Goal: Transaction & Acquisition: Purchase product/service

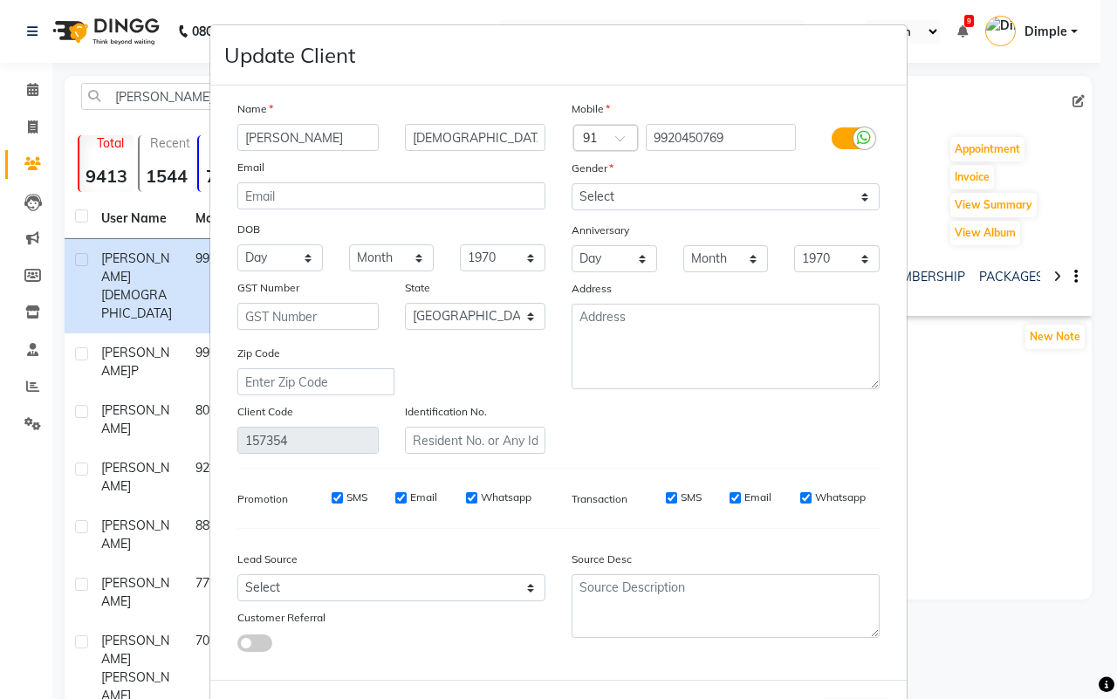
select select "22"
select select "[DEMOGRAPHIC_DATA]"
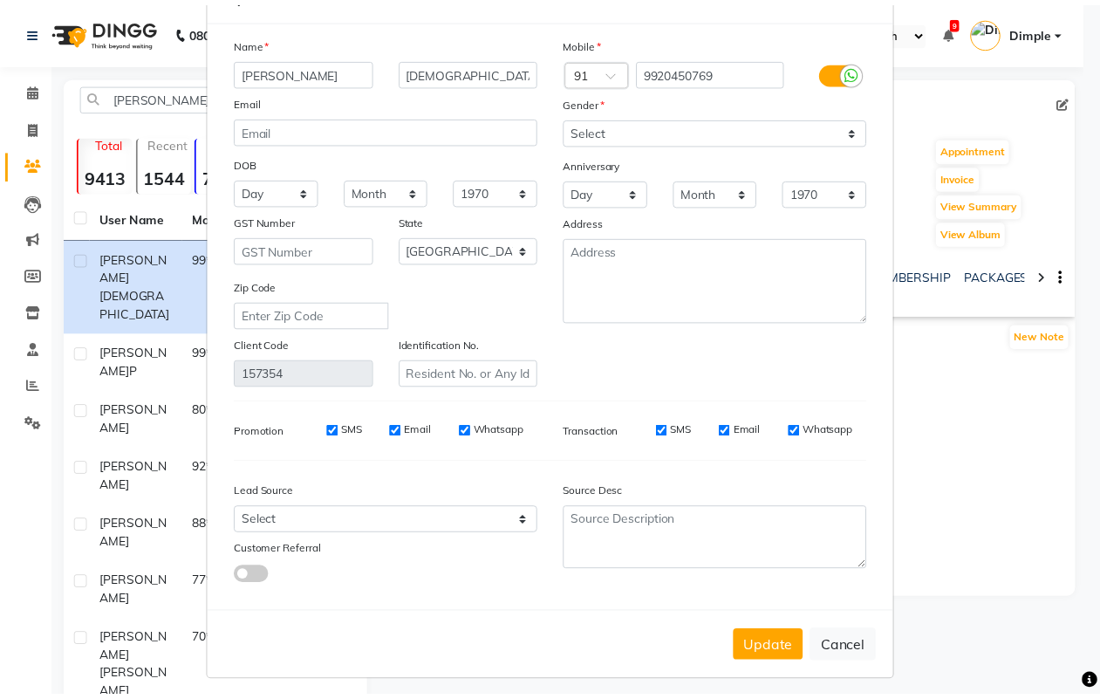
scroll to position [70, 0]
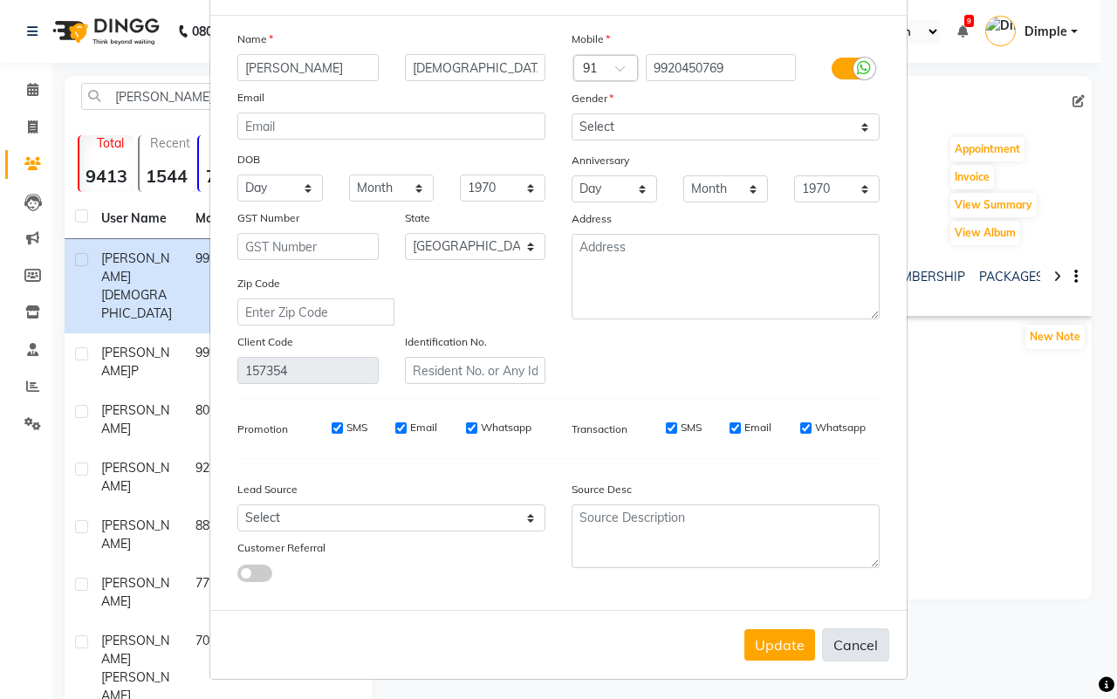
click at [851, 638] on button "Cancel" at bounding box center [855, 644] width 67 height 33
select select
select select "null"
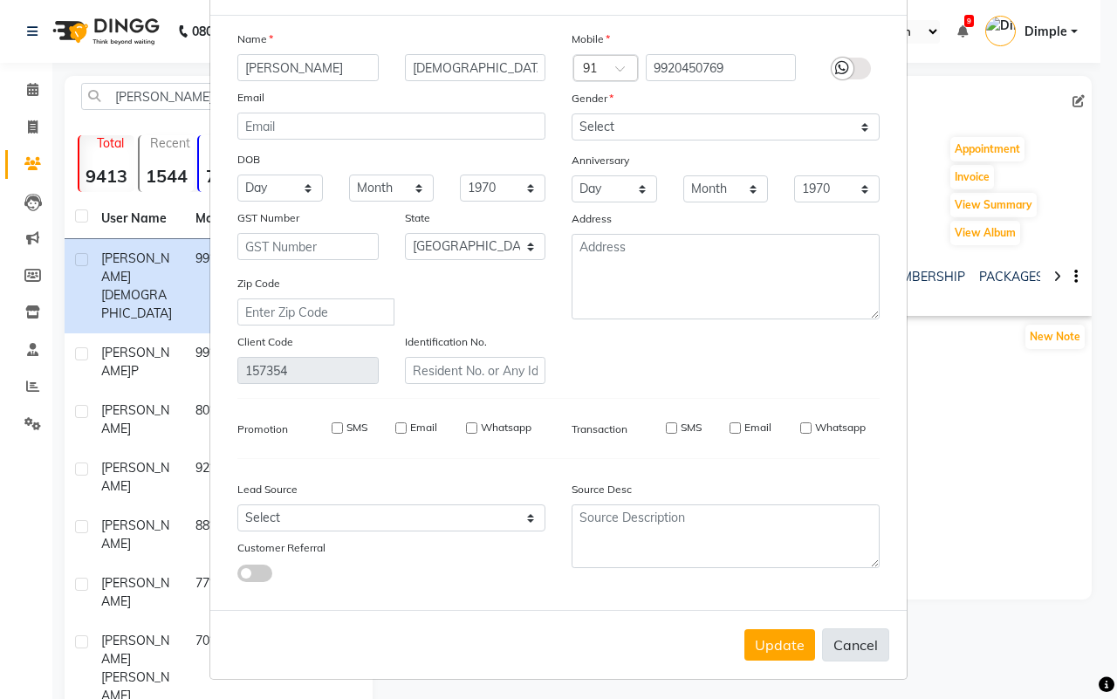
select select
checkbox input "false"
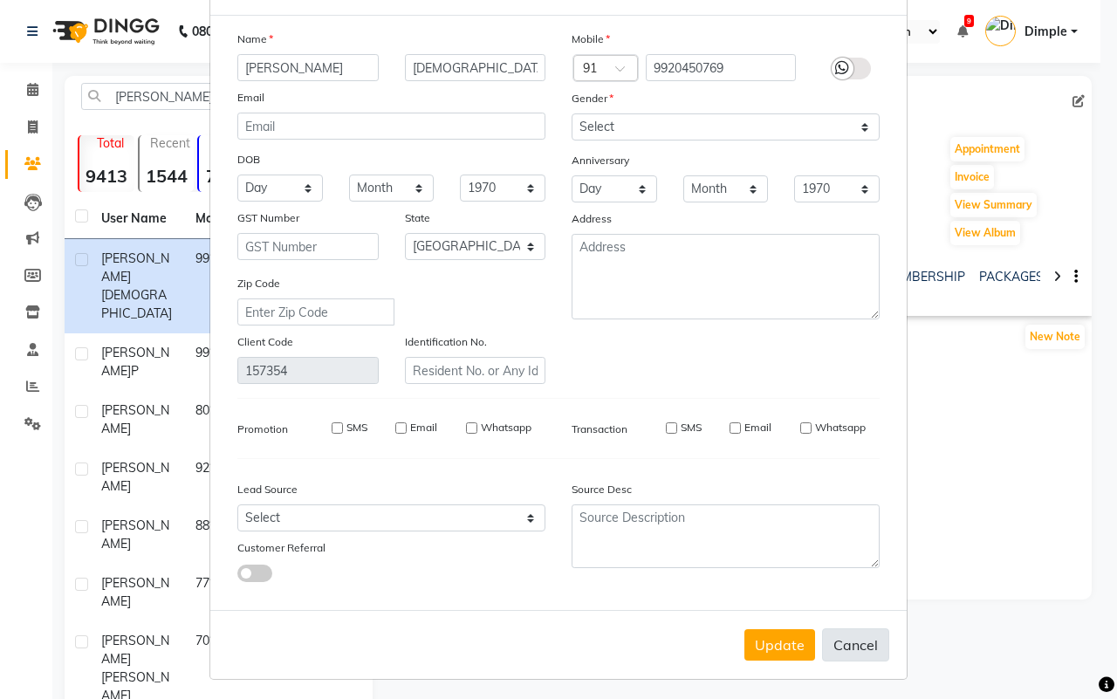
checkbox input "false"
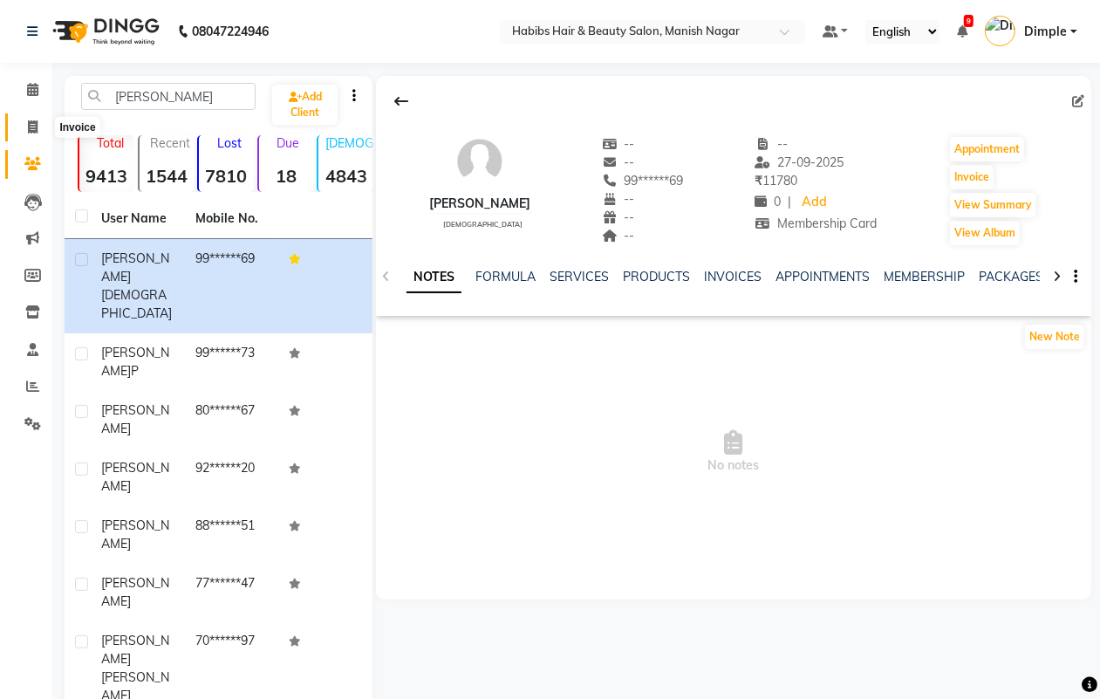
click at [24, 122] on span at bounding box center [32, 128] width 31 height 20
select select "3804"
select select "service"
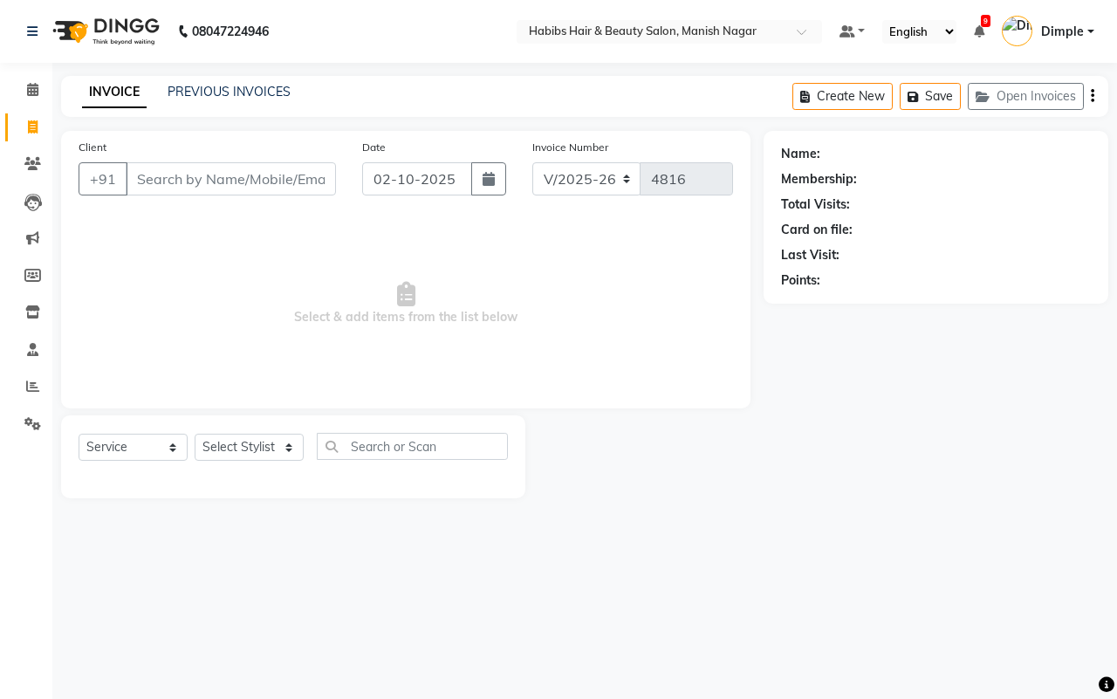
click at [211, 77] on div "INVOICE PREVIOUS INVOICES Create New Save Open Invoices" at bounding box center [584, 96] width 1047 height 41
click at [208, 96] on link "PREVIOUS INVOICES" at bounding box center [229, 92] width 123 height 16
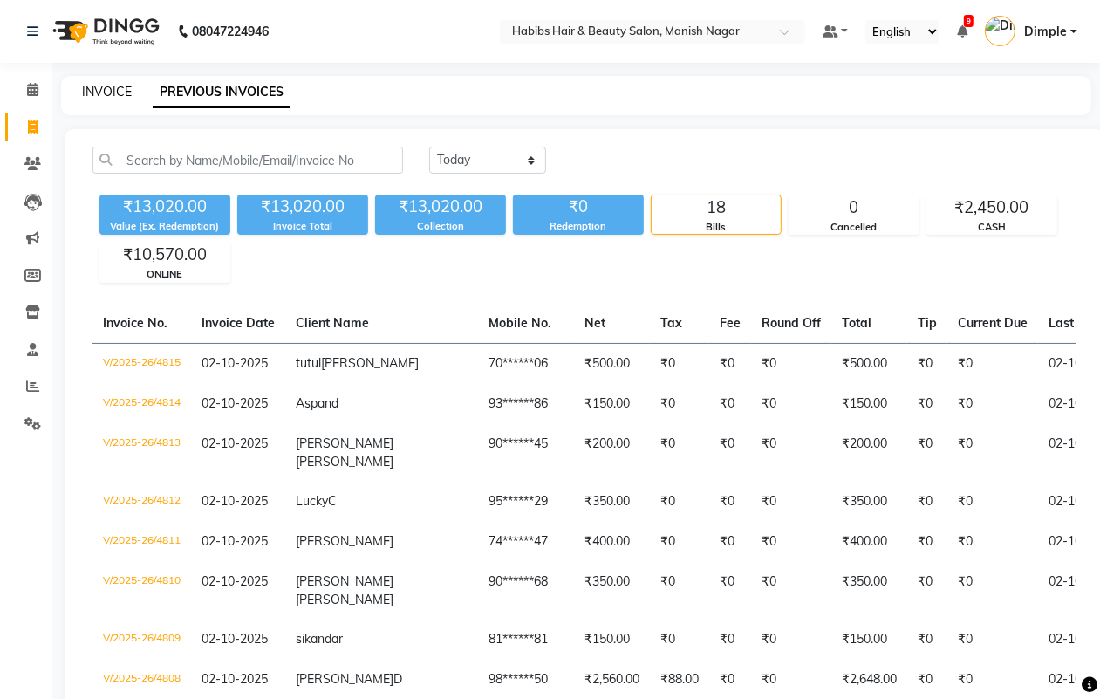
click at [119, 92] on link "INVOICE" at bounding box center [107, 92] width 50 height 16
select select "3804"
select select "service"
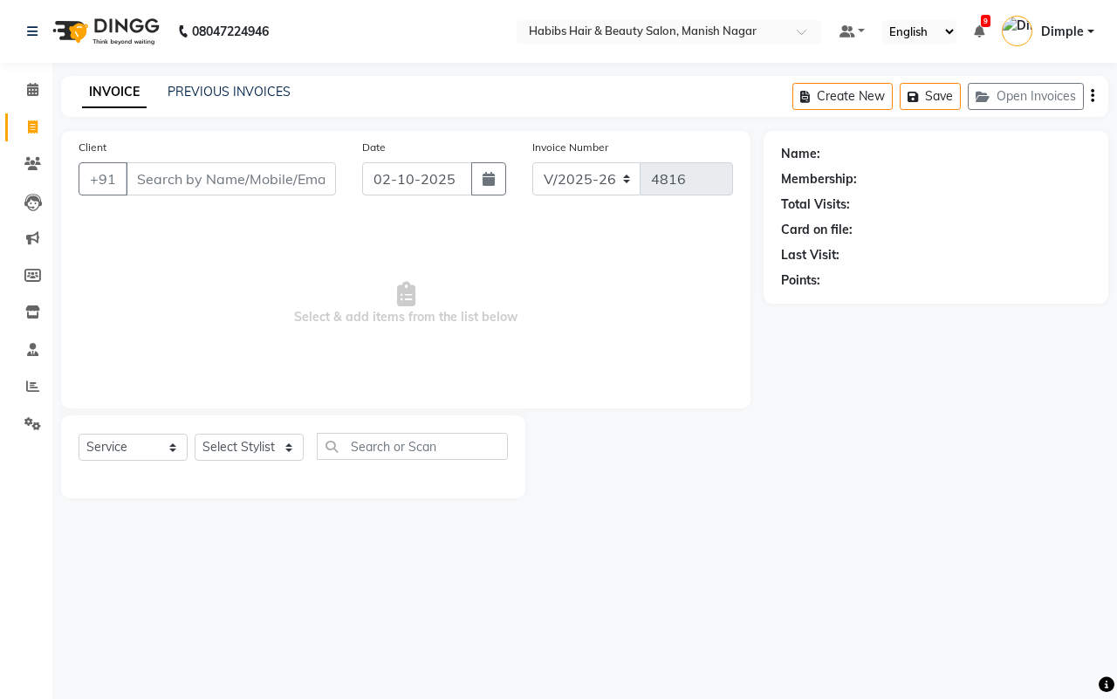
click at [157, 175] on input "Client" at bounding box center [231, 178] width 210 height 33
click at [209, 86] on link "PREVIOUS INVOICES" at bounding box center [229, 92] width 123 height 16
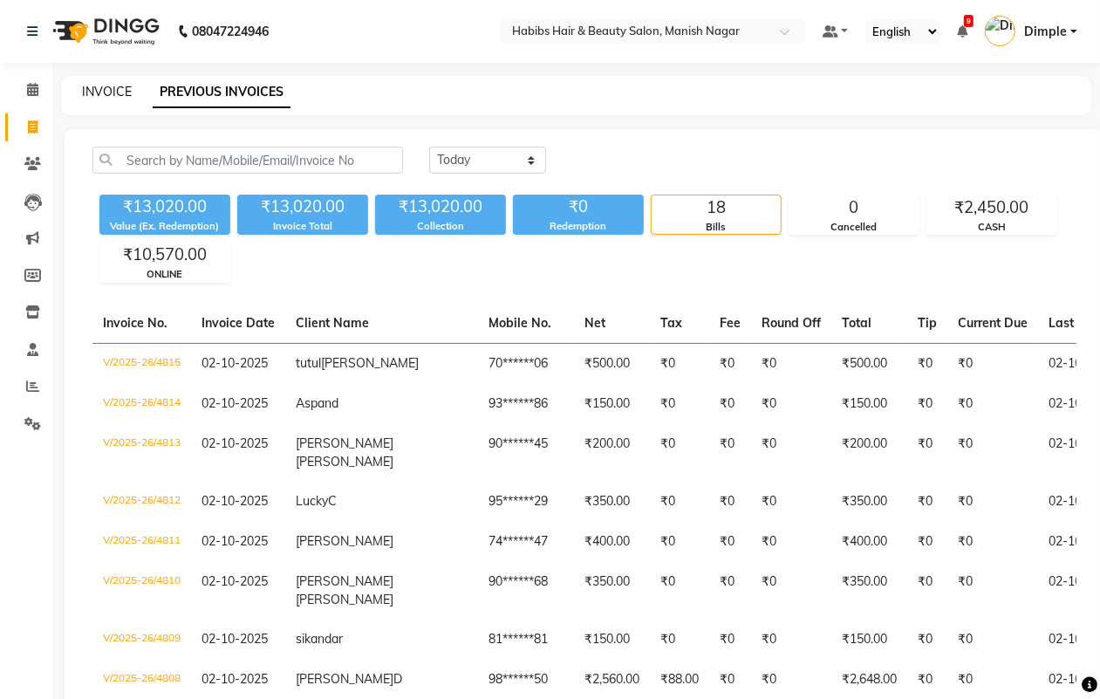
click at [120, 89] on link "INVOICE" at bounding box center [107, 92] width 50 height 16
select select "service"
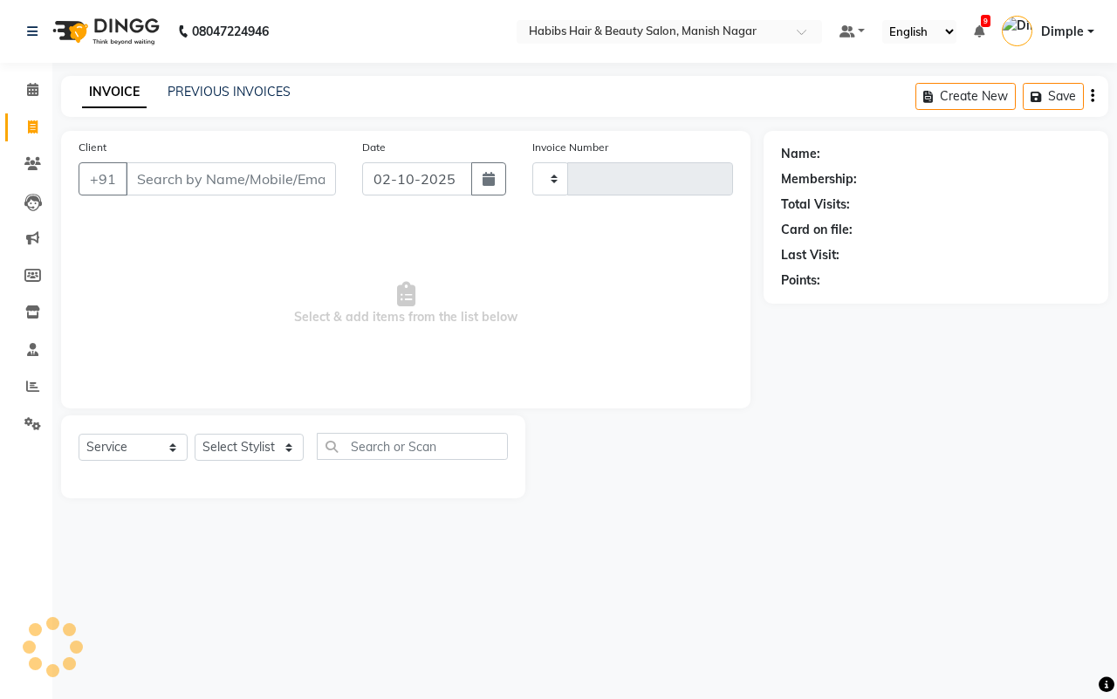
type input "4816"
select select "3804"
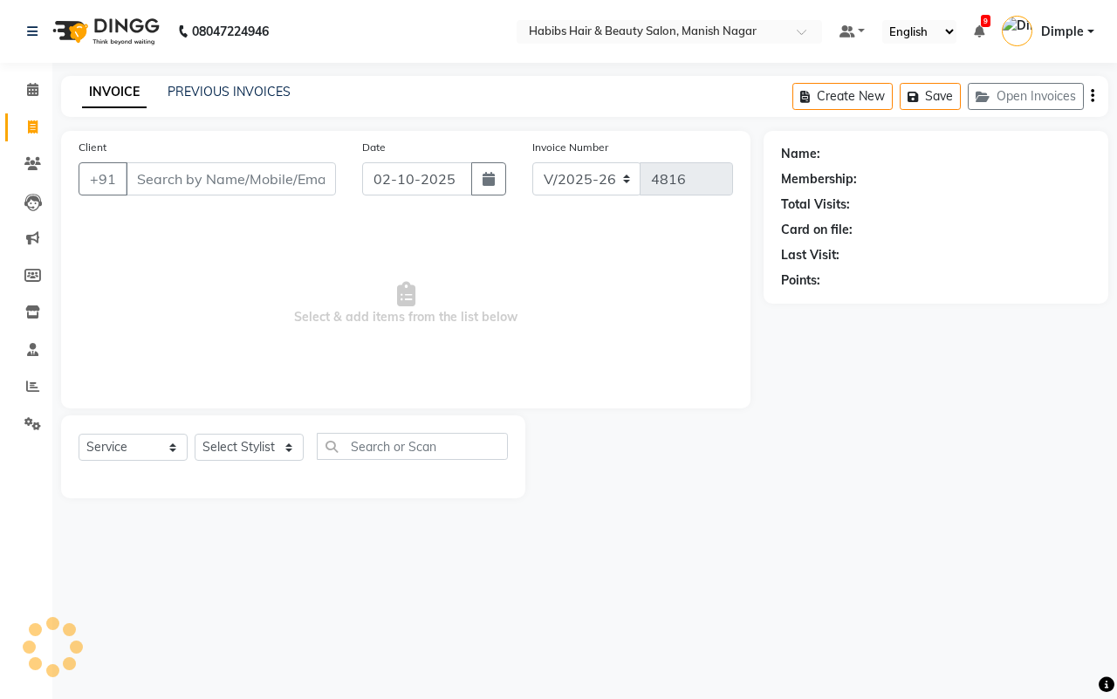
click at [150, 177] on input "Client" at bounding box center [231, 178] width 210 height 33
click at [137, 171] on input "Client" at bounding box center [231, 178] width 210 height 33
click at [138, 177] on input "Client" at bounding box center [231, 178] width 210 height 33
click at [242, 93] on link "PREVIOUS INVOICES" at bounding box center [229, 92] width 123 height 16
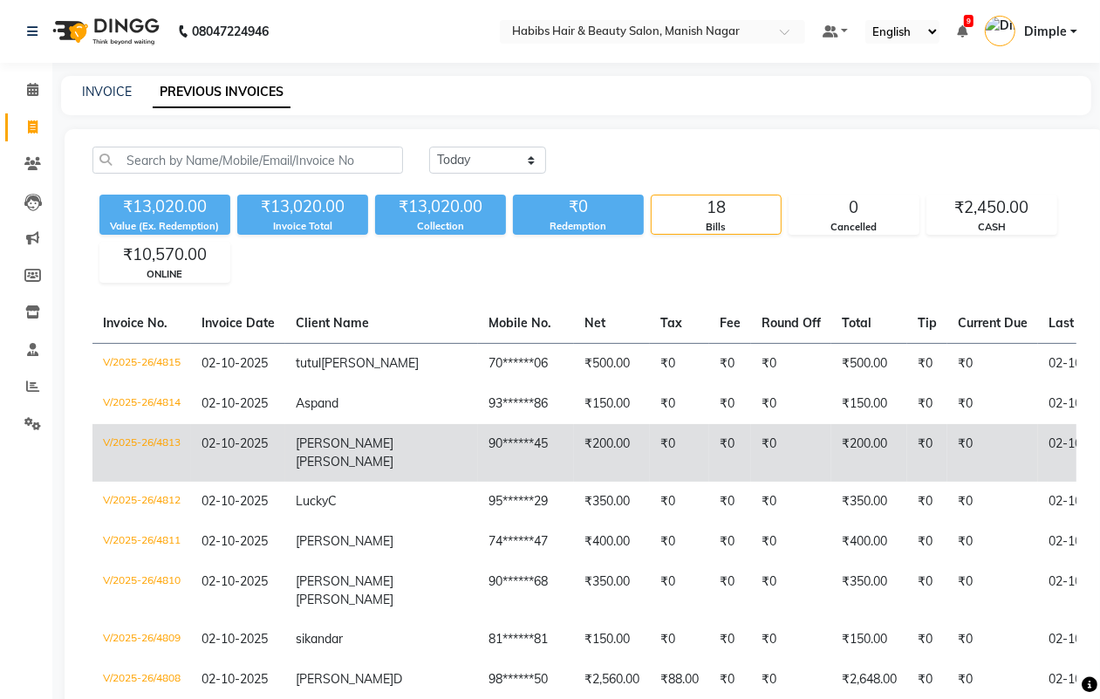
click at [315, 446] on span "[PERSON_NAME]" at bounding box center [345, 443] width 98 height 16
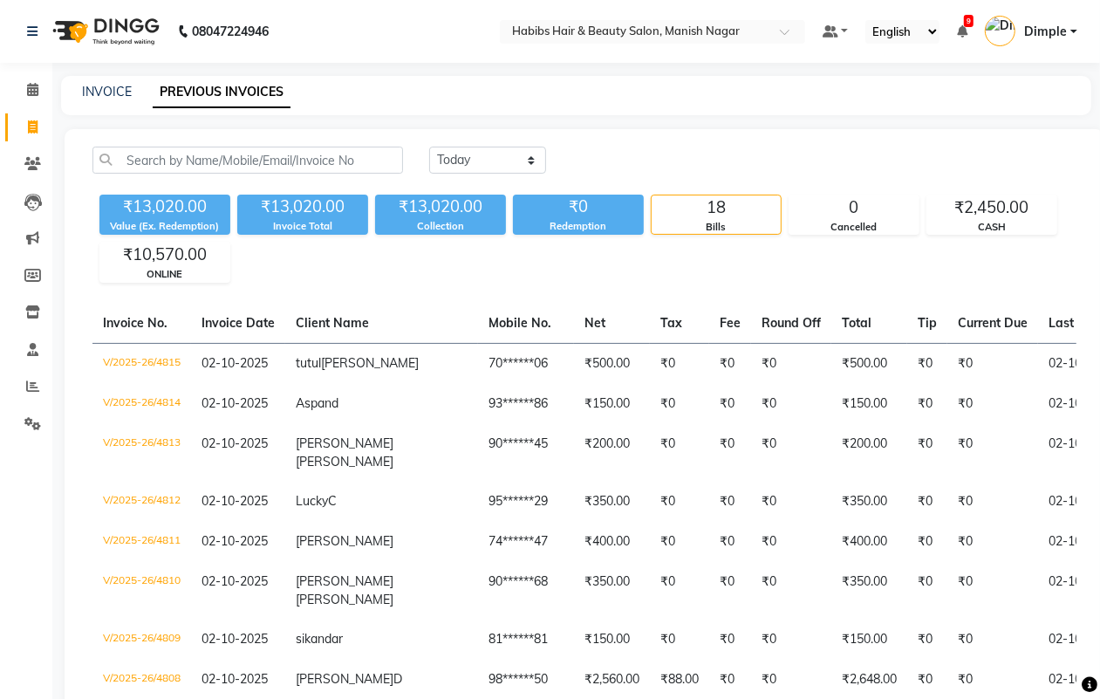
select select "3804"
select select "service"
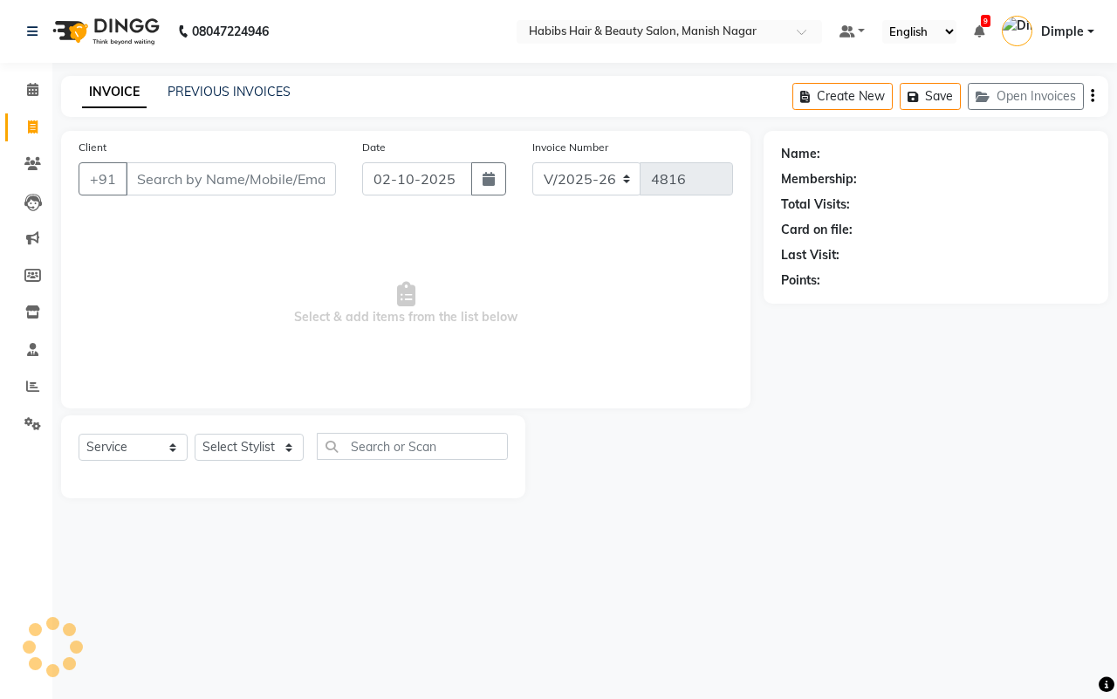
click at [183, 181] on input "Client" at bounding box center [231, 178] width 210 height 33
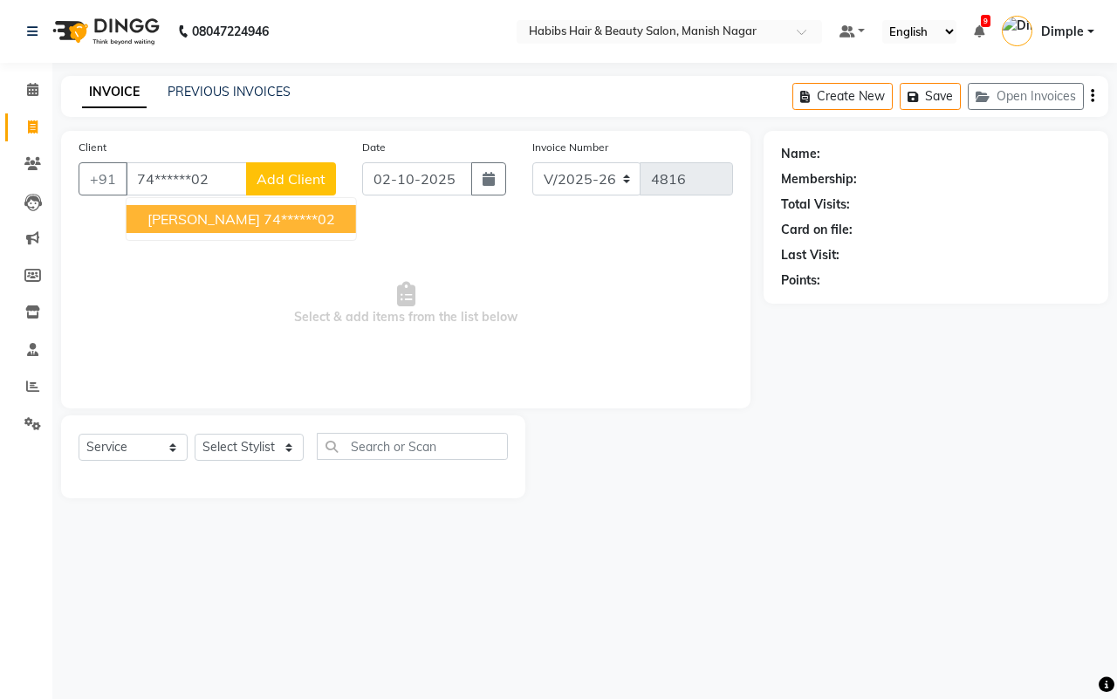
type input "74******02"
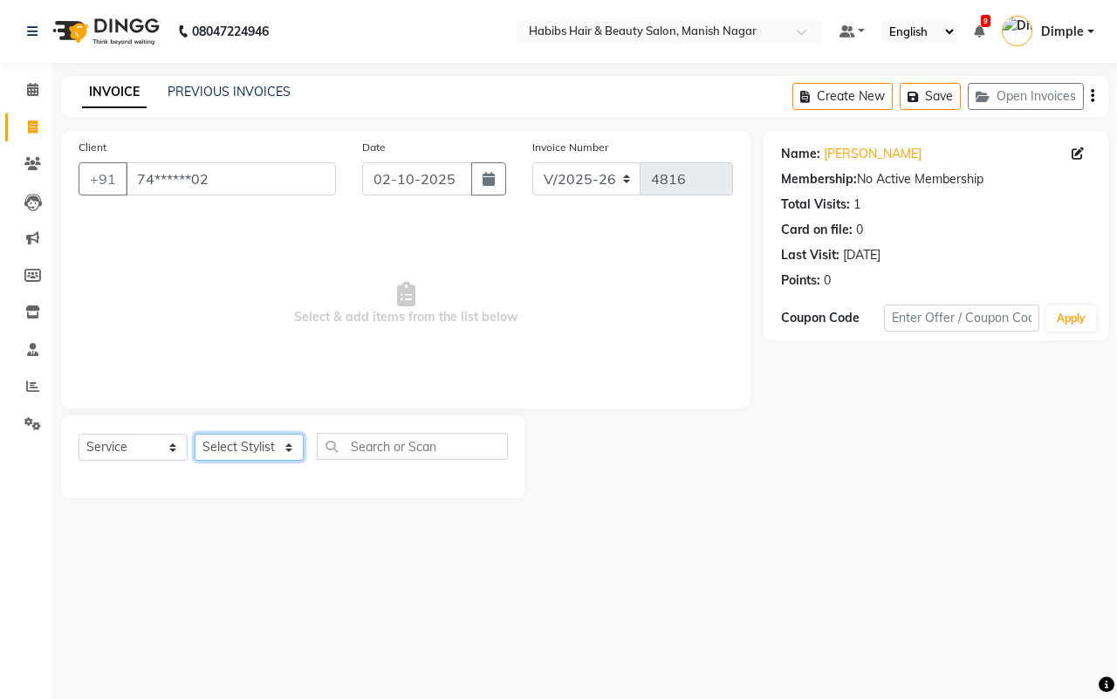
click at [240, 442] on select "Select Stylist [PERSON_NAME] [PERSON_NAME] [PERSON_NAME] [PERSON_NAME] Sachin […" at bounding box center [249, 447] width 109 height 27
select select "62737"
click at [195, 434] on select "Select Stylist [PERSON_NAME] [PERSON_NAME] [PERSON_NAME] [PERSON_NAME] Sachin […" at bounding box center [249, 447] width 109 height 27
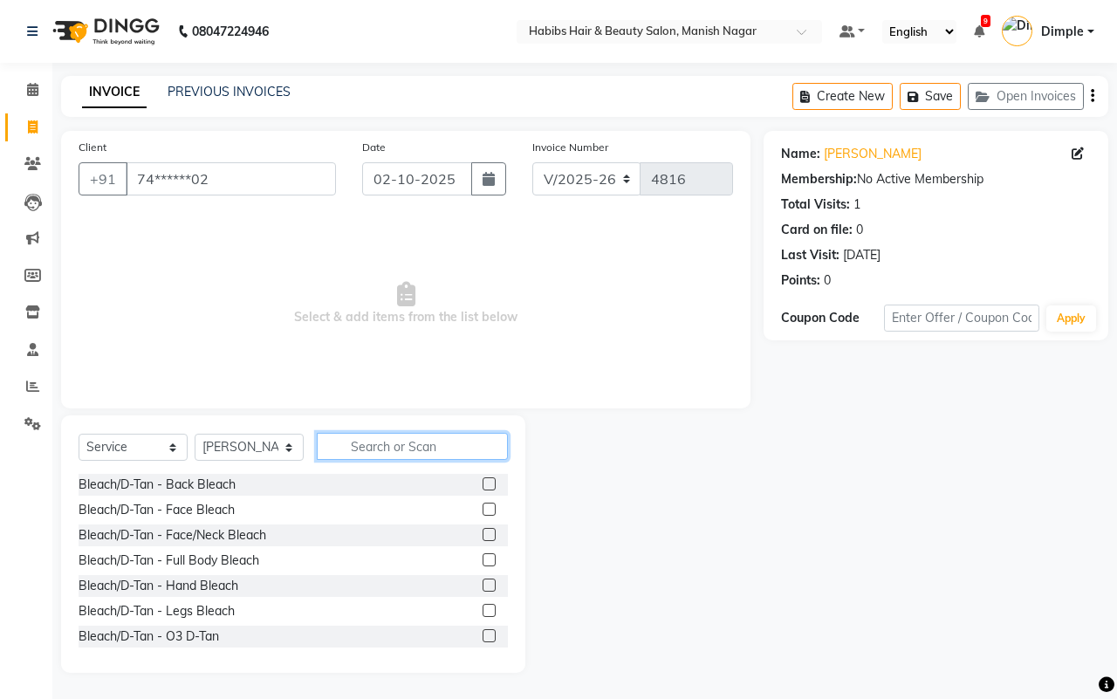
click at [393, 447] on input "text" at bounding box center [412, 446] width 191 height 27
click at [393, 442] on input "text" at bounding box center [412, 446] width 191 height 27
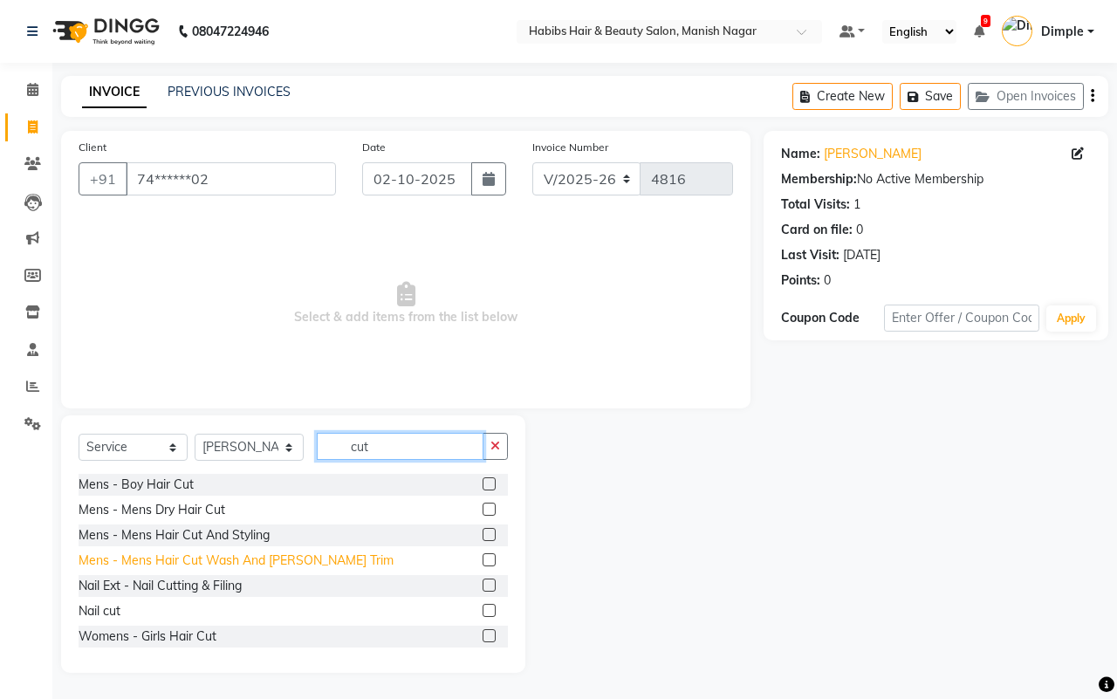
type input "cut"
click at [324, 560] on div "Mens - Mens Hair Cut Wash And [PERSON_NAME] Trim" at bounding box center [236, 560] width 315 height 18
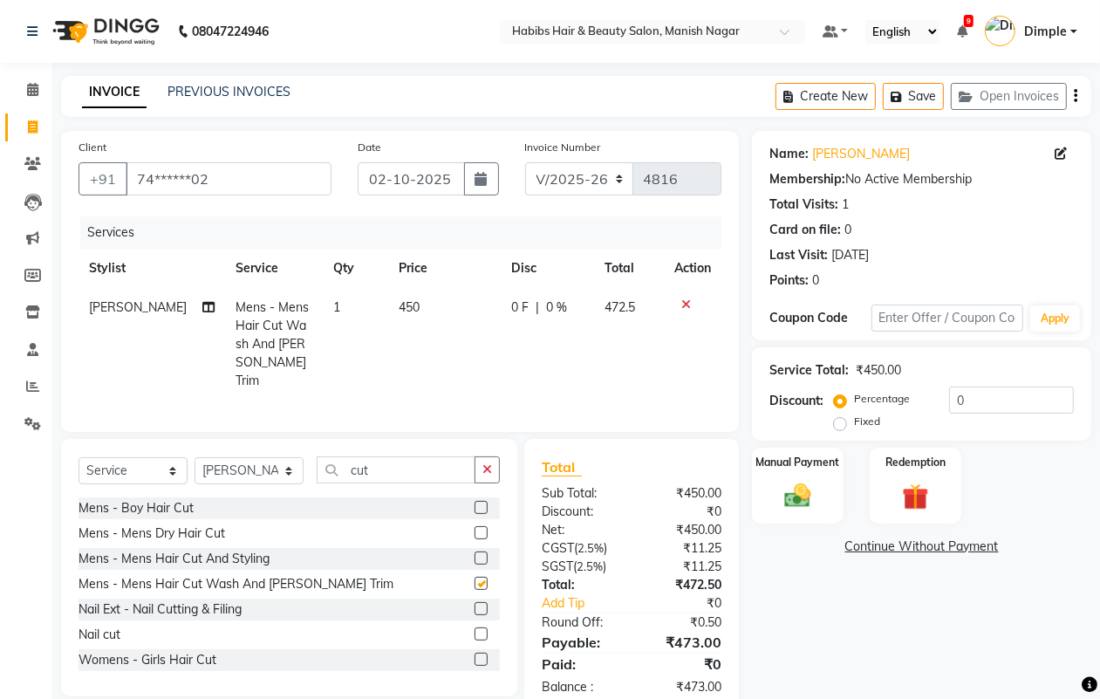
checkbox input "false"
click at [481, 339] on td "450" at bounding box center [444, 344] width 113 height 113
select select "62737"
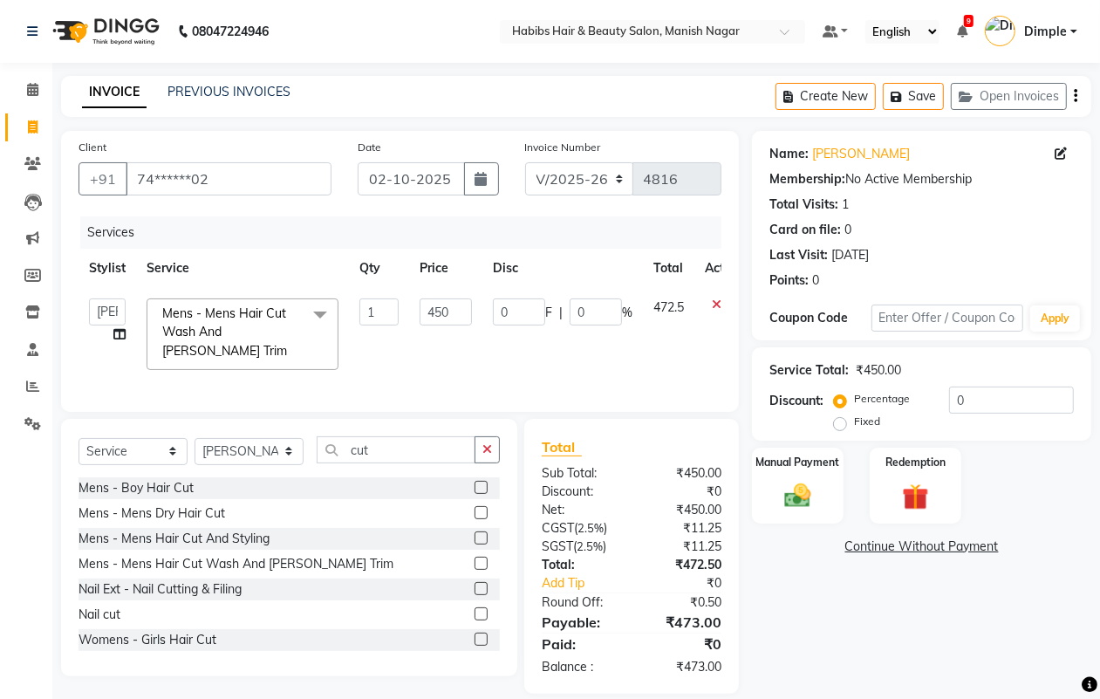
click at [454, 327] on td "450" at bounding box center [445, 334] width 73 height 92
click at [452, 323] on input "450" at bounding box center [446, 311] width 52 height 27
click at [449, 319] on input "450" at bounding box center [446, 311] width 52 height 27
type input "4"
type input "500"
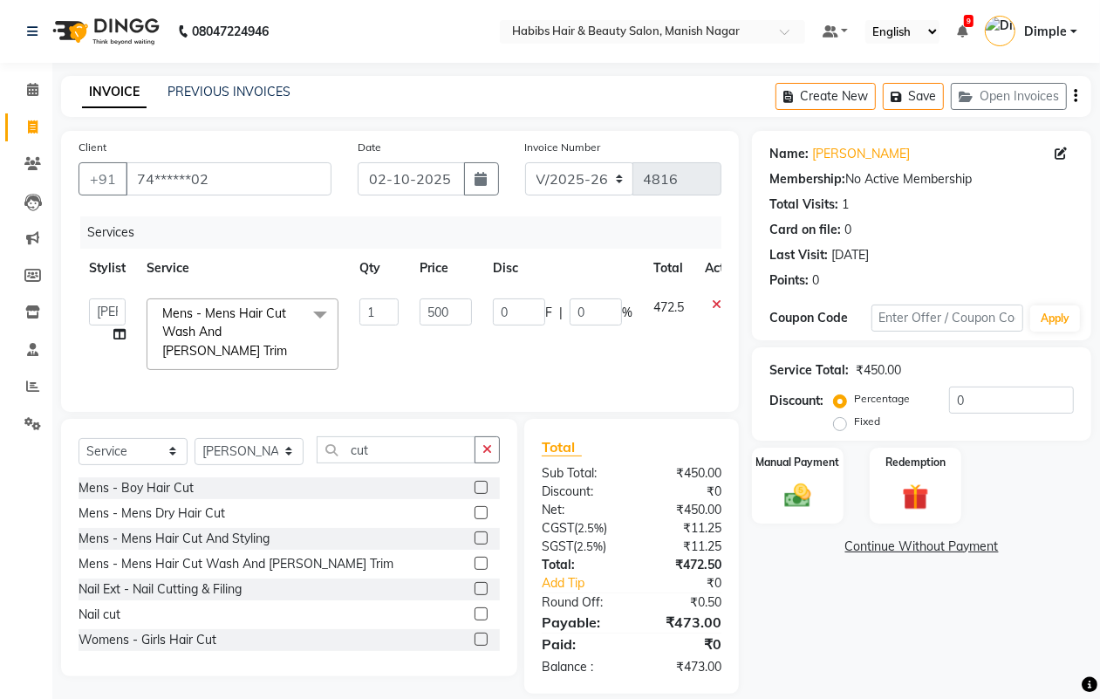
click at [1075, 96] on icon "button" at bounding box center [1075, 96] width 3 height 1
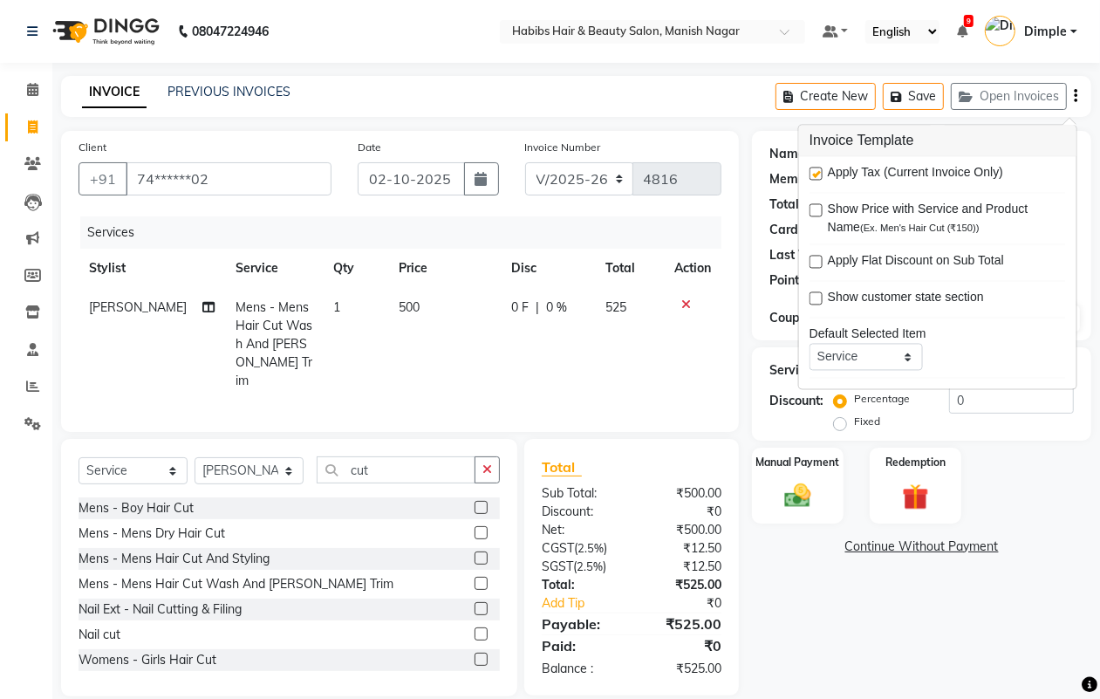
click at [818, 173] on label at bounding box center [816, 174] width 13 height 13
click at [818, 173] on input "checkbox" at bounding box center [815, 174] width 11 height 11
checkbox input "false"
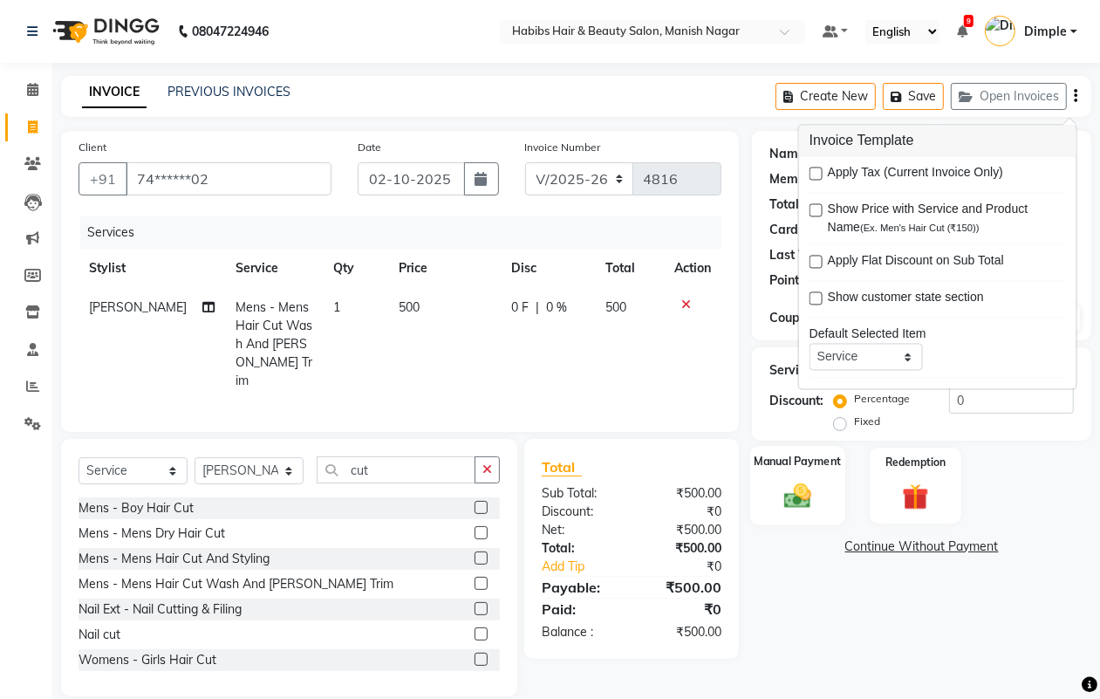
click at [799, 495] on img at bounding box center [798, 495] width 44 height 31
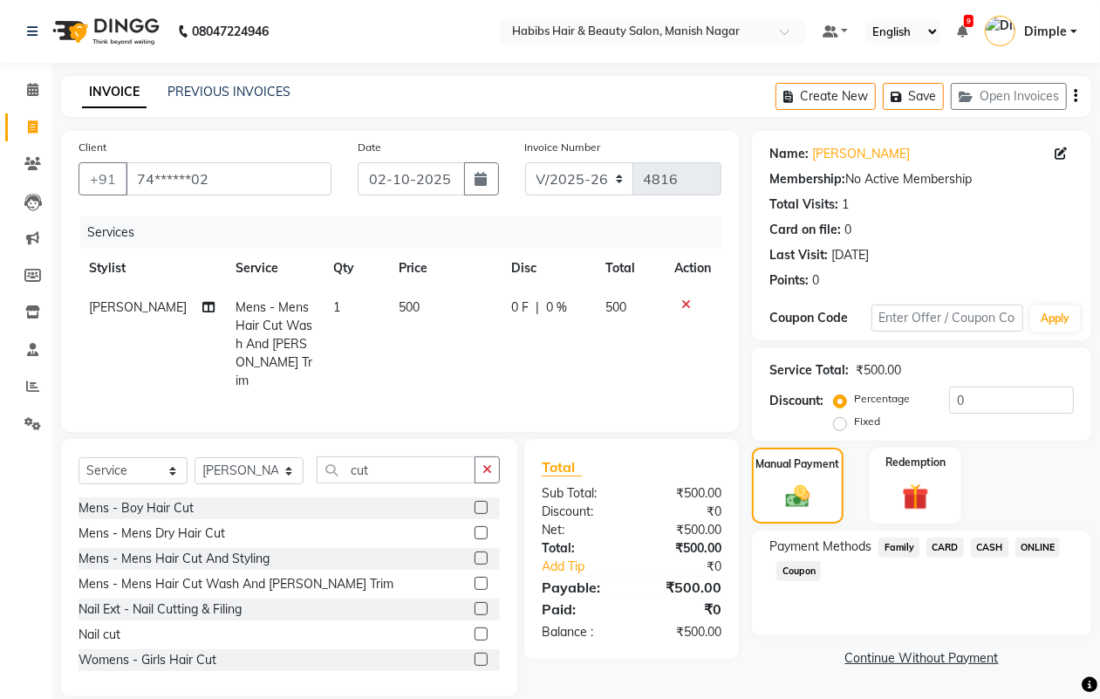
drag, startPoint x: 987, startPoint y: 544, endPoint x: 989, endPoint y: 590, distance: 46.3
click at [987, 545] on span "CASH" at bounding box center [990, 547] width 38 height 20
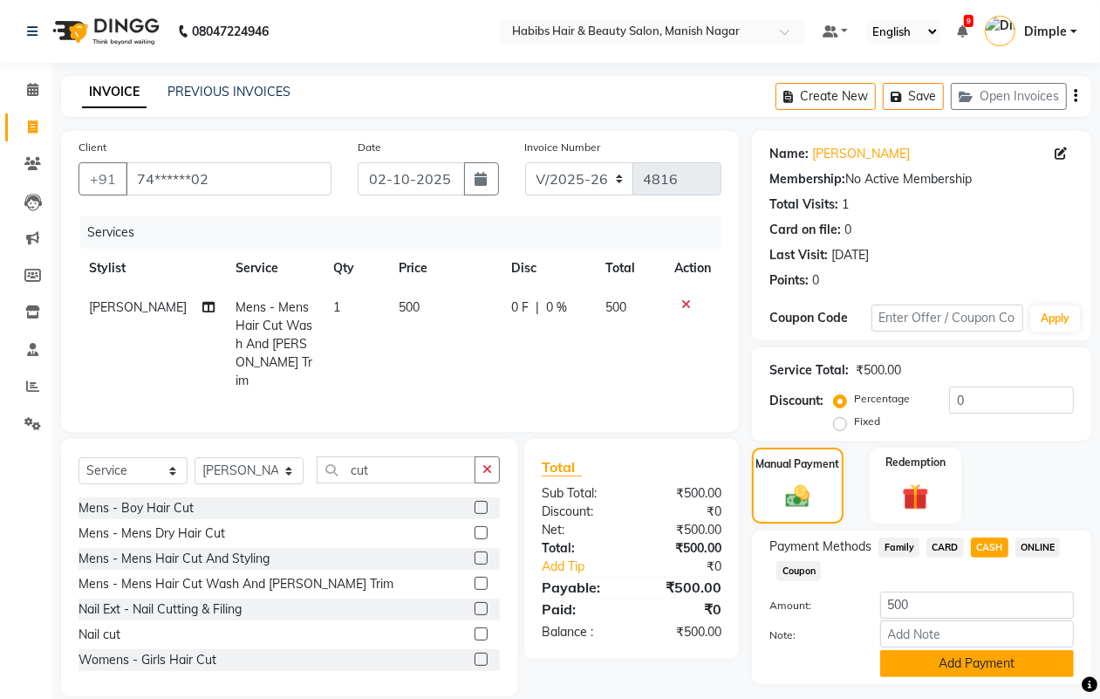
click at [945, 660] on button "Add Payment" at bounding box center [977, 663] width 194 height 27
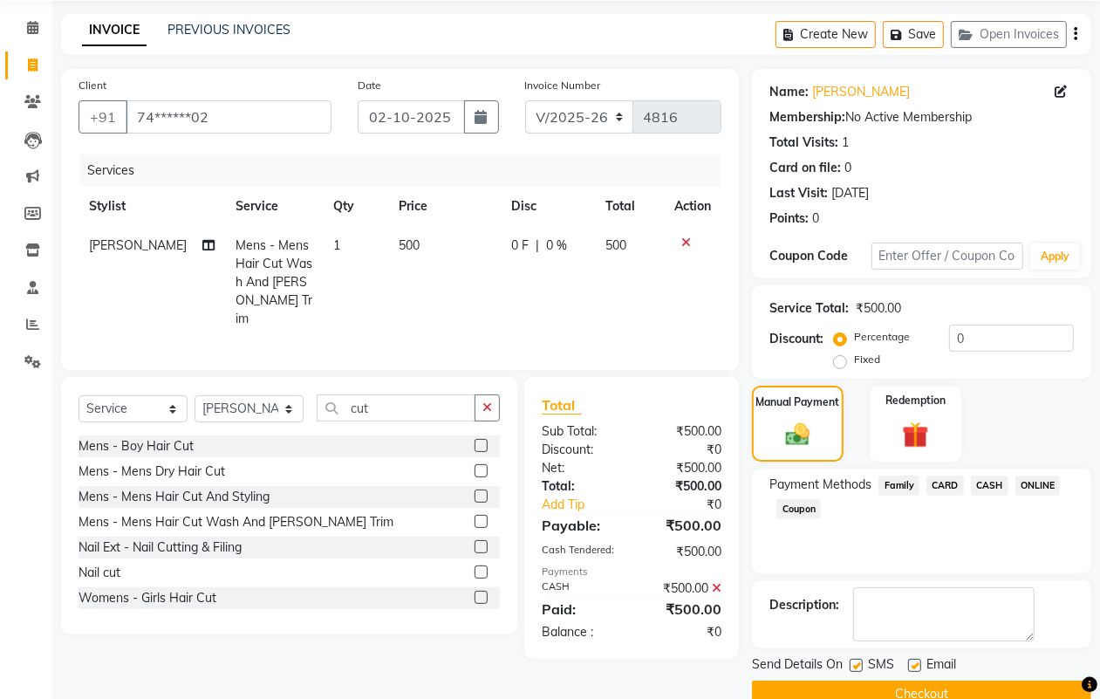
scroll to position [97, 0]
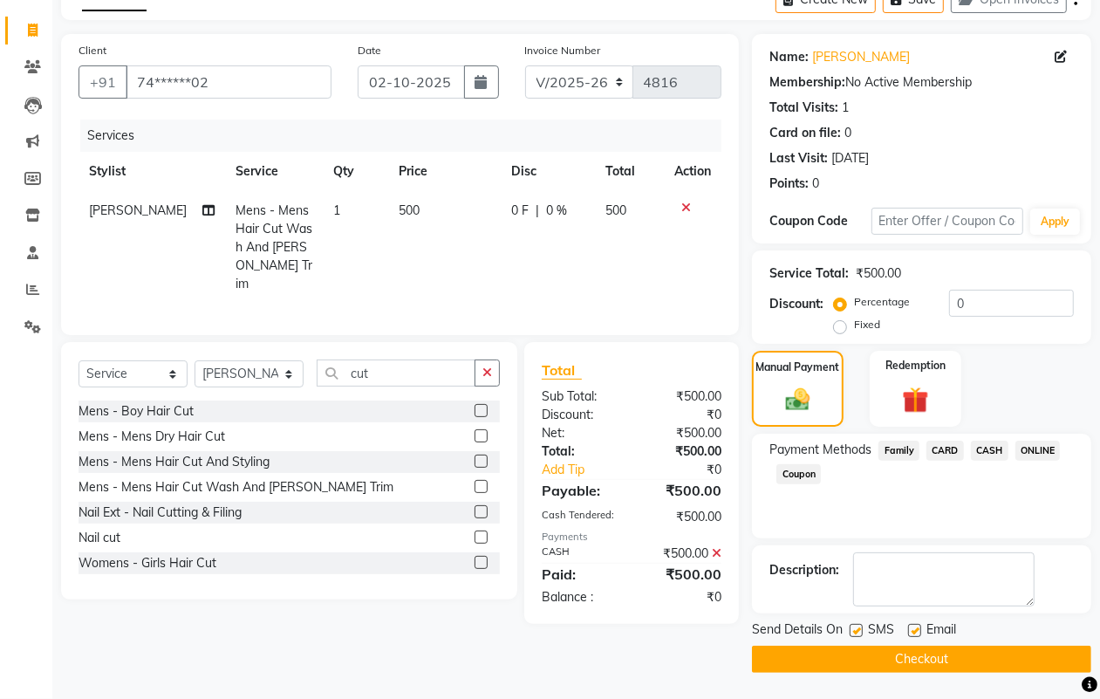
click at [944, 657] on button "Checkout" at bounding box center [921, 659] width 339 height 27
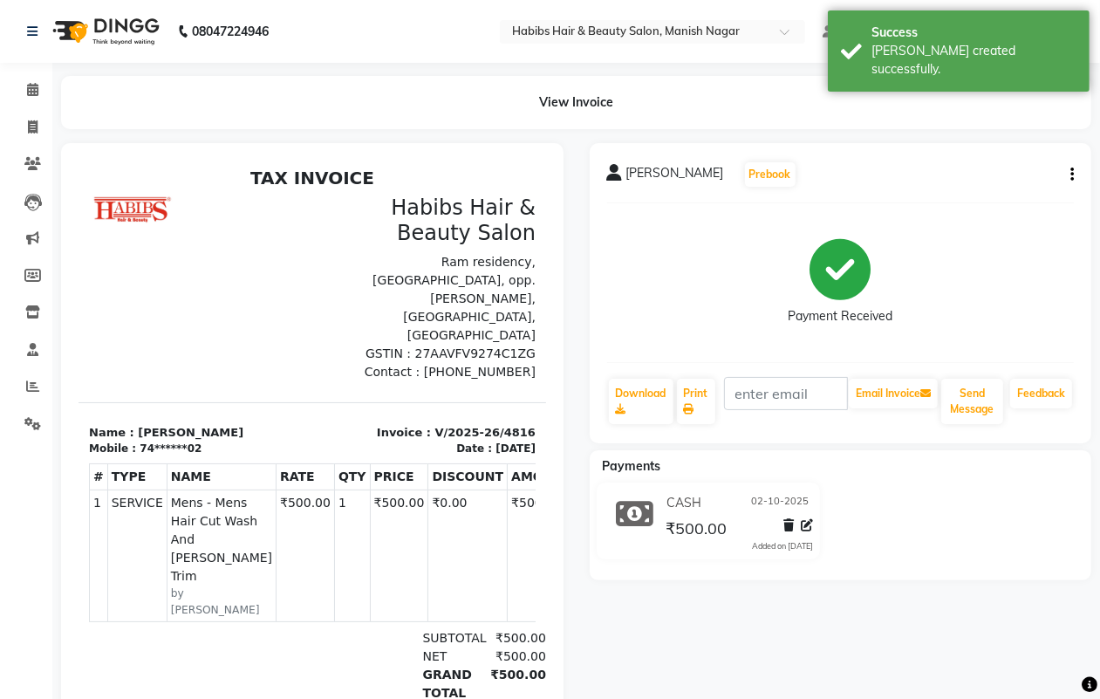
select select "service"
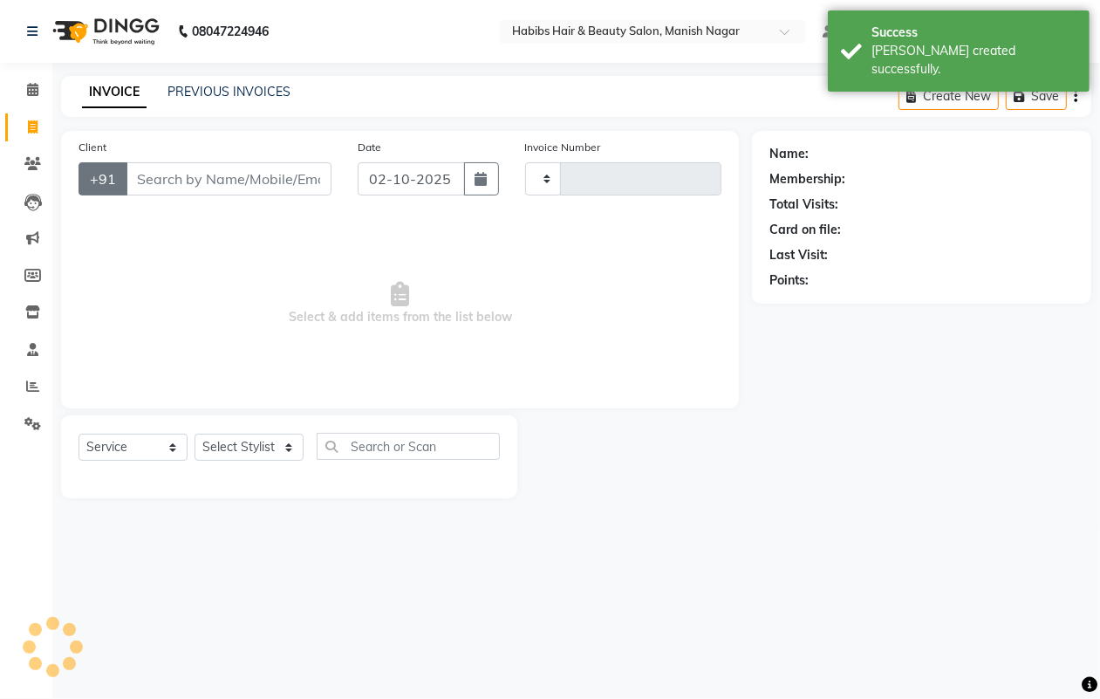
type input "4817"
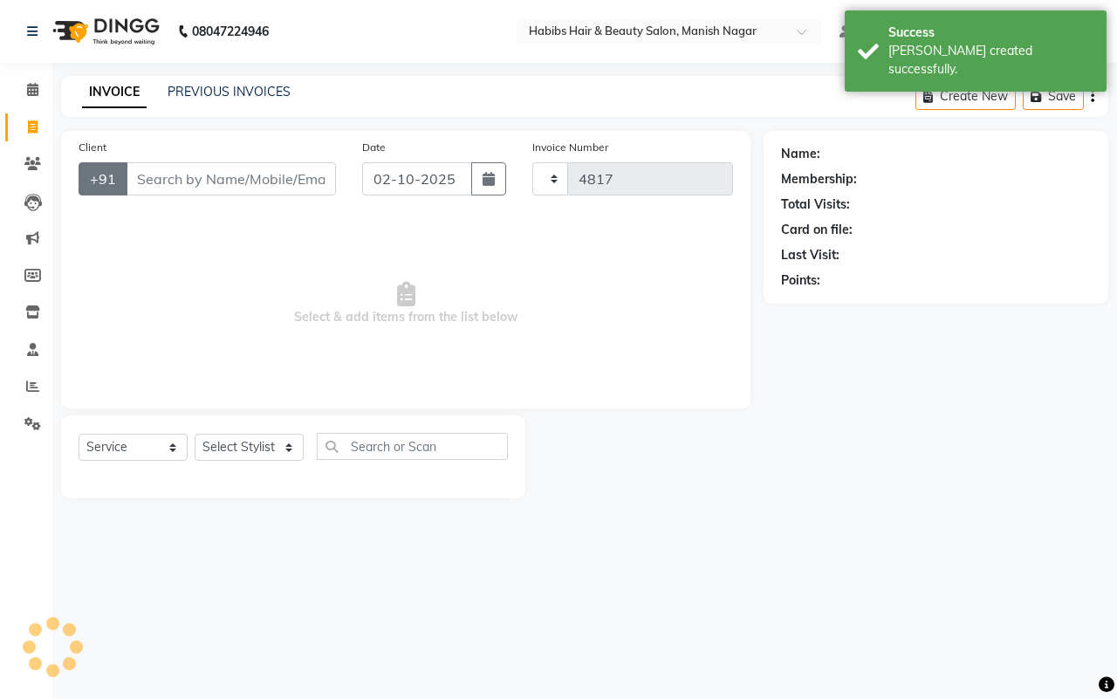
select select "3804"
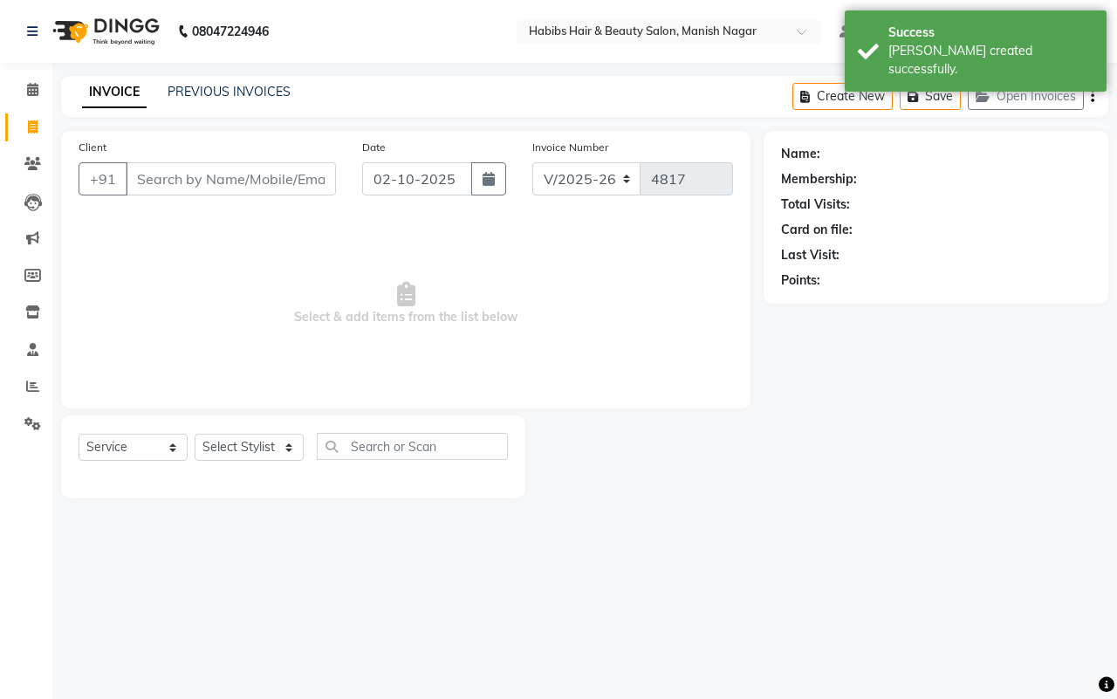
click at [135, 175] on input "Client" at bounding box center [231, 178] width 210 height 33
click at [137, 180] on input "Client" at bounding box center [231, 178] width 210 height 33
click at [135, 176] on input "Client" at bounding box center [231, 178] width 210 height 33
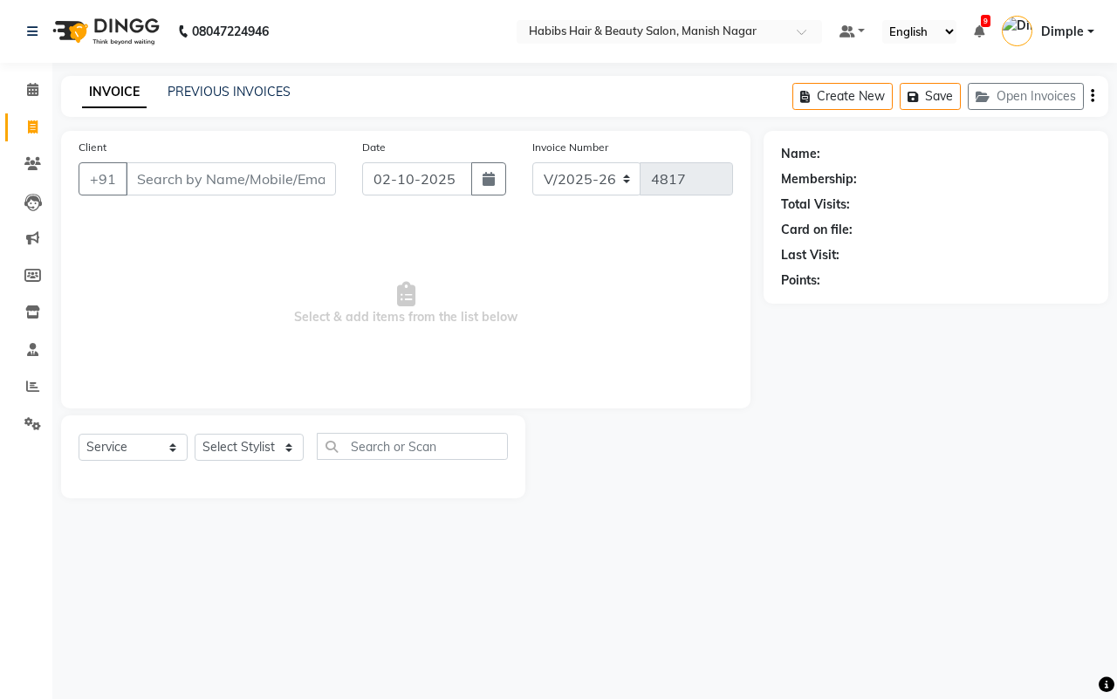
click at [131, 172] on input "Client" at bounding box center [231, 178] width 210 height 33
click at [132, 181] on input "Client" at bounding box center [231, 178] width 210 height 33
click at [141, 177] on input "Client" at bounding box center [231, 178] width 210 height 33
drag, startPoint x: 155, startPoint y: 176, endPoint x: 173, endPoint y: 183, distance: 18.8
click at [158, 181] on input "7749890515" at bounding box center [186, 178] width 121 height 33
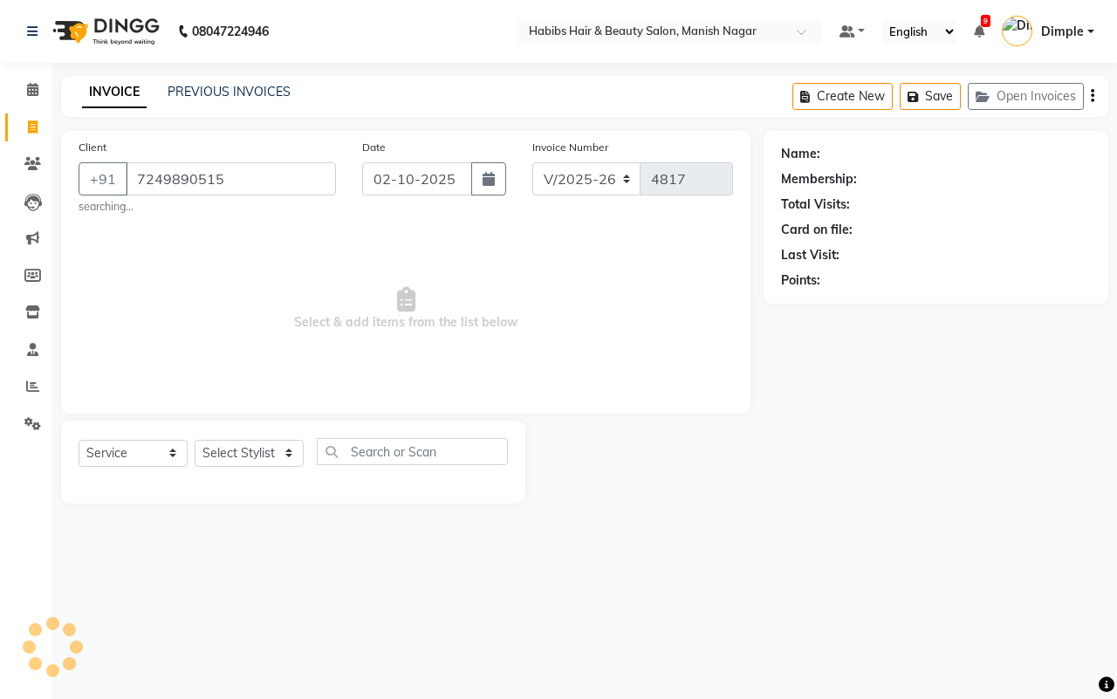
type input "7249890515"
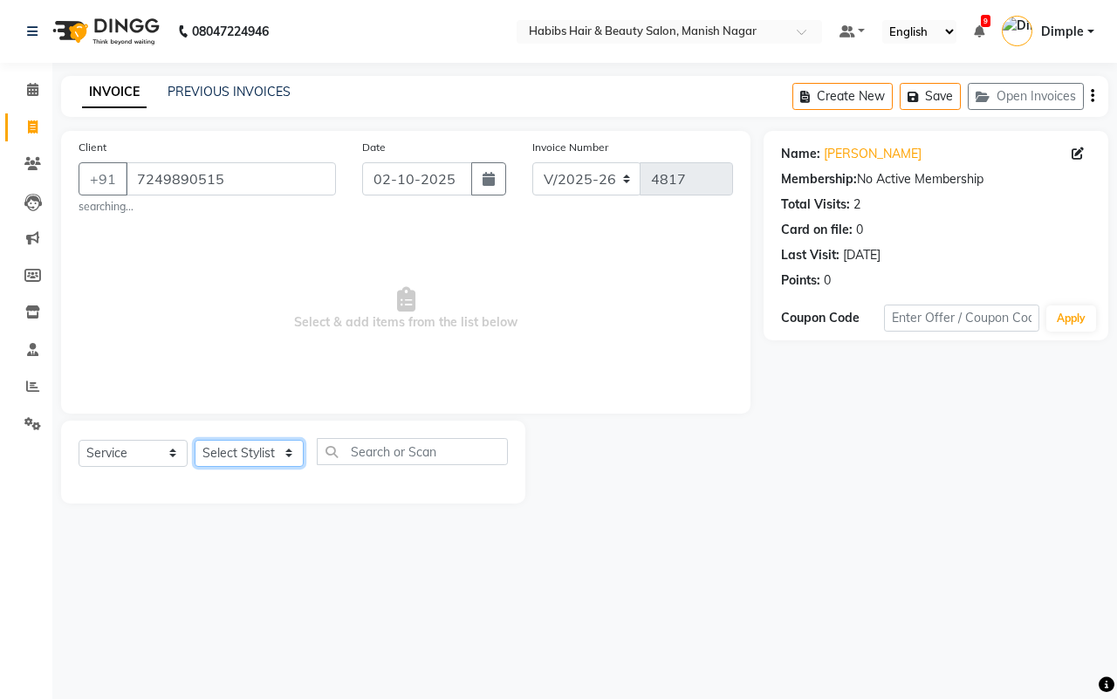
click at [224, 445] on select "Select Stylist [PERSON_NAME] [PERSON_NAME] [PERSON_NAME] [PERSON_NAME] Sachin […" at bounding box center [249, 453] width 109 height 27
select select "18781"
click at [195, 440] on select "Select Stylist [PERSON_NAME] [PERSON_NAME] [PERSON_NAME] [PERSON_NAME] Sachin […" at bounding box center [249, 453] width 109 height 27
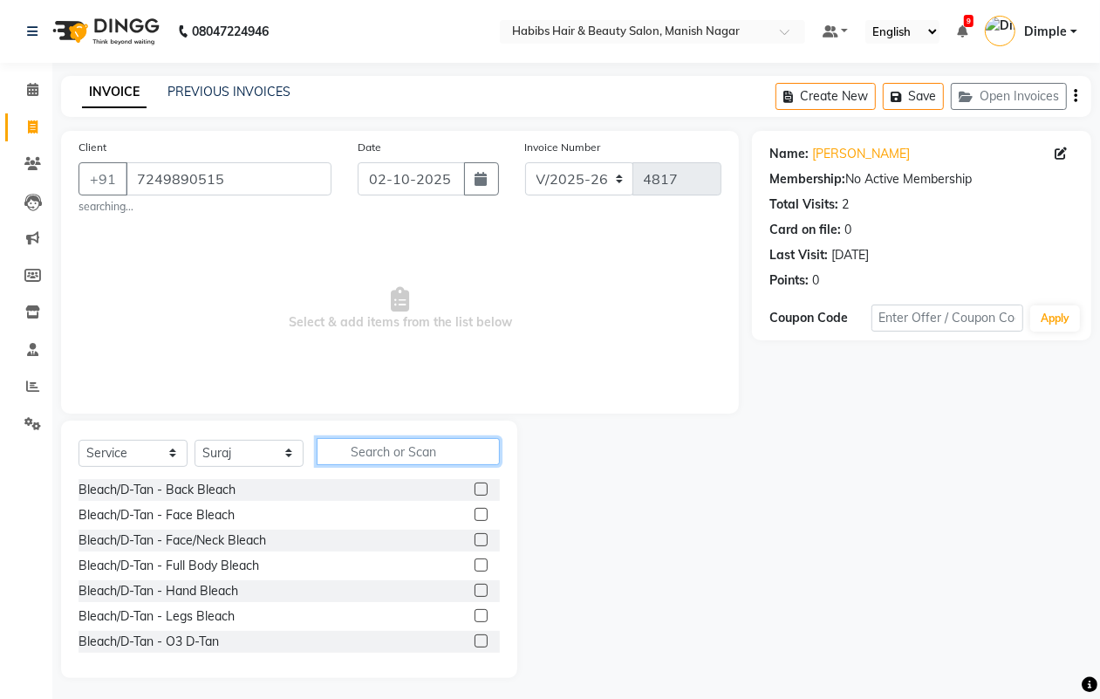
click at [352, 459] on input "text" at bounding box center [408, 451] width 183 height 27
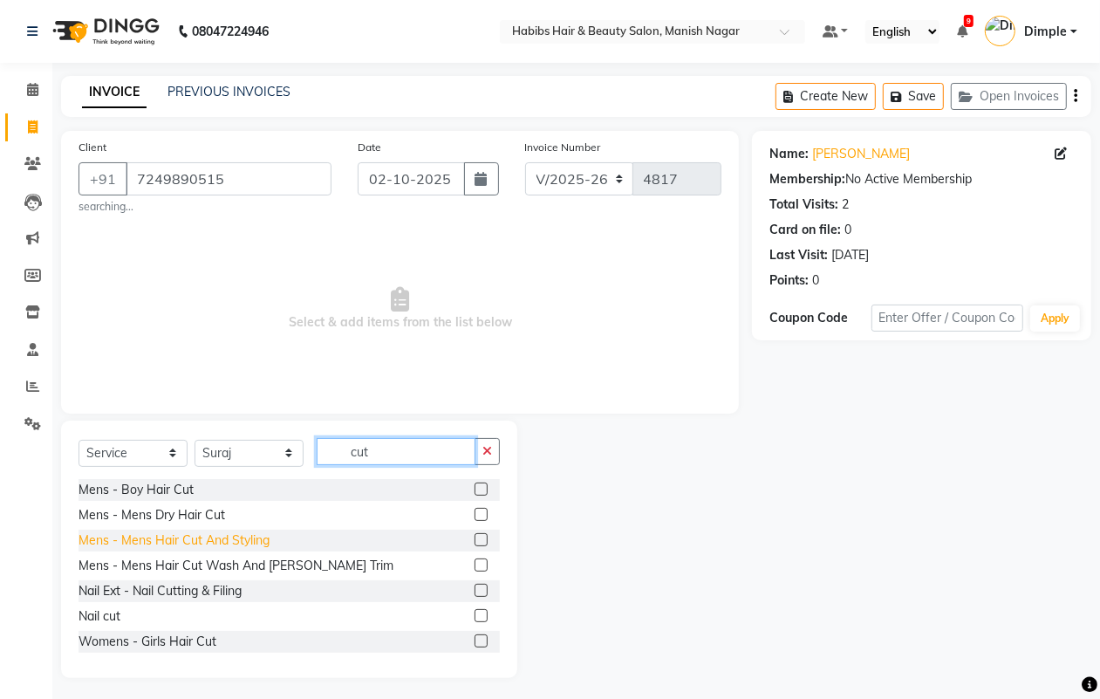
type input "cut"
click at [218, 538] on div "Mens - Mens Hair Cut And Styling" at bounding box center [174, 540] width 191 height 18
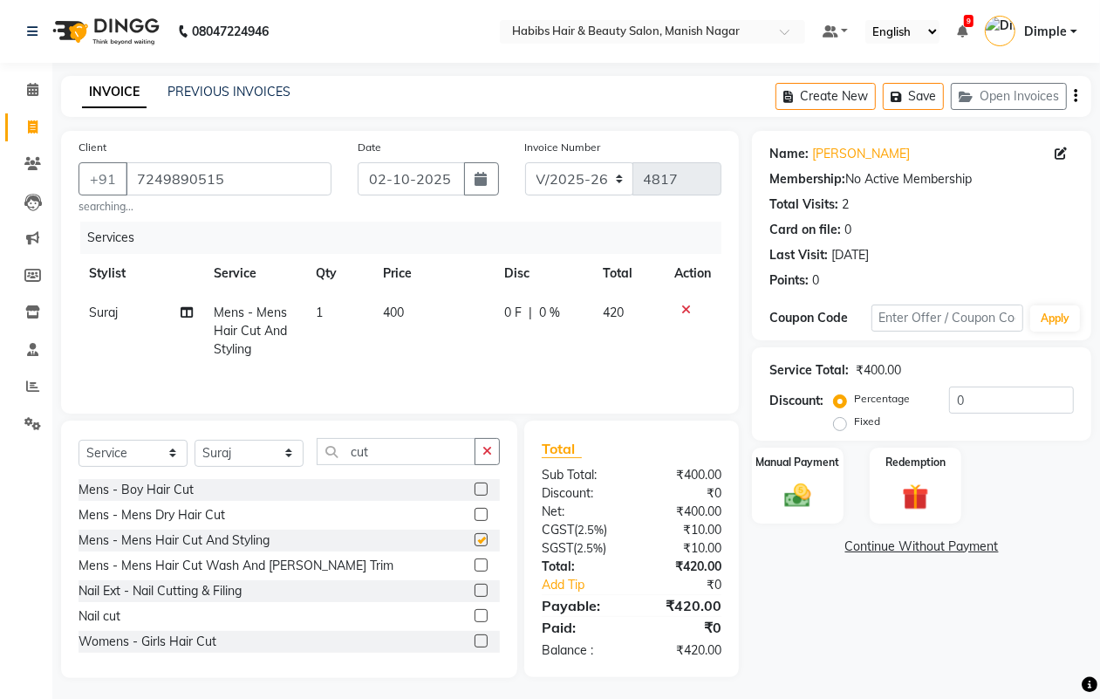
checkbox input "false"
click at [434, 312] on td "400" at bounding box center [433, 331] width 121 height 76
select select "18781"
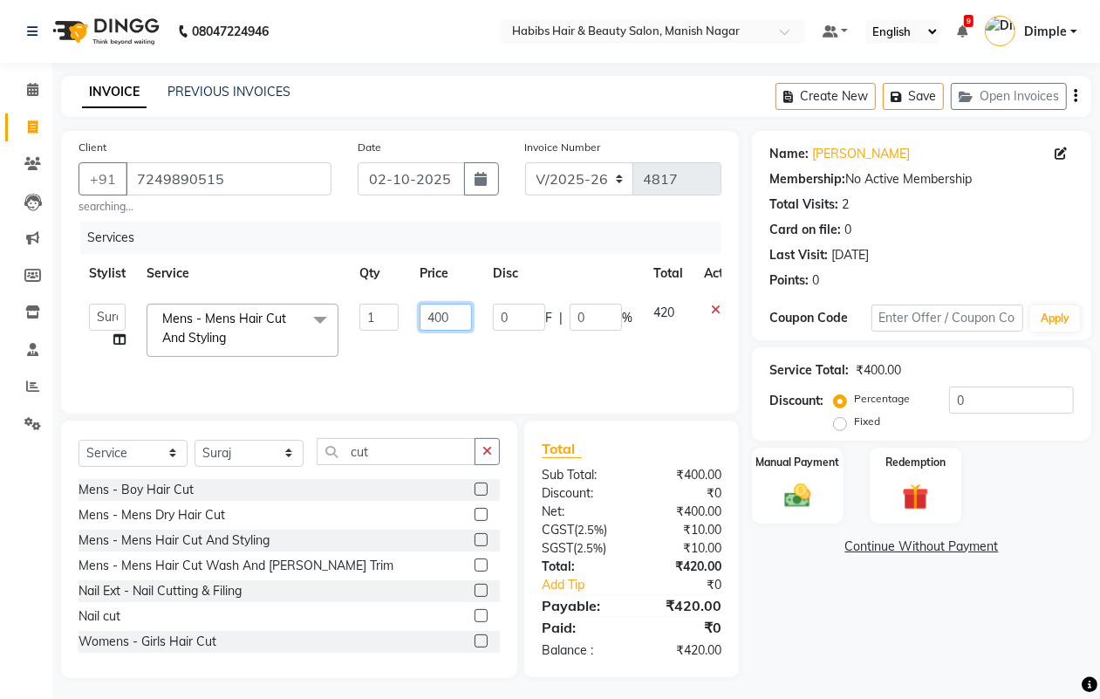
click at [434, 312] on input "400" at bounding box center [446, 317] width 52 height 27
type input "300"
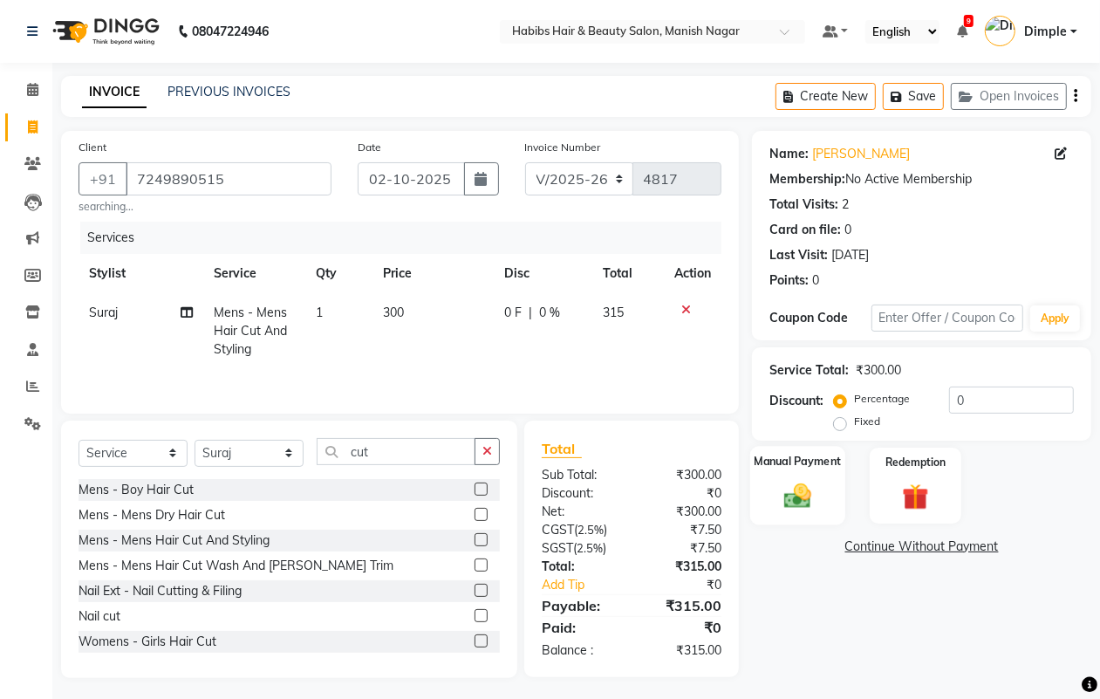
click at [807, 496] on img at bounding box center [798, 495] width 44 height 31
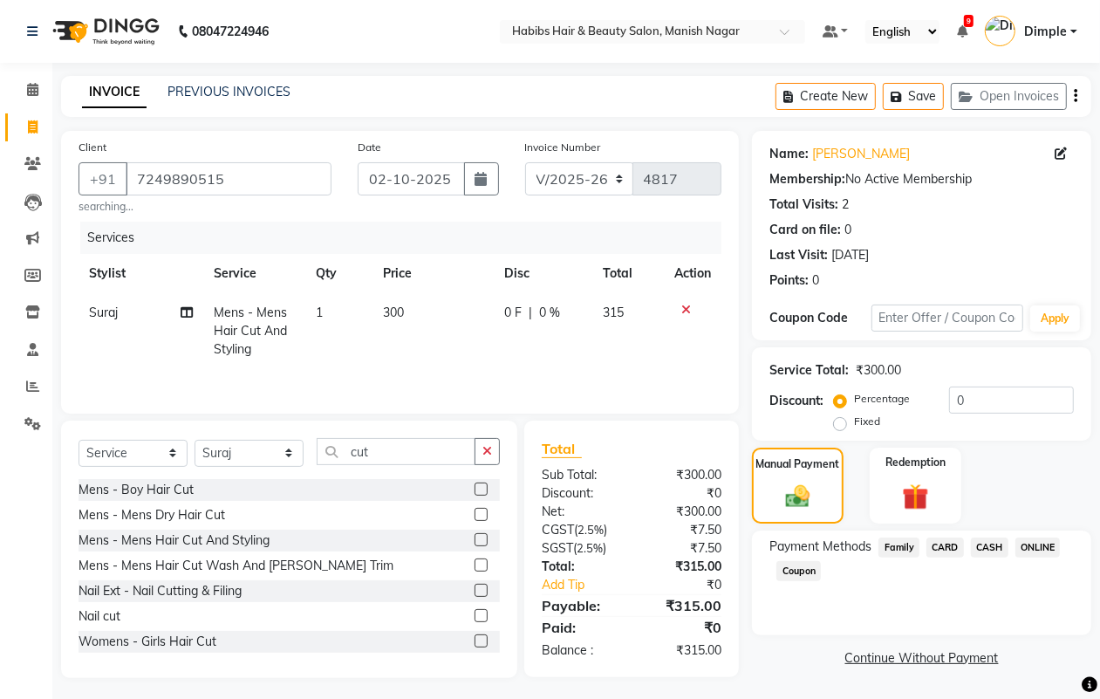
click at [1076, 96] on icon "button" at bounding box center [1075, 96] width 3 height 1
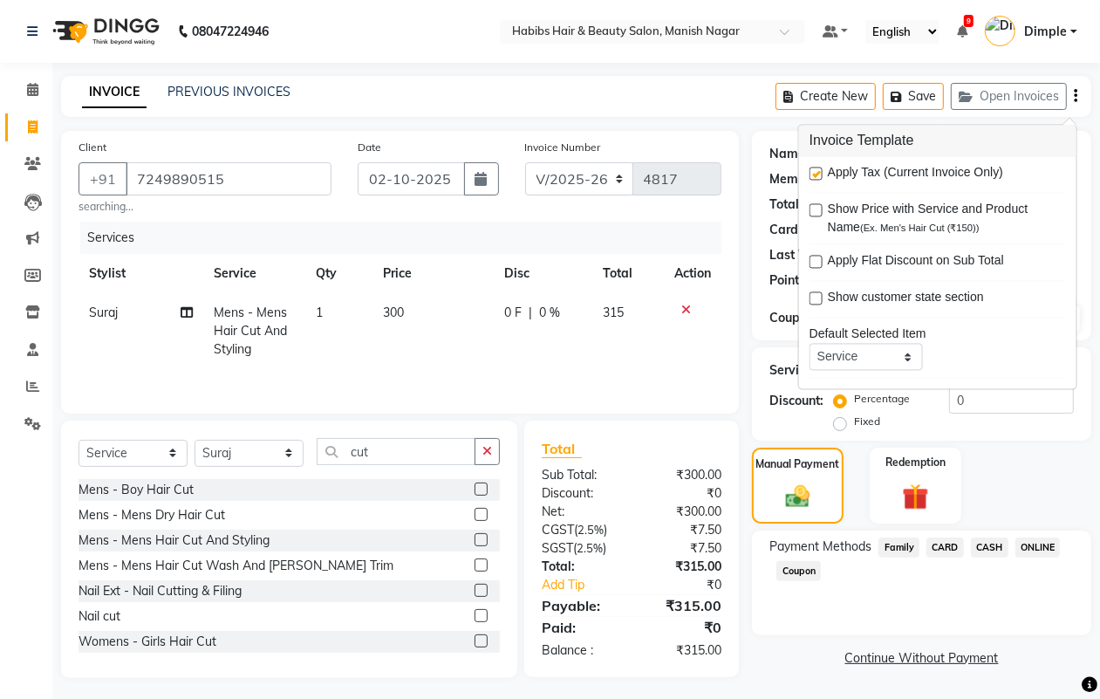
click at [814, 176] on label at bounding box center [816, 174] width 13 height 13
click at [814, 176] on input "checkbox" at bounding box center [815, 174] width 11 height 11
checkbox input "false"
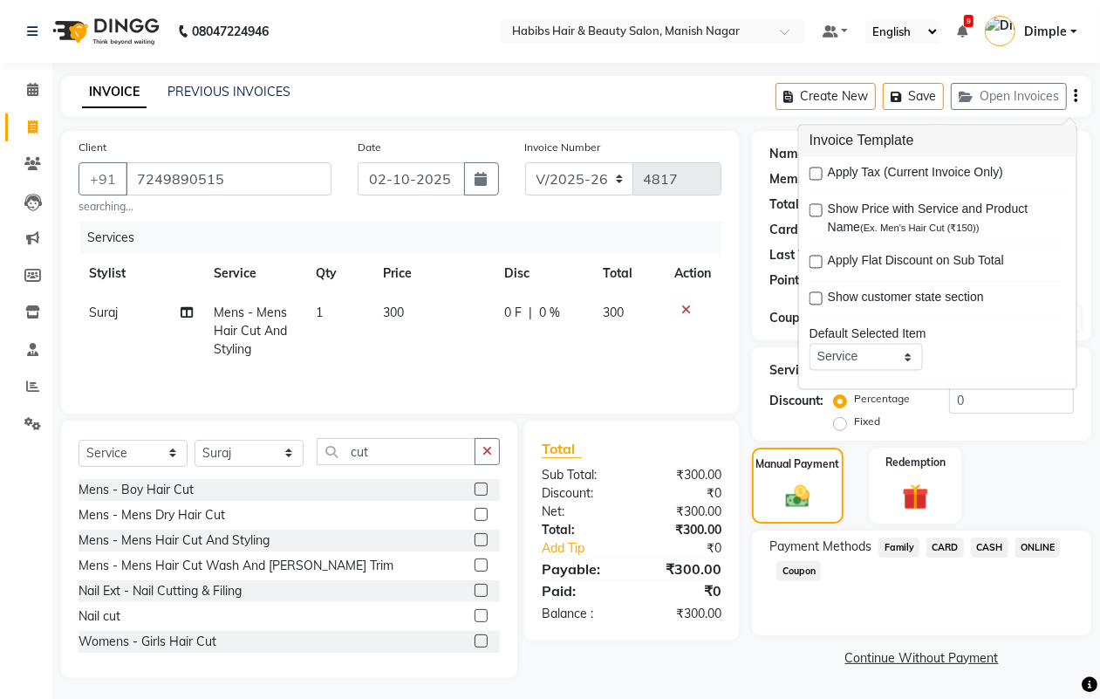
click at [997, 545] on span "CASH" at bounding box center [990, 547] width 38 height 20
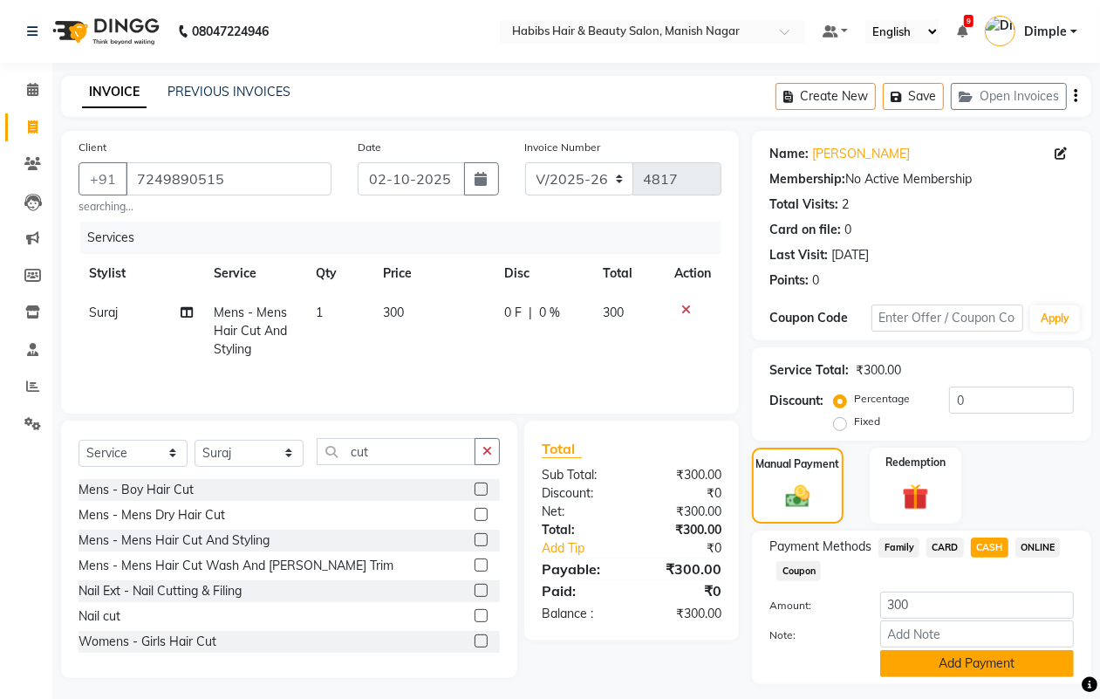
click at [936, 663] on button "Add Payment" at bounding box center [977, 663] width 194 height 27
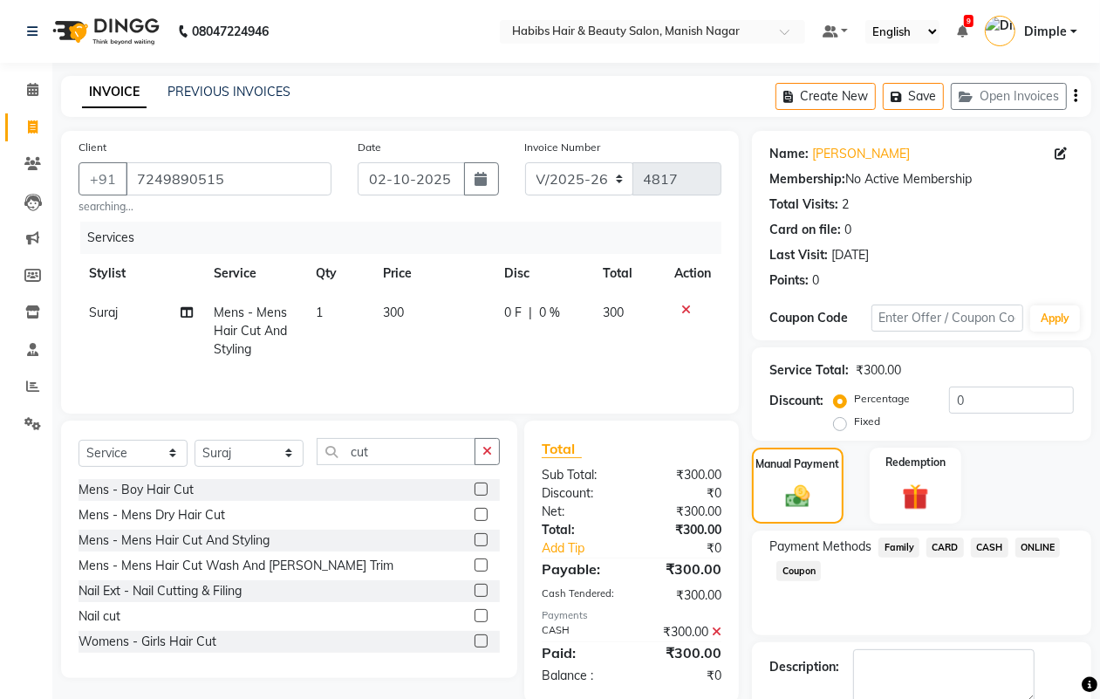
scroll to position [97, 0]
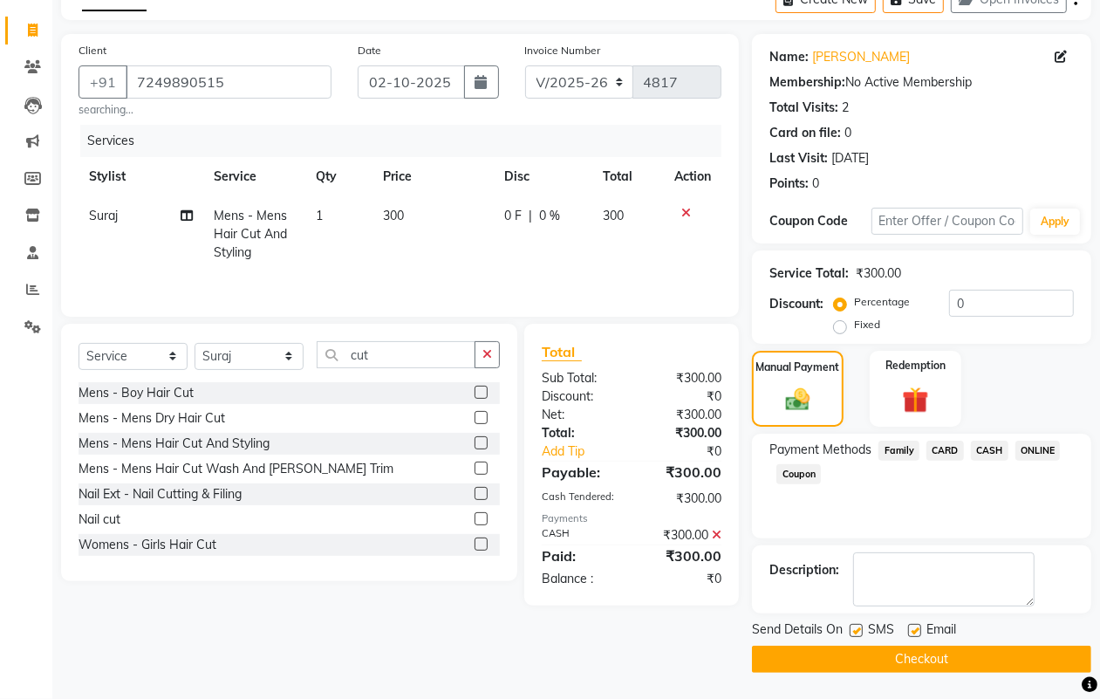
drag, startPoint x: 936, startPoint y: 663, endPoint x: 922, endPoint y: 653, distance: 17.4
click at [936, 664] on button "Checkout" at bounding box center [921, 659] width 339 height 27
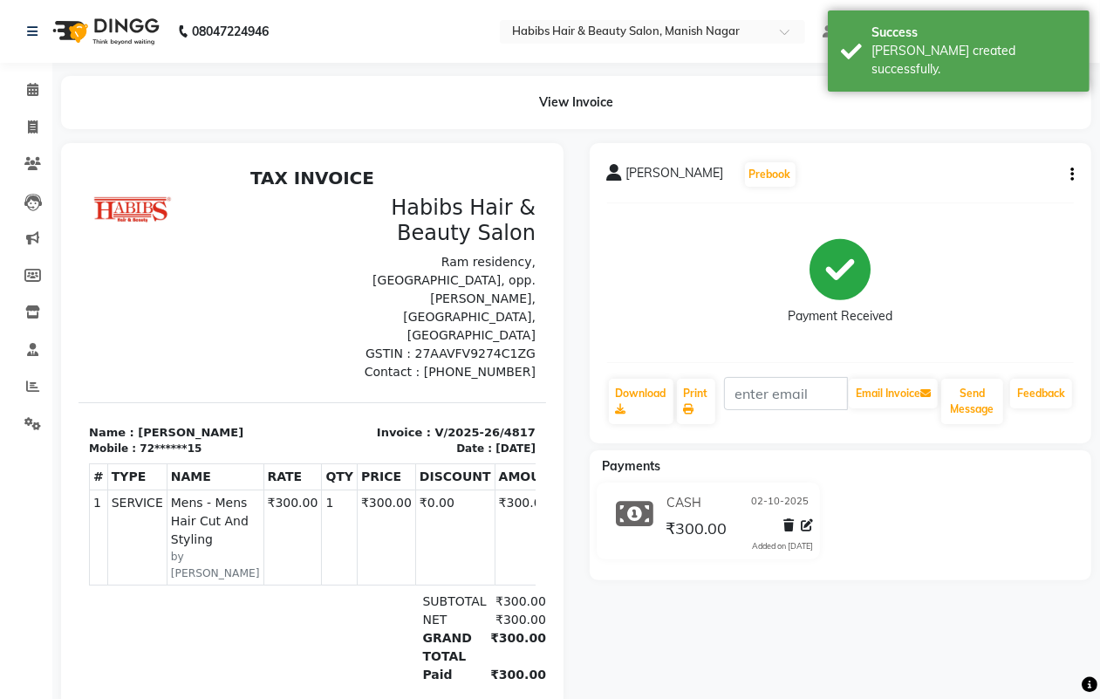
select select "service"
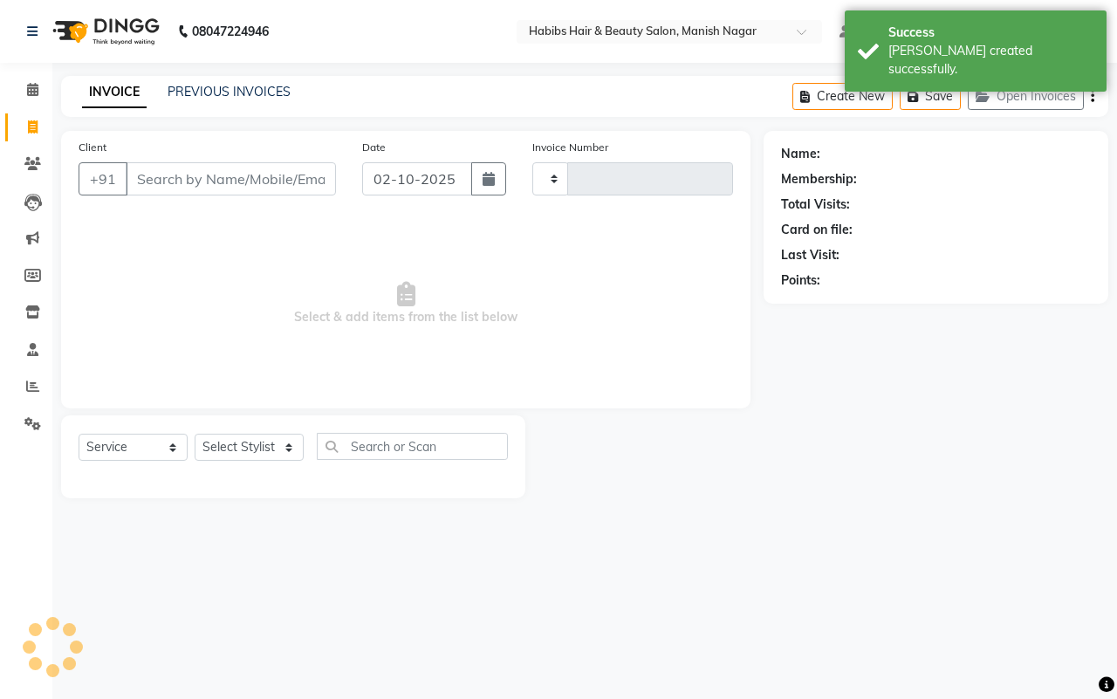
type input "4818"
select select "3804"
click at [209, 180] on input "Client" at bounding box center [231, 178] width 210 height 33
click at [31, 161] on icon at bounding box center [32, 163] width 17 height 13
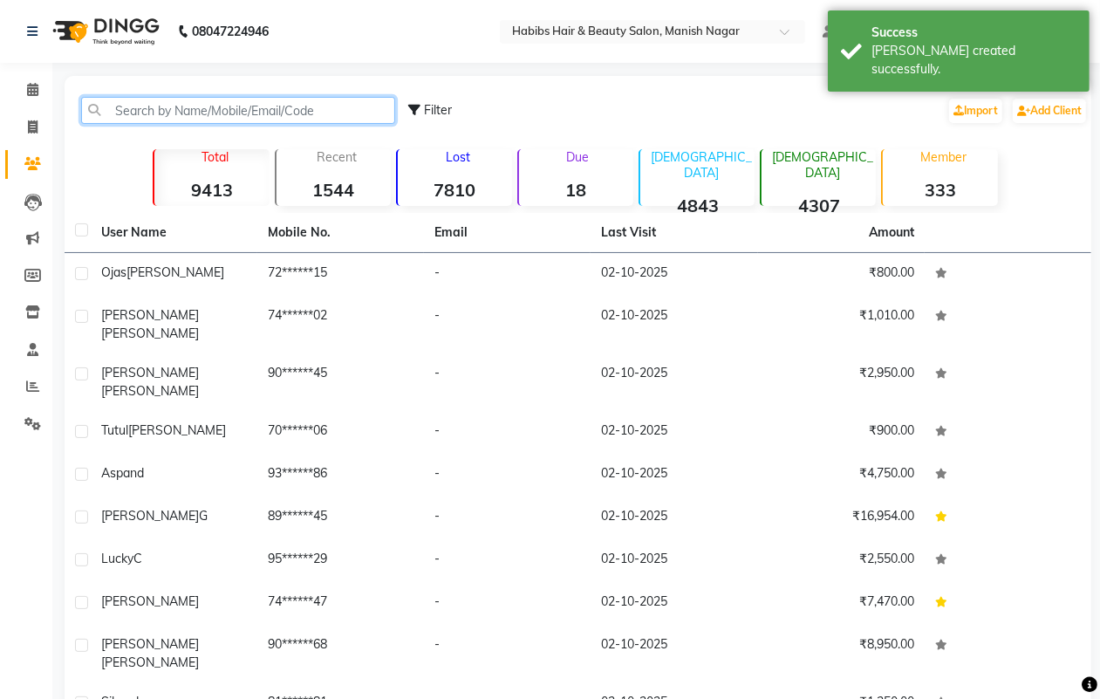
click at [190, 106] on input "text" at bounding box center [238, 110] width 314 height 27
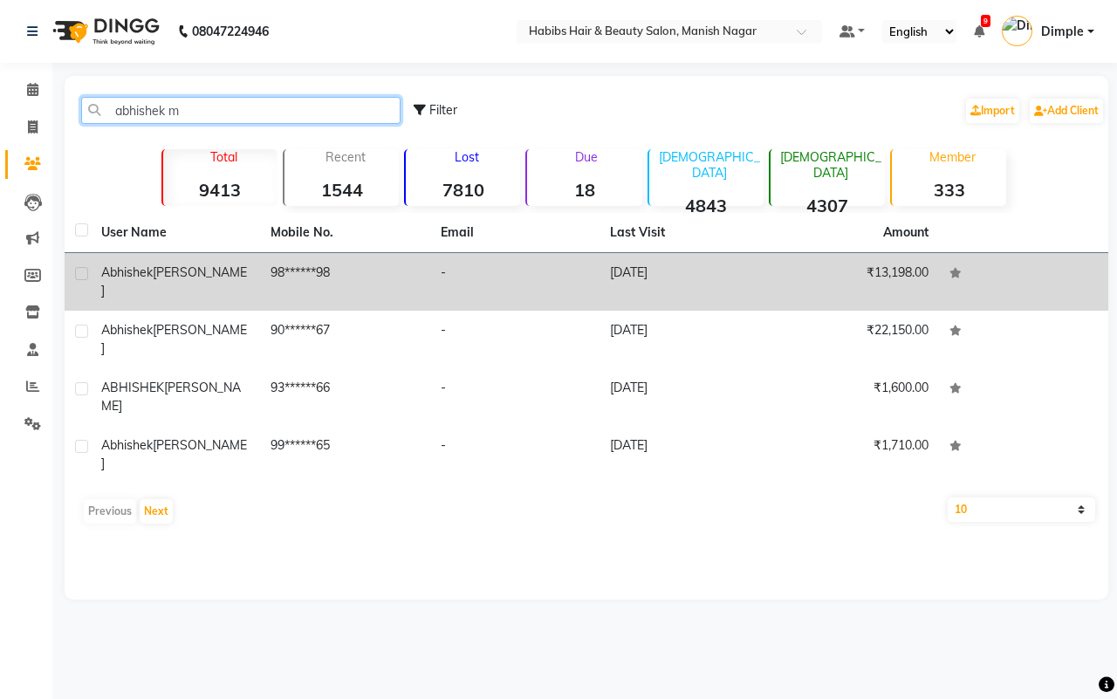
type input "abhishek m"
click at [328, 267] on td "98******98" at bounding box center [344, 282] width 169 height 58
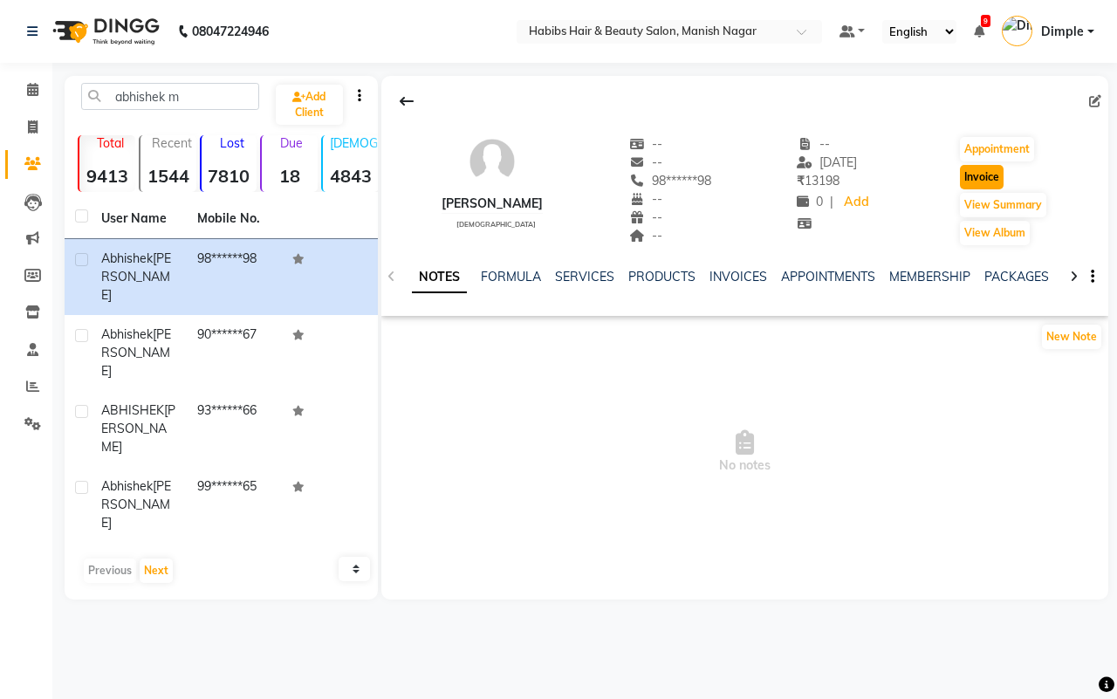
click at [980, 181] on button "Invoice" at bounding box center [982, 177] width 44 height 24
select select "service"
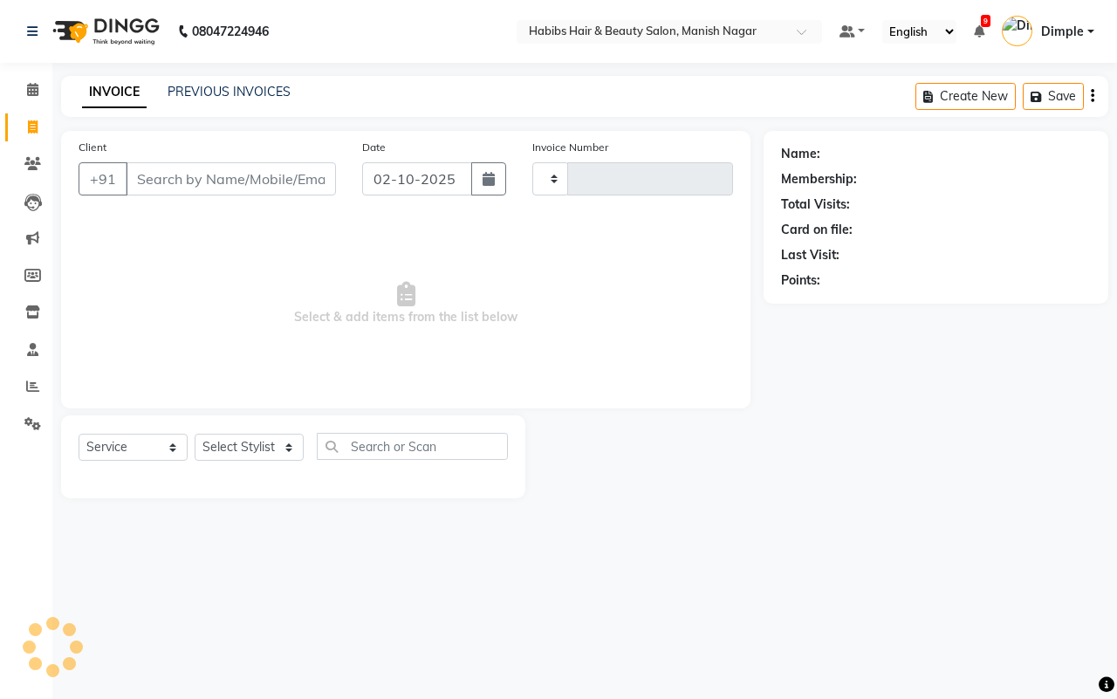
type input "4818"
select select "3804"
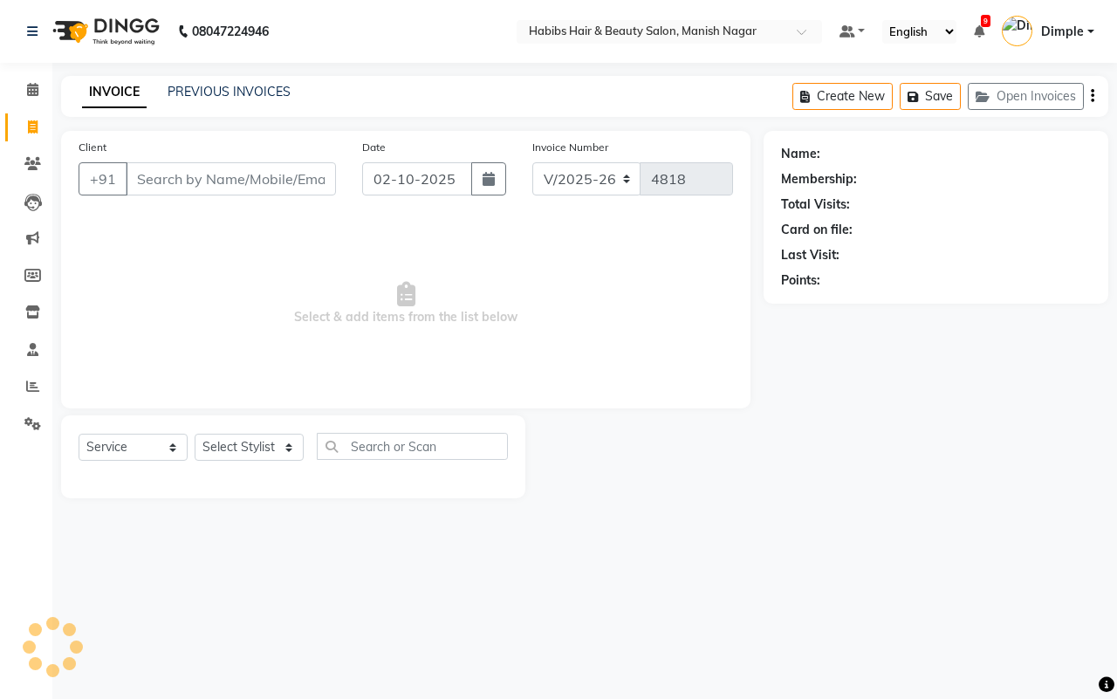
type input "98******98"
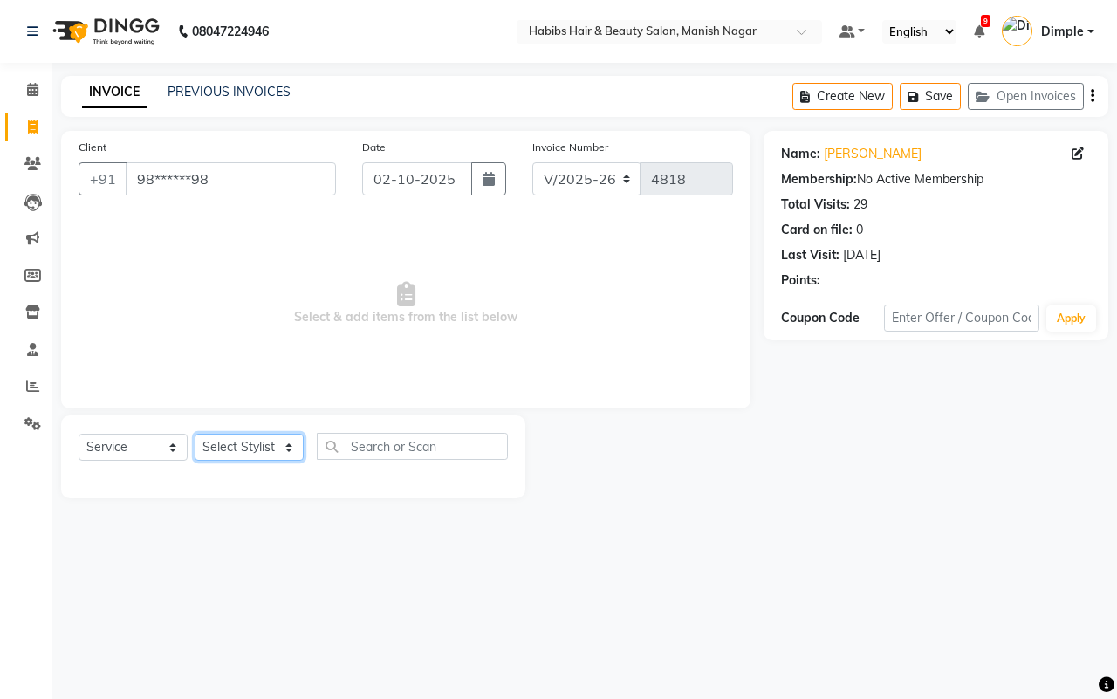
click at [244, 441] on select "Select Stylist [PERSON_NAME] [PERSON_NAME] [PERSON_NAME] [PERSON_NAME] Sachin […" at bounding box center [249, 447] width 109 height 27
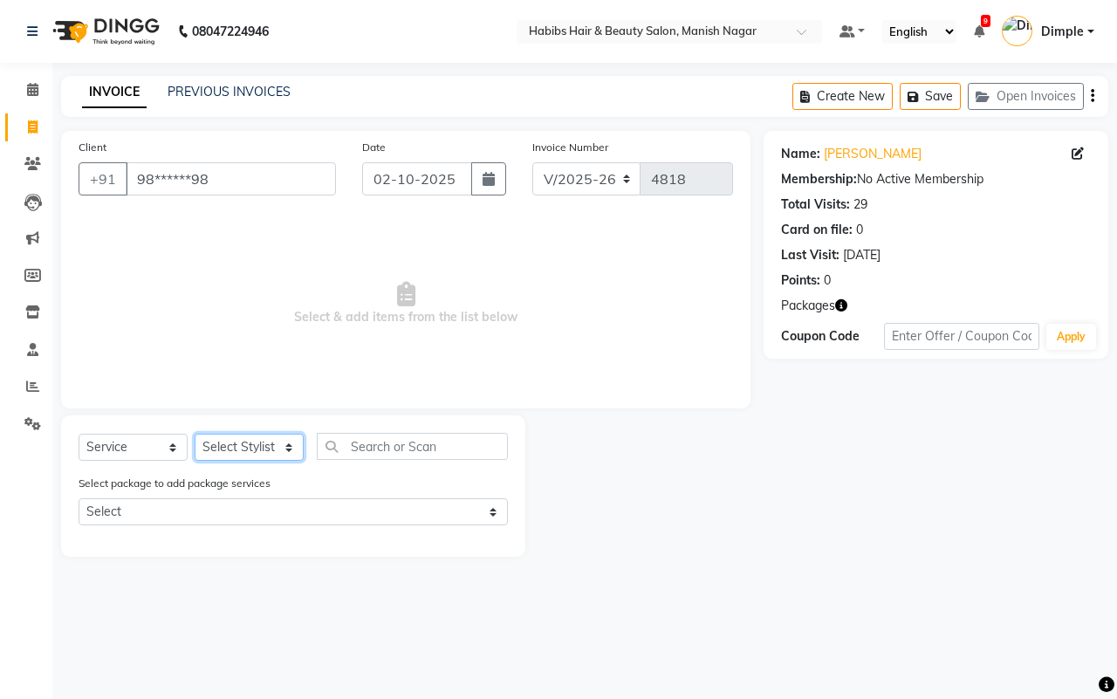
select select "86647"
click at [195, 434] on select "Select Stylist [PERSON_NAME] [PERSON_NAME] [PERSON_NAME] [PERSON_NAME] Sachin […" at bounding box center [249, 447] width 109 height 27
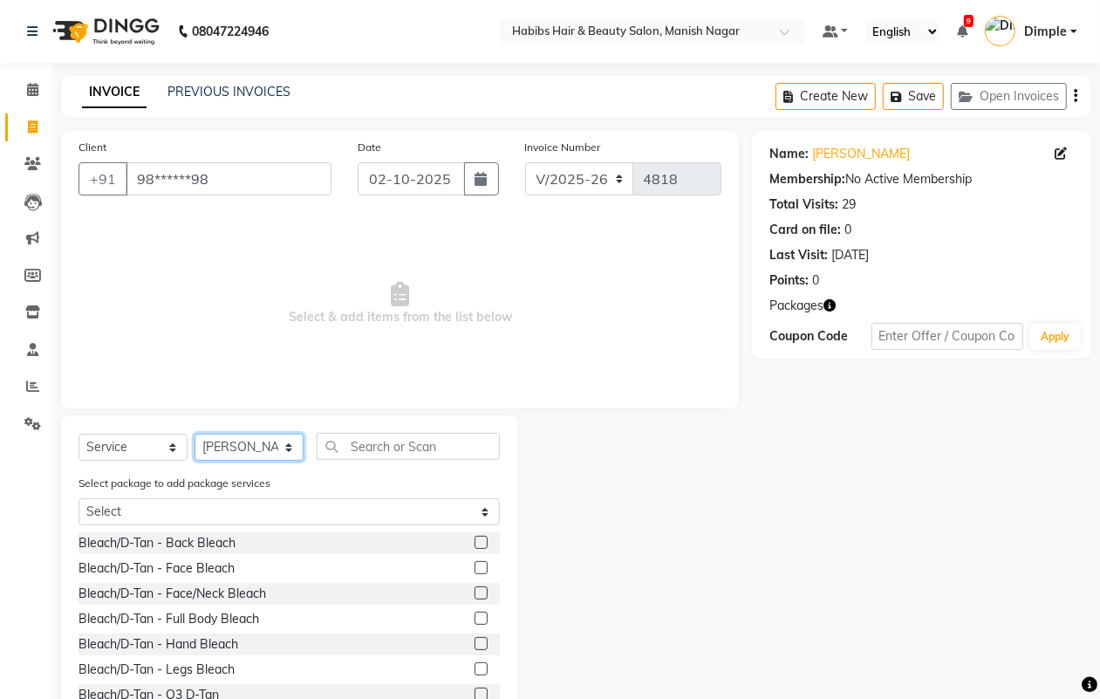
select select "34633"
click at [154, 442] on select "Select Service Product Membership Package Voucher Prepaid Gift Card" at bounding box center [133, 447] width 109 height 27
select select "package"
click at [79, 434] on select "Select Service Product Membership Package Voucher Prepaid Gift Card" at bounding box center [133, 447] width 109 height 27
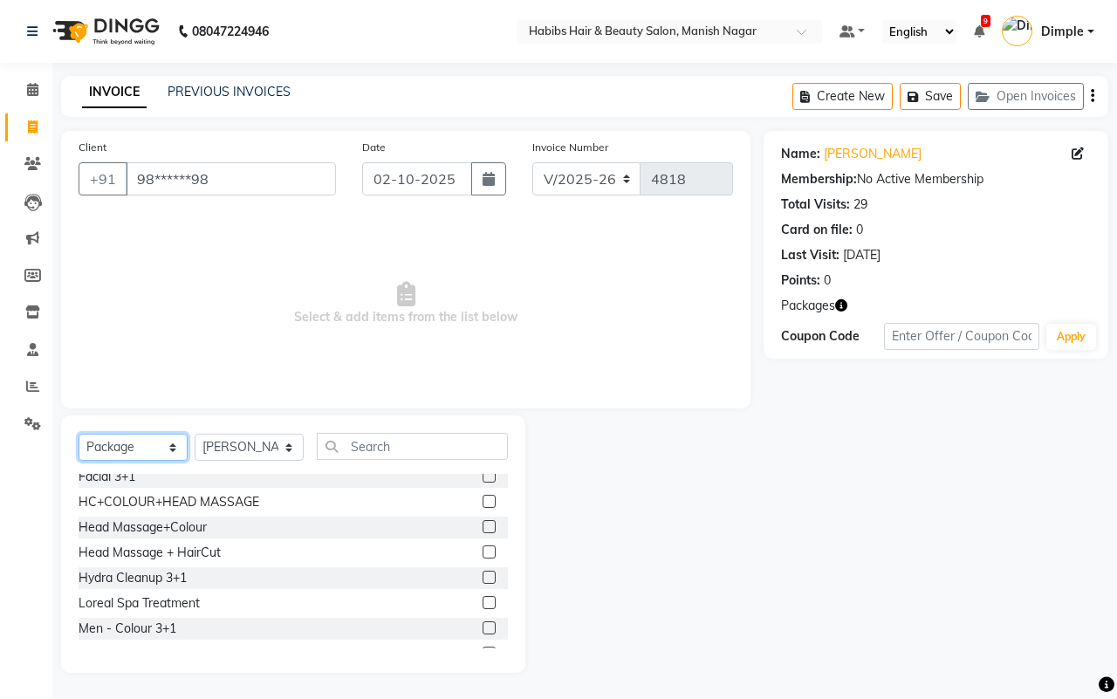
scroll to position [218, 0]
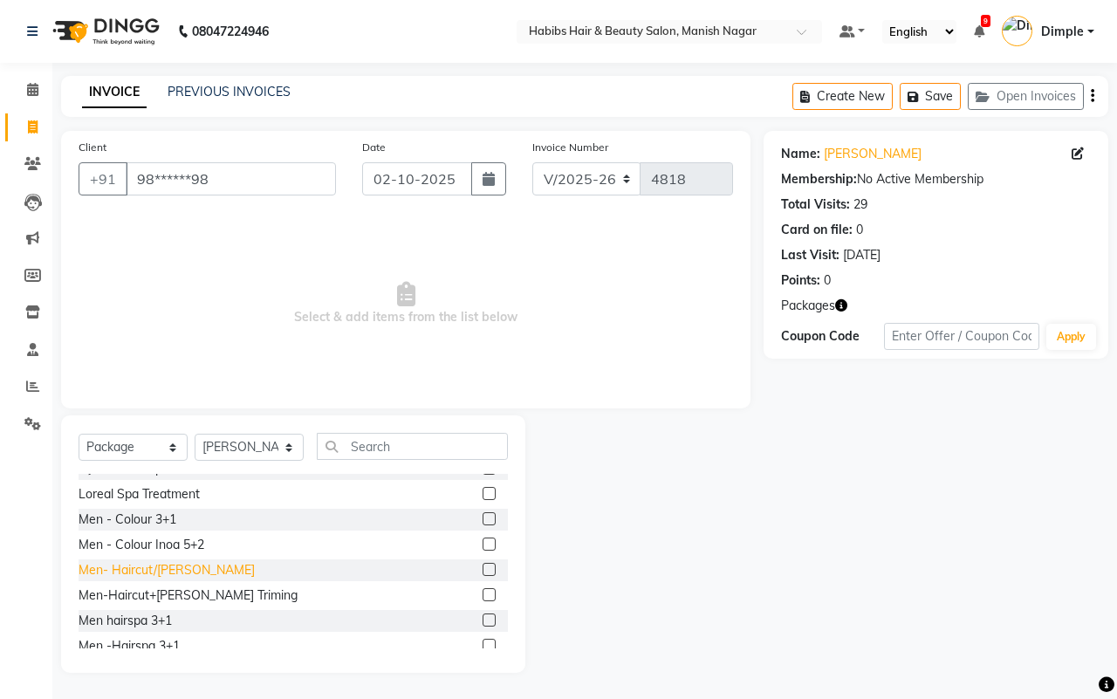
click at [144, 569] on div "Men- Haircut/[PERSON_NAME]" at bounding box center [167, 570] width 176 height 18
checkbox input "false"
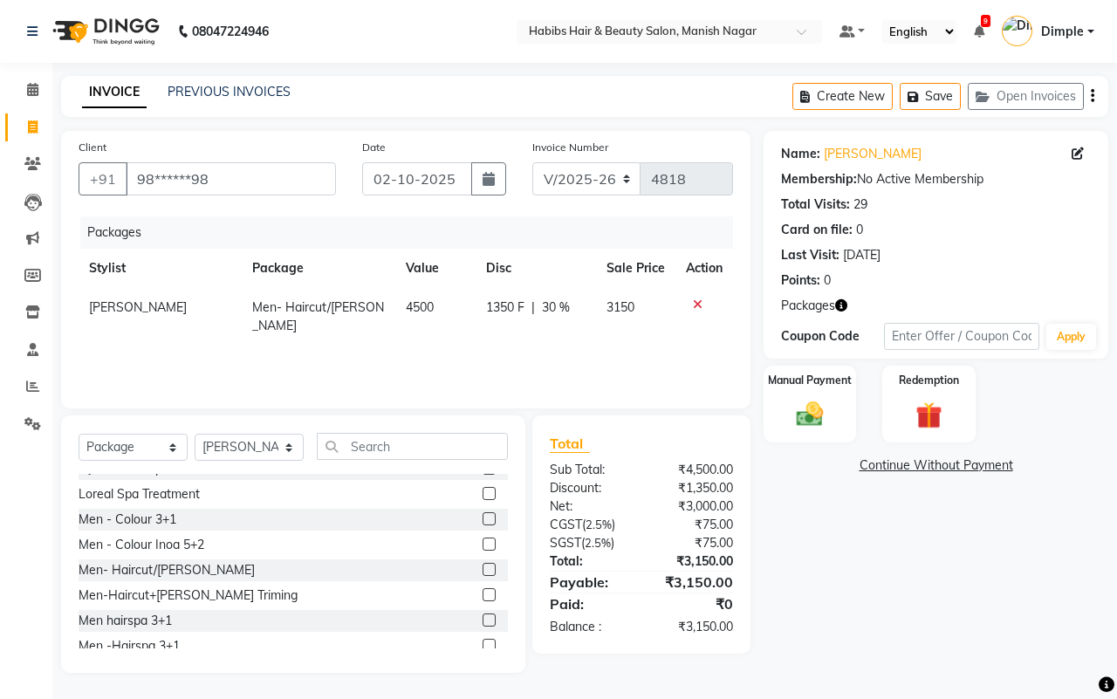
click at [700, 299] on icon at bounding box center [698, 304] width 10 height 12
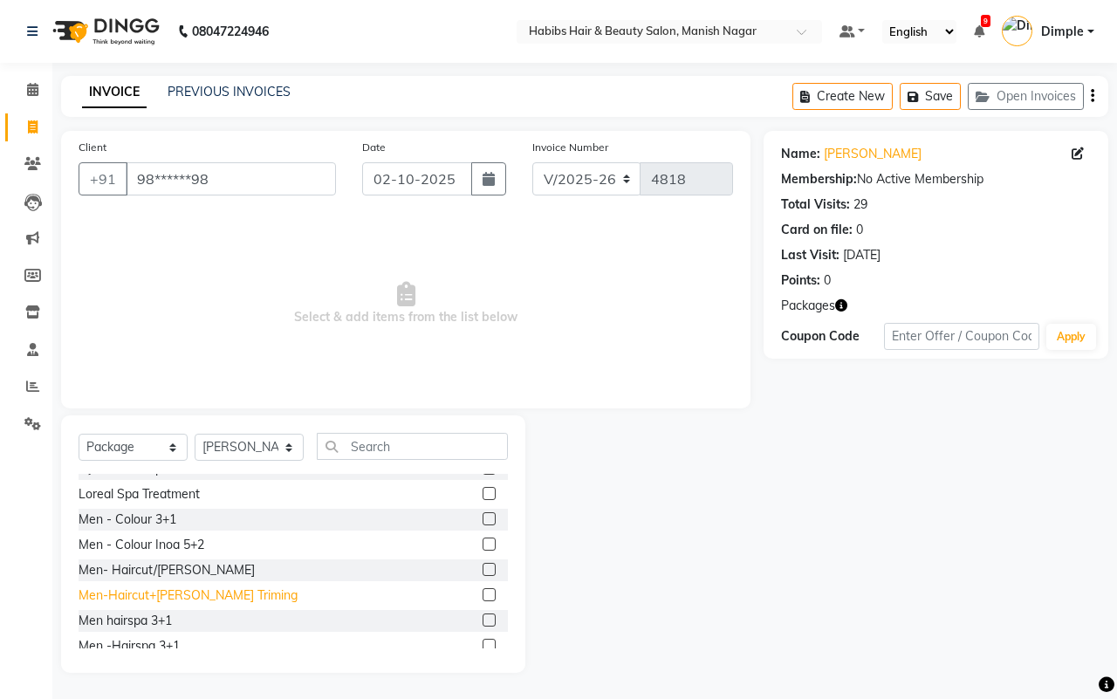
click at [197, 594] on div "Men-Haircut+[PERSON_NAME] Triming" at bounding box center [188, 595] width 219 height 18
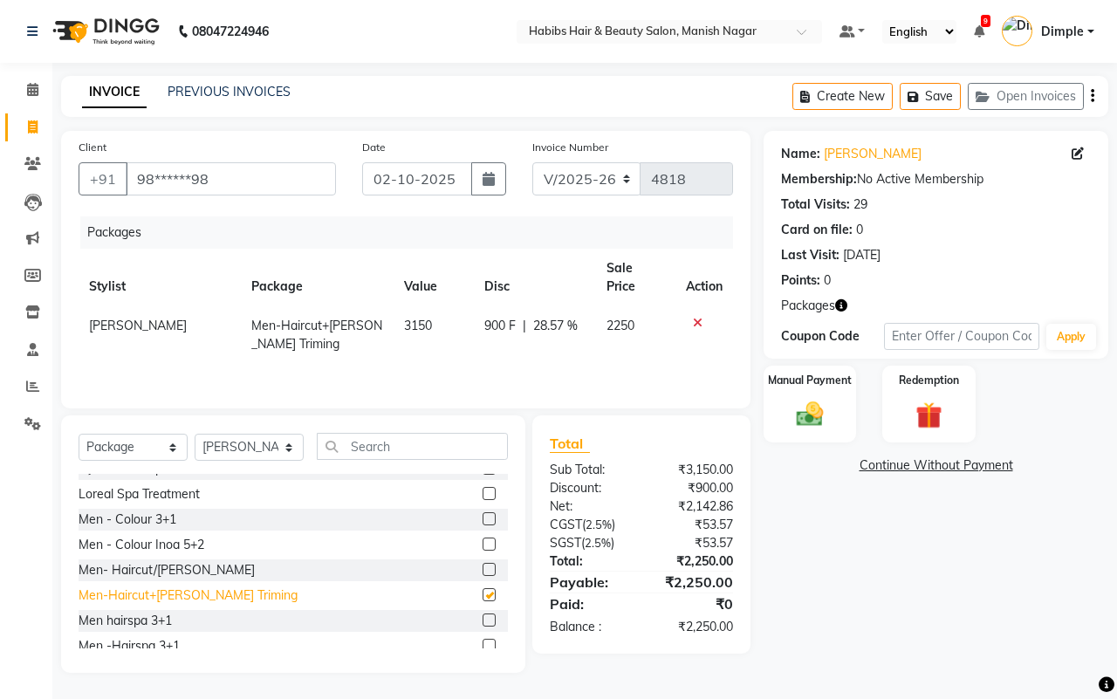
checkbox input "false"
click at [699, 317] on icon at bounding box center [698, 323] width 10 height 12
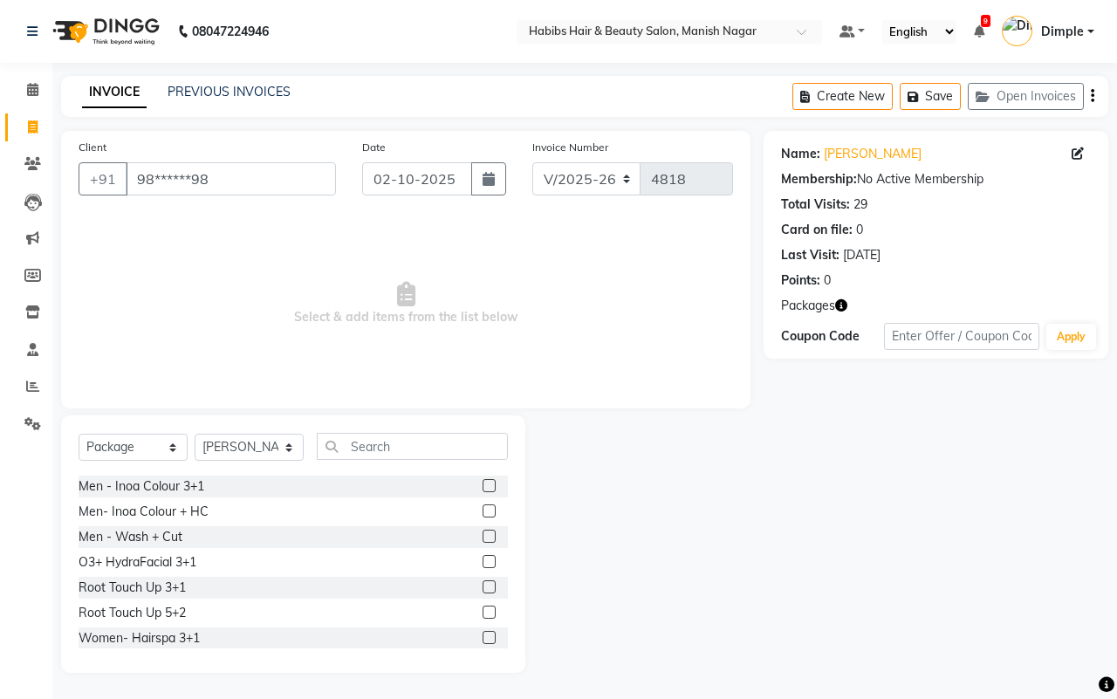
scroll to position [456, 0]
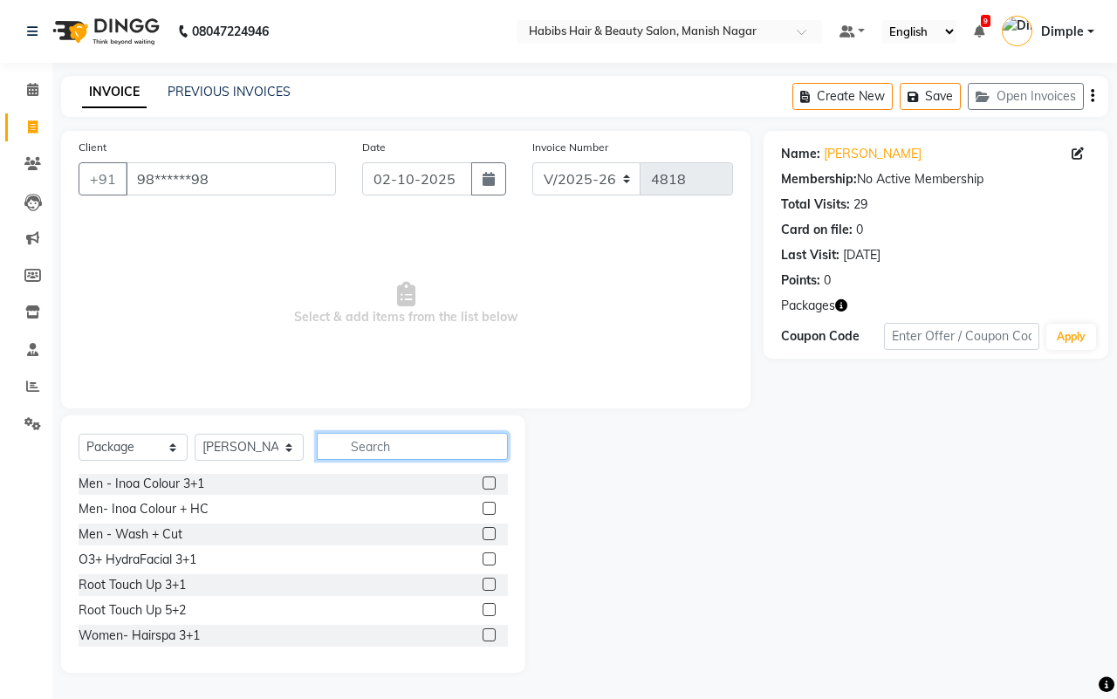
click at [378, 433] on input "text" at bounding box center [412, 446] width 191 height 27
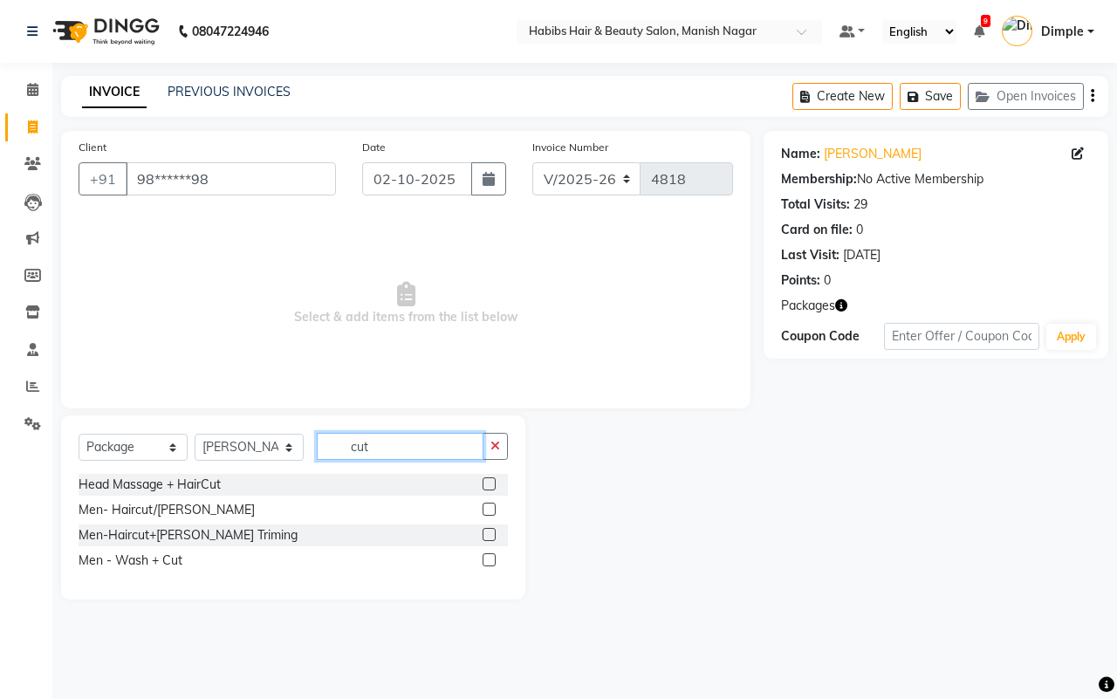
scroll to position [0, 0]
click at [842, 306] on icon "button" at bounding box center [841, 305] width 12 height 12
click at [443, 446] on input "cut" at bounding box center [400, 446] width 167 height 27
type input "c"
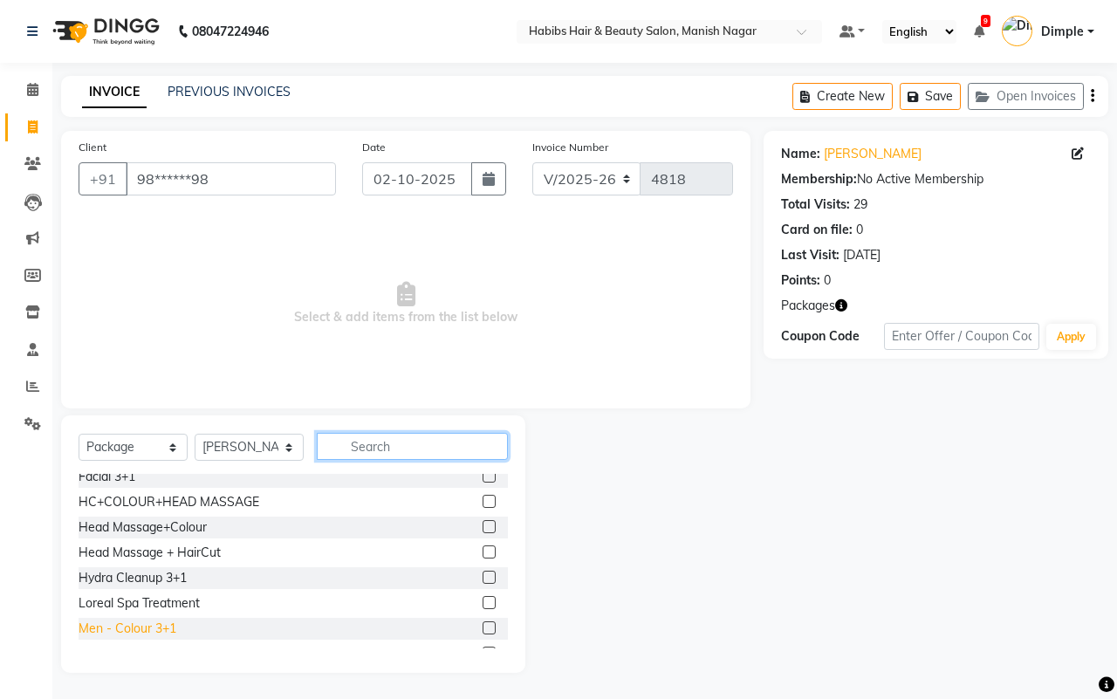
scroll to position [218, 0]
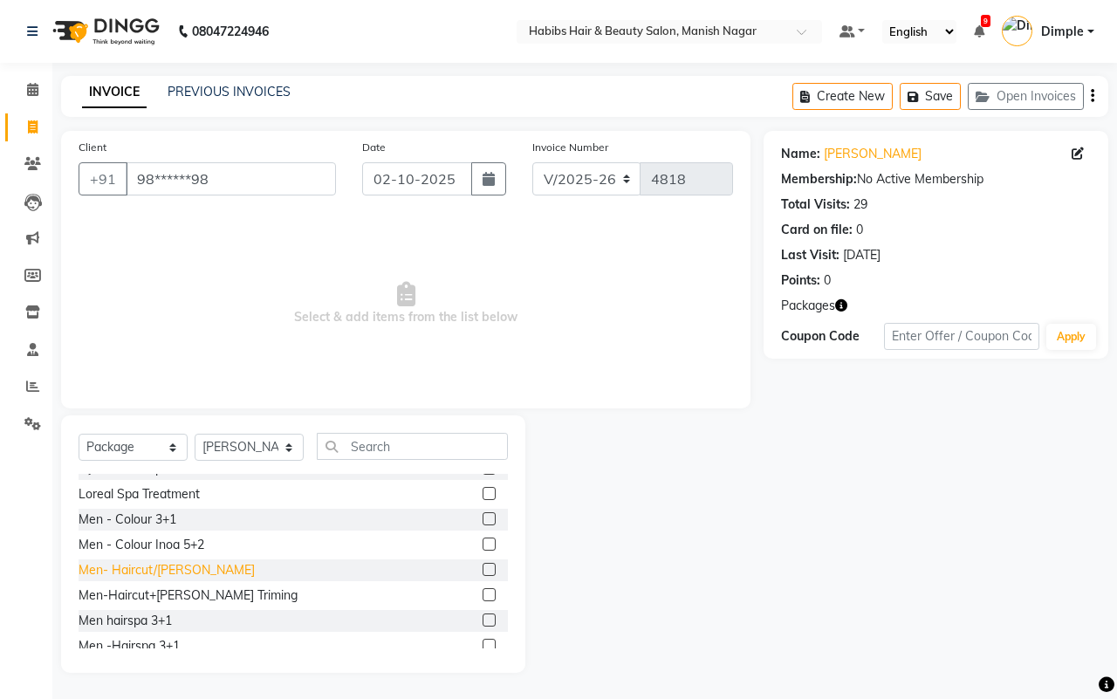
click at [132, 570] on div "Men- Haircut/[PERSON_NAME]" at bounding box center [167, 570] width 176 height 18
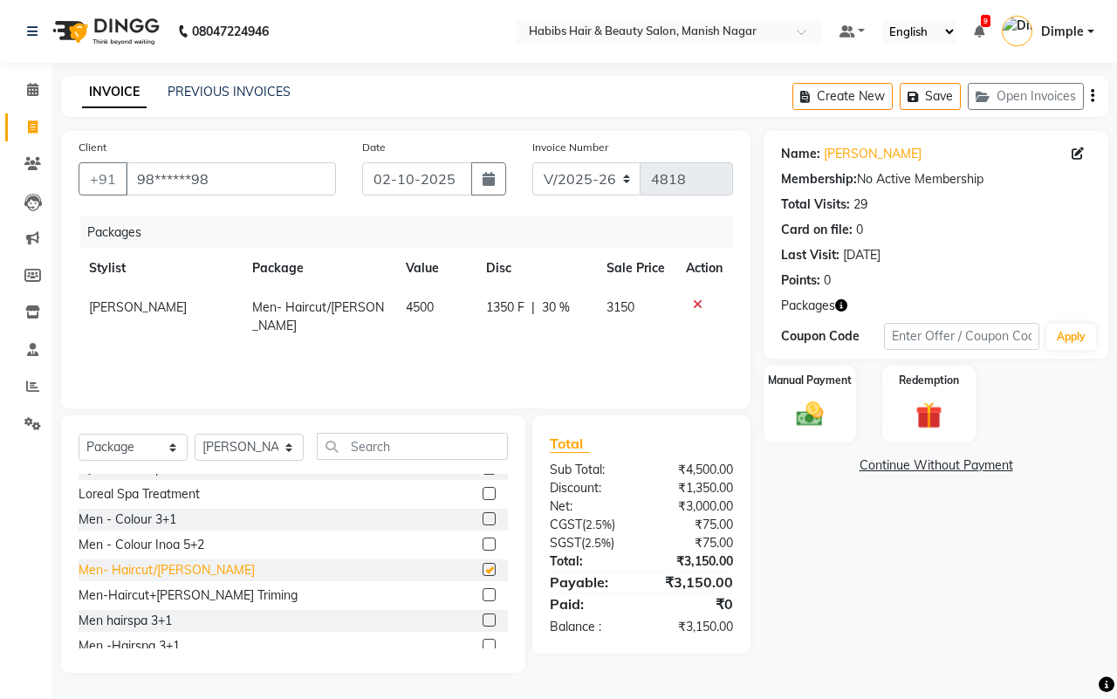
checkbox input "false"
click at [693, 303] on icon at bounding box center [698, 304] width 10 height 12
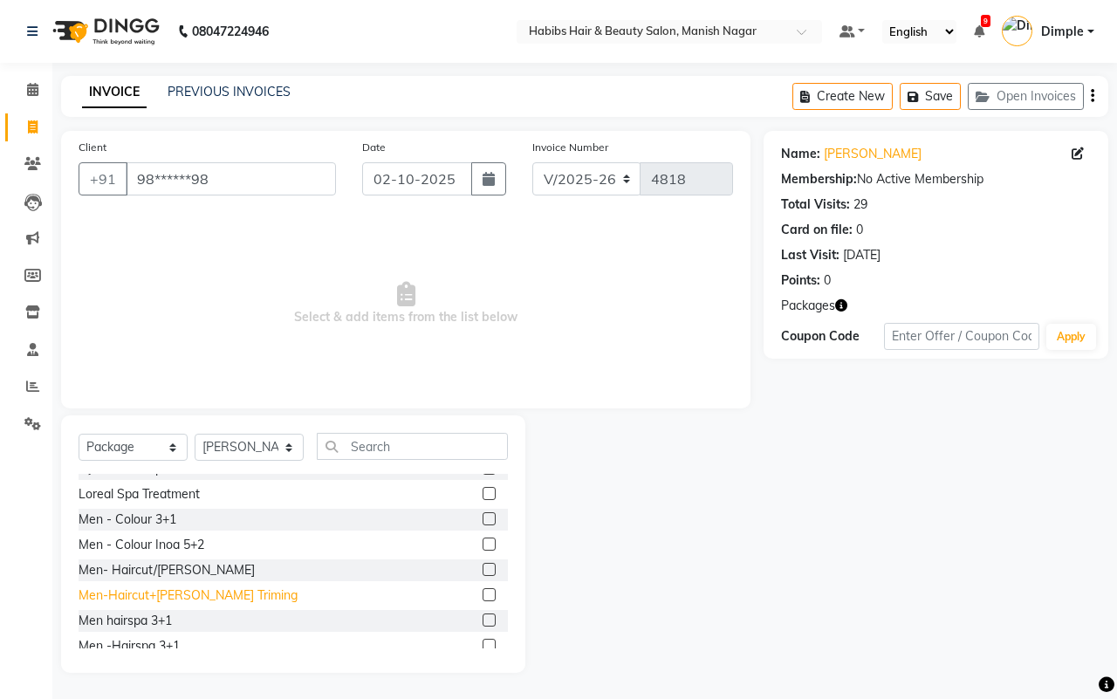
click at [138, 595] on div "Men-Haircut+[PERSON_NAME] Triming" at bounding box center [188, 595] width 219 height 18
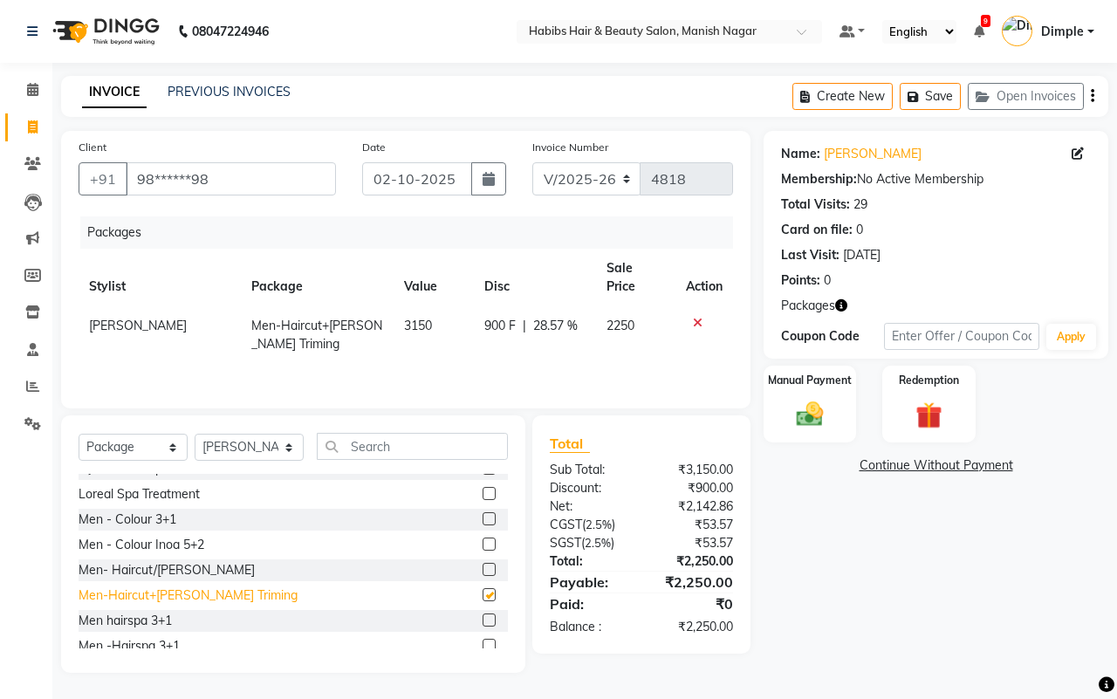
checkbox input "false"
click at [695, 317] on icon at bounding box center [698, 323] width 10 height 12
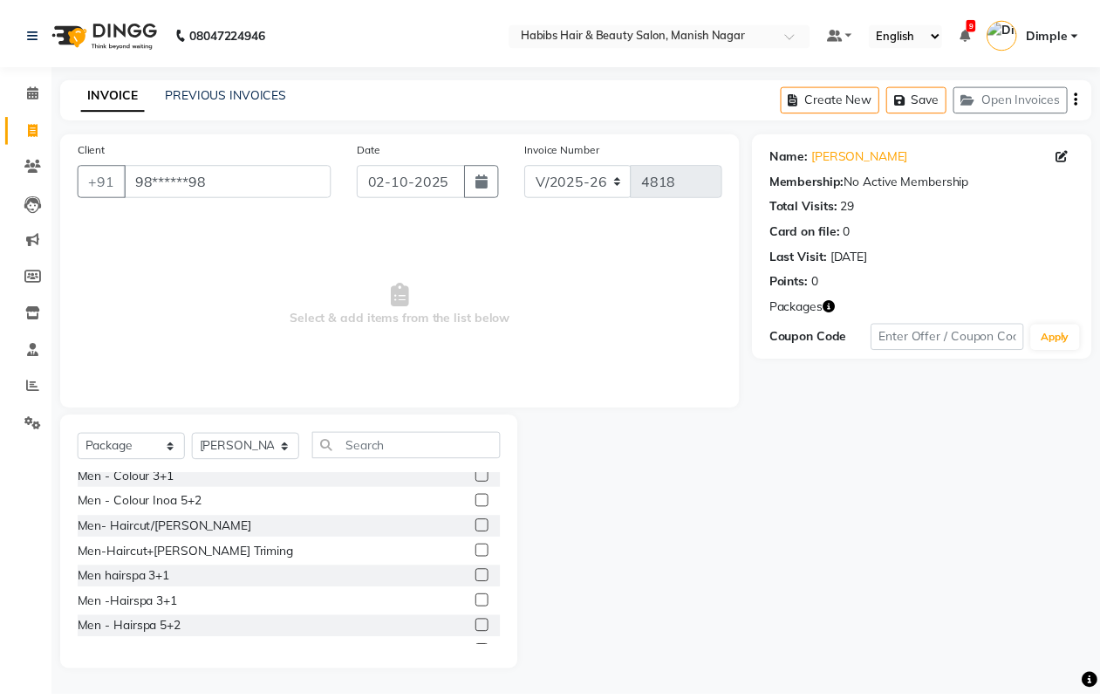
scroll to position [327, 0]
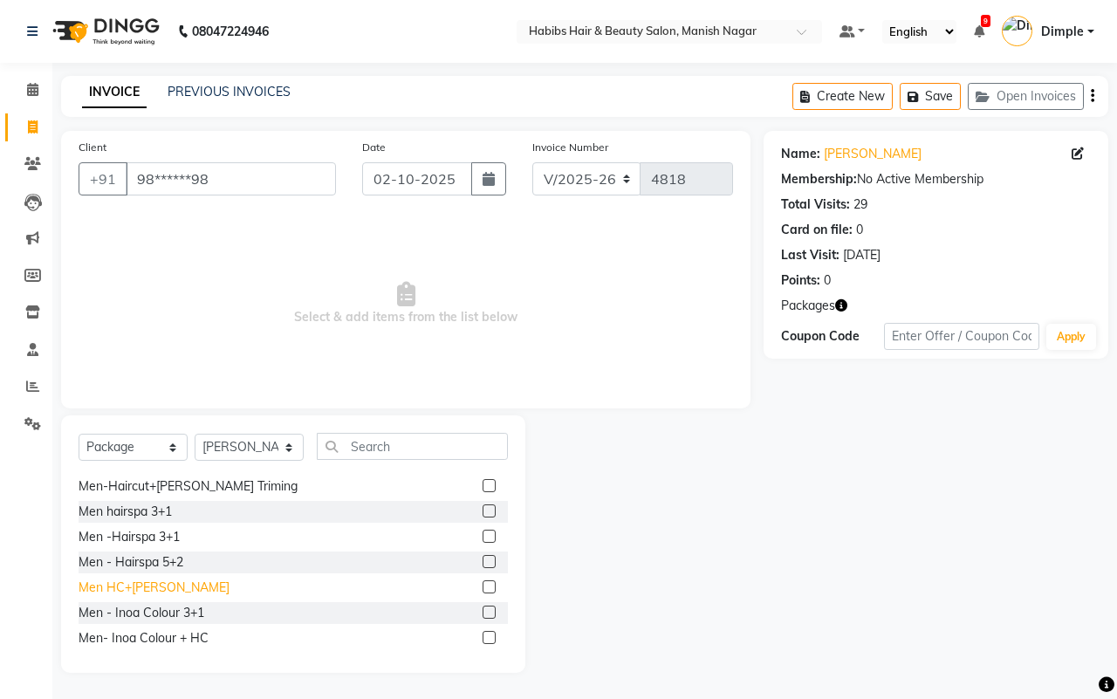
click at [145, 582] on div "Men HC+[PERSON_NAME]" at bounding box center [154, 587] width 151 height 18
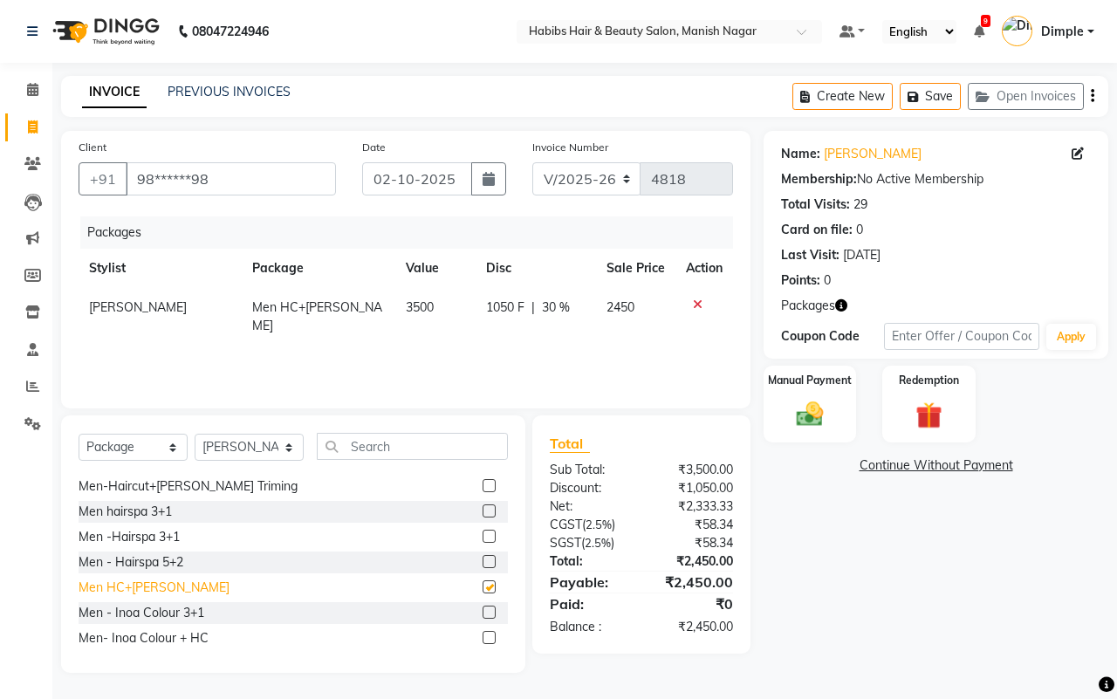
checkbox input "false"
click at [804, 419] on img at bounding box center [809, 415] width 45 height 32
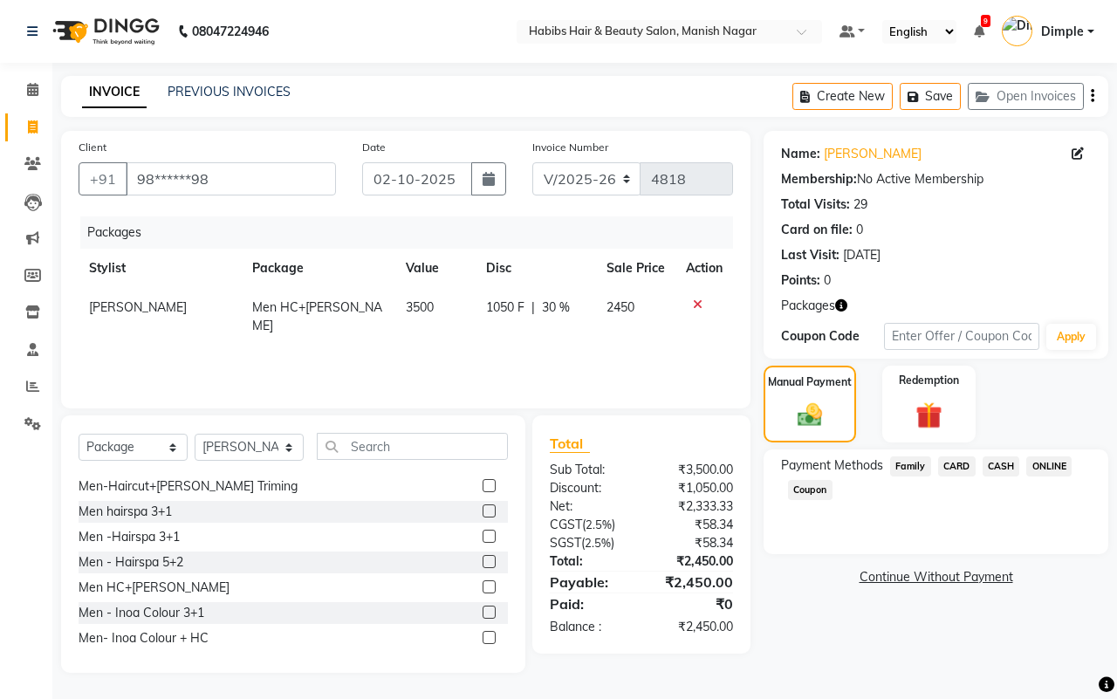
click at [960, 464] on span "CARD" at bounding box center [957, 466] width 38 height 20
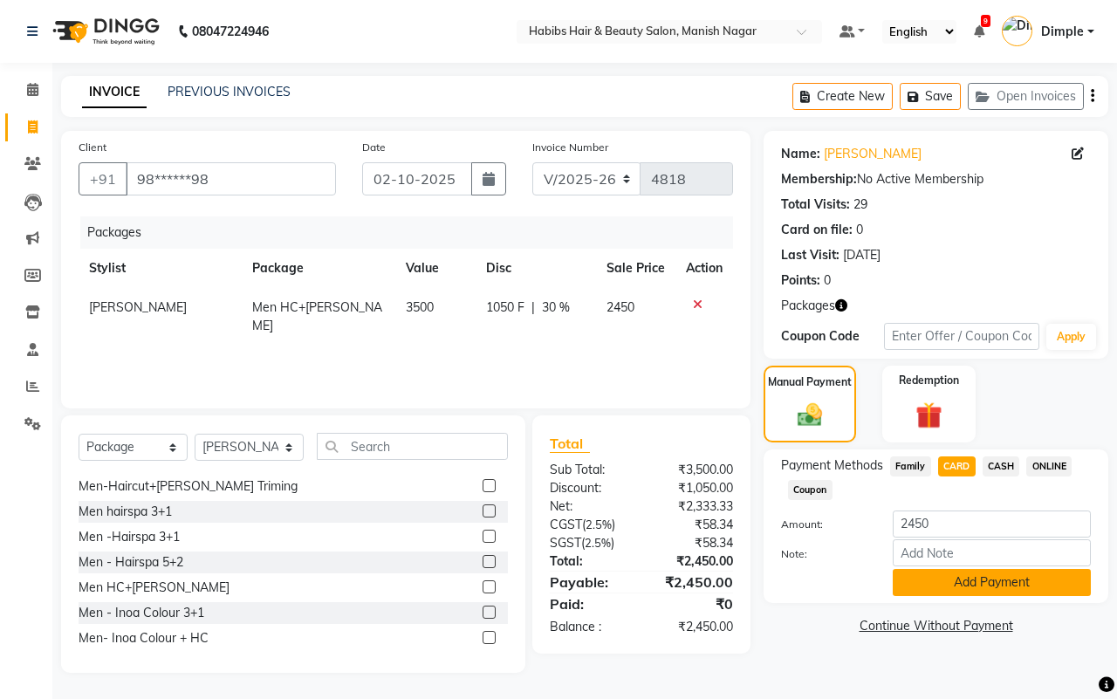
click at [913, 578] on button "Add Payment" at bounding box center [992, 582] width 198 height 27
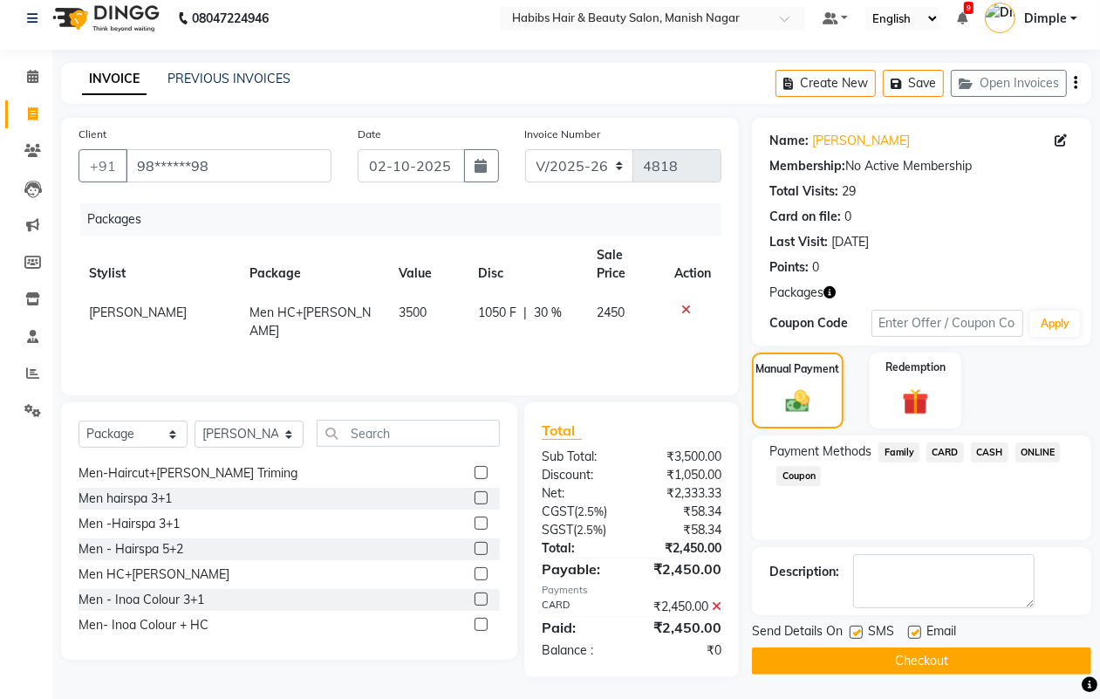
scroll to position [17, 0]
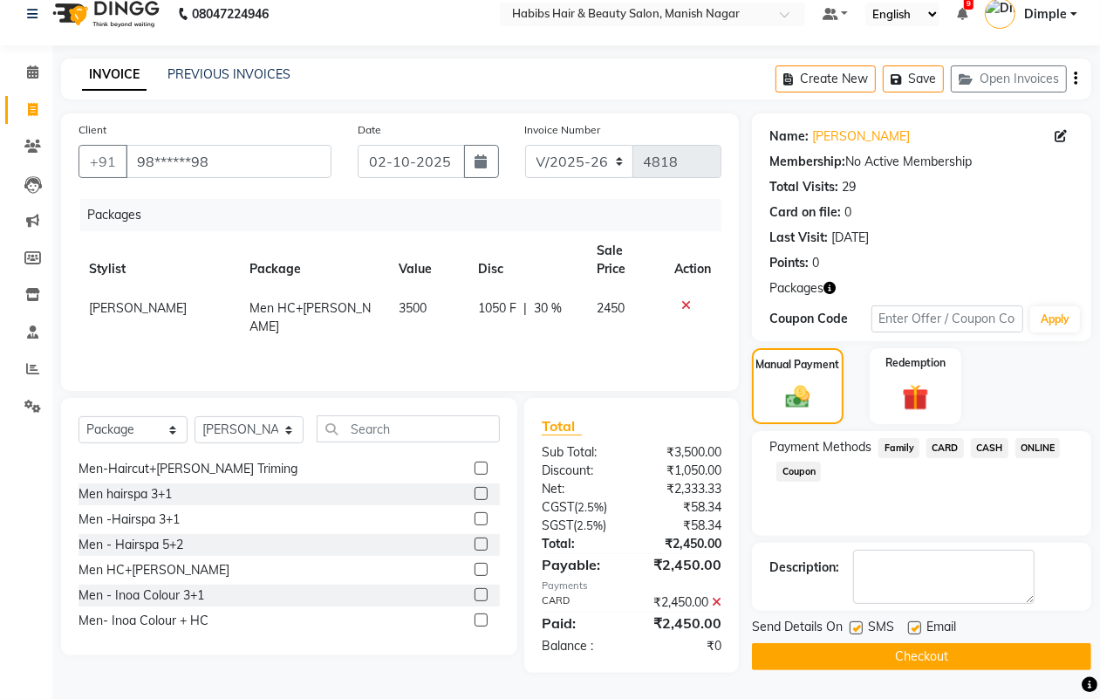
click at [913, 654] on button "Checkout" at bounding box center [921, 656] width 339 height 27
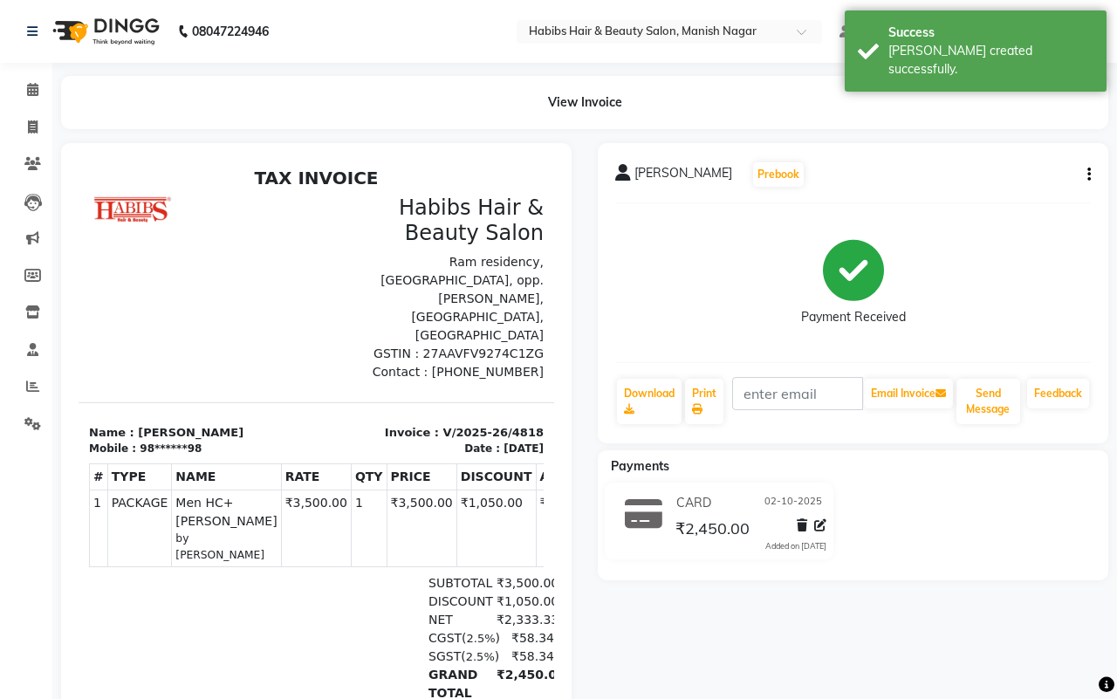
select select "service"
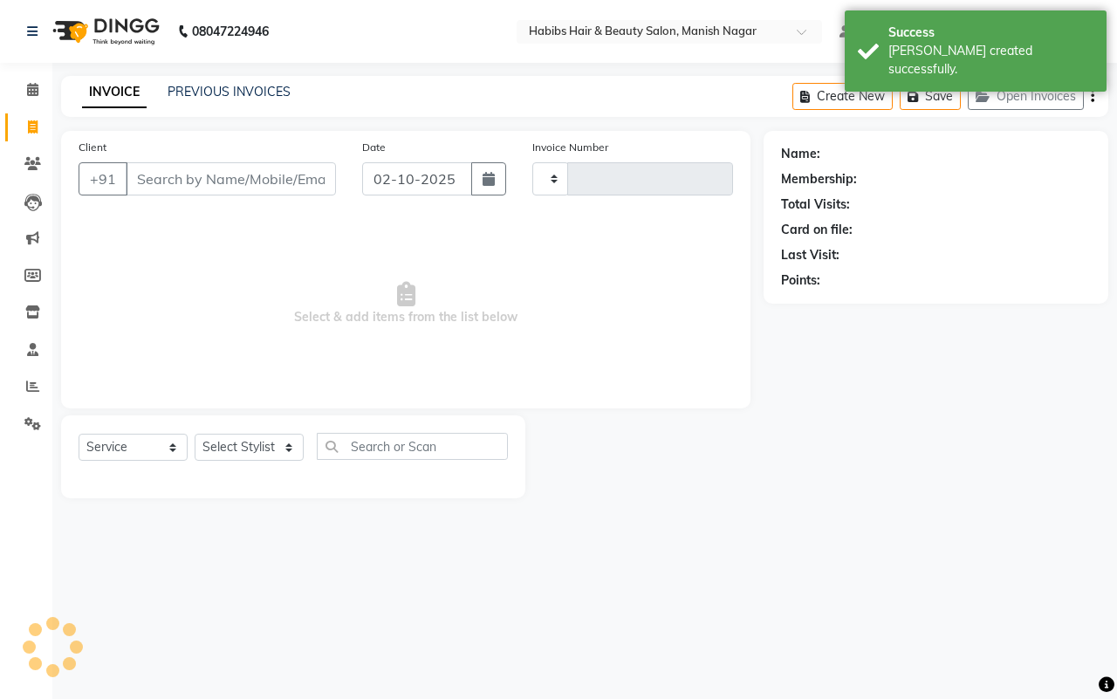
type input "4819"
select select "3804"
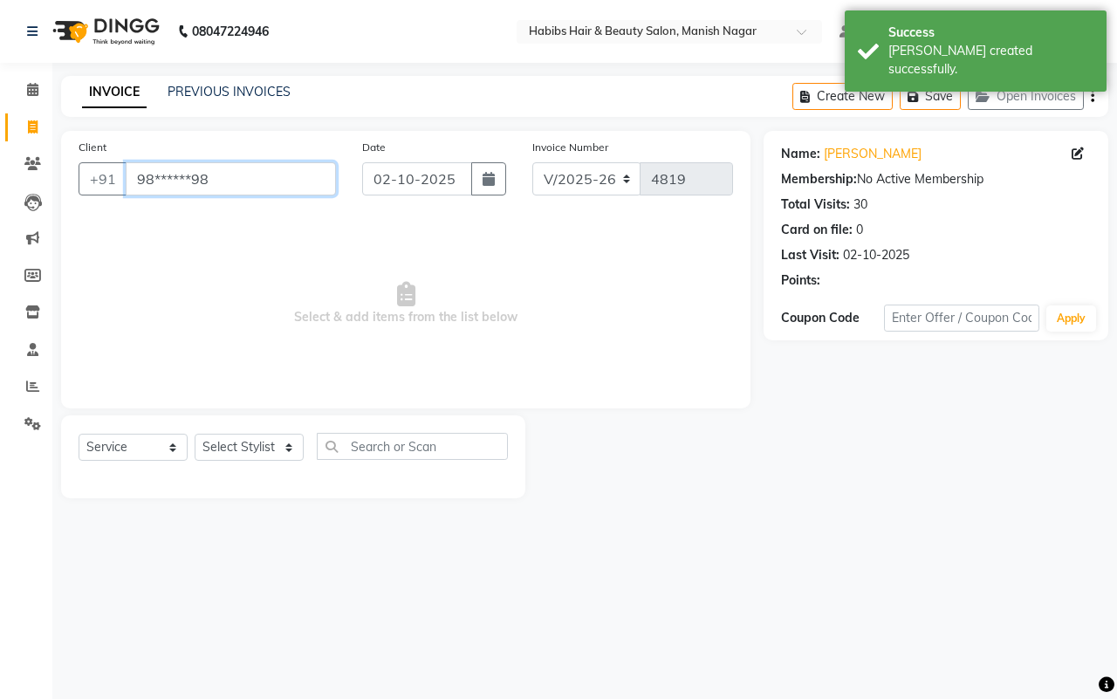
click at [154, 176] on input "98******98" at bounding box center [231, 178] width 210 height 33
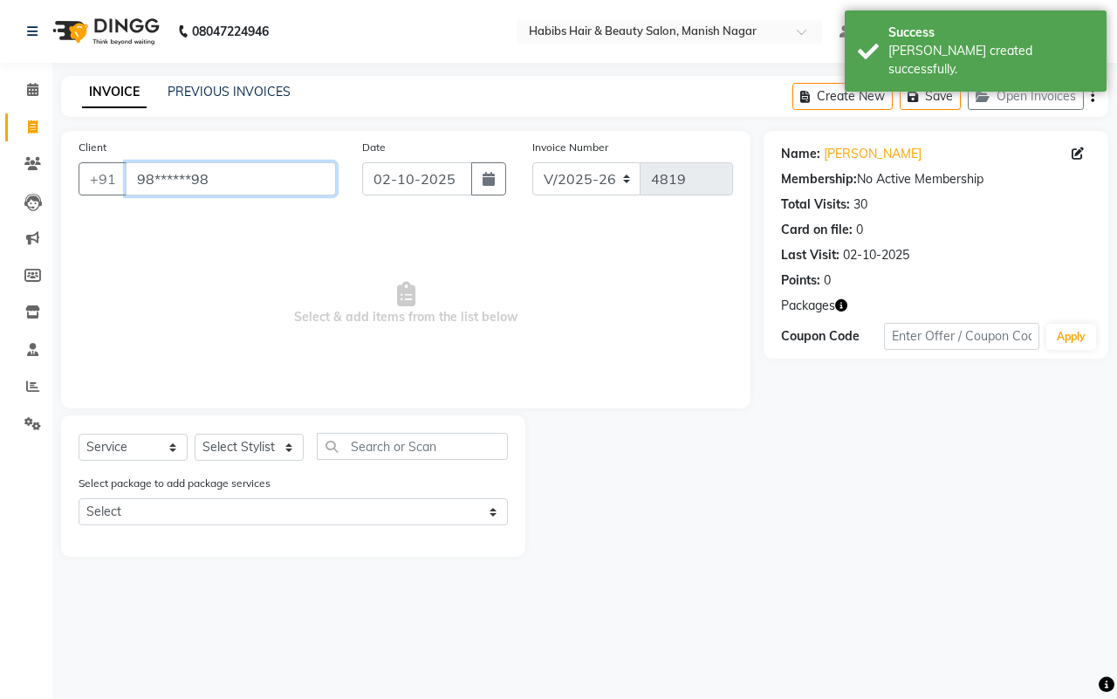
click at [155, 174] on input "98******98" at bounding box center [231, 178] width 210 height 33
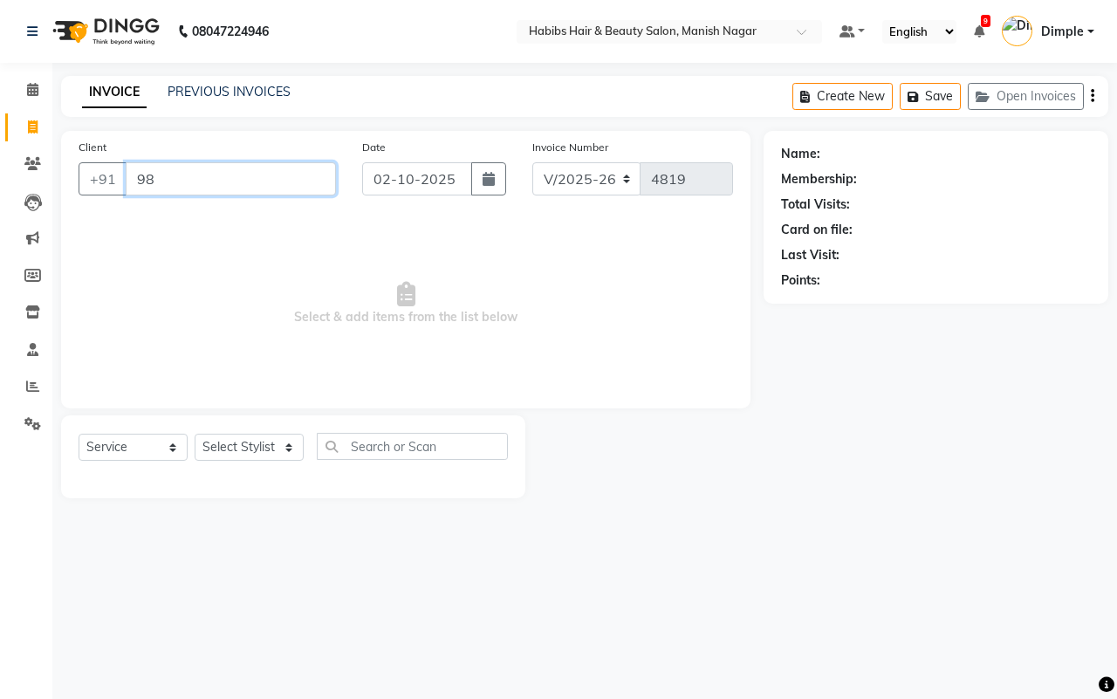
type input "9"
type input "9970045068"
click at [297, 170] on span "Add Client" at bounding box center [291, 178] width 69 height 17
select select "22"
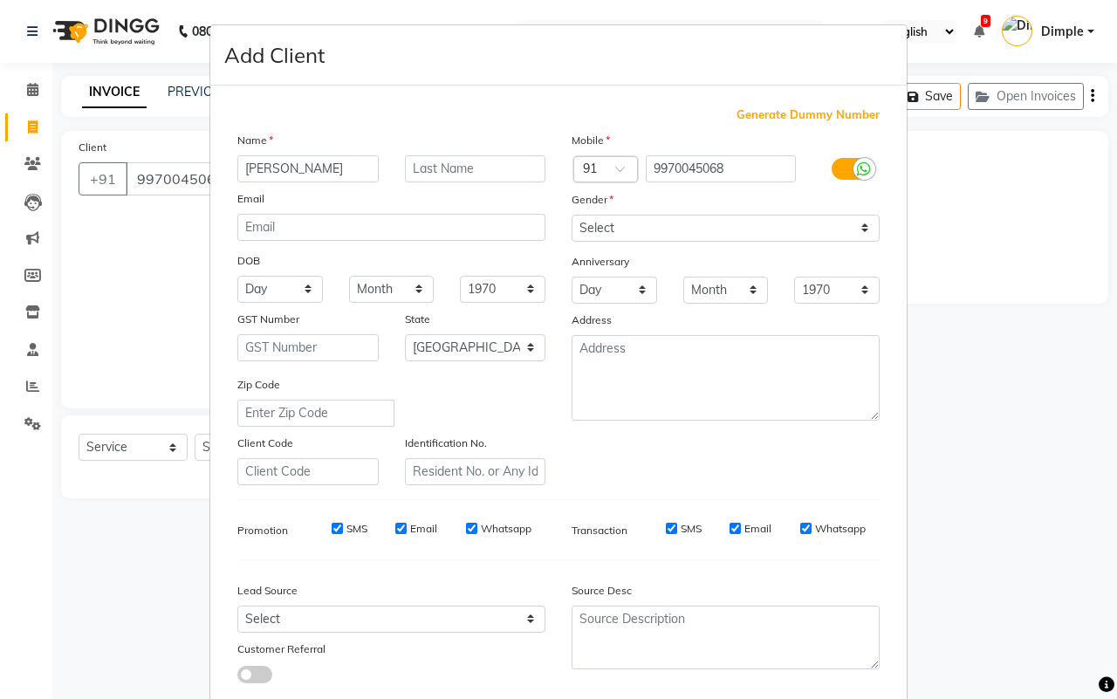
type input "[PERSON_NAME]"
click at [577, 207] on div "Gender" at bounding box center [586, 202] width 56 height 24
click at [583, 236] on select "Select [DEMOGRAPHIC_DATA] [DEMOGRAPHIC_DATA] Other Prefer Not To Say" at bounding box center [725, 228] width 308 height 27
select select "[DEMOGRAPHIC_DATA]"
click at [571, 215] on select "Select [DEMOGRAPHIC_DATA] [DEMOGRAPHIC_DATA] Other Prefer Not To Say" at bounding box center [725, 228] width 308 height 27
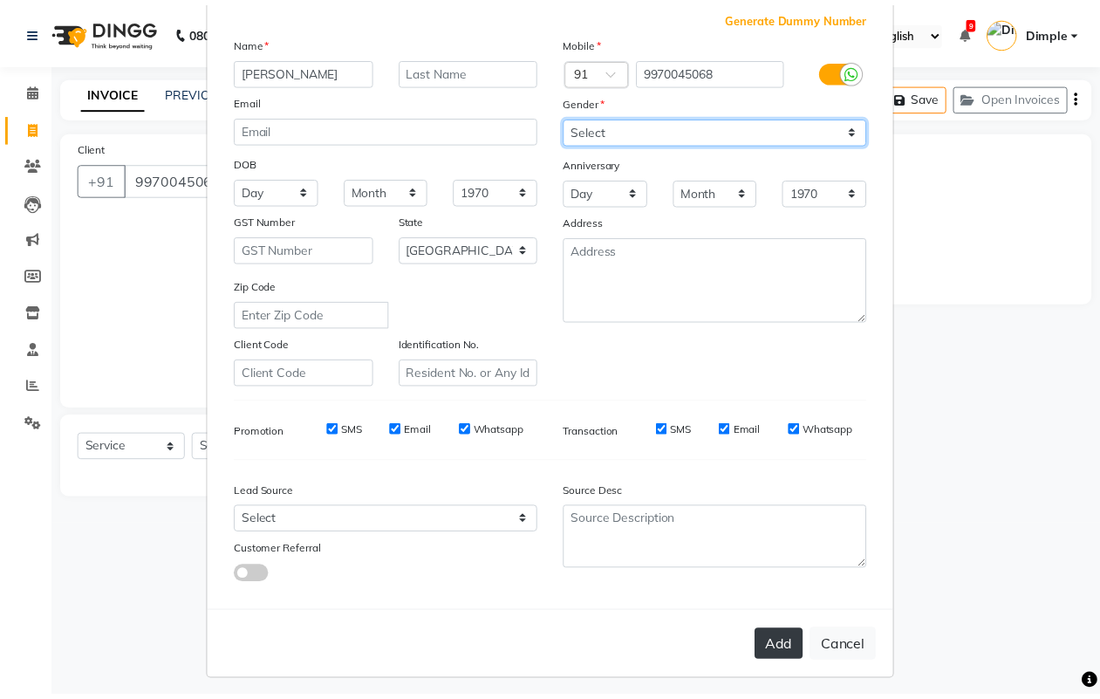
scroll to position [100, 0]
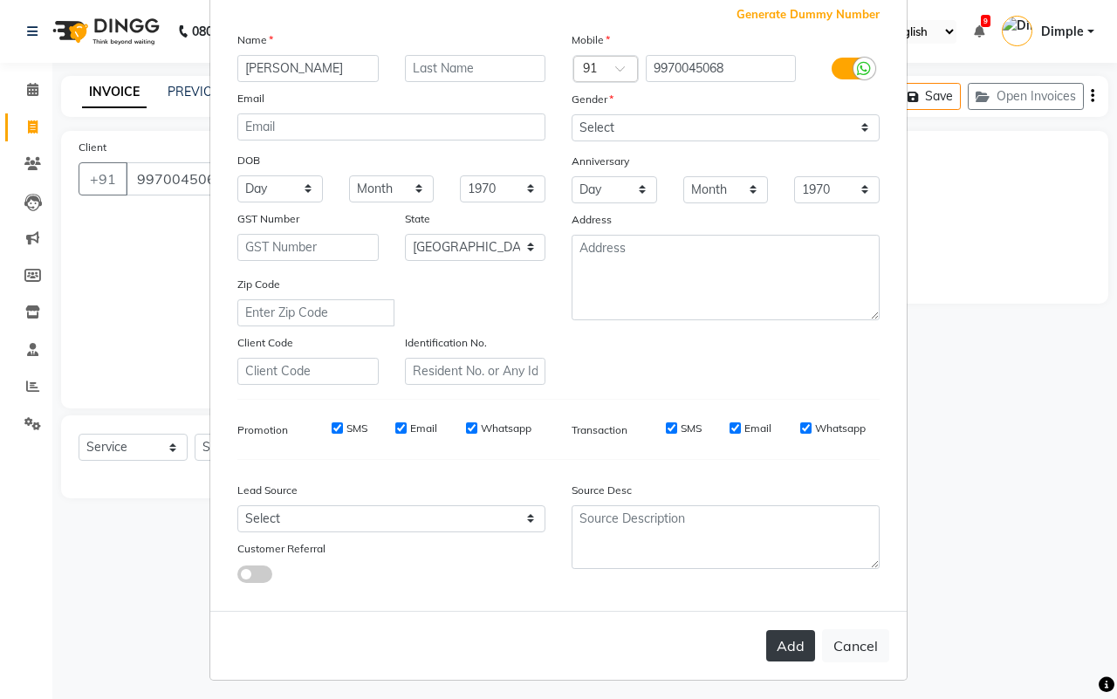
click at [781, 638] on button "Add" at bounding box center [790, 645] width 49 height 31
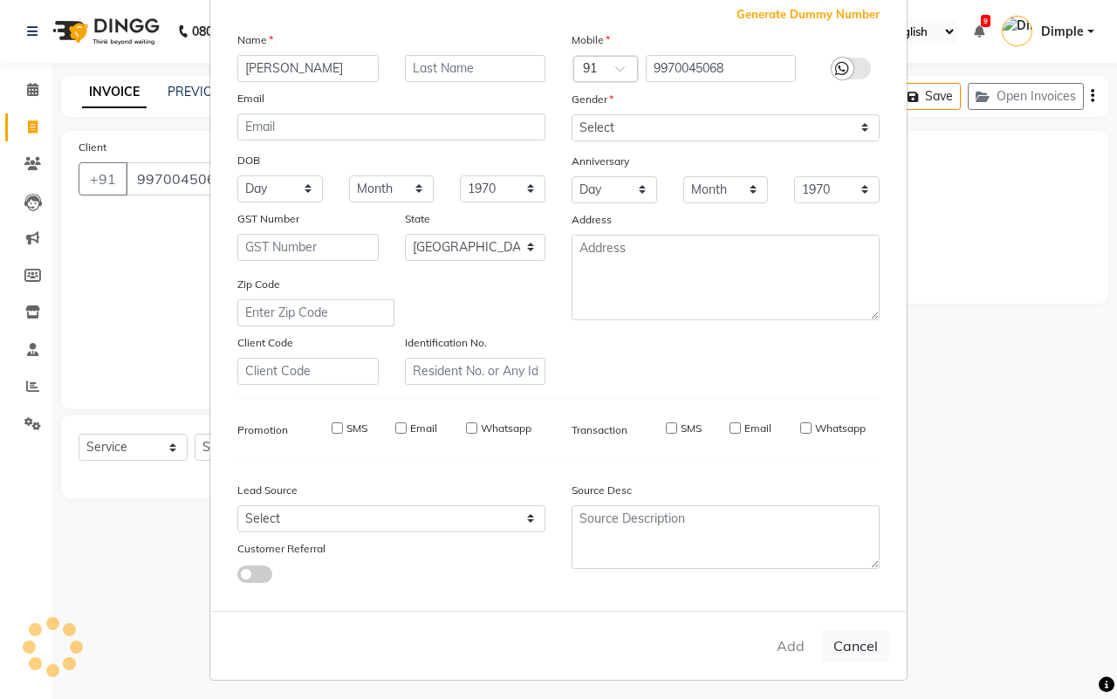
type input "99******68"
select select
select select "null"
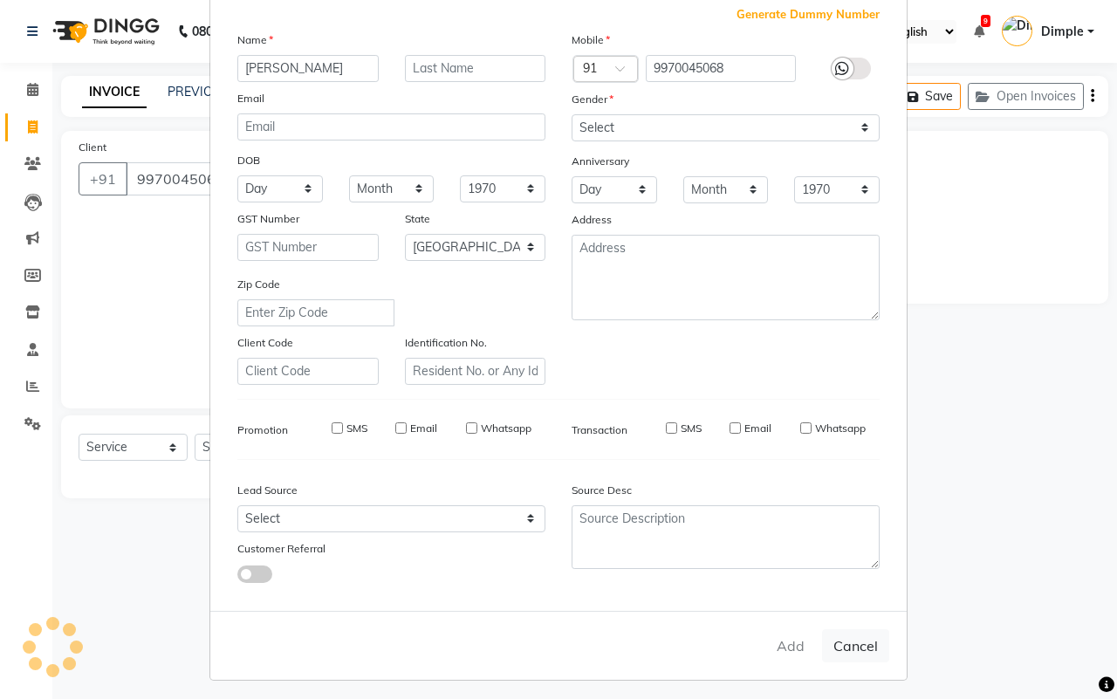
select select
checkbox input "false"
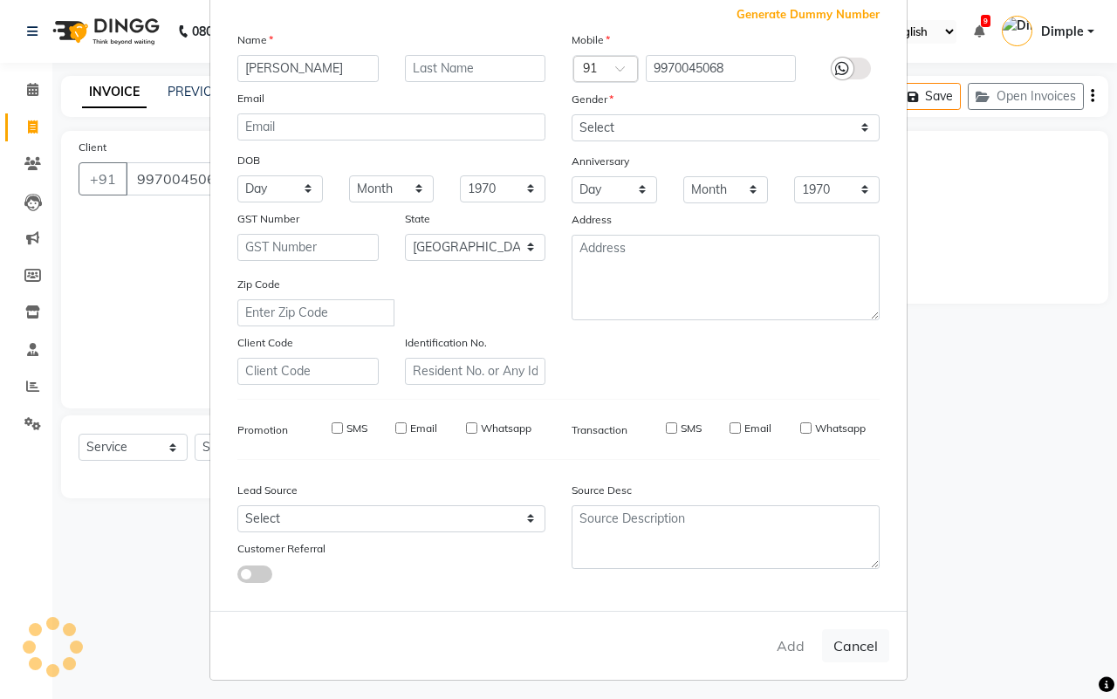
checkbox input "false"
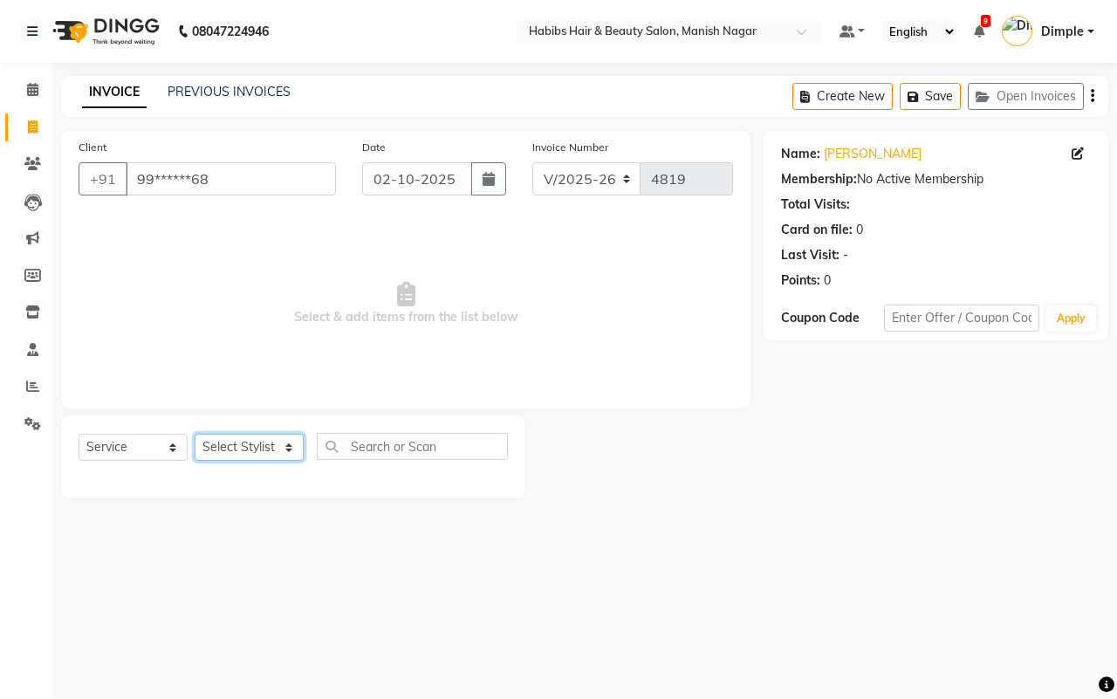
click at [263, 447] on select "Select Stylist [PERSON_NAME] [PERSON_NAME] [PERSON_NAME] [PERSON_NAME] Sachin […" at bounding box center [249, 447] width 109 height 27
select select "86647"
click at [195, 434] on select "Select Stylist [PERSON_NAME] [PERSON_NAME] [PERSON_NAME] [PERSON_NAME] Sachin […" at bounding box center [249, 447] width 109 height 27
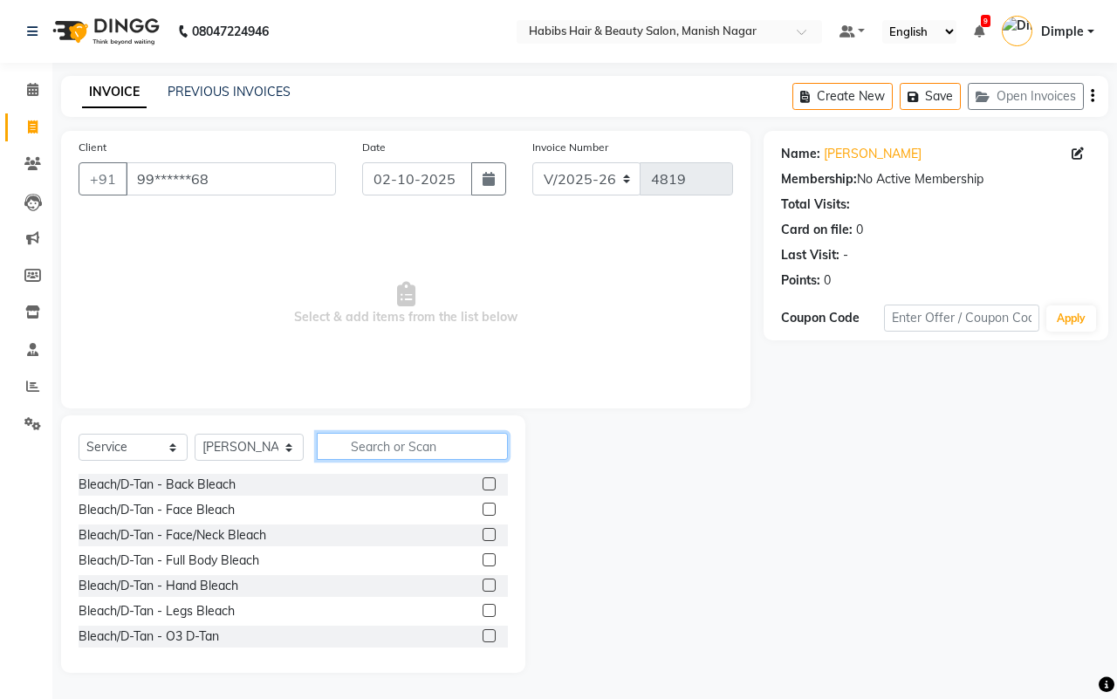
click at [414, 442] on input "text" at bounding box center [412, 446] width 191 height 27
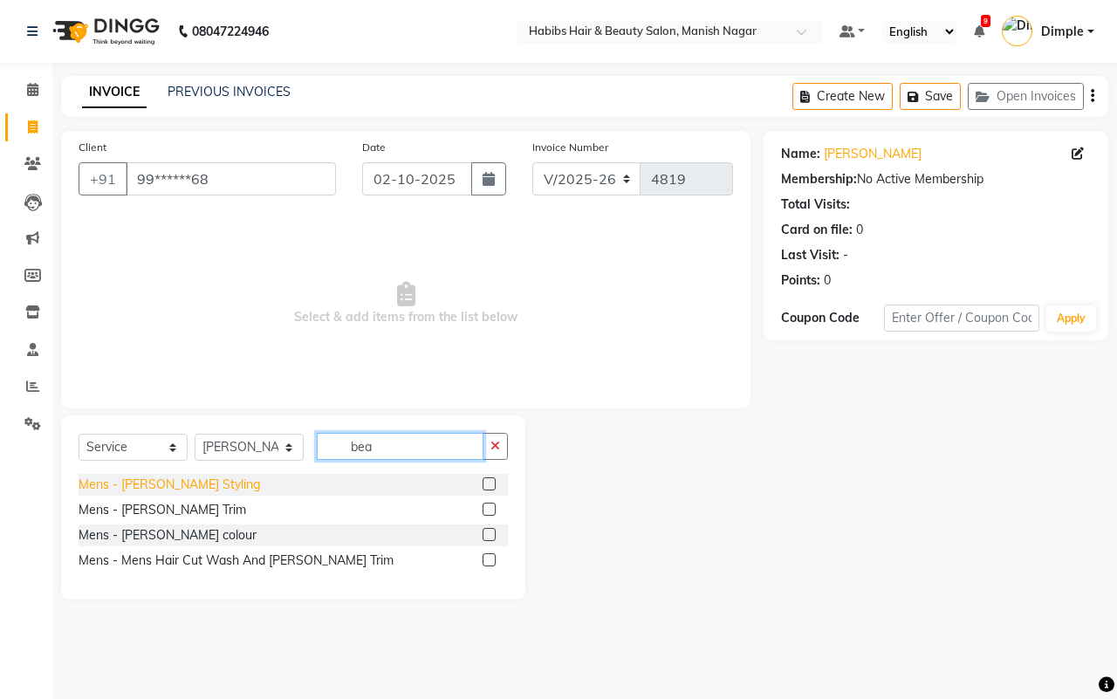
type input "bea"
click at [129, 481] on div "Mens - [PERSON_NAME] Styling" at bounding box center [169, 484] width 181 height 18
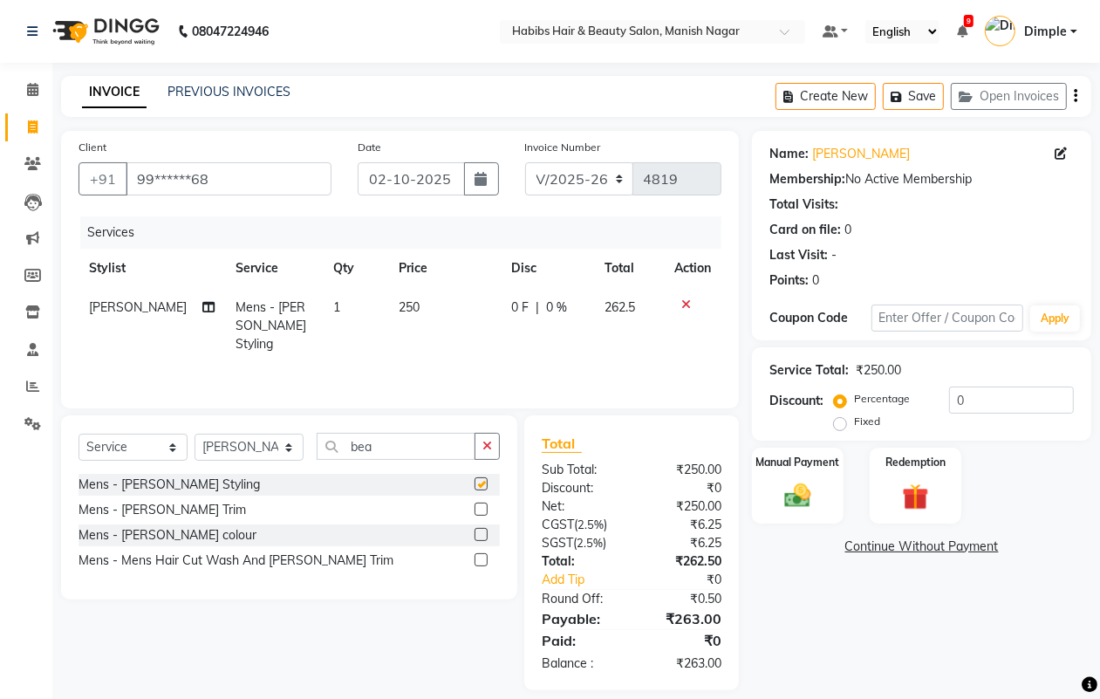
checkbox input "false"
click at [443, 343] on td "250" at bounding box center [444, 326] width 113 height 76
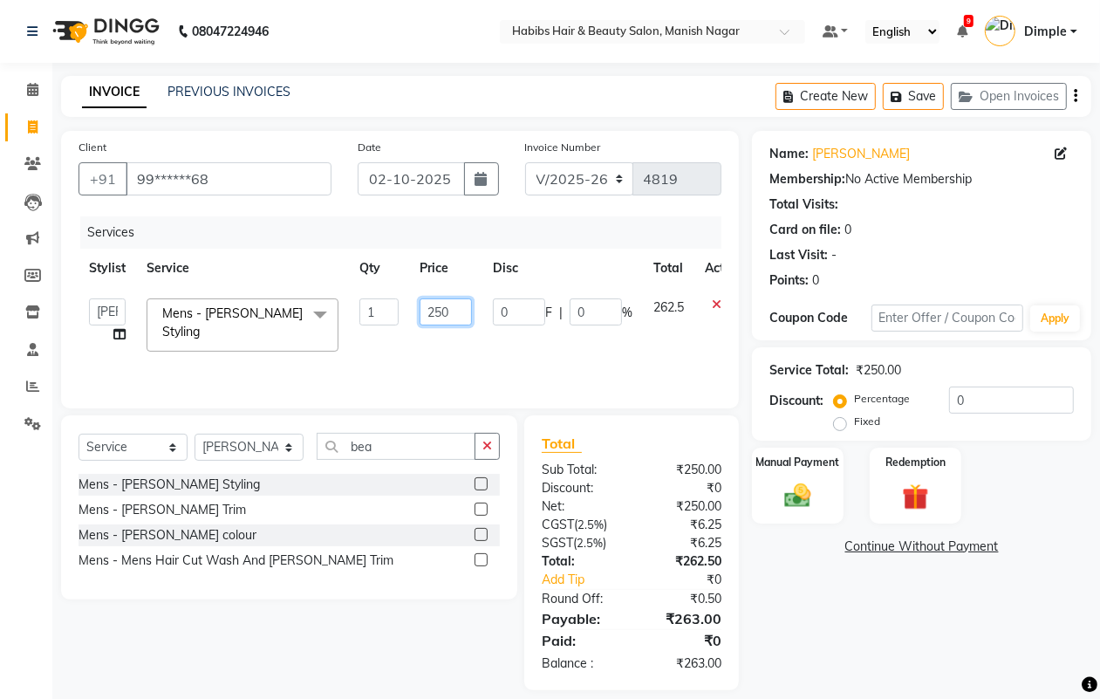
click at [441, 307] on input "250" at bounding box center [446, 311] width 52 height 27
type input "200"
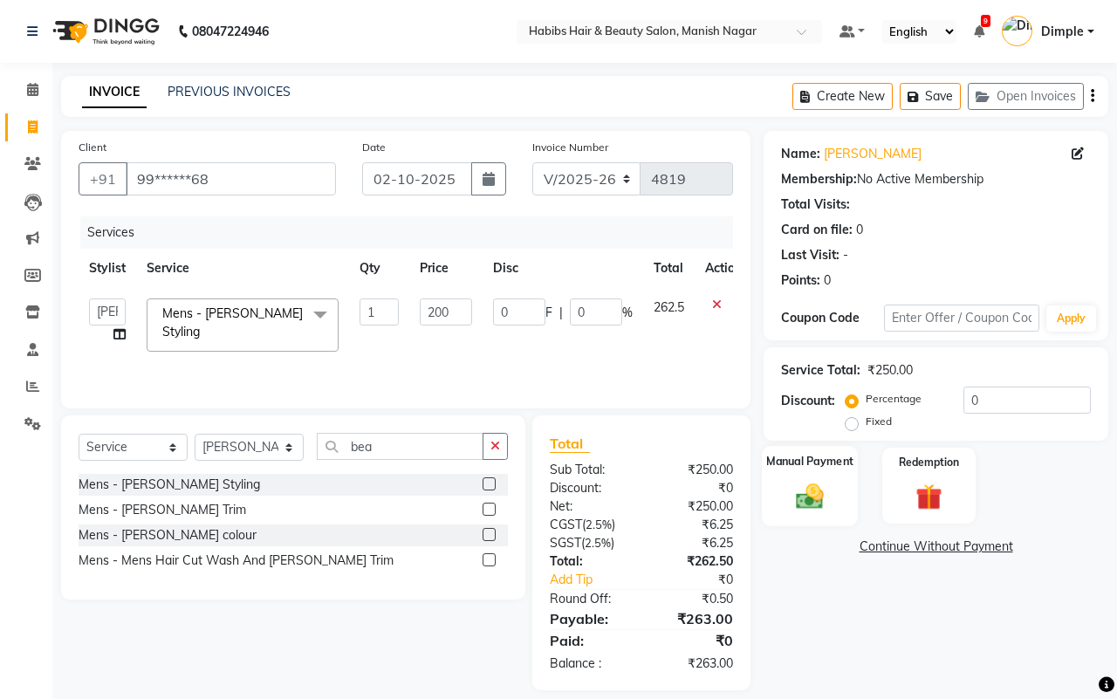
click at [808, 484] on img at bounding box center [809, 496] width 45 height 32
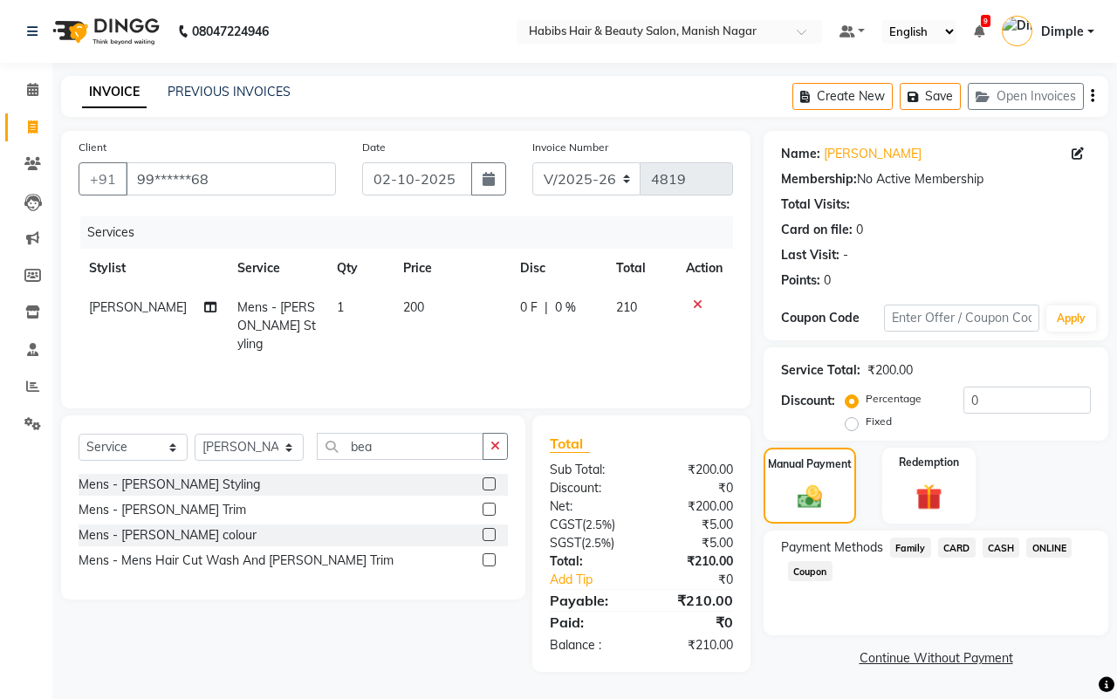
click at [1096, 98] on div "Create New Save Open Invoices" at bounding box center [950, 96] width 316 height 41
click at [1087, 98] on div "Create New Save Open Invoices" at bounding box center [950, 96] width 316 height 41
click at [1091, 97] on icon "button" at bounding box center [1092, 96] width 3 height 1
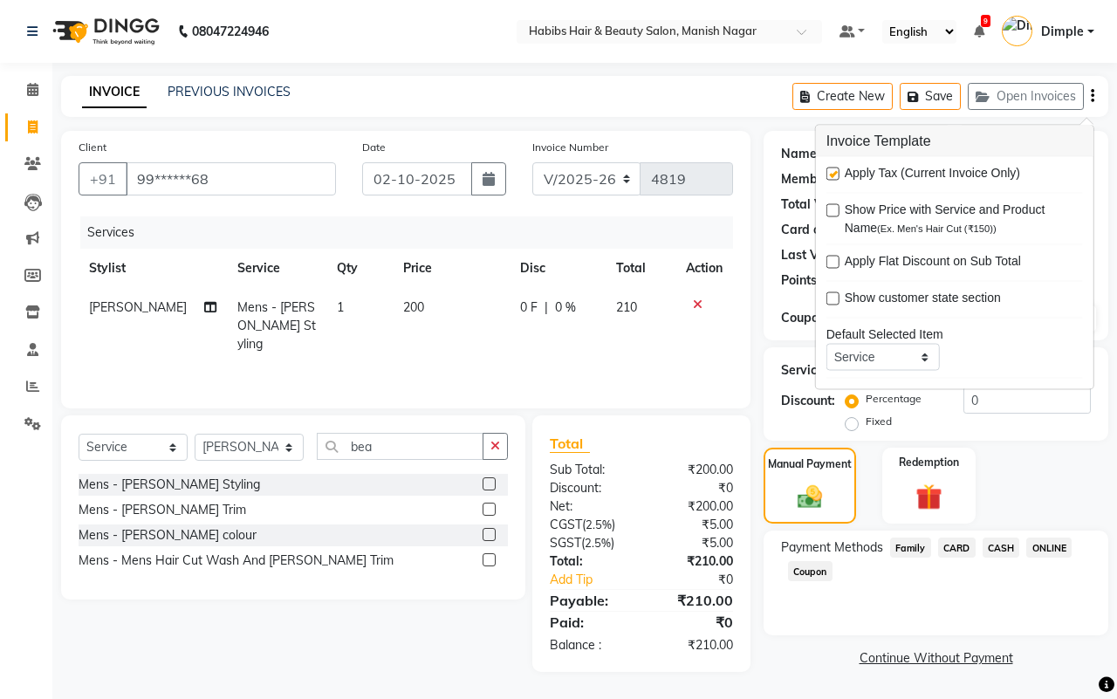
click at [834, 172] on label at bounding box center [832, 174] width 13 height 13
click at [834, 172] on input "checkbox" at bounding box center [831, 174] width 11 height 11
checkbox input "false"
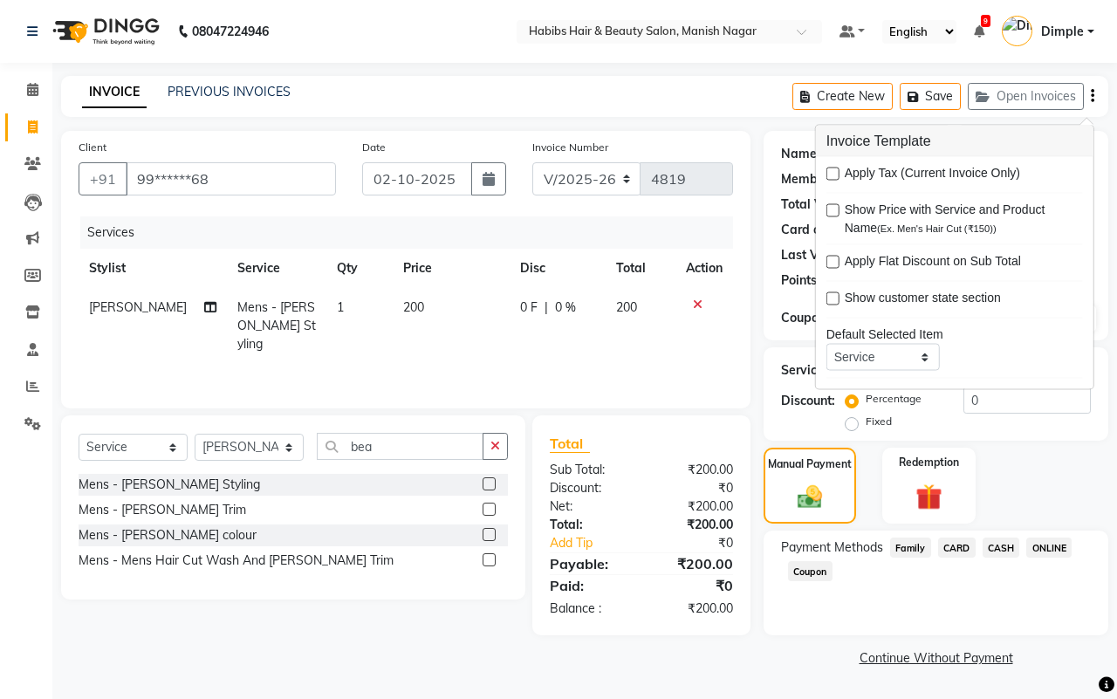
click at [1044, 545] on span "ONLINE" at bounding box center [1048, 547] width 45 height 20
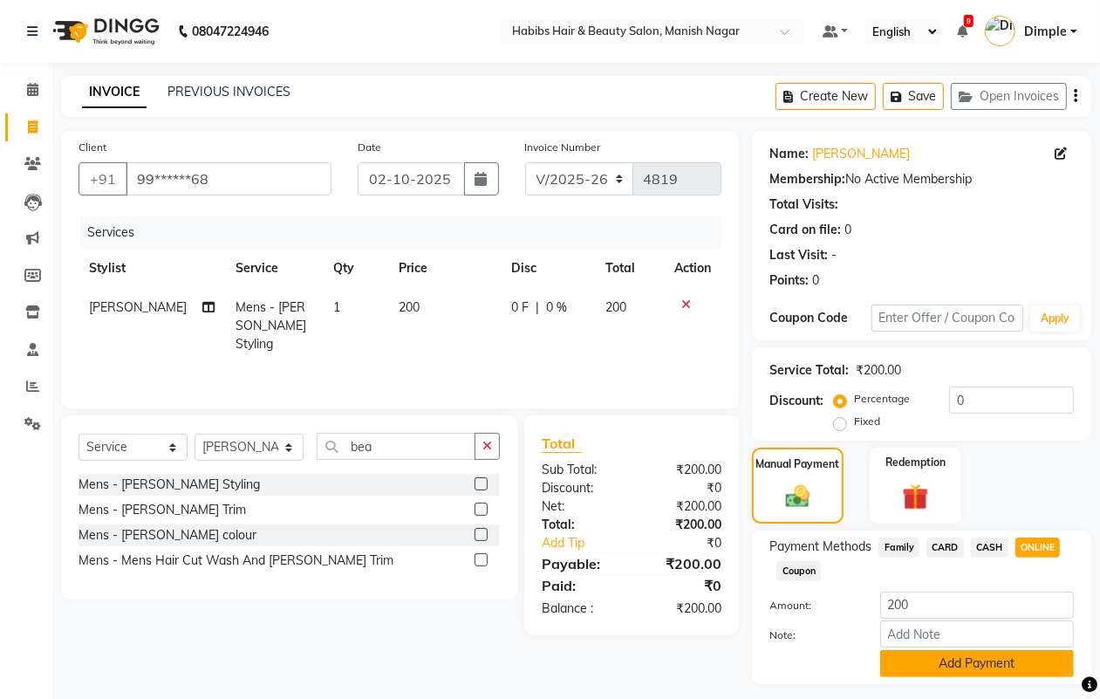
click at [995, 659] on button "Add Payment" at bounding box center [977, 663] width 194 height 27
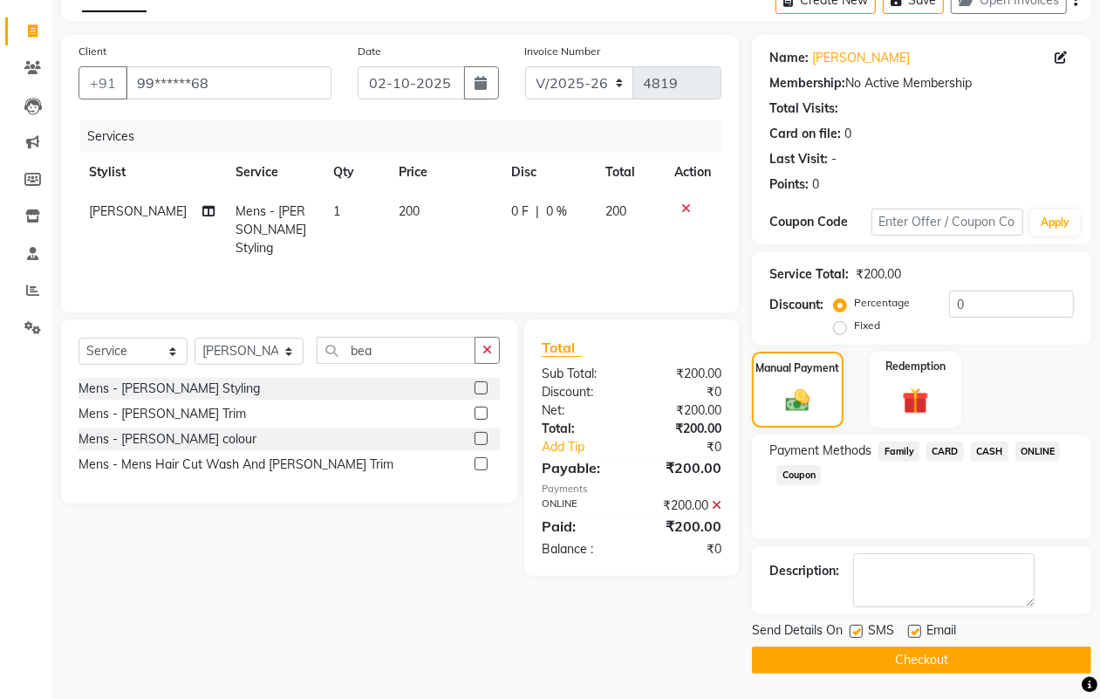
scroll to position [97, 0]
click at [995, 657] on button "Checkout" at bounding box center [921, 659] width 339 height 27
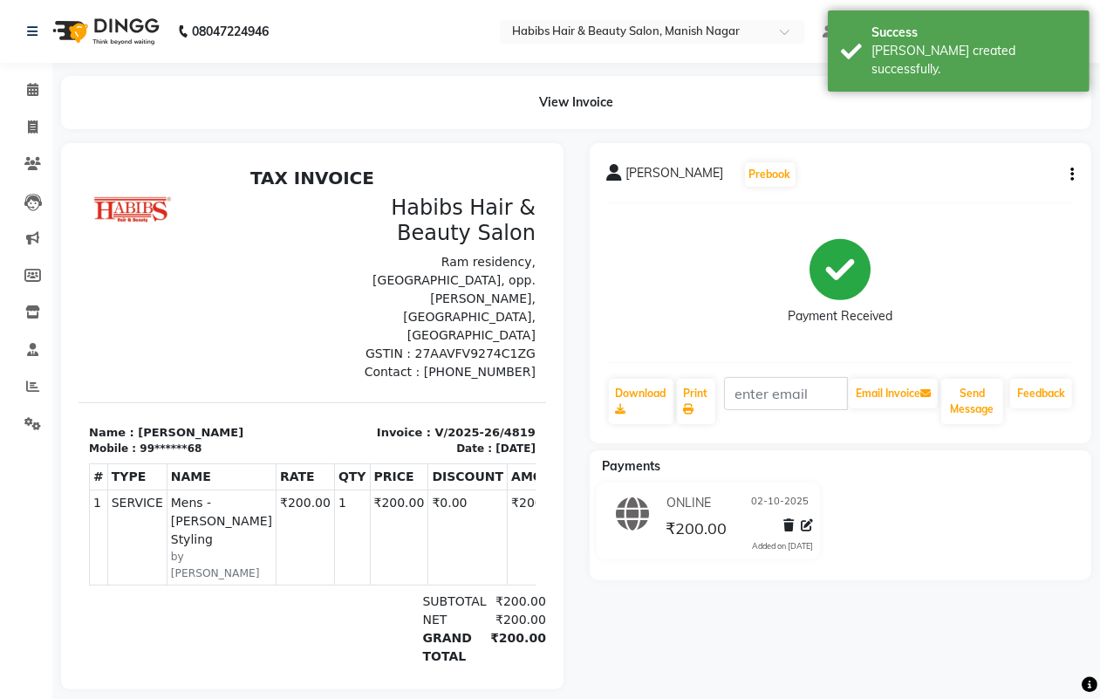
select select "3804"
select select "service"
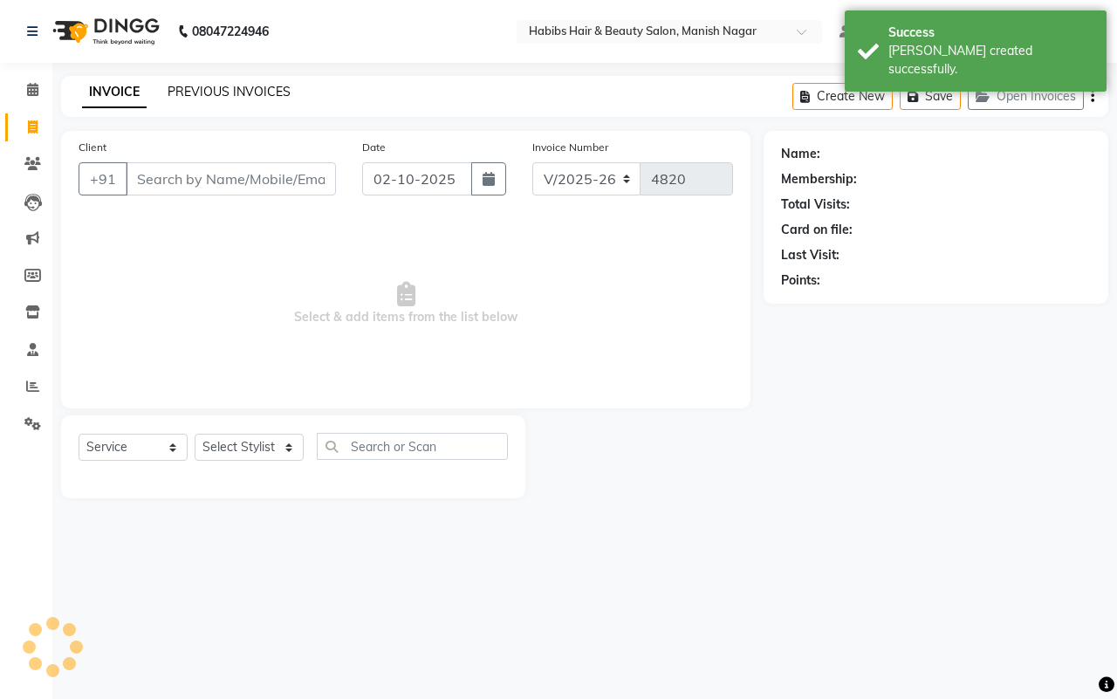
type input "98******98"
click at [196, 89] on link "PREVIOUS INVOICES" at bounding box center [229, 92] width 123 height 16
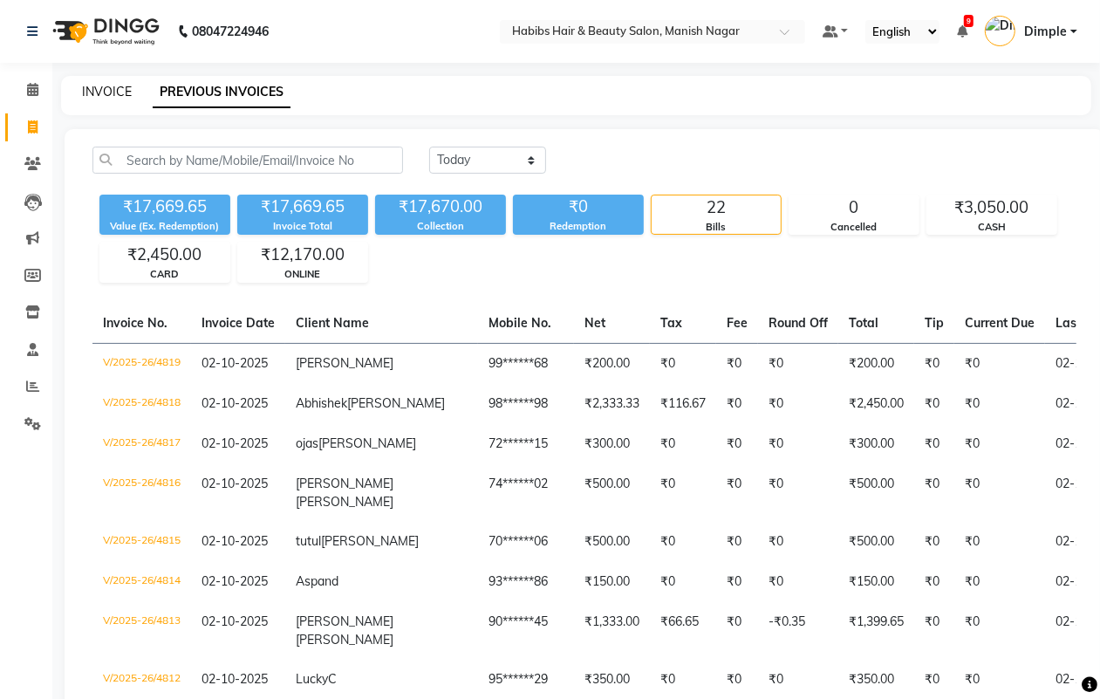
click at [114, 92] on link "INVOICE" at bounding box center [107, 92] width 50 height 16
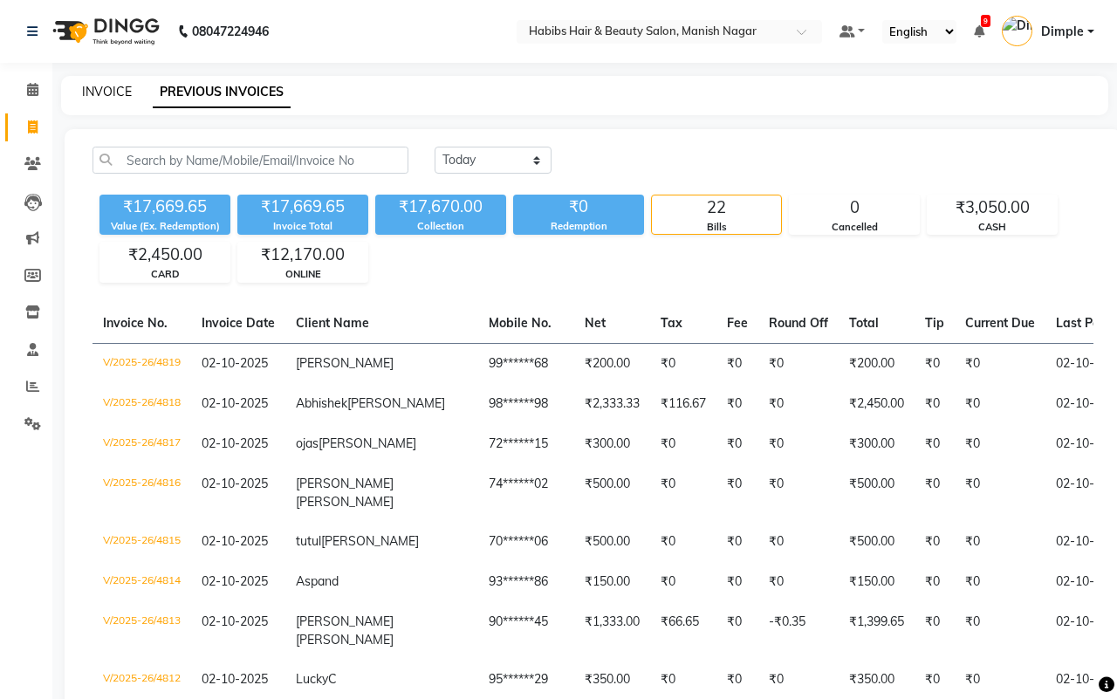
select select "3804"
select select "service"
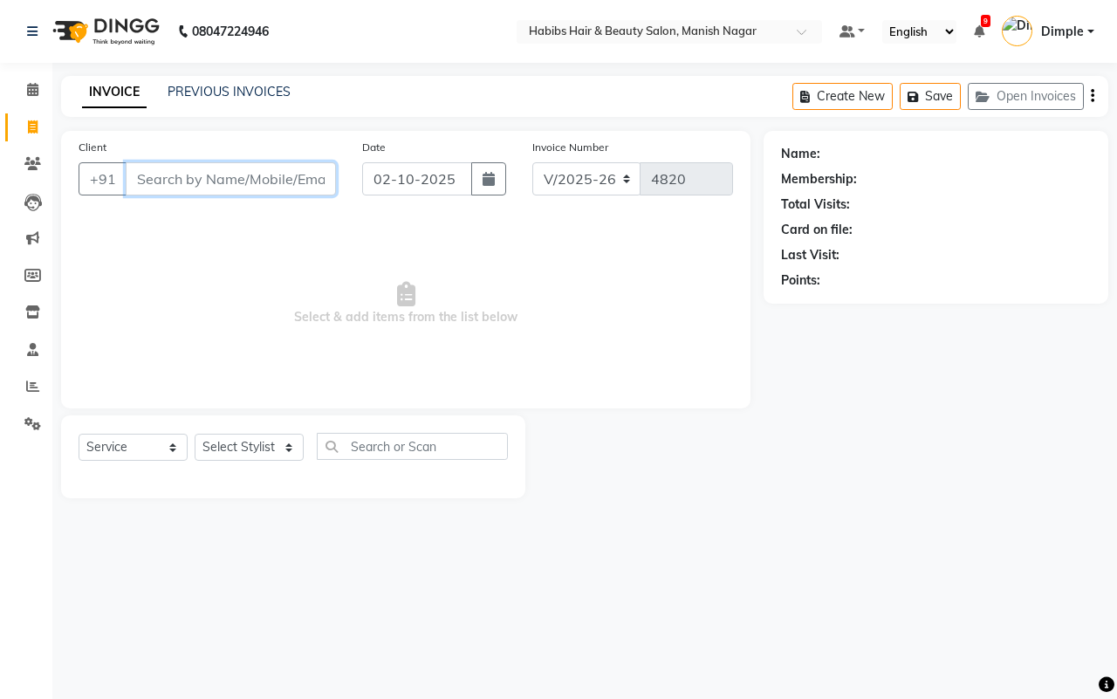
click at [210, 181] on input "Client" at bounding box center [231, 178] width 210 height 33
paste input "8888228168"
type input "8888228168"
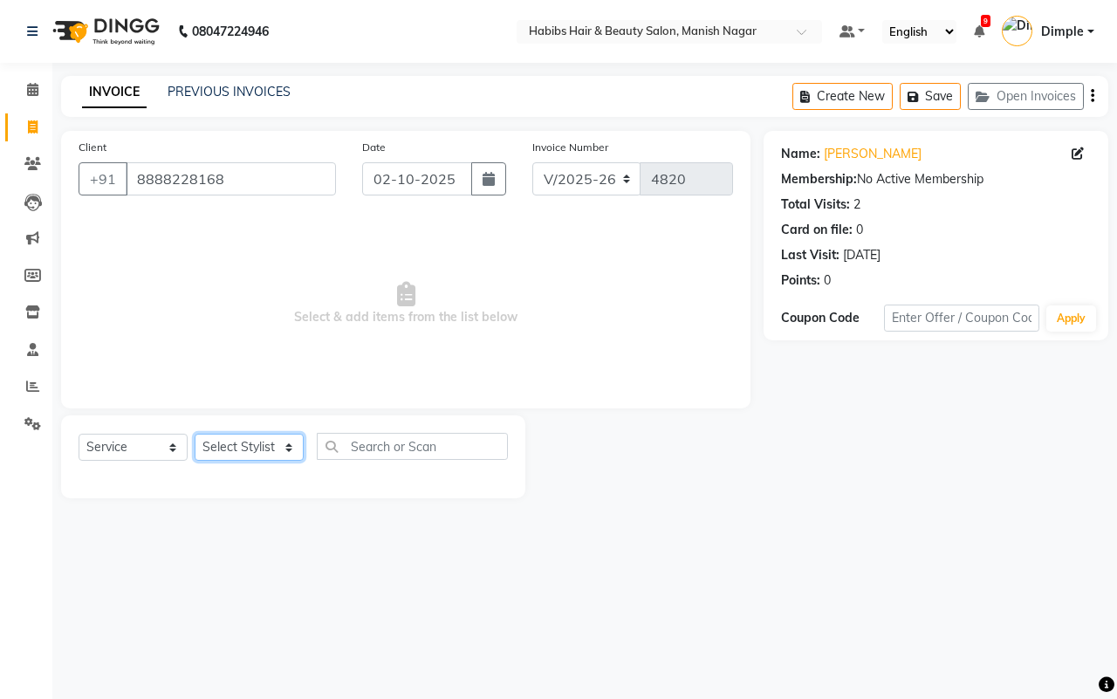
click at [234, 445] on select "Select Stylist [PERSON_NAME] [PERSON_NAME] [PERSON_NAME] [PERSON_NAME] Sachin […" at bounding box center [249, 447] width 109 height 27
select select "18779"
click at [195, 434] on select "Select Stylist [PERSON_NAME] [PERSON_NAME] [PERSON_NAME] [PERSON_NAME] Sachin […" at bounding box center [249, 447] width 109 height 27
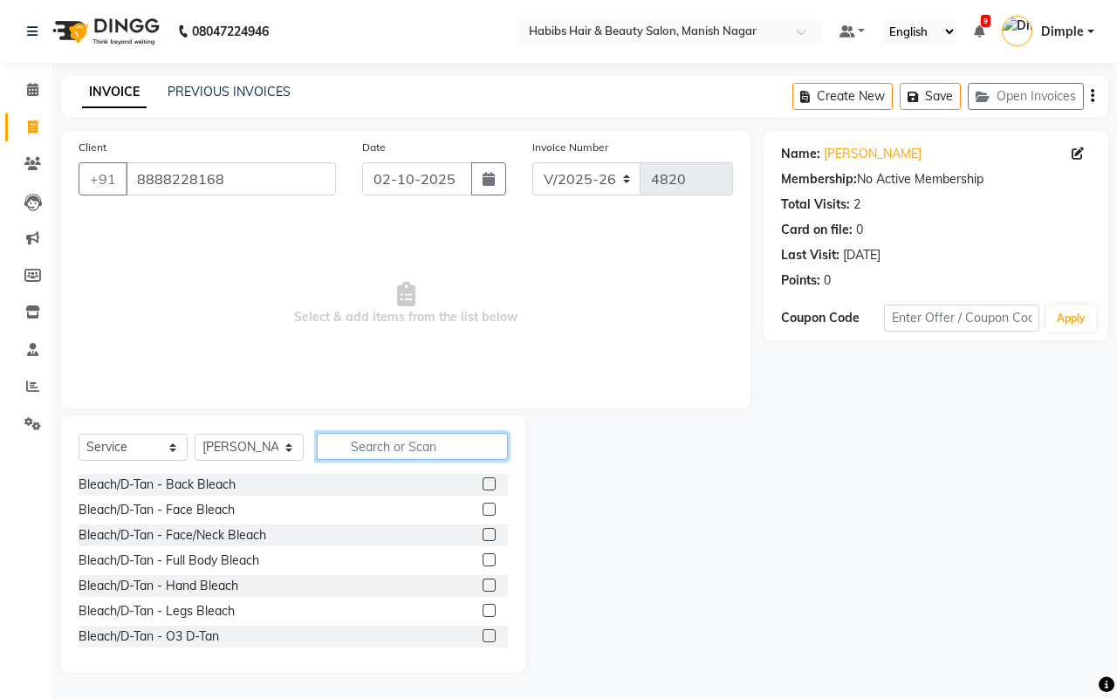
click at [393, 451] on input "text" at bounding box center [412, 446] width 191 height 27
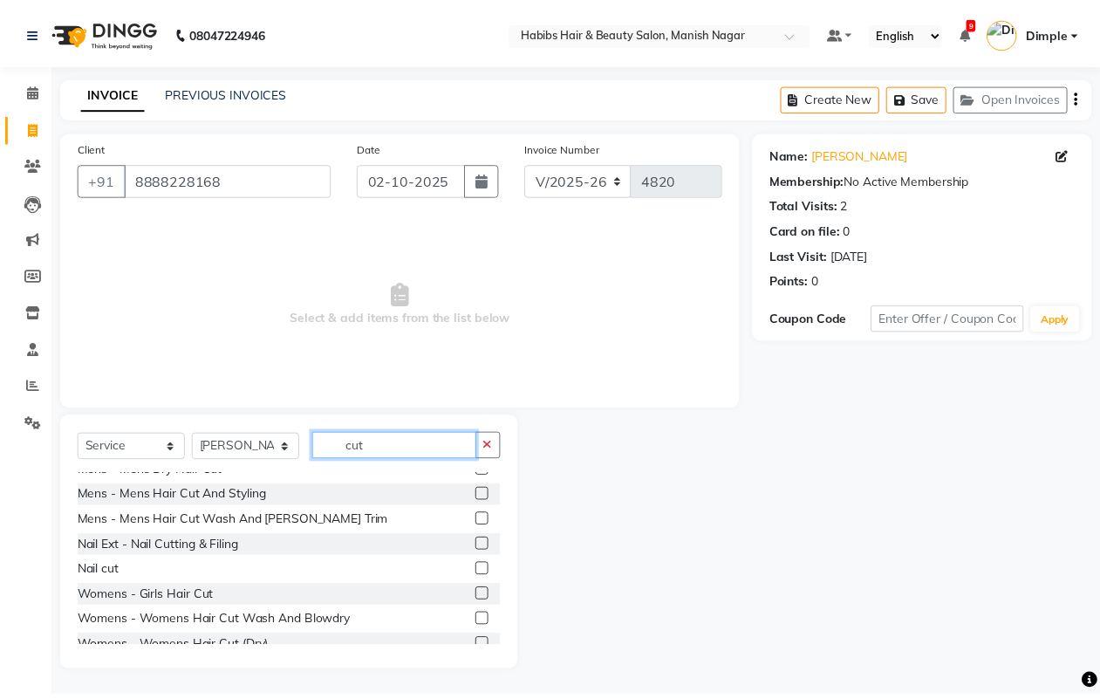
scroll to position [79, 0]
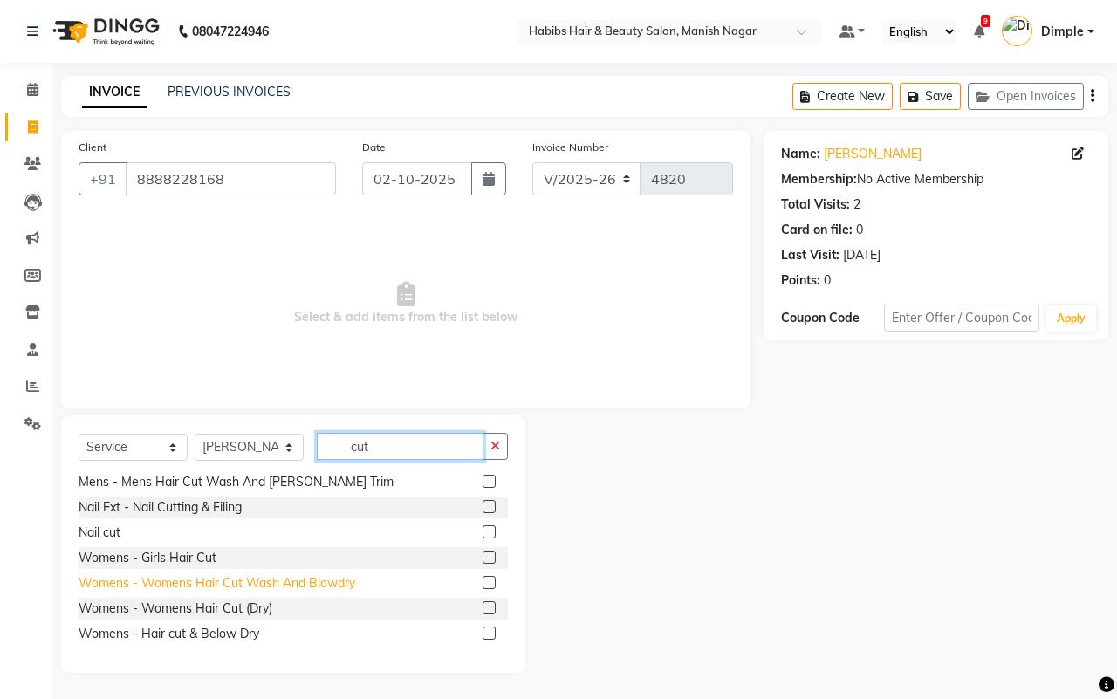
type input "cut"
click at [334, 577] on div "Womens - Womens Hair Cut Wash And Blowdry" at bounding box center [217, 583] width 277 height 18
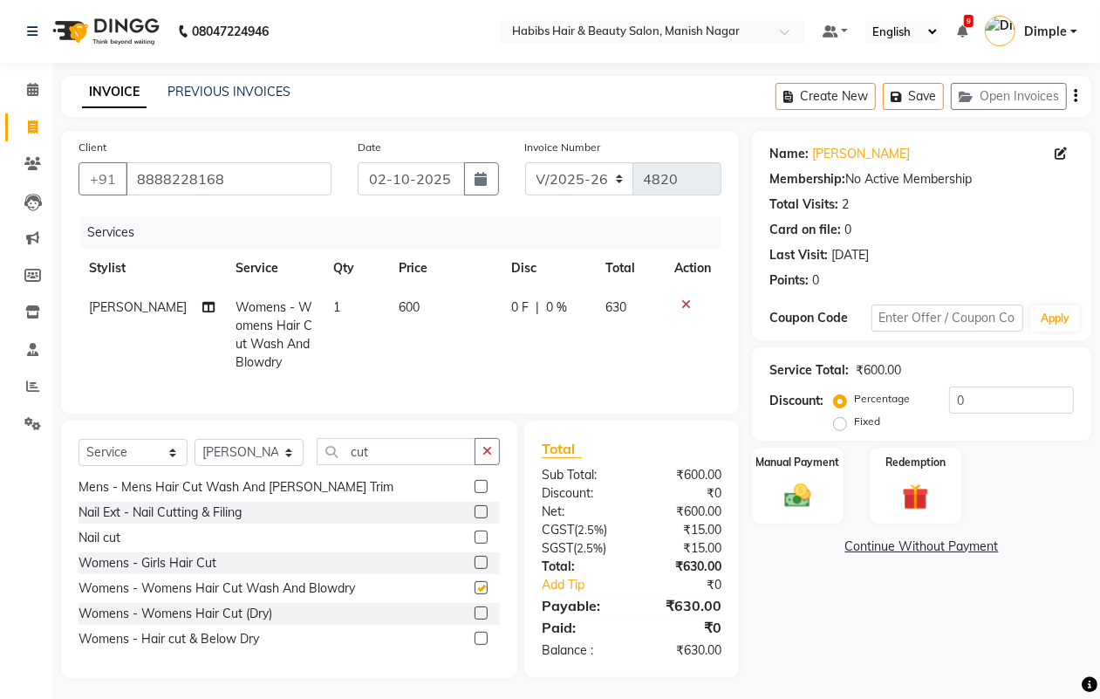
checkbox input "false"
click at [119, 463] on select "Select Service Product Membership Package Voucher Prepaid Gift Card" at bounding box center [133, 452] width 109 height 27
click at [79, 455] on select "Select Service Product Membership Package Voucher Prepaid Gift Card" at bounding box center [133, 452] width 109 height 27
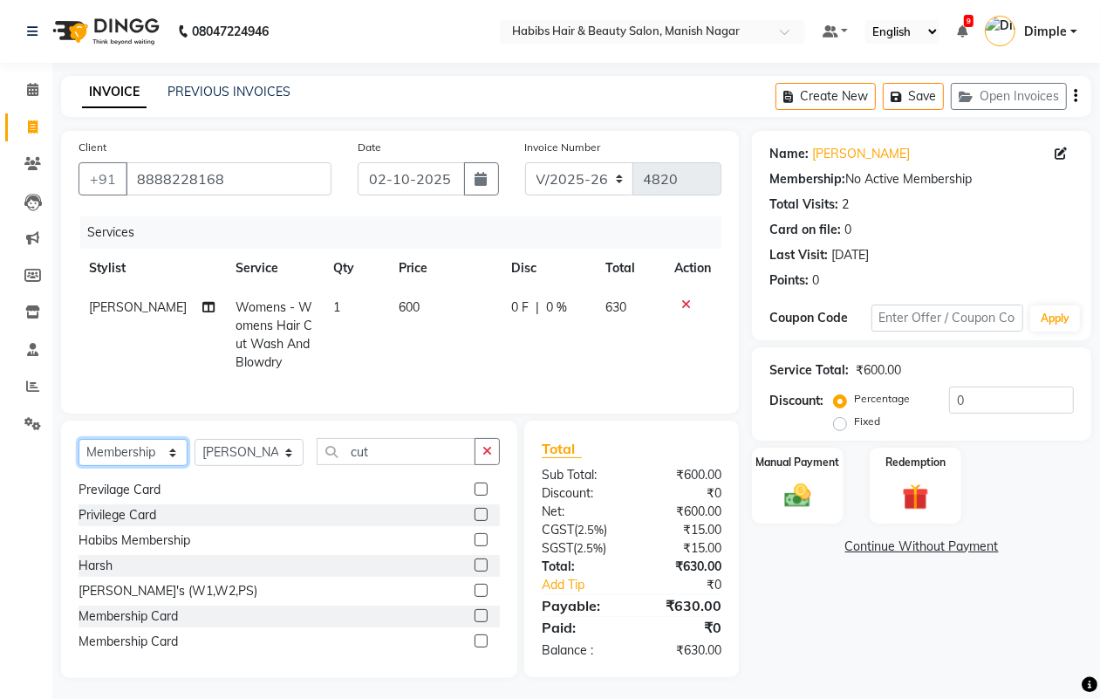
scroll to position [154, 0]
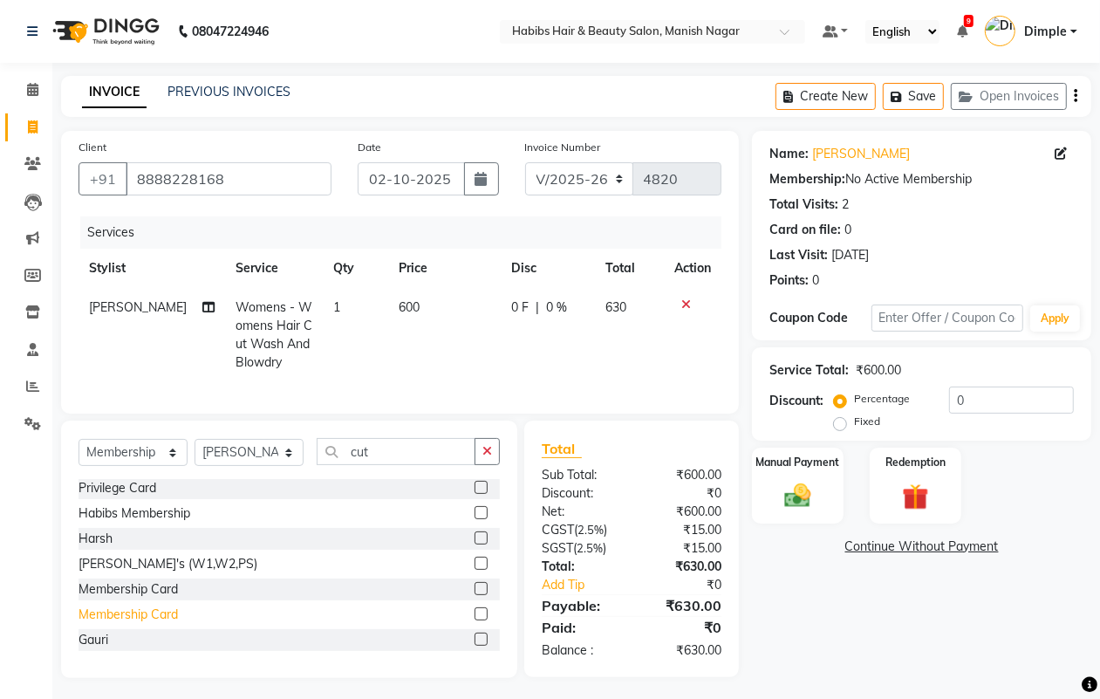
click at [164, 624] on div "Membership Card" at bounding box center [128, 614] width 99 height 18
select select "select"
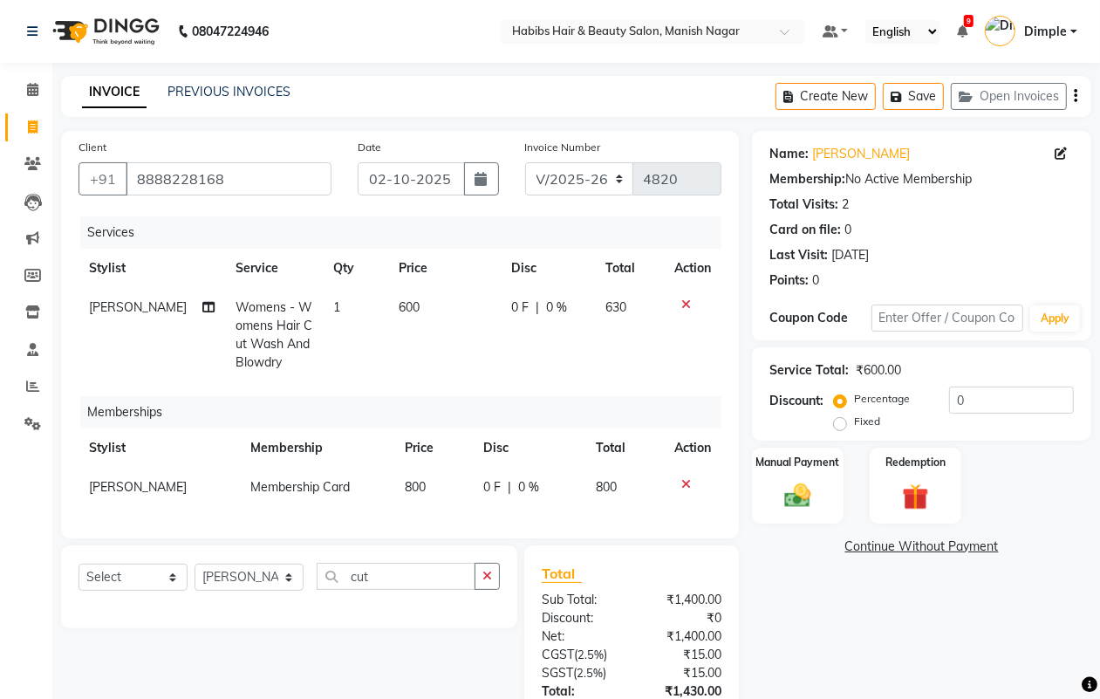
scroll to position [0, 0]
click at [1078, 101] on button "button" at bounding box center [1075, 96] width 3 height 41
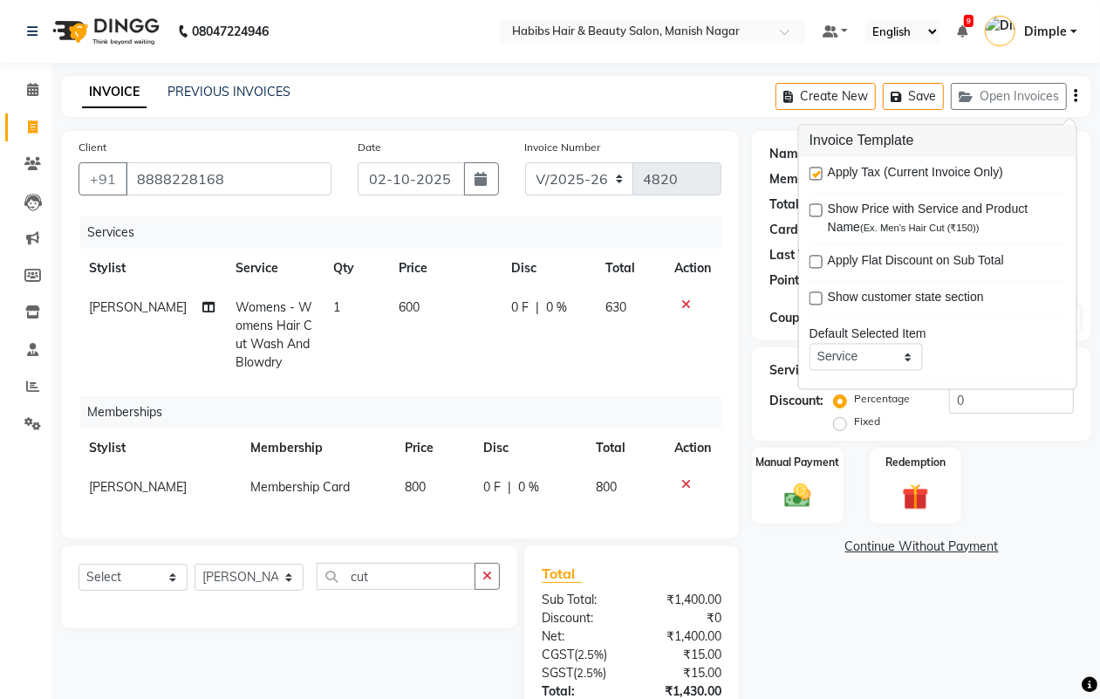
click at [812, 175] on label at bounding box center [816, 174] width 13 height 13
click at [812, 175] on input "checkbox" at bounding box center [815, 174] width 11 height 11
checkbox input "false"
click at [951, 401] on input "0" at bounding box center [1011, 400] width 125 height 27
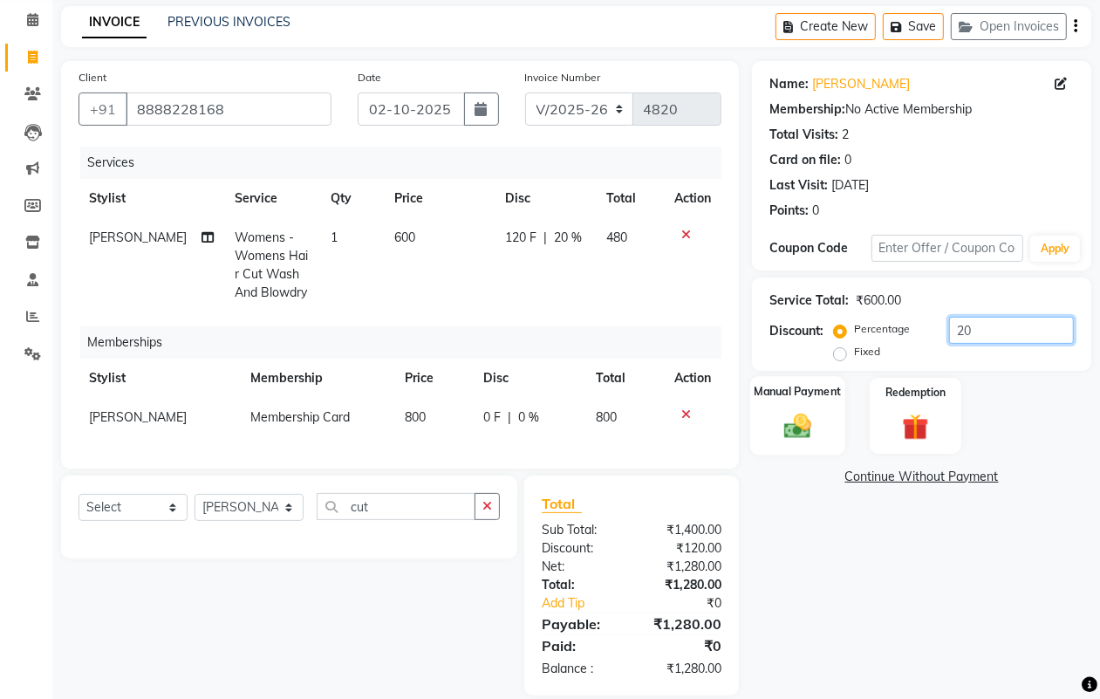
scroll to position [107, 0]
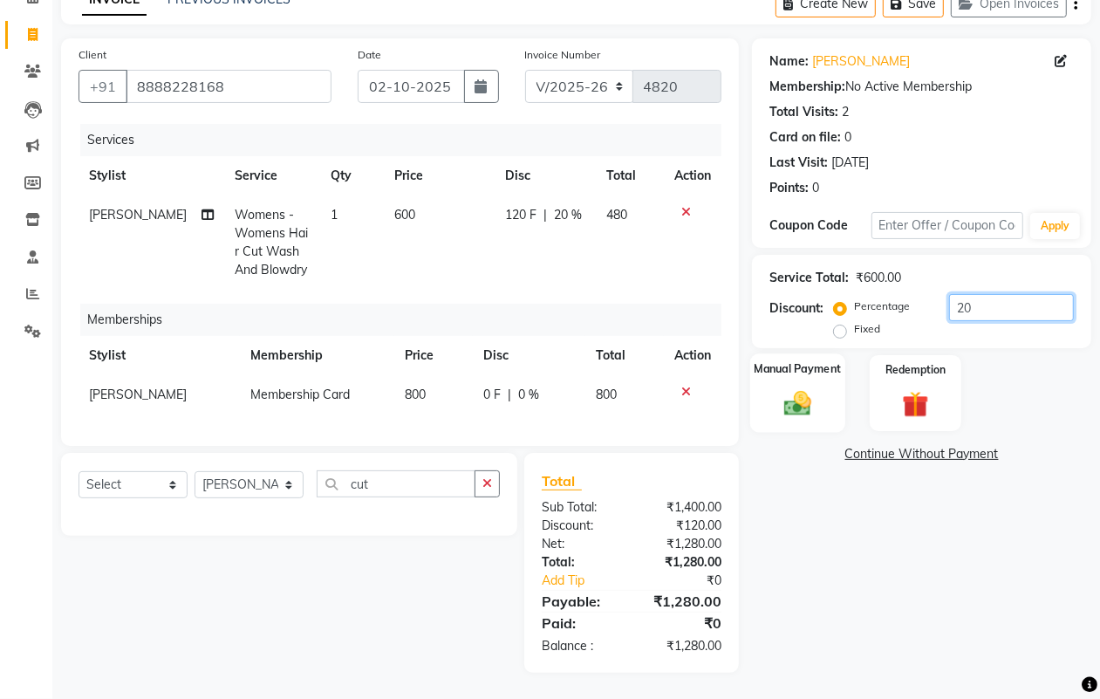
type input "20"
click at [801, 387] on img at bounding box center [798, 402] width 44 height 31
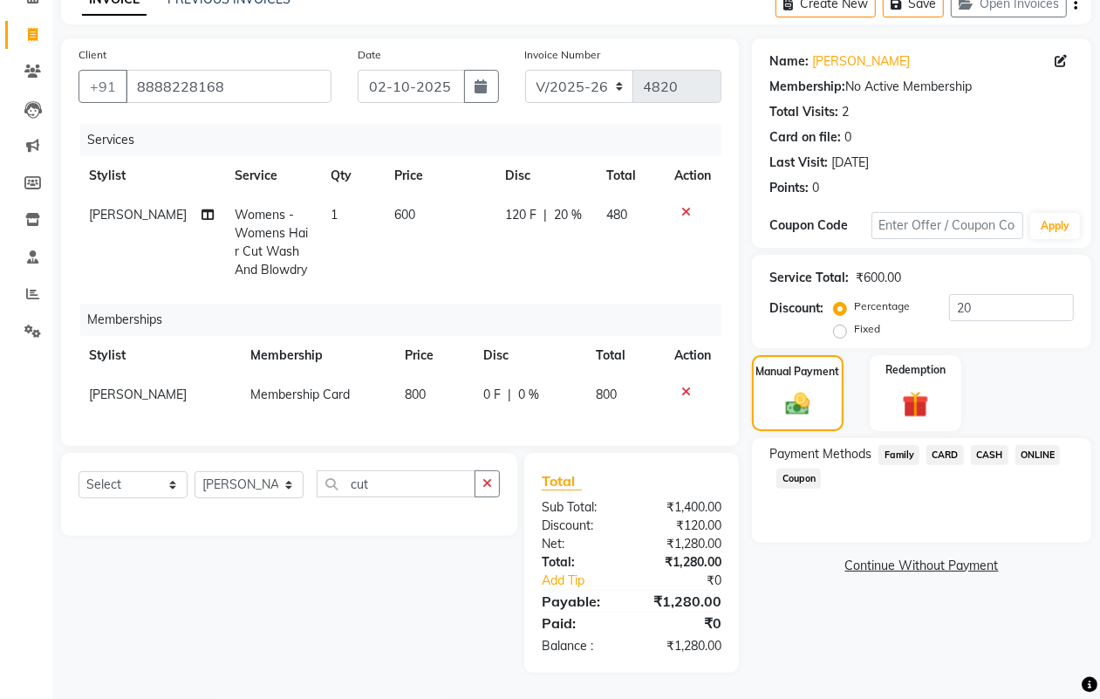
click at [1038, 445] on span "ONLINE" at bounding box center [1038, 455] width 45 height 20
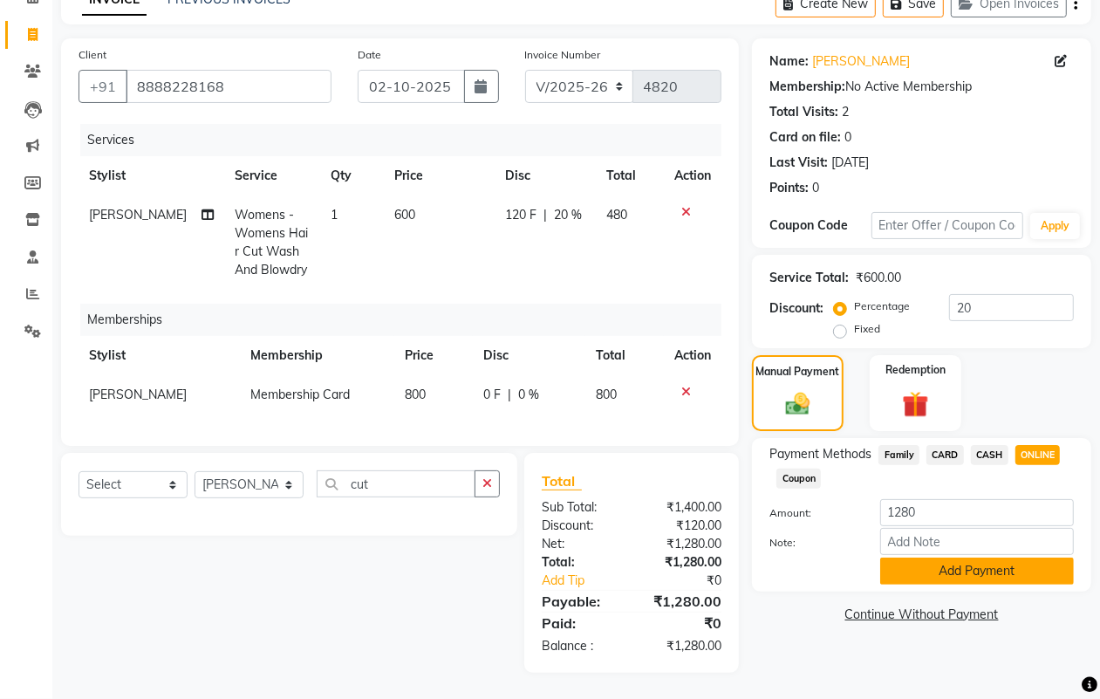
click at [991, 558] on button "Add Payment" at bounding box center [977, 571] width 194 height 27
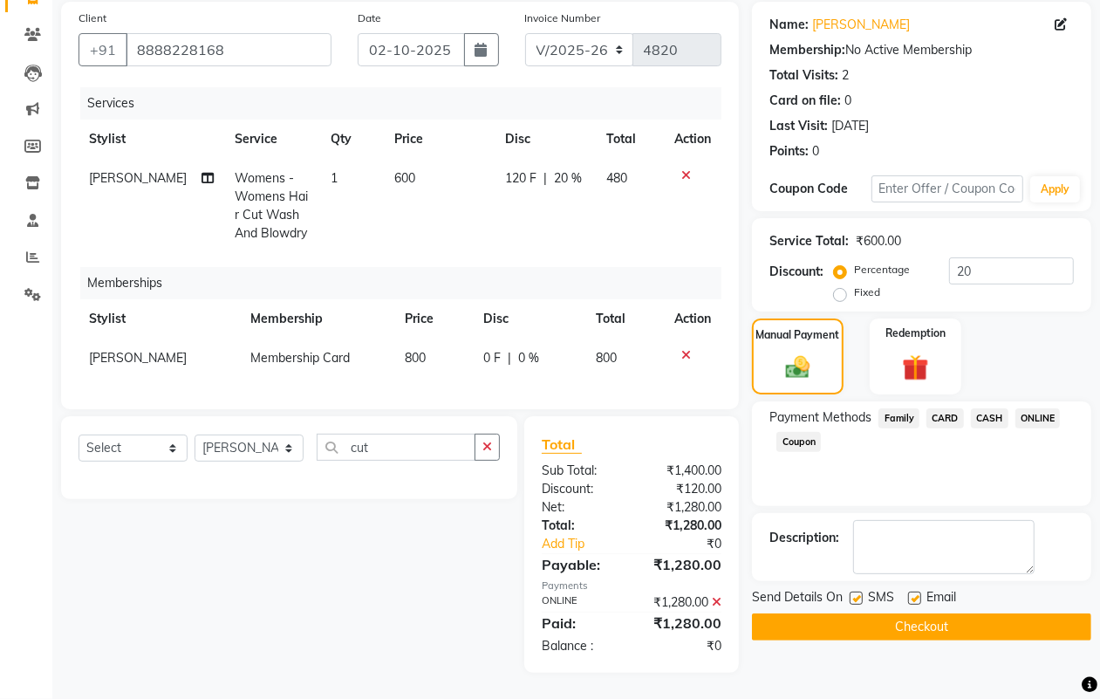
scroll to position [145, 0]
click at [989, 613] on button "Checkout" at bounding box center [921, 626] width 339 height 27
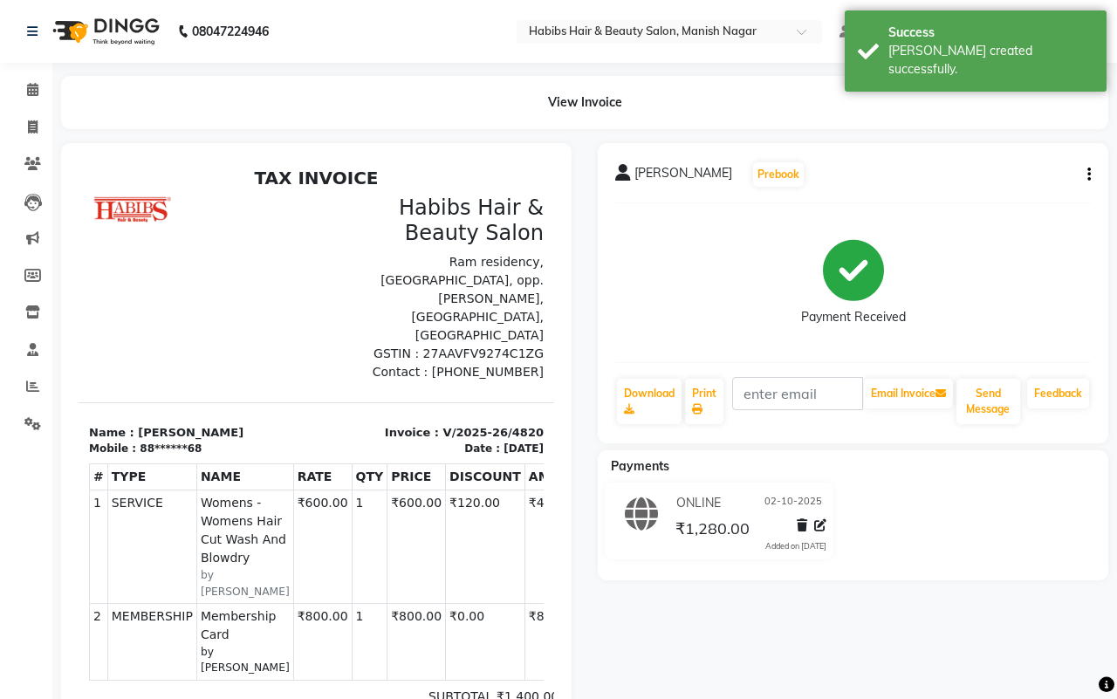
select select "3804"
select select "service"
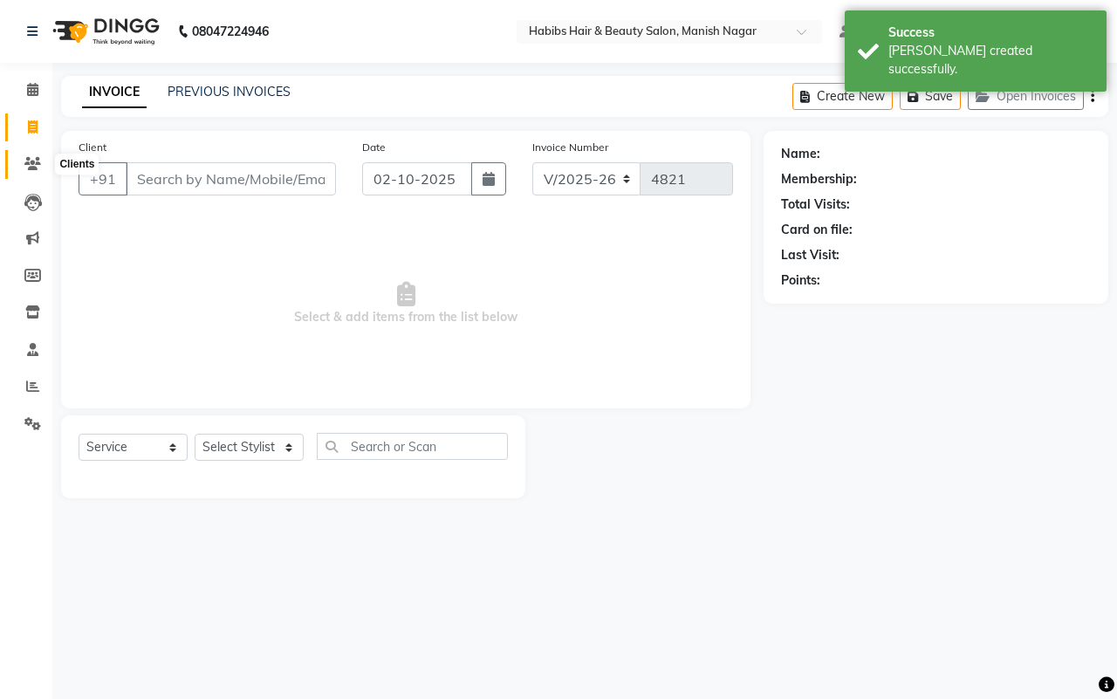
click at [27, 167] on icon at bounding box center [32, 163] width 17 height 13
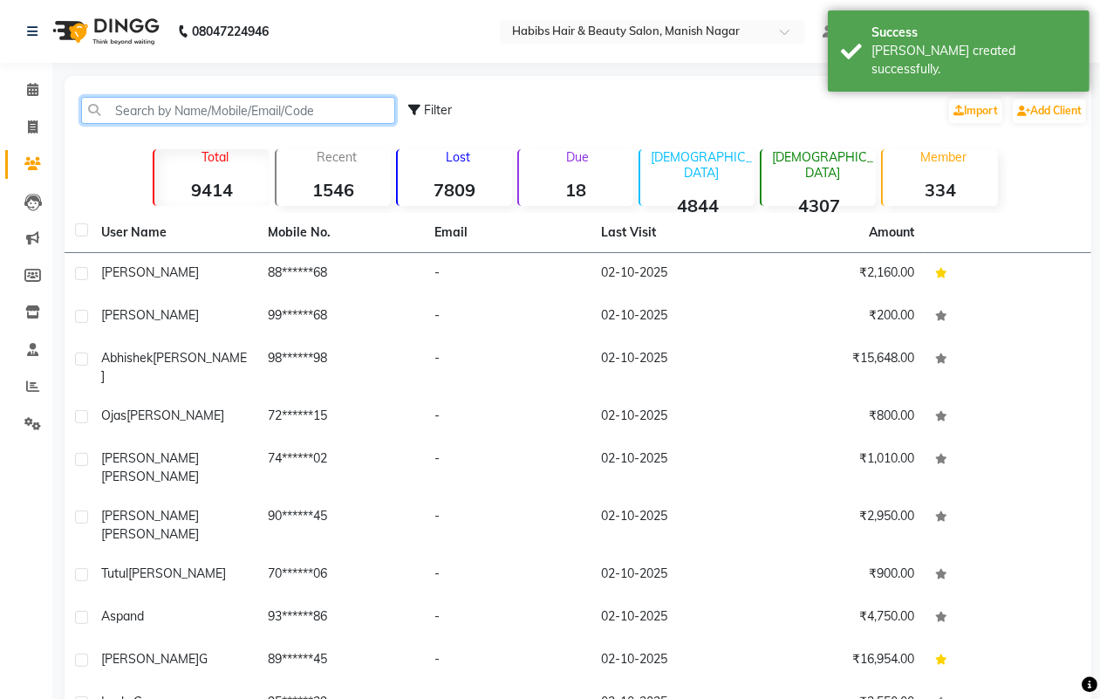
click at [154, 107] on input "text" at bounding box center [238, 110] width 314 height 27
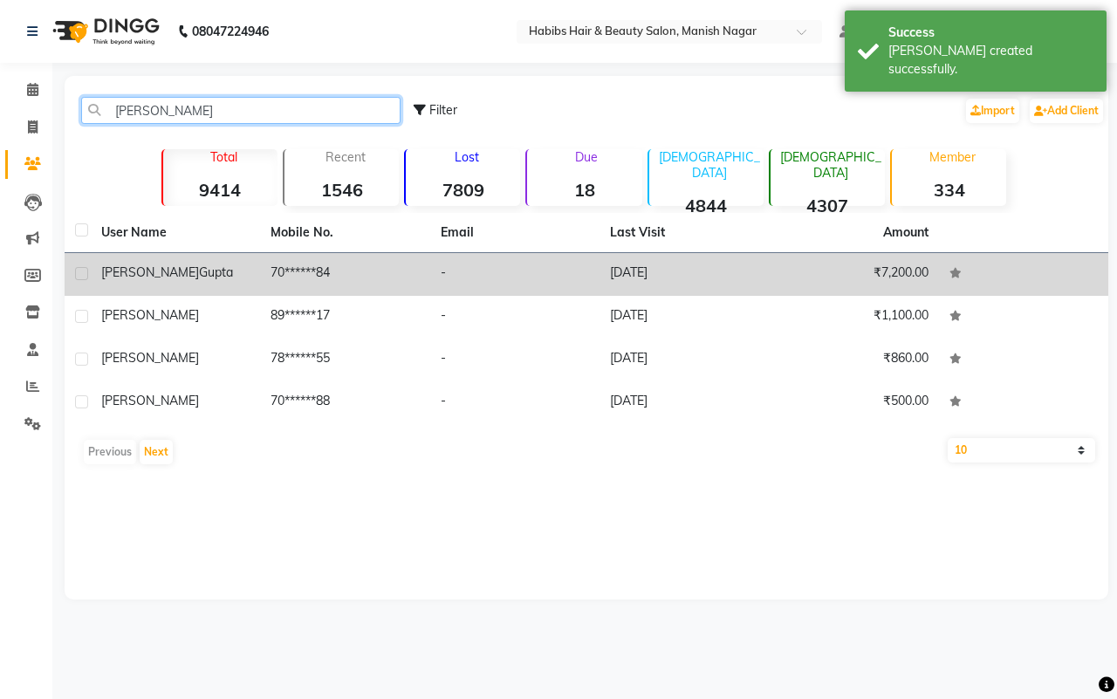
type input "[PERSON_NAME]"
click at [241, 264] on div "[PERSON_NAME]" at bounding box center [175, 272] width 148 height 18
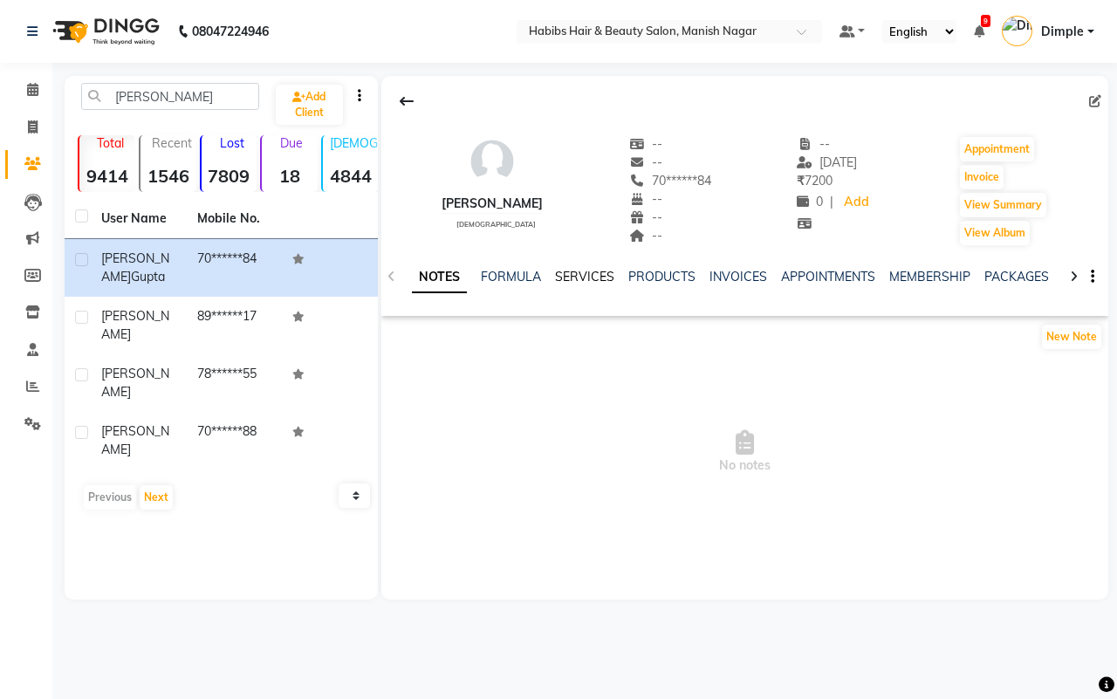
click at [586, 272] on link "SERVICES" at bounding box center [584, 277] width 59 height 16
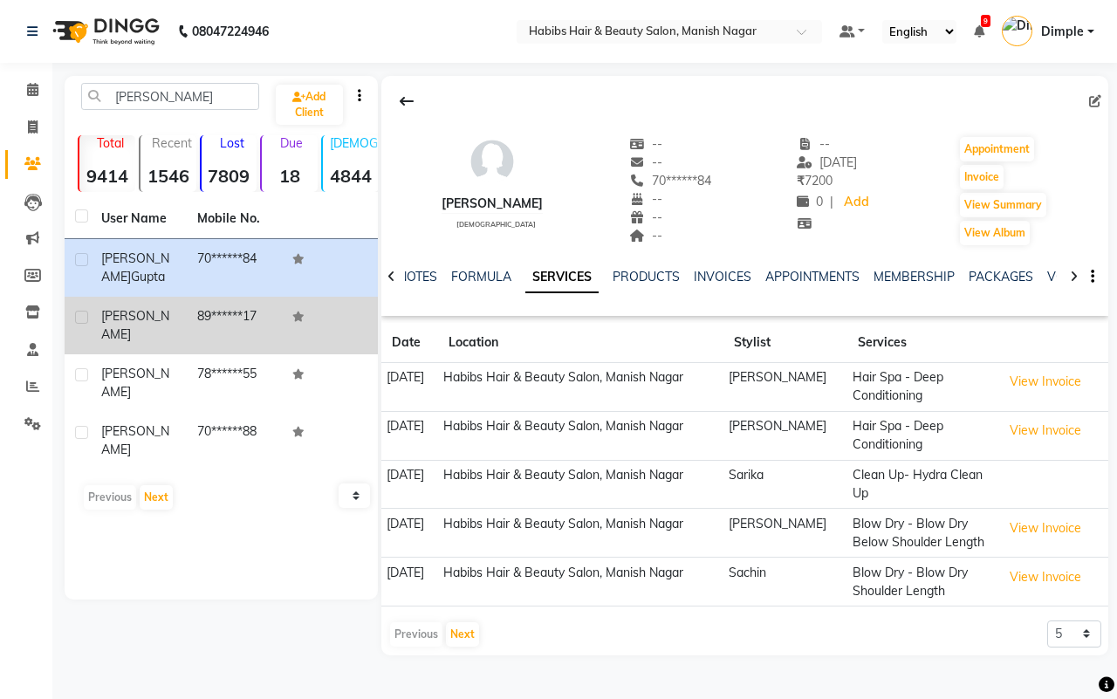
click at [229, 325] on td "89******17" at bounding box center [235, 326] width 96 height 58
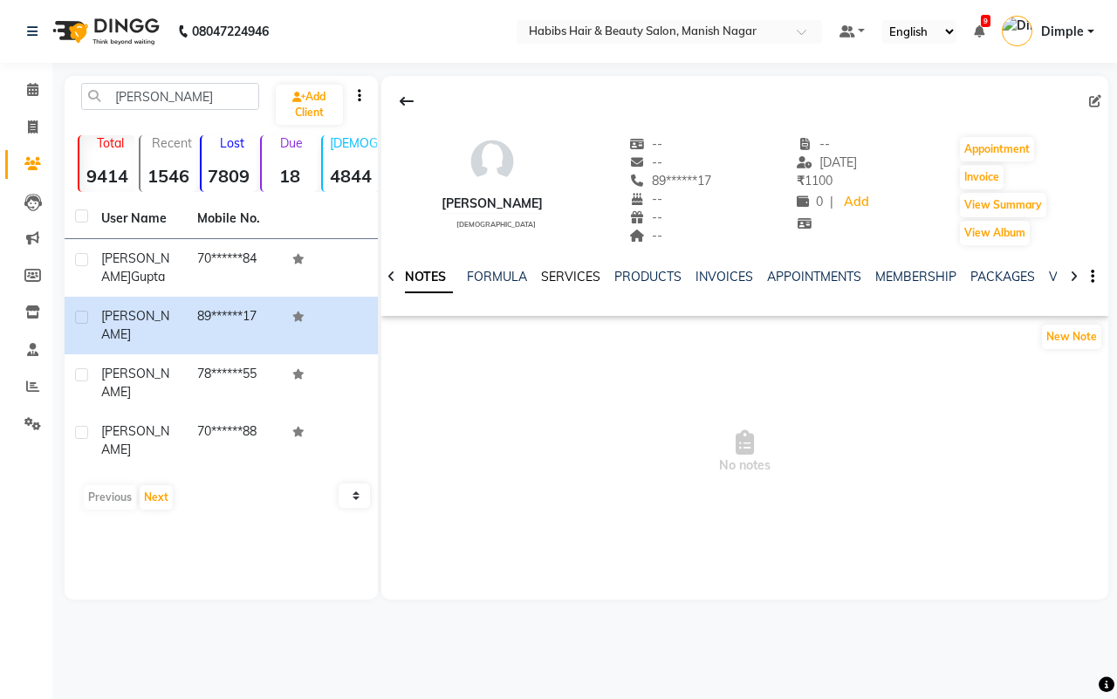
click at [580, 275] on link "SERVICES" at bounding box center [570, 277] width 59 height 16
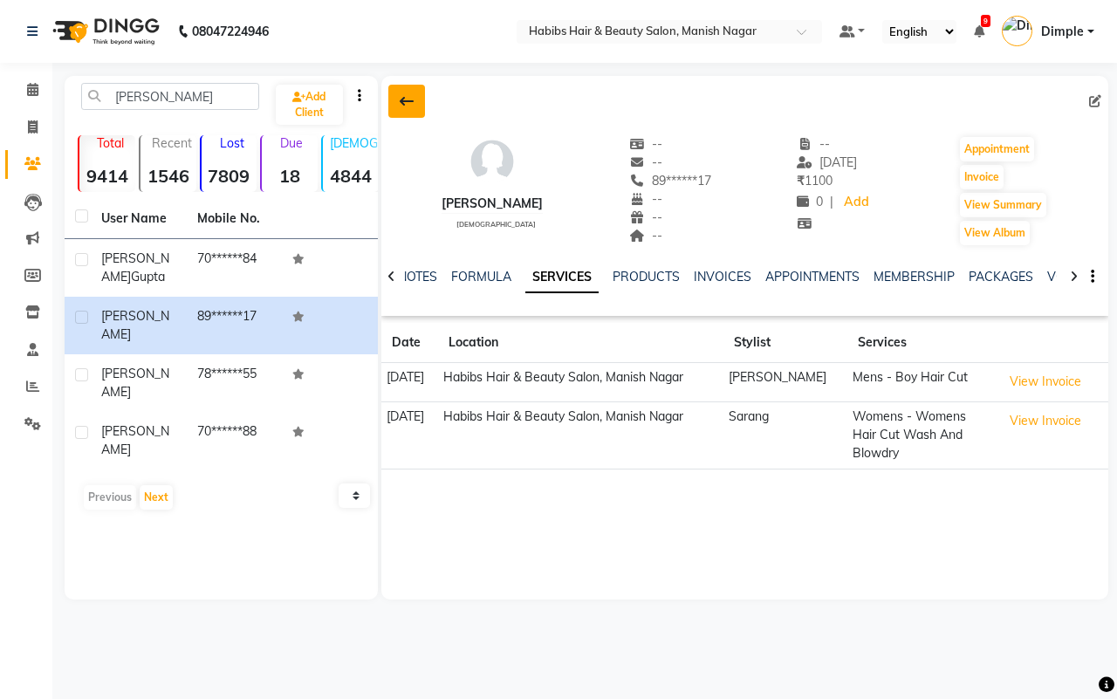
click at [404, 98] on icon at bounding box center [407, 101] width 14 height 14
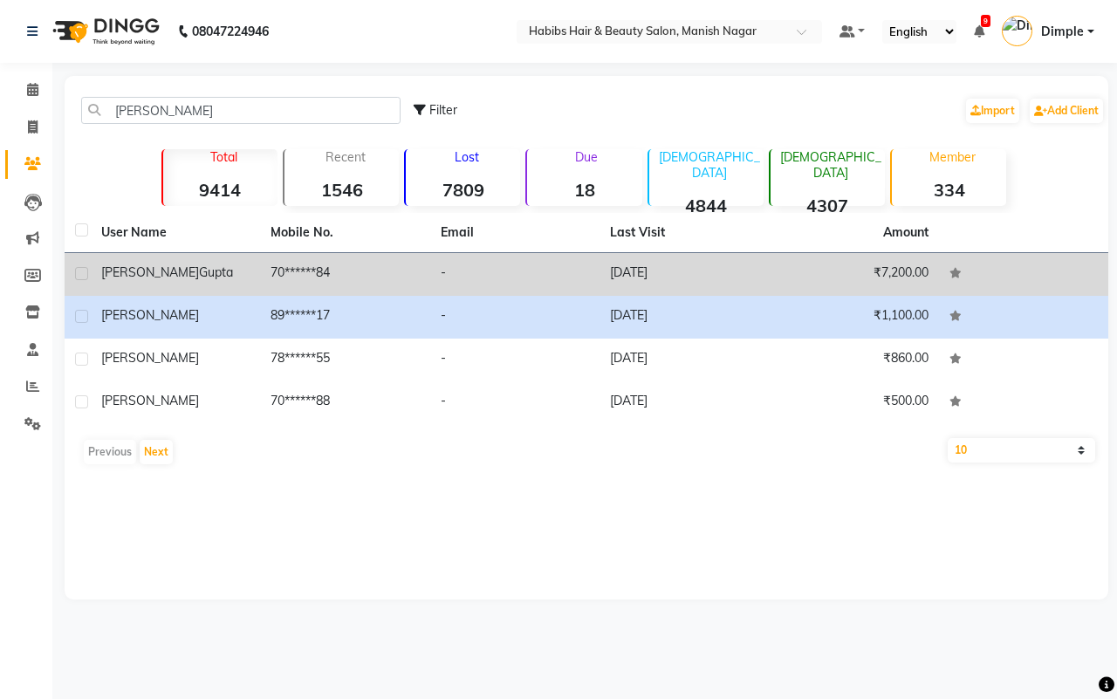
click at [216, 277] on div "[PERSON_NAME]" at bounding box center [175, 272] width 148 height 18
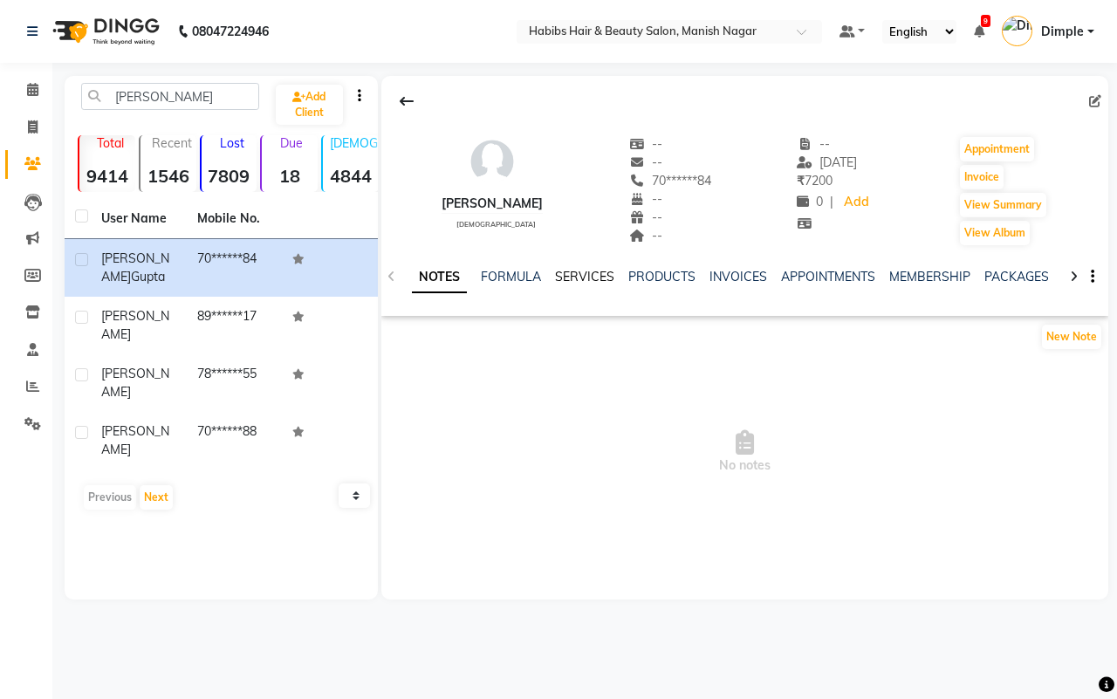
click at [565, 277] on link "SERVICES" at bounding box center [584, 277] width 59 height 16
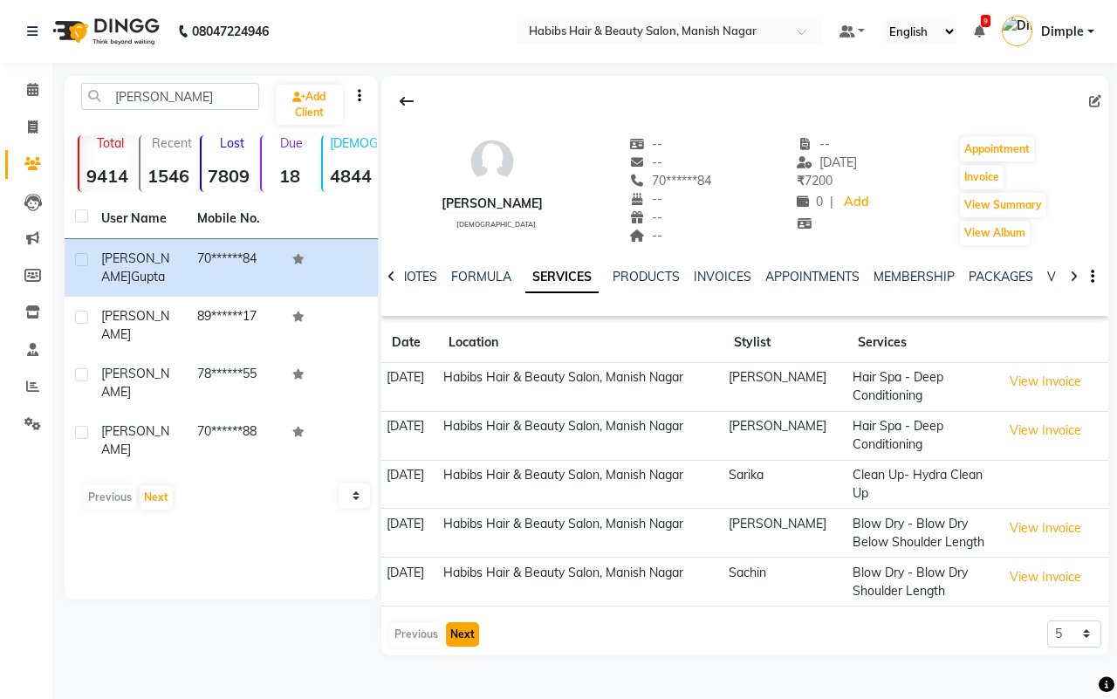
click at [452, 631] on button "Next" at bounding box center [462, 634] width 33 height 24
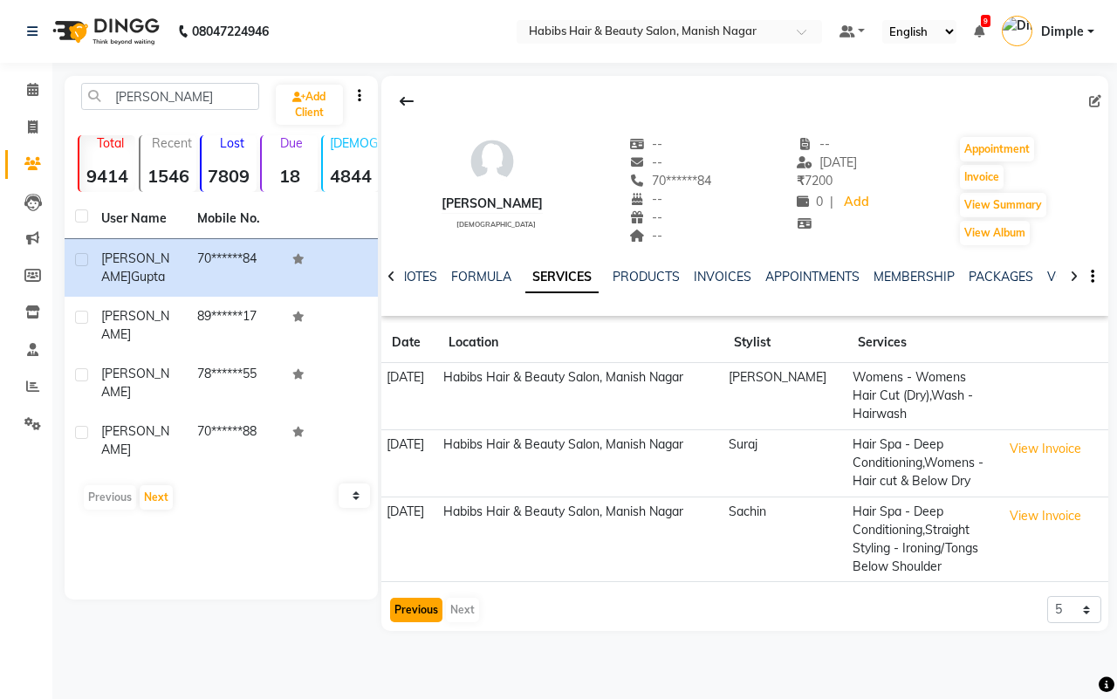
click at [420, 612] on button "Previous" at bounding box center [416, 610] width 52 height 24
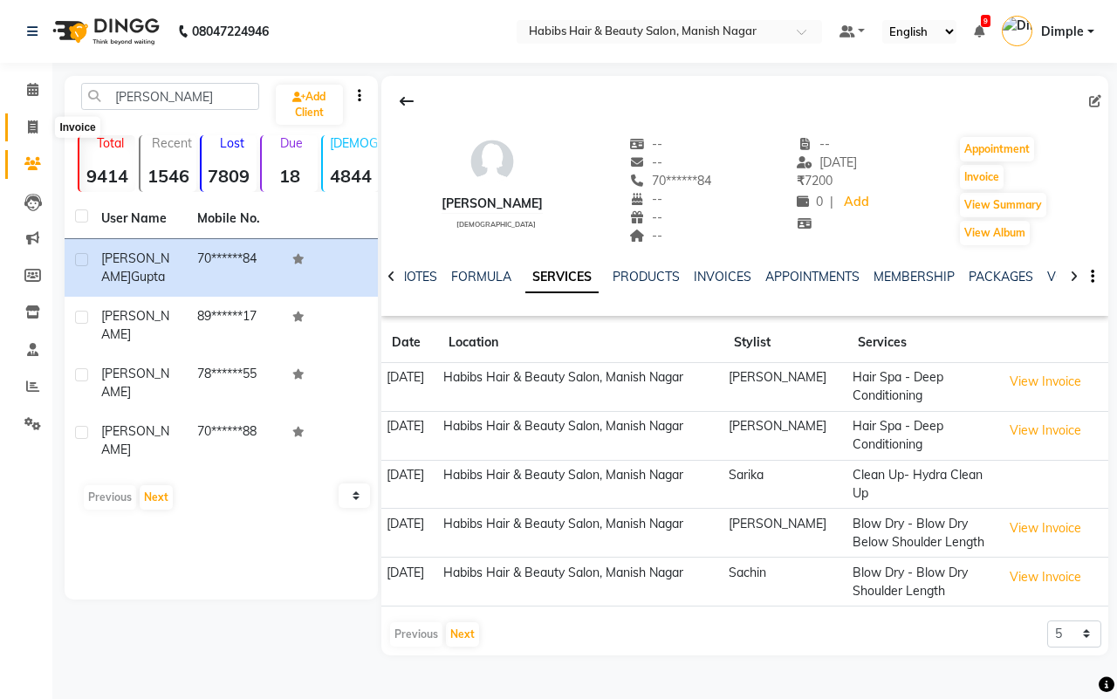
click at [31, 127] on icon at bounding box center [33, 126] width 10 height 13
select select "service"
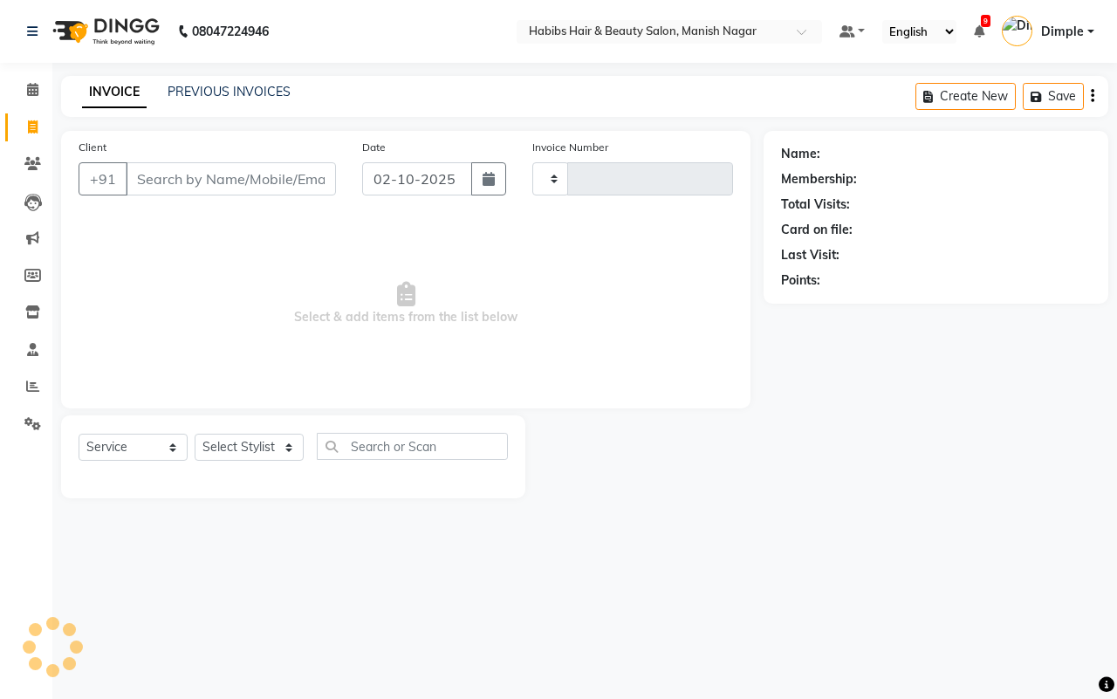
type input "4821"
select select "3804"
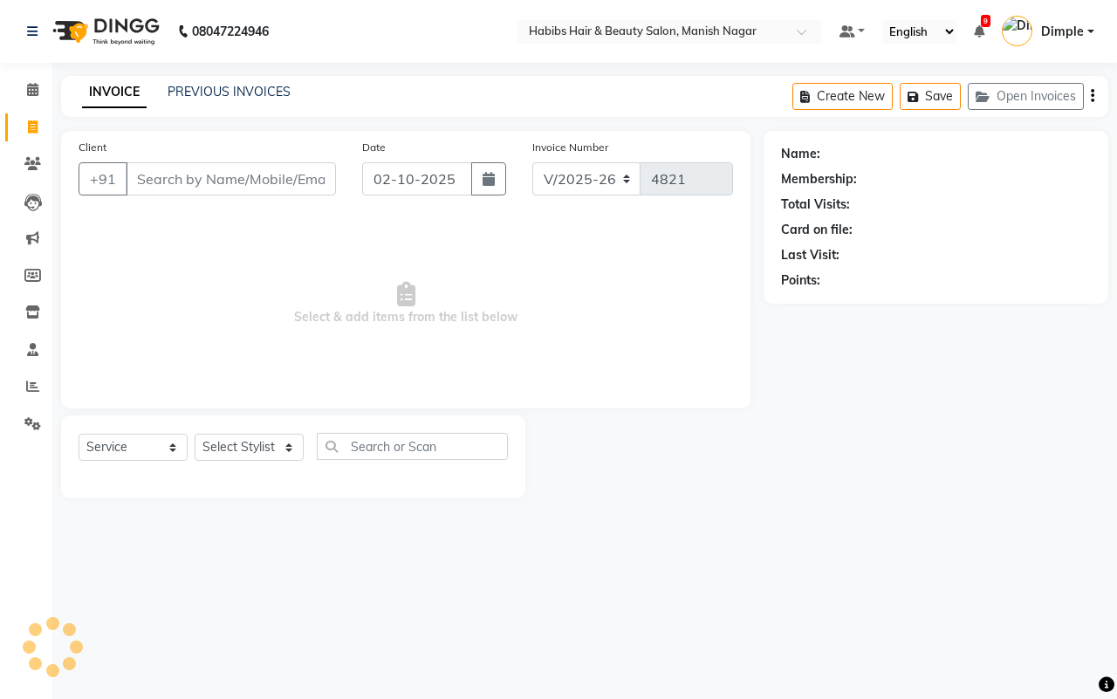
click at [140, 179] on input "Client" at bounding box center [231, 178] width 210 height 33
type input "8895387905"
click at [290, 177] on span "Add Client" at bounding box center [291, 178] width 69 height 17
select select "22"
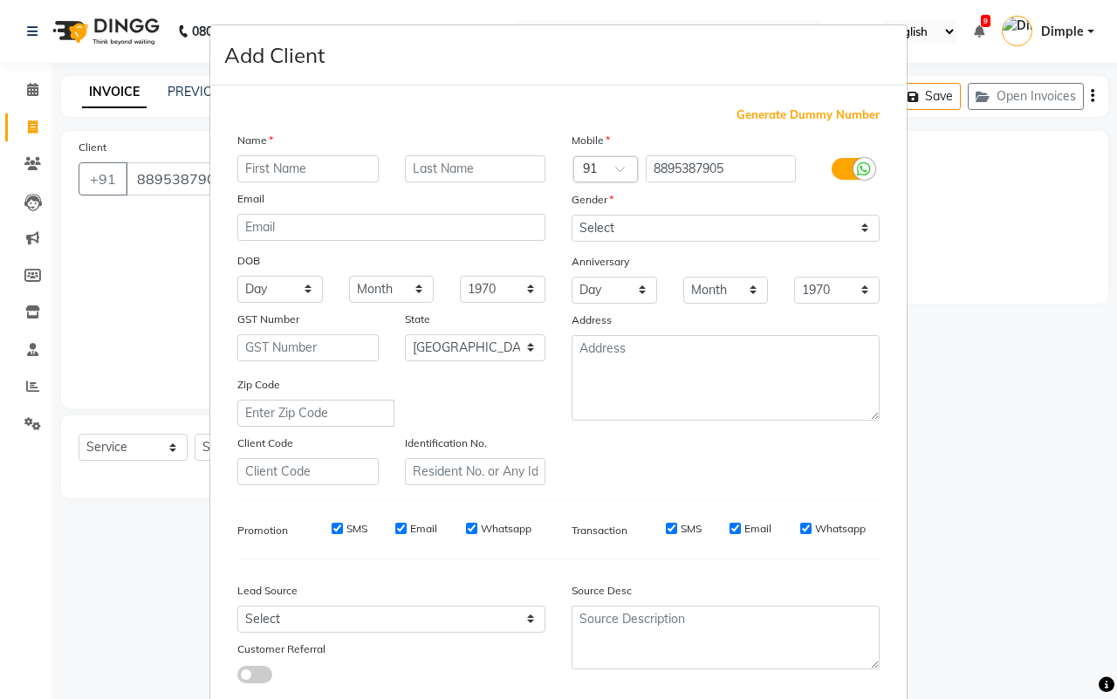
click at [286, 168] on input "text" at bounding box center [307, 168] width 141 height 27
click at [256, 166] on input "text" at bounding box center [307, 168] width 141 height 27
type input "rahul"
click at [666, 211] on div "Gender" at bounding box center [725, 202] width 334 height 24
click at [666, 220] on select "Select [DEMOGRAPHIC_DATA] [DEMOGRAPHIC_DATA] Other Prefer Not To Say" at bounding box center [725, 228] width 308 height 27
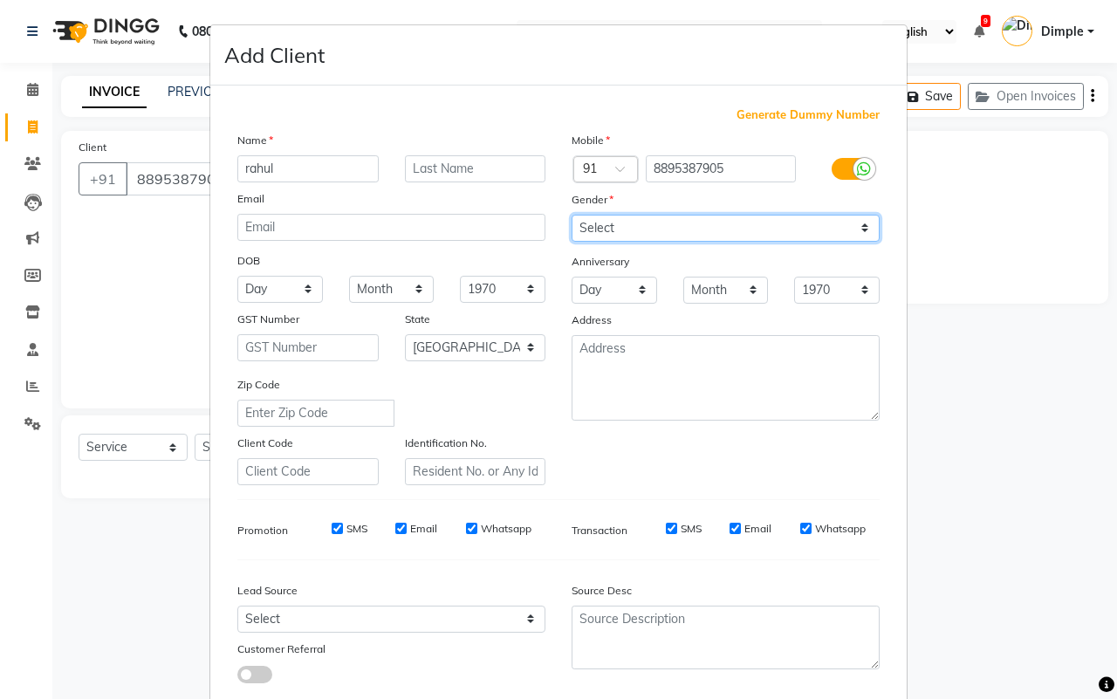
select select "[DEMOGRAPHIC_DATA]"
click at [571, 215] on select "Select [DEMOGRAPHIC_DATA] [DEMOGRAPHIC_DATA] Other Prefer Not To Say" at bounding box center [725, 228] width 308 height 27
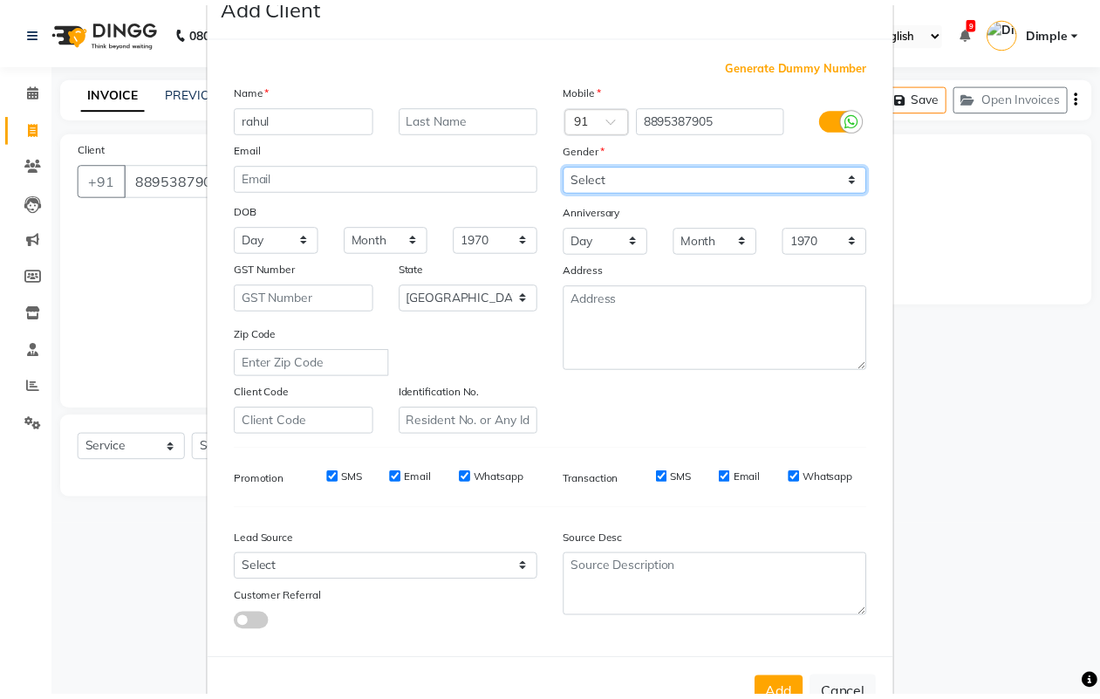
scroll to position [100, 0]
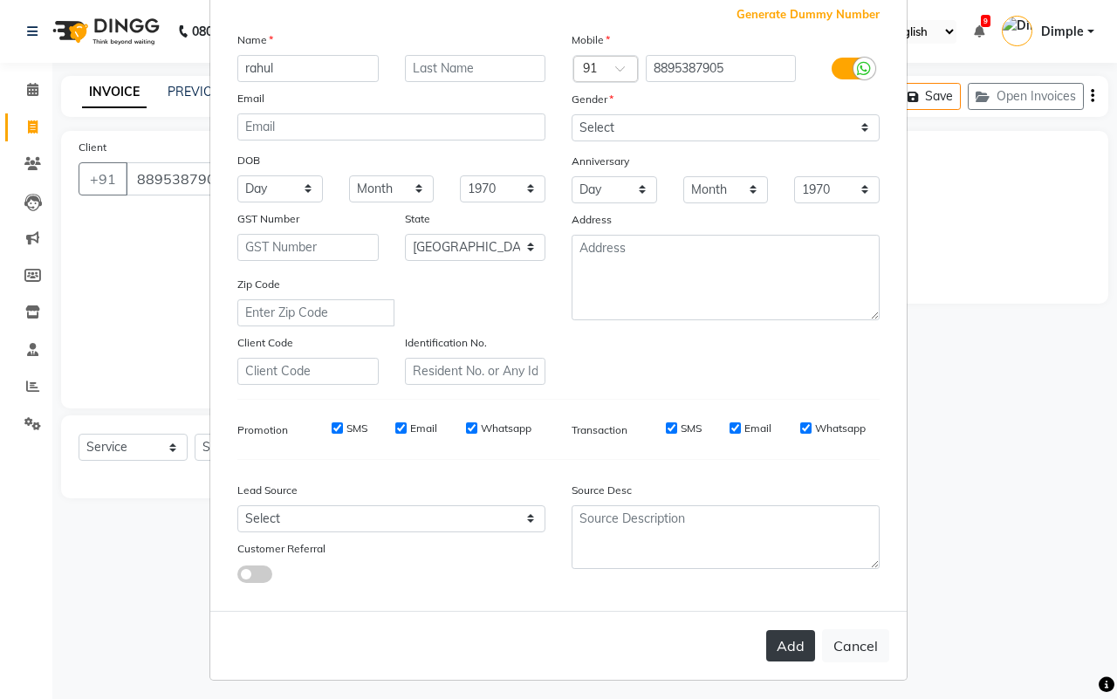
click at [788, 640] on button "Add" at bounding box center [790, 645] width 49 height 31
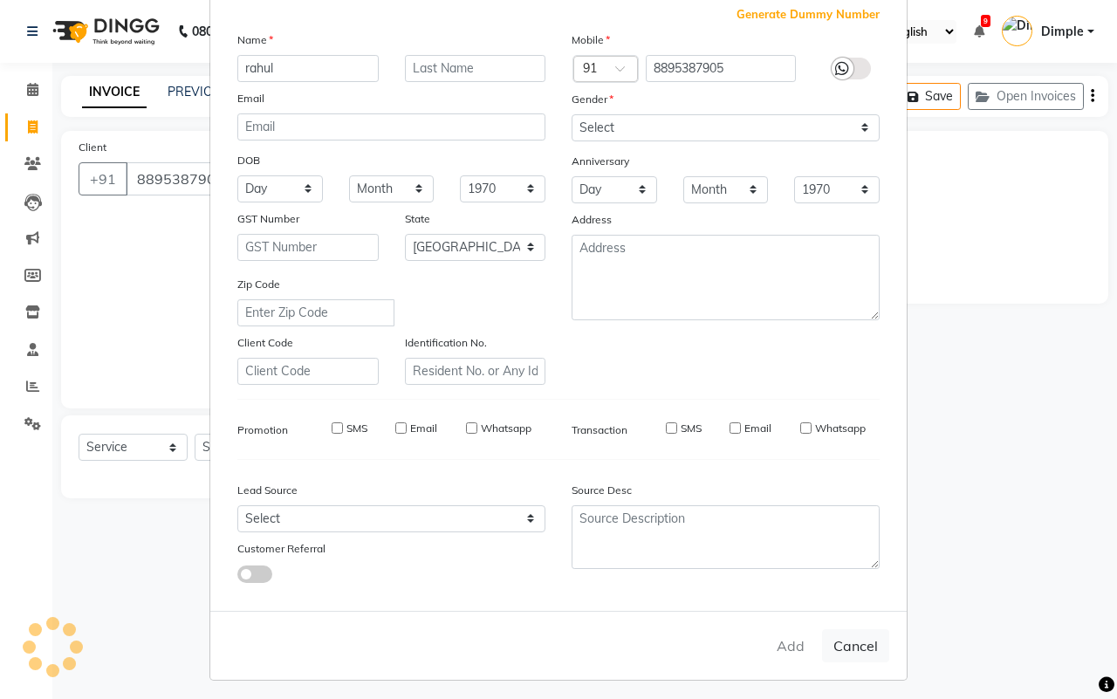
type input "88******05"
select select
select select "null"
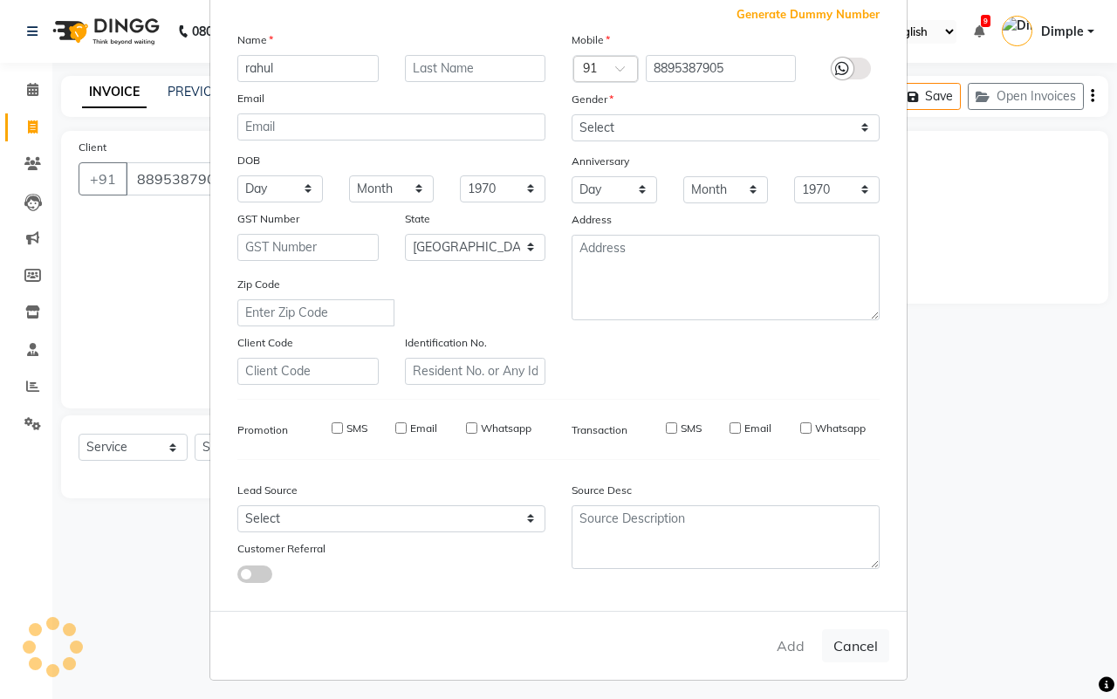
select select
checkbox input "false"
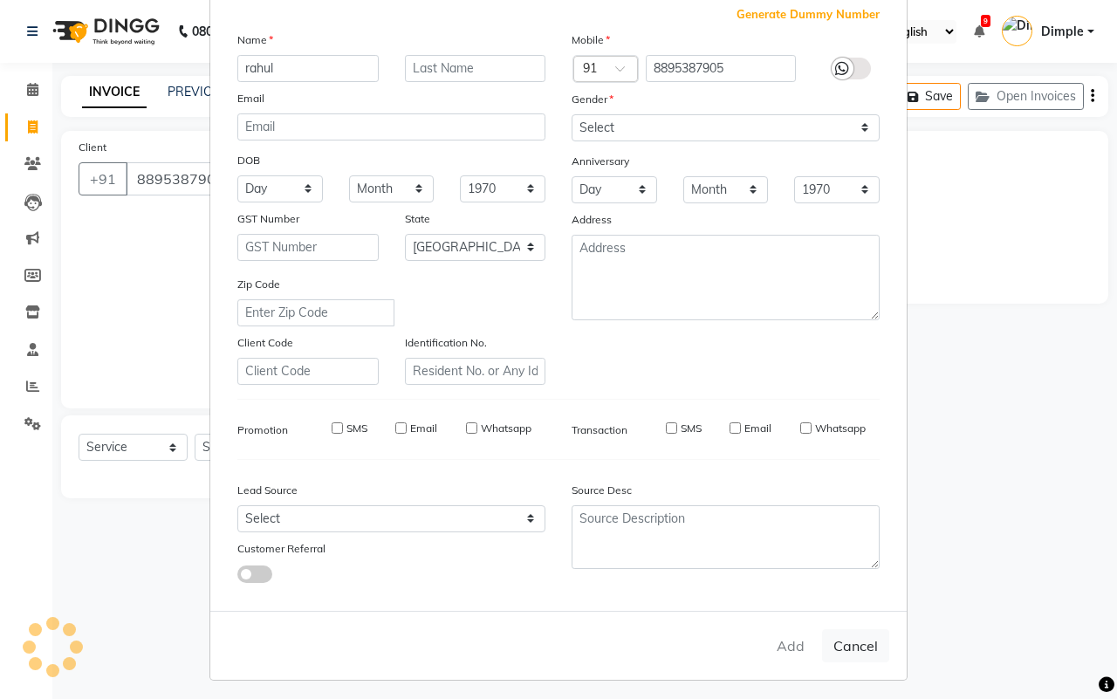
checkbox input "false"
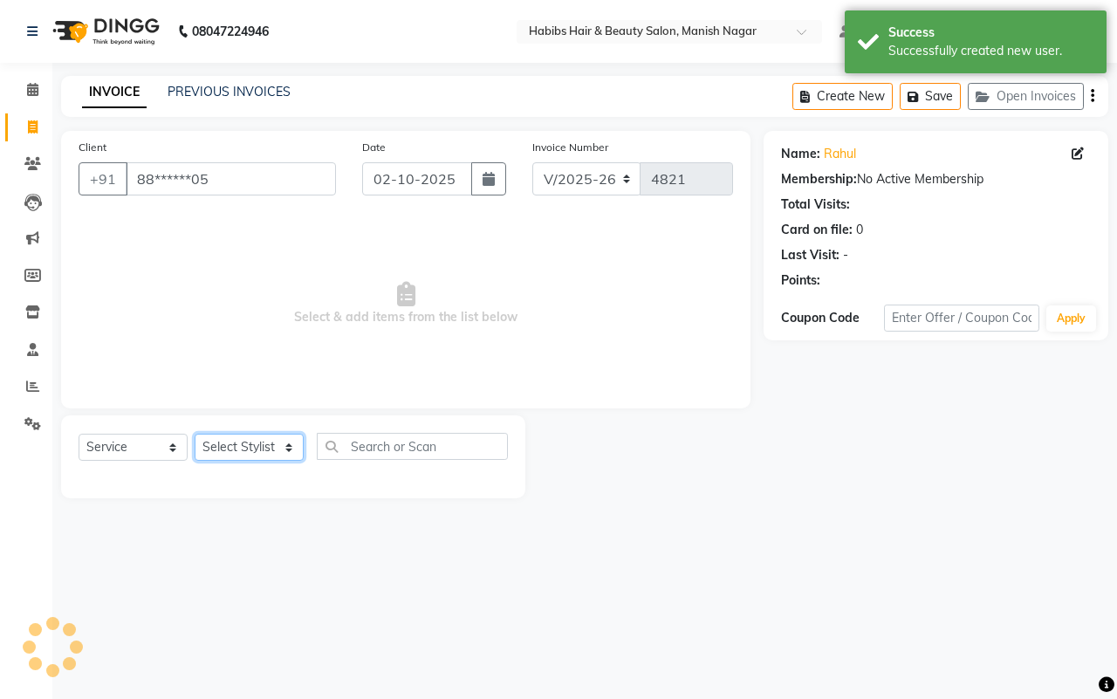
click at [280, 455] on select "Select Stylist [PERSON_NAME] [PERSON_NAME] [PERSON_NAME] [PERSON_NAME] Sachin […" at bounding box center [249, 447] width 109 height 27
select select "62737"
click at [195, 434] on select "Select Stylist [PERSON_NAME] [PERSON_NAME] [PERSON_NAME] [PERSON_NAME] Sachin […" at bounding box center [249, 447] width 109 height 27
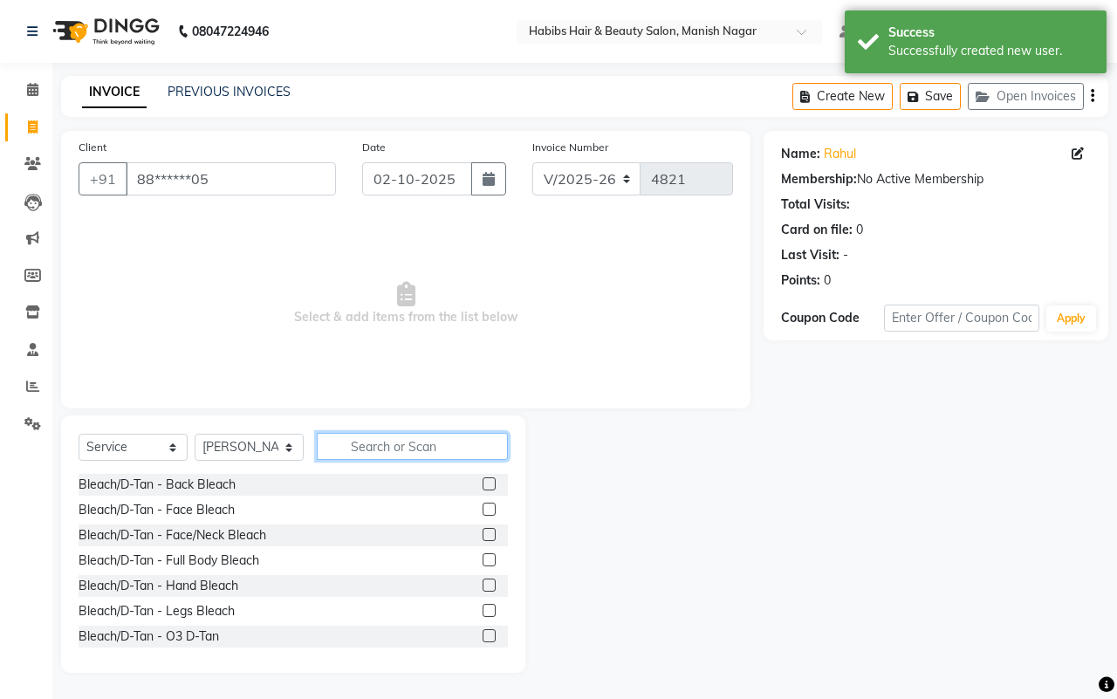
click at [365, 454] on input "text" at bounding box center [412, 446] width 191 height 27
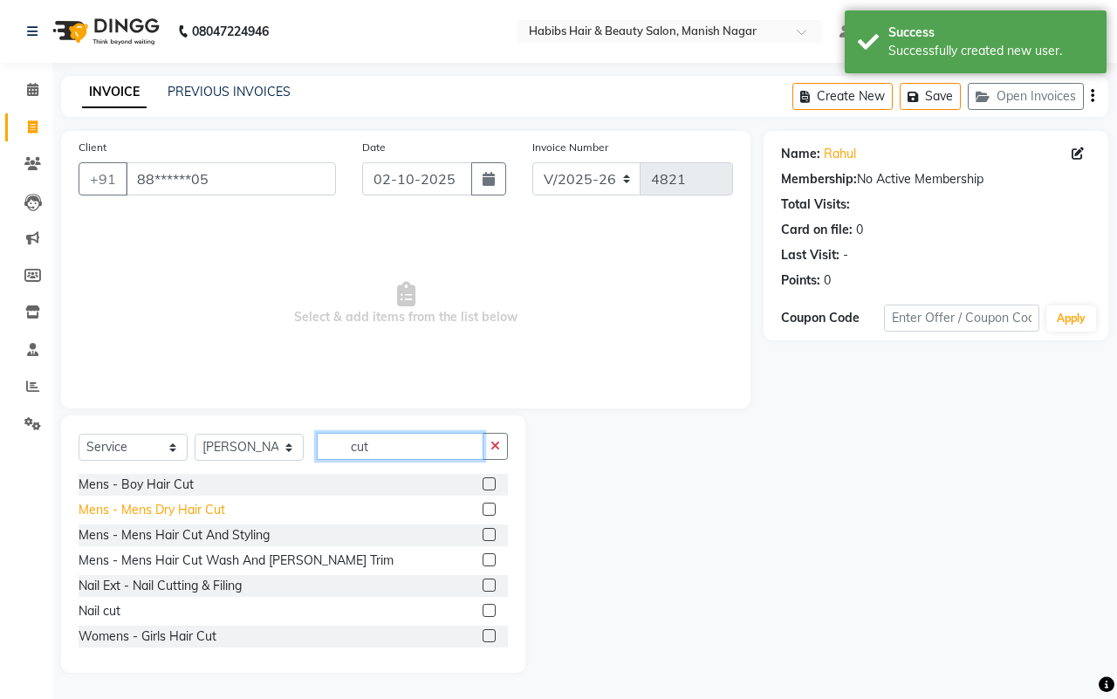
type input "cut"
click at [194, 503] on div "Mens - Mens Dry Hair Cut" at bounding box center [152, 510] width 147 height 18
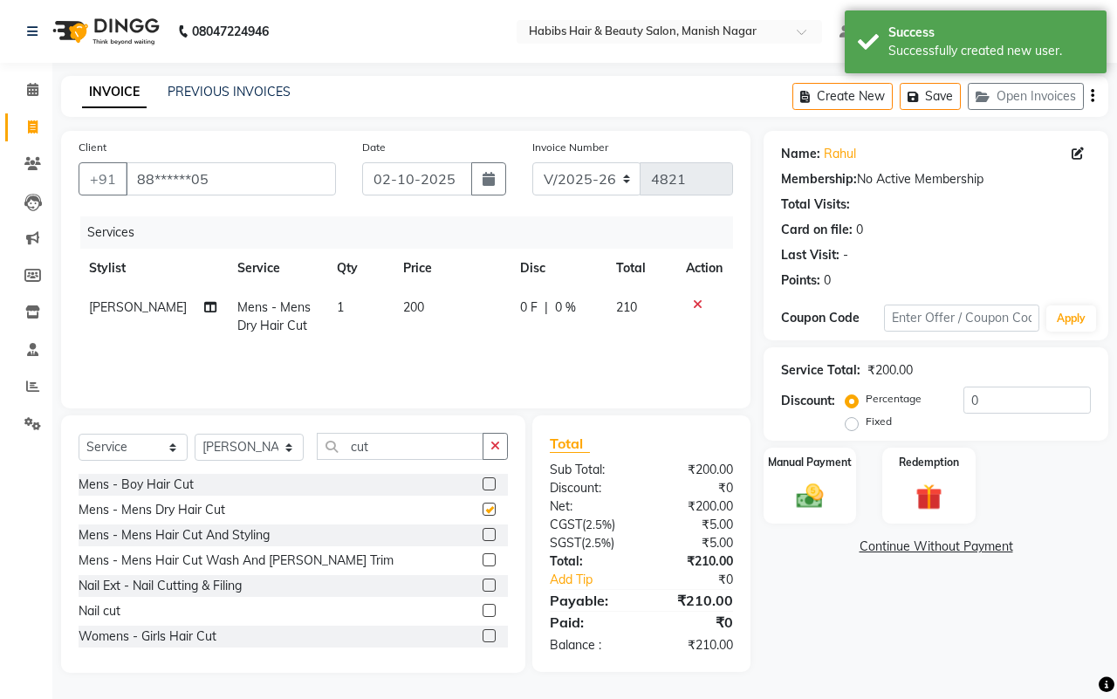
checkbox input "false"
click at [491, 438] on button "button" at bounding box center [494, 446] width 25 height 27
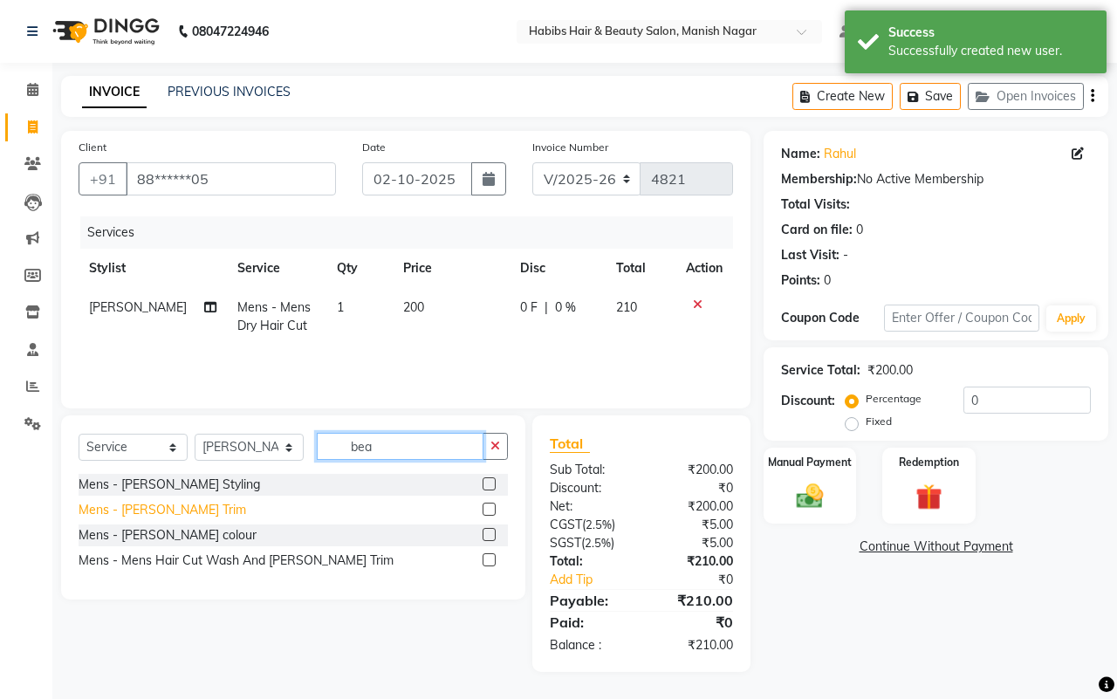
type input "bea"
click at [157, 507] on div "Mens - [PERSON_NAME] Trim" at bounding box center [163, 510] width 168 height 18
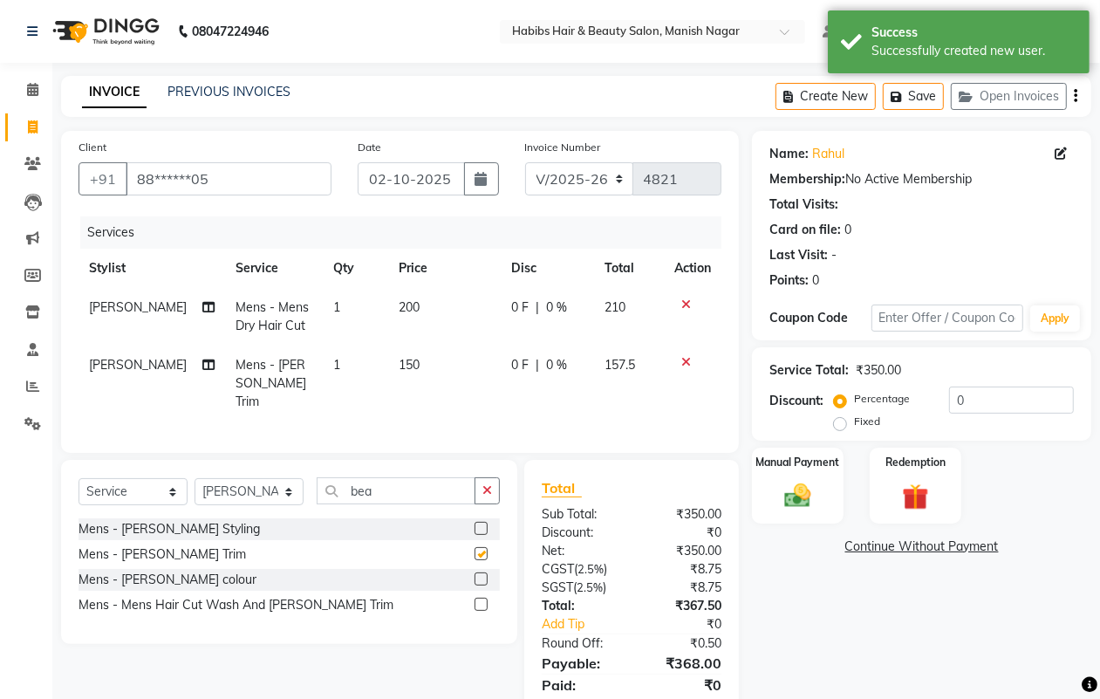
checkbox input "false"
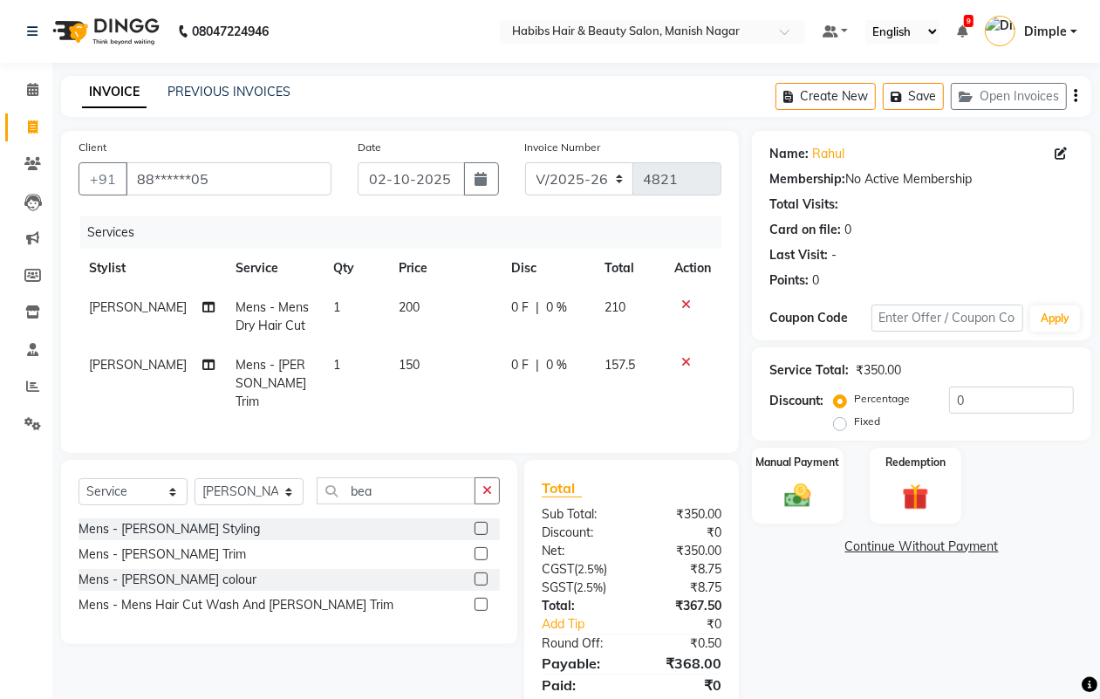
click at [1076, 97] on icon "button" at bounding box center [1075, 96] width 3 height 1
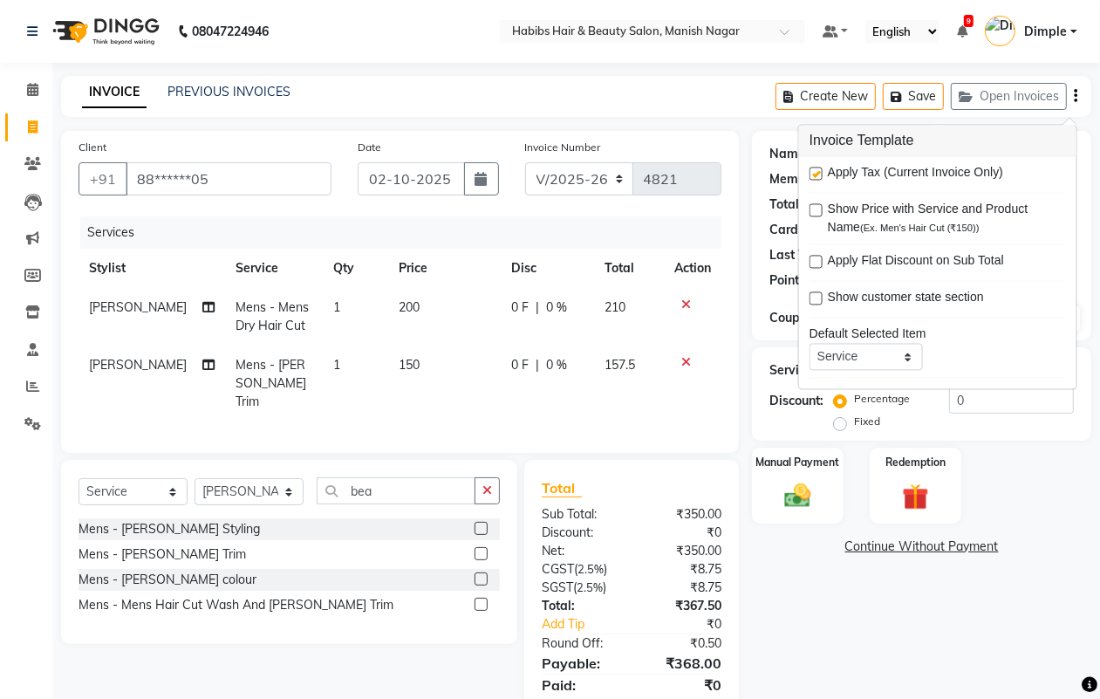
click at [812, 176] on label at bounding box center [816, 174] width 13 height 13
click at [812, 176] on input "checkbox" at bounding box center [815, 174] width 11 height 11
checkbox input "false"
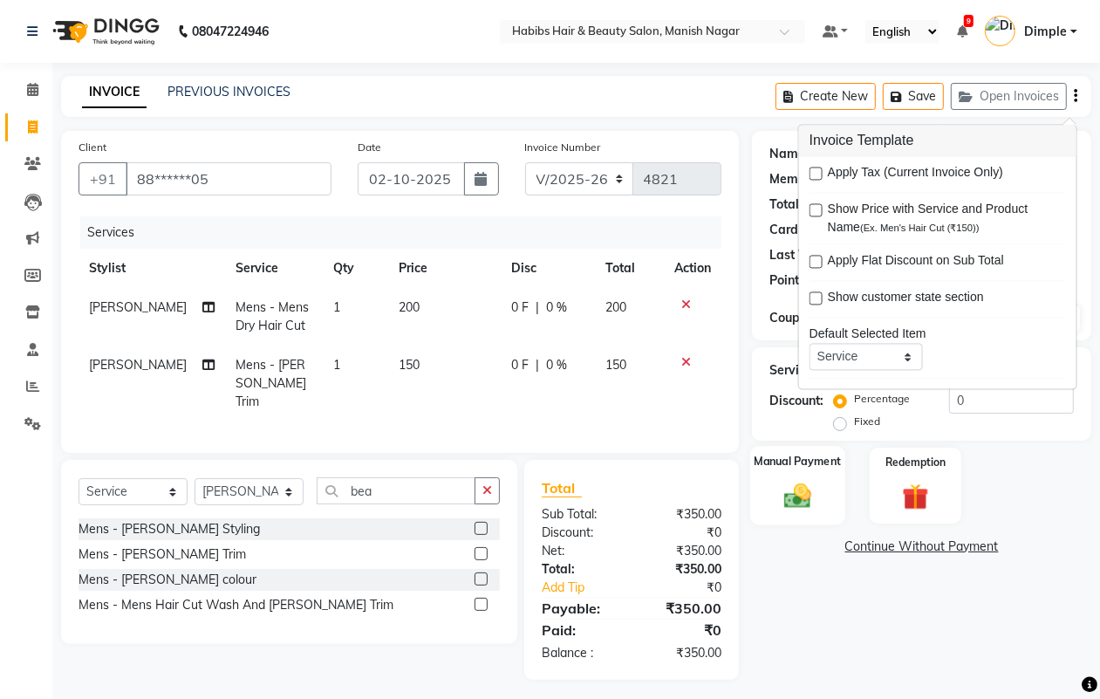
click at [809, 494] on img at bounding box center [798, 495] width 44 height 31
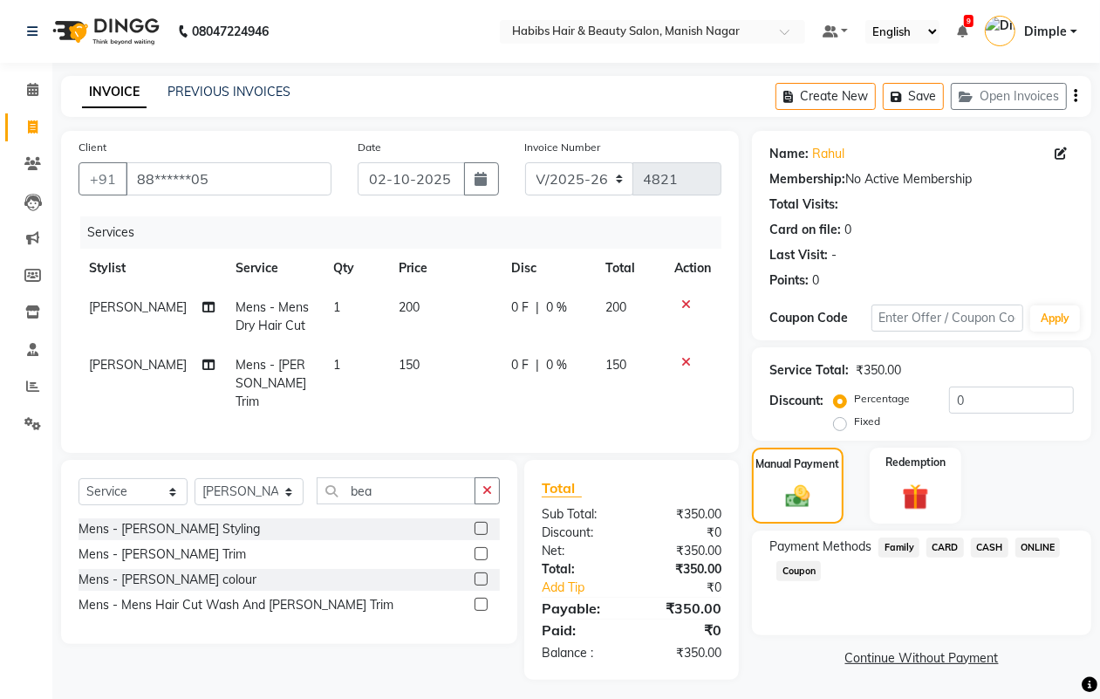
click at [980, 545] on span "CASH" at bounding box center [990, 547] width 38 height 20
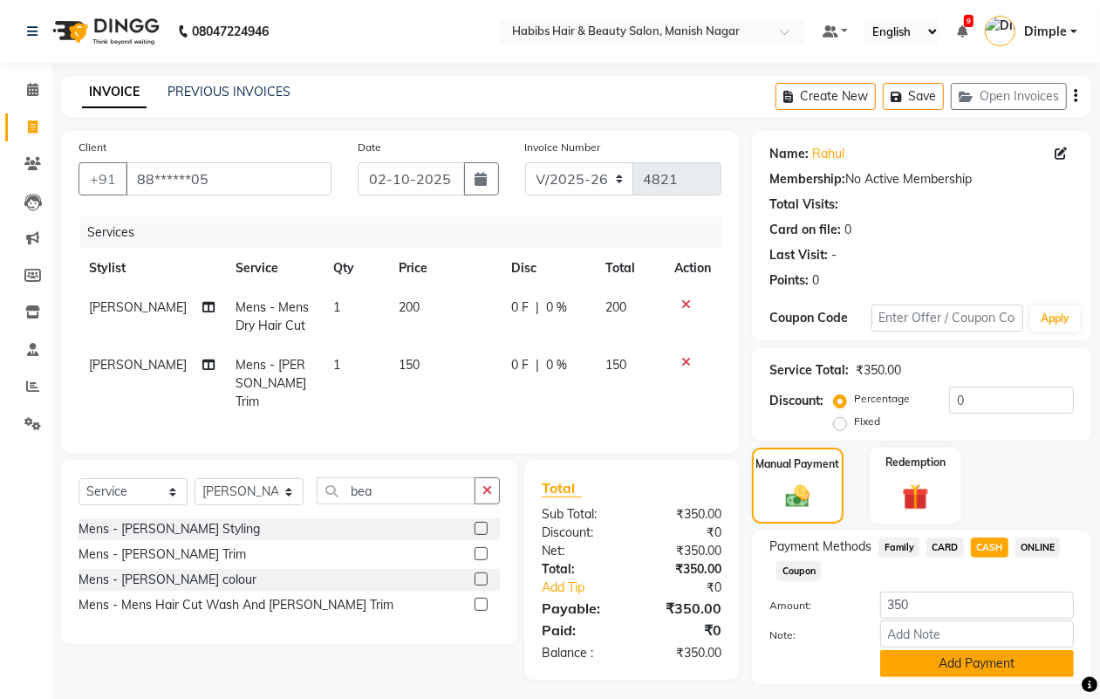
click at [960, 659] on button "Add Payment" at bounding box center [977, 663] width 194 height 27
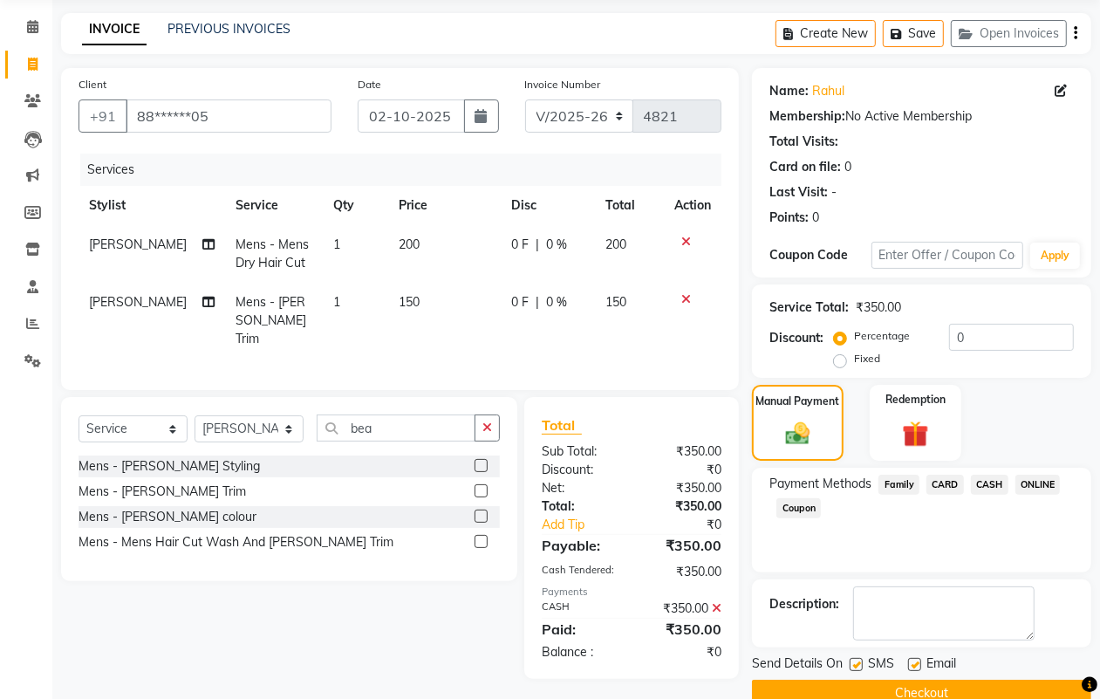
scroll to position [97, 0]
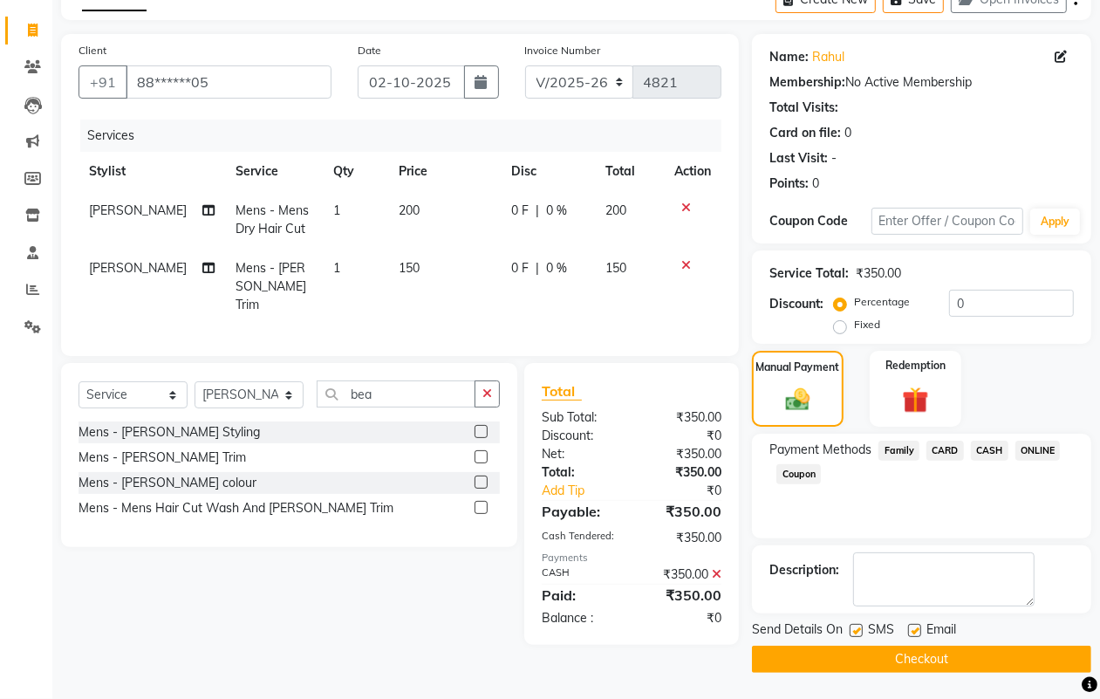
click at [961, 660] on button "Checkout" at bounding box center [921, 659] width 339 height 27
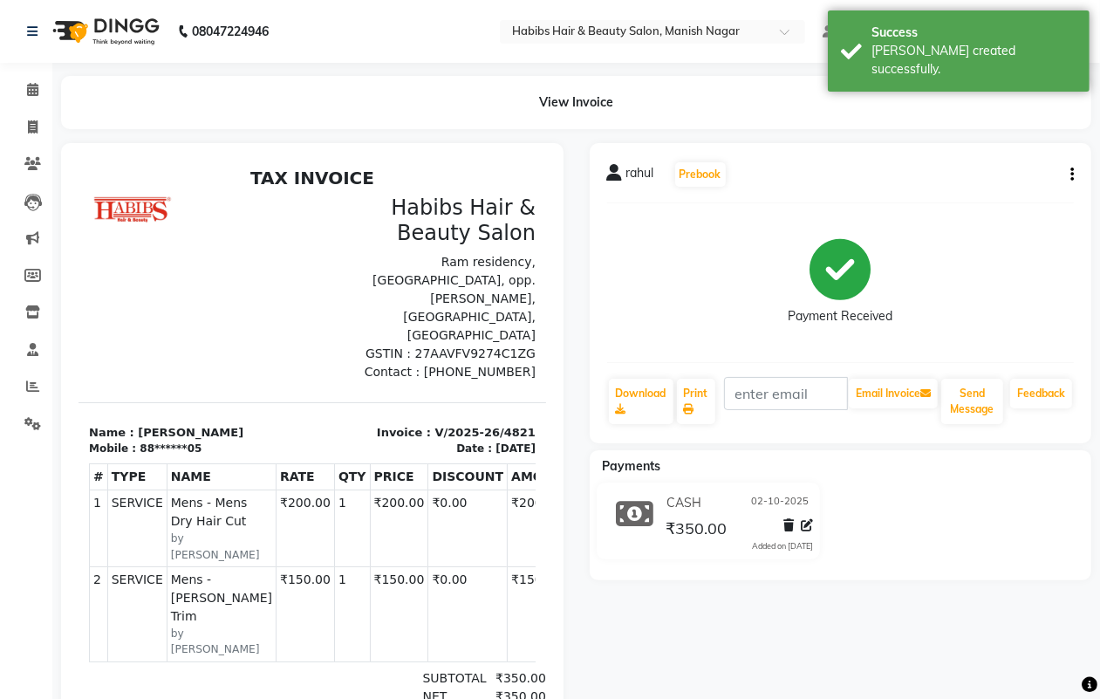
select select "service"
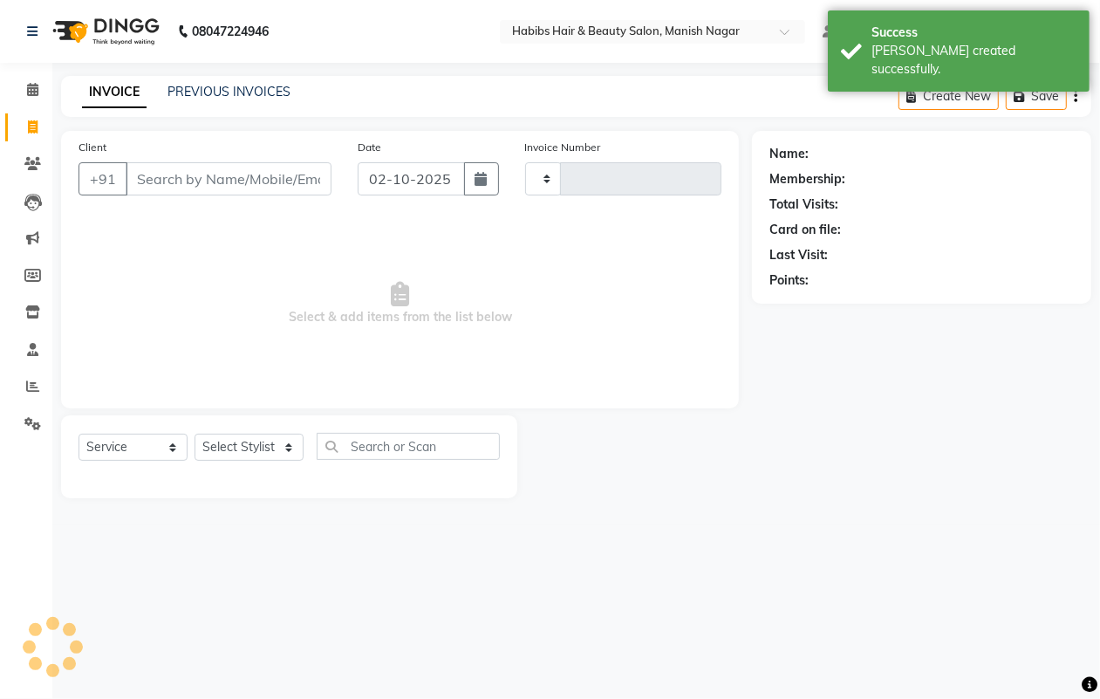
type input "4822"
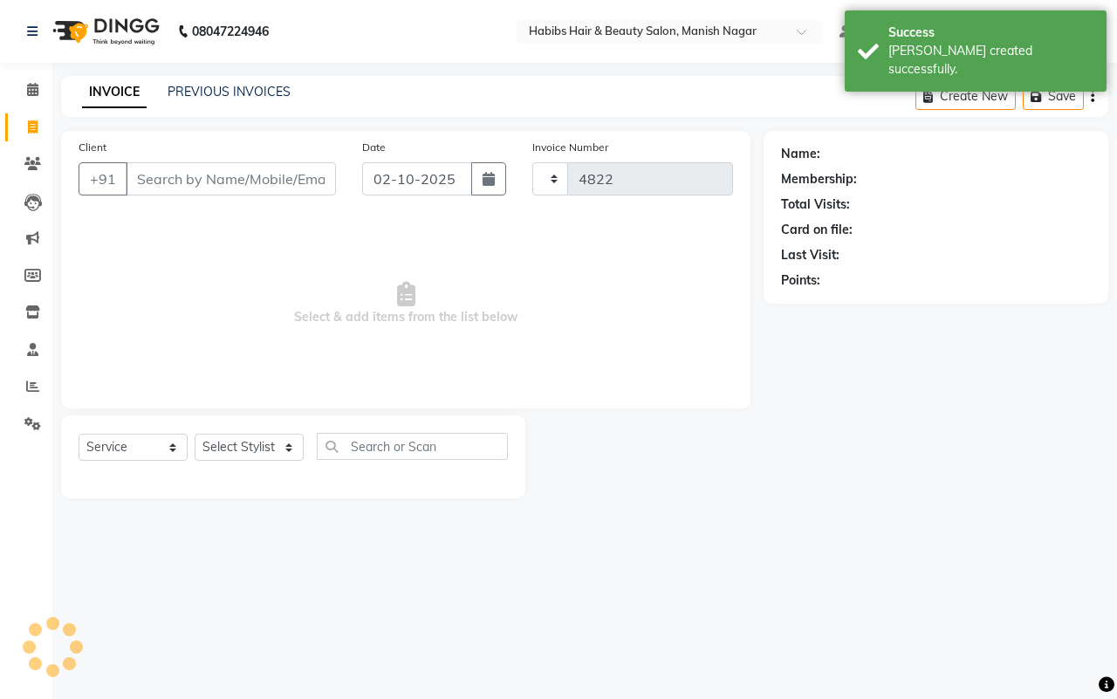
select select "3804"
click at [201, 90] on link "PREVIOUS INVOICES" at bounding box center [229, 92] width 123 height 16
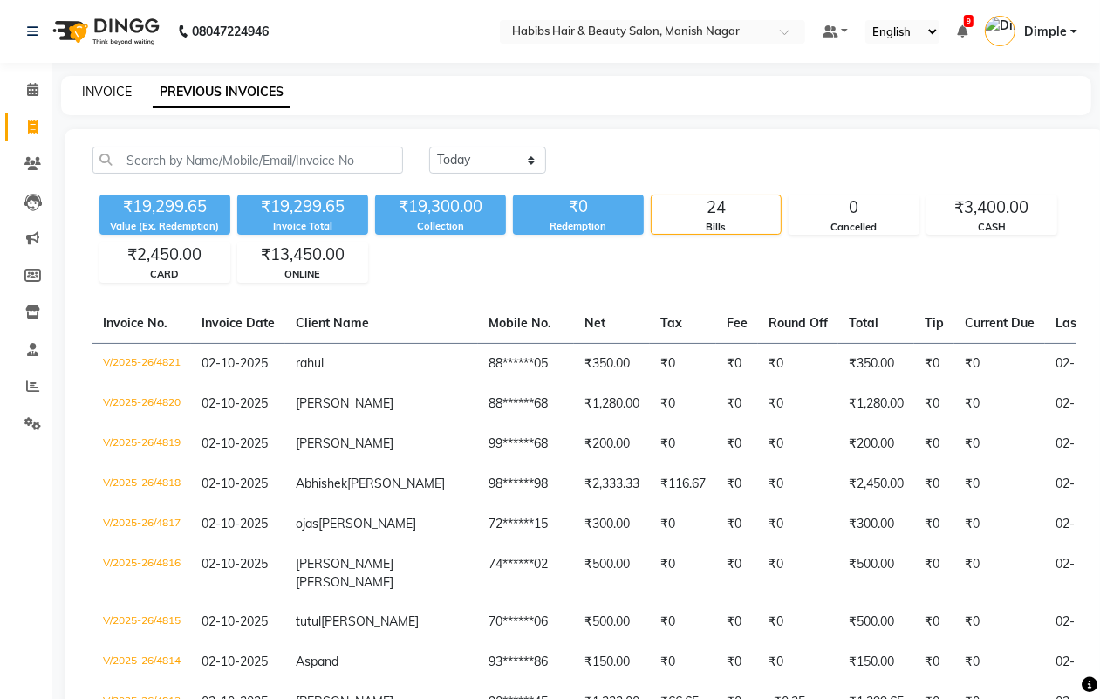
click at [107, 93] on link "INVOICE" at bounding box center [107, 92] width 50 height 16
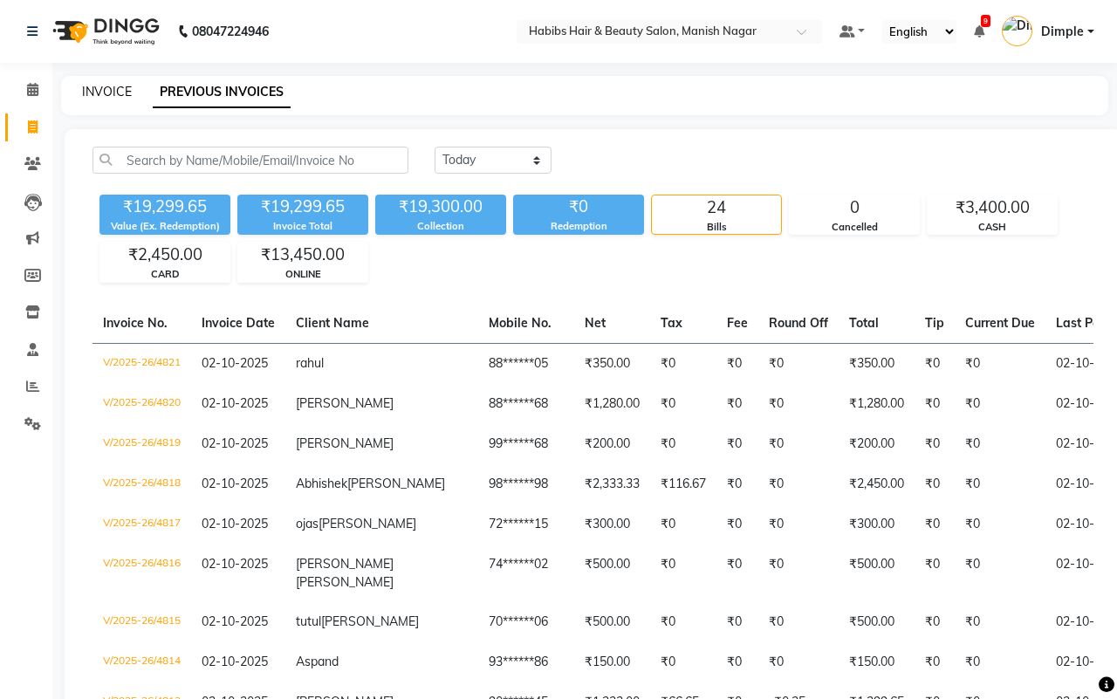
select select "3804"
select select "service"
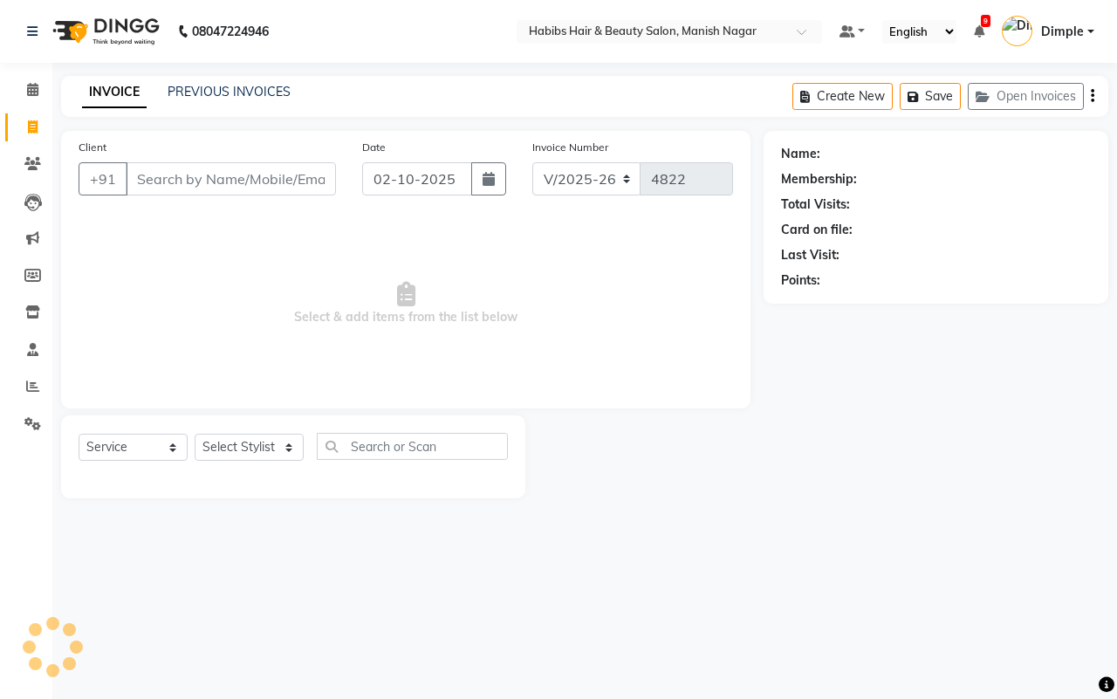
click at [148, 172] on input "Client" at bounding box center [231, 178] width 210 height 33
drag, startPoint x: 161, startPoint y: 177, endPoint x: 133, endPoint y: 123, distance: 60.9
click at [161, 176] on input "Client" at bounding box center [231, 178] width 210 height 33
type input "9372508090"
click at [294, 174] on span "Add Client" at bounding box center [291, 178] width 69 height 17
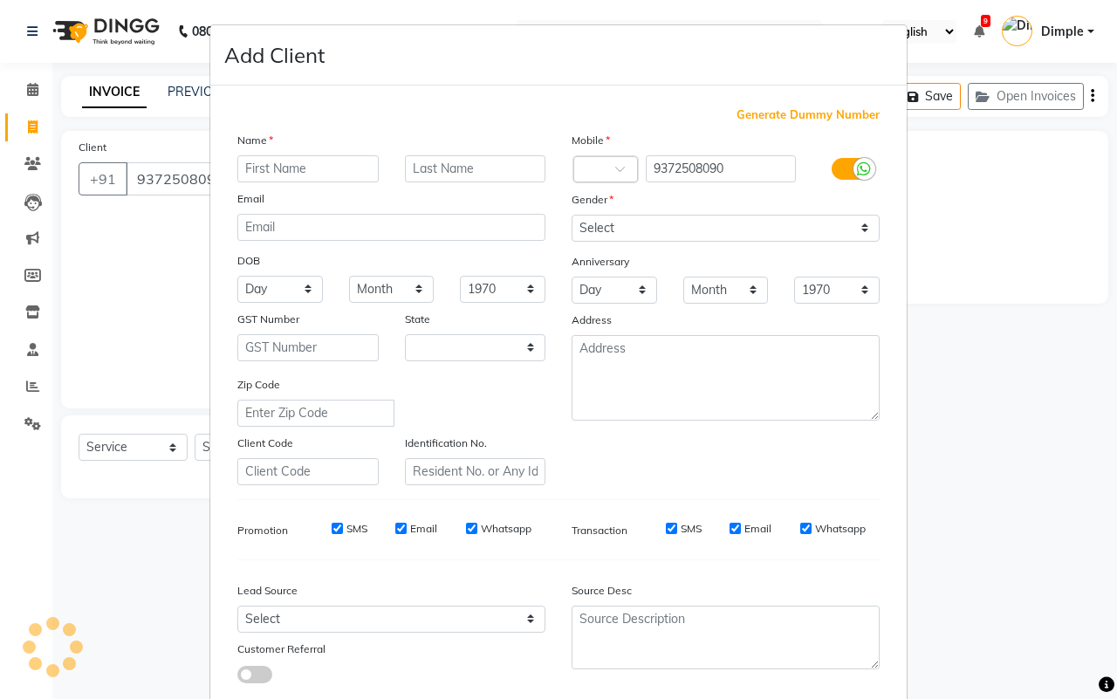
select select "22"
click at [293, 161] on input "text" at bounding box center [307, 168] width 141 height 27
type input "[PERSON_NAME]"
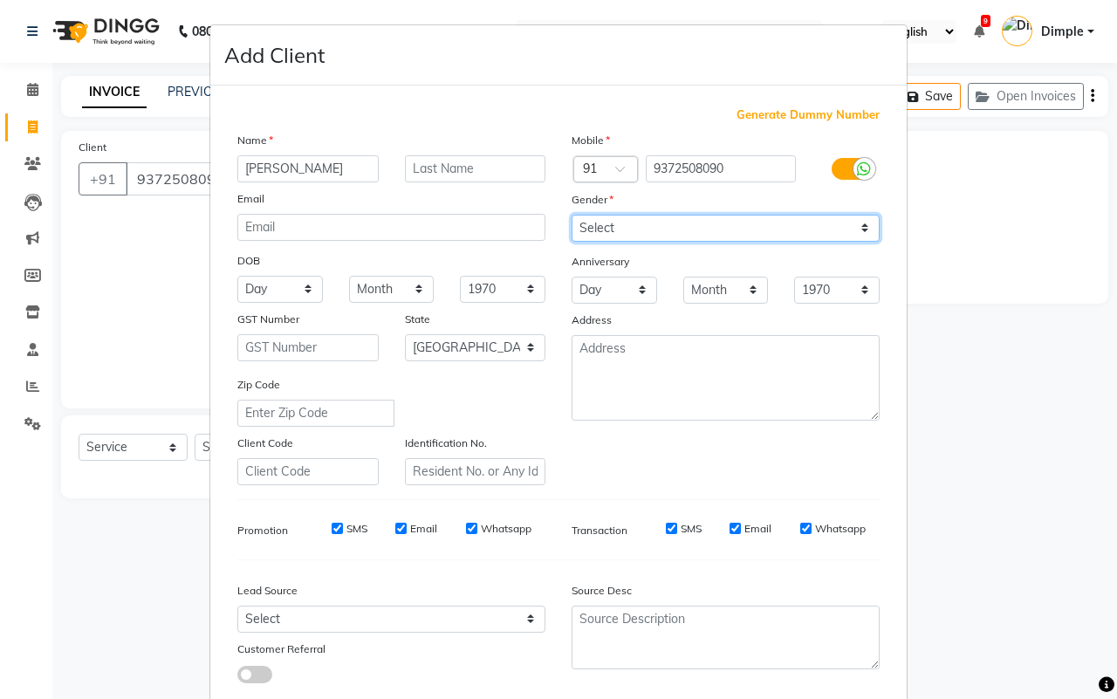
click at [644, 222] on select "Select [DEMOGRAPHIC_DATA] [DEMOGRAPHIC_DATA] Other Prefer Not To Say" at bounding box center [725, 228] width 308 height 27
select select "[DEMOGRAPHIC_DATA]"
click at [571, 215] on select "Select [DEMOGRAPHIC_DATA] [DEMOGRAPHIC_DATA] Other Prefer Not To Say" at bounding box center [725, 228] width 308 height 27
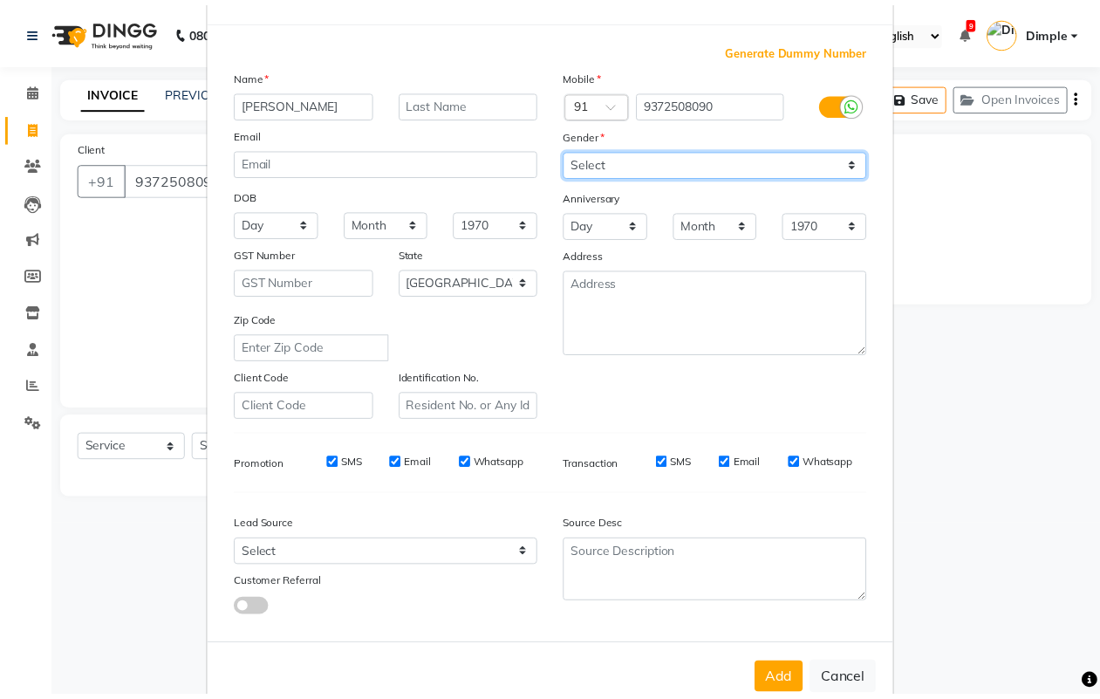
scroll to position [100, 0]
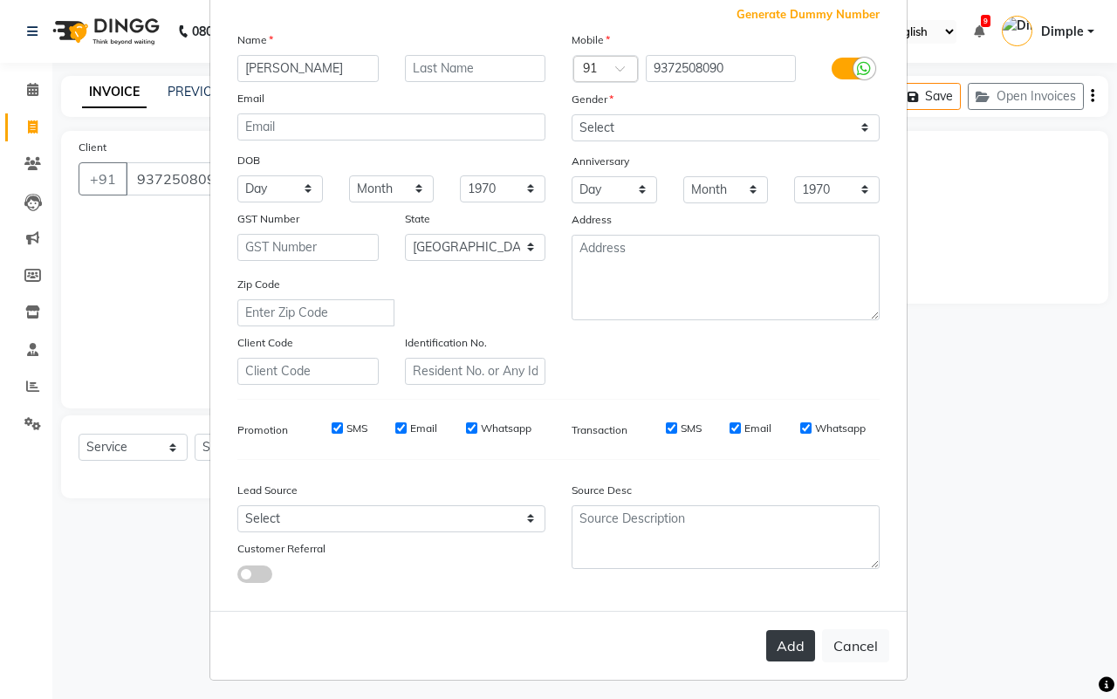
click at [791, 634] on button "Add" at bounding box center [790, 645] width 49 height 31
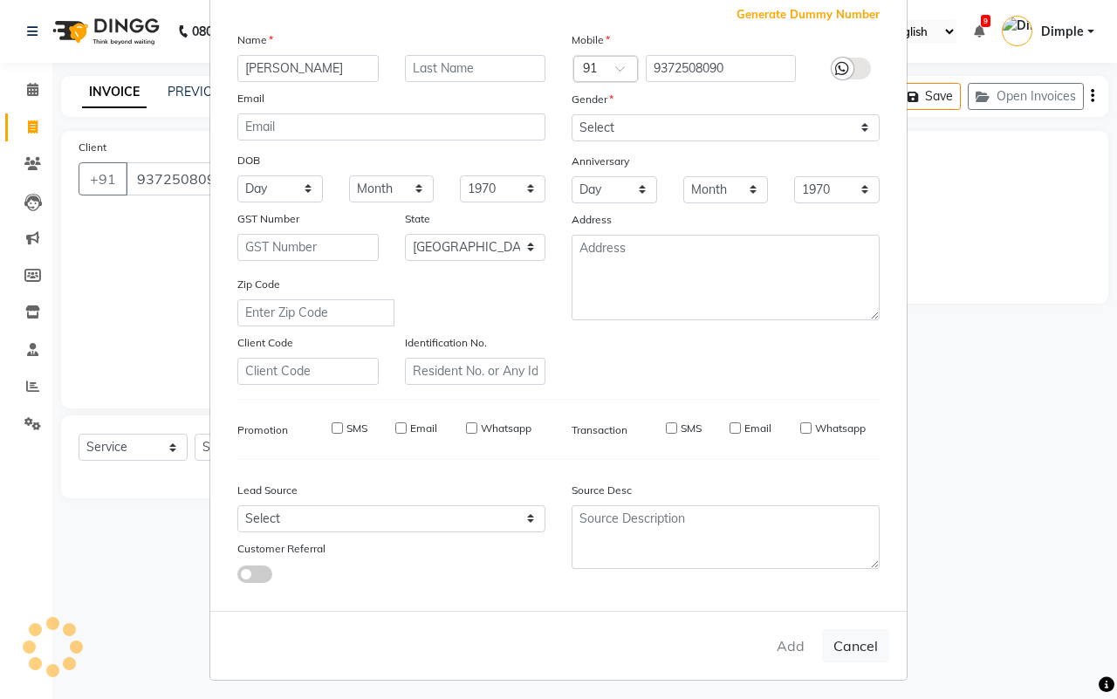
type input "93******90"
select select
select select "null"
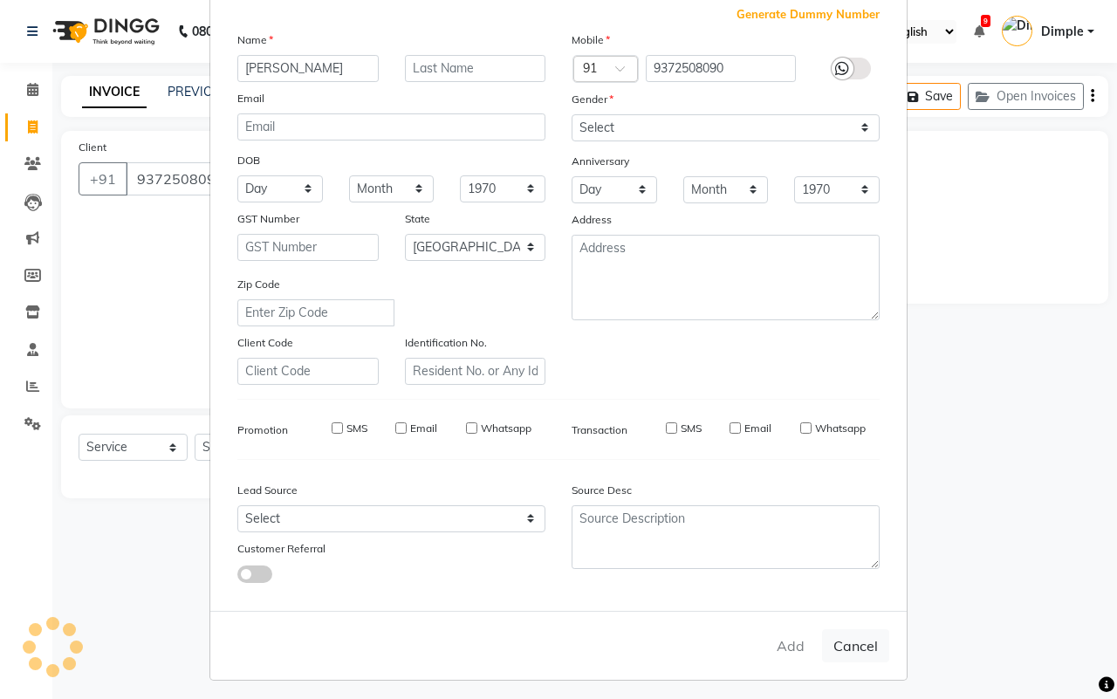
select select
checkbox input "false"
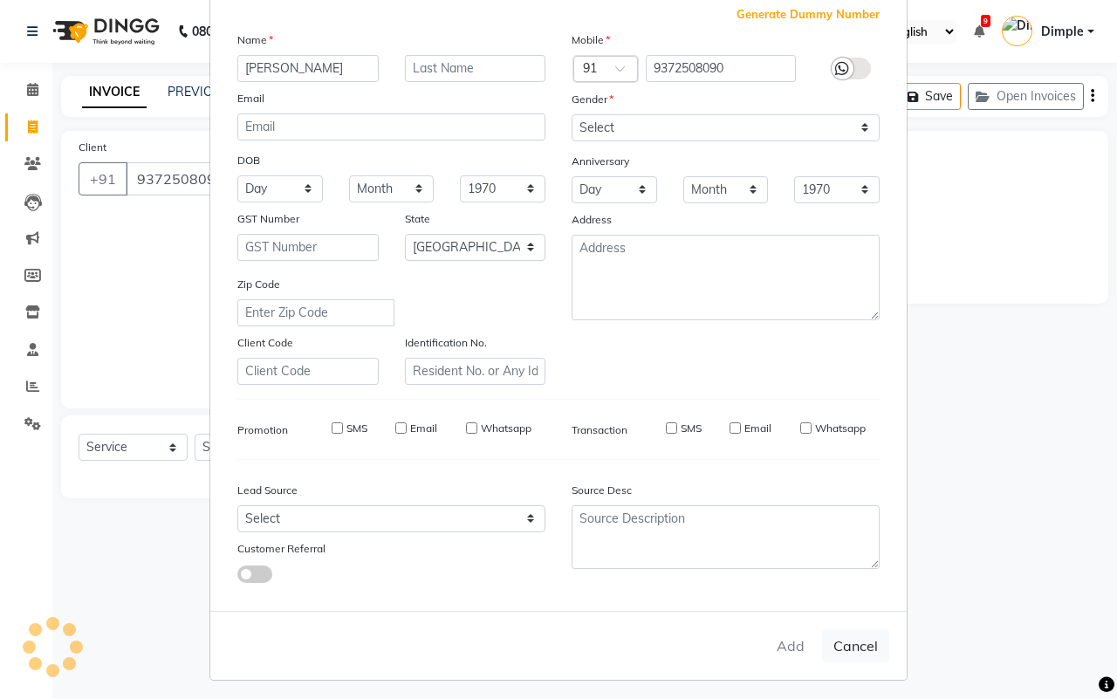
checkbox input "false"
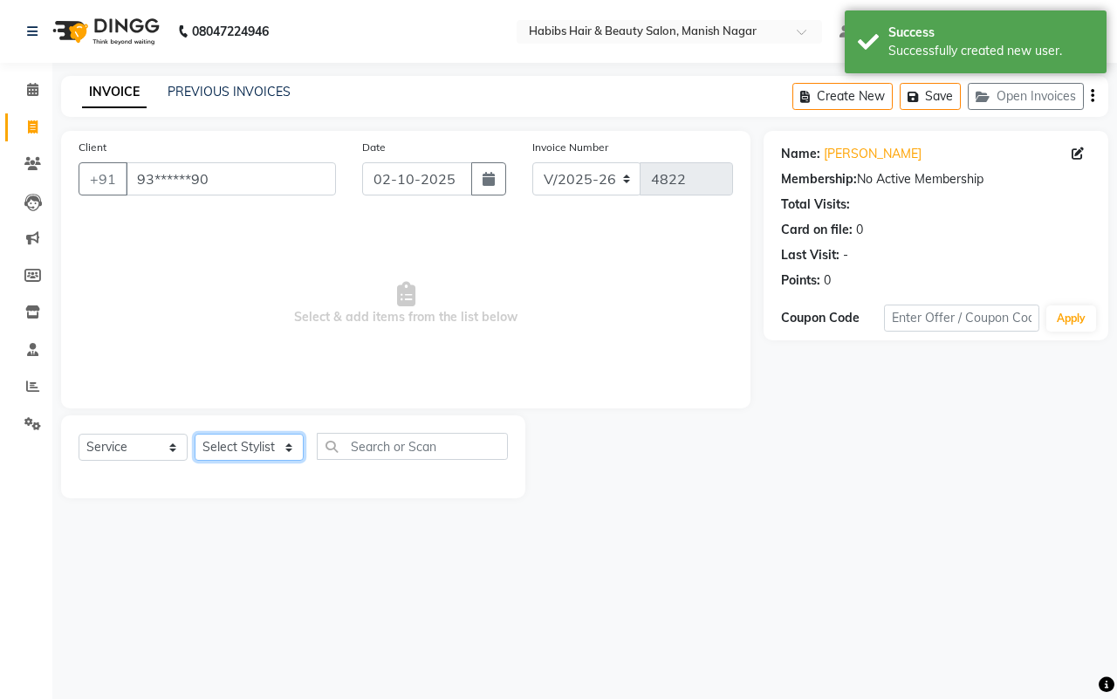
click at [255, 447] on select "Select Stylist [PERSON_NAME] [PERSON_NAME] [PERSON_NAME] [PERSON_NAME] Sachin […" at bounding box center [249, 447] width 109 height 27
select select "34633"
click at [195, 434] on select "Select Stylist [PERSON_NAME] [PERSON_NAME] [PERSON_NAME] [PERSON_NAME] Sachin […" at bounding box center [249, 447] width 109 height 27
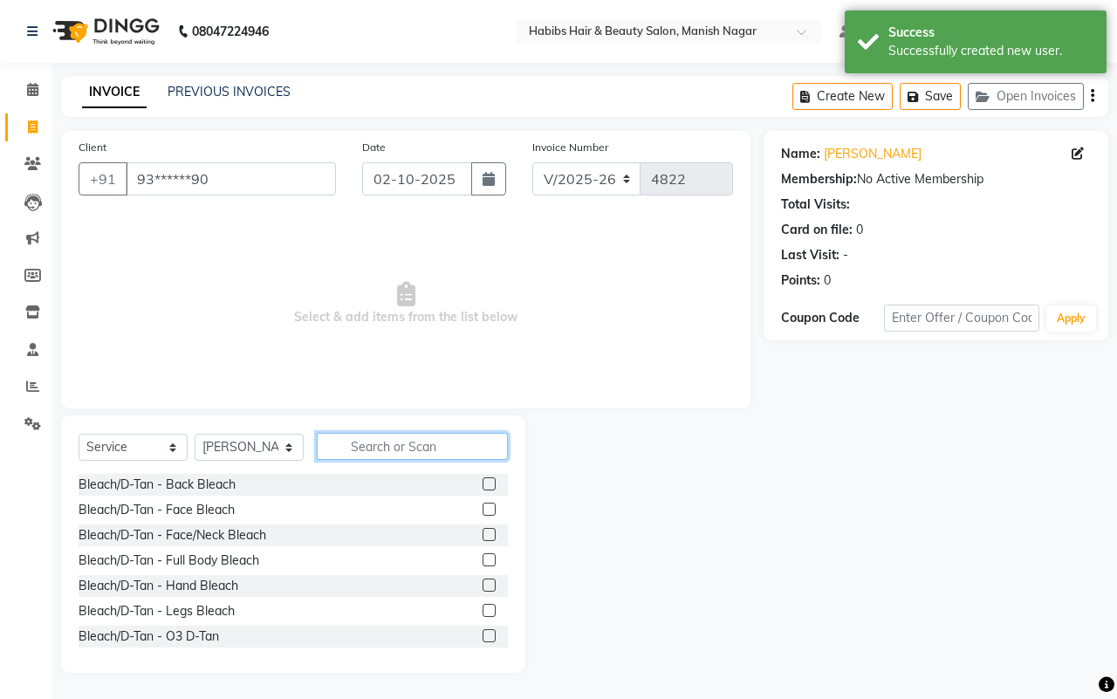
click at [363, 445] on input "text" at bounding box center [412, 446] width 191 height 27
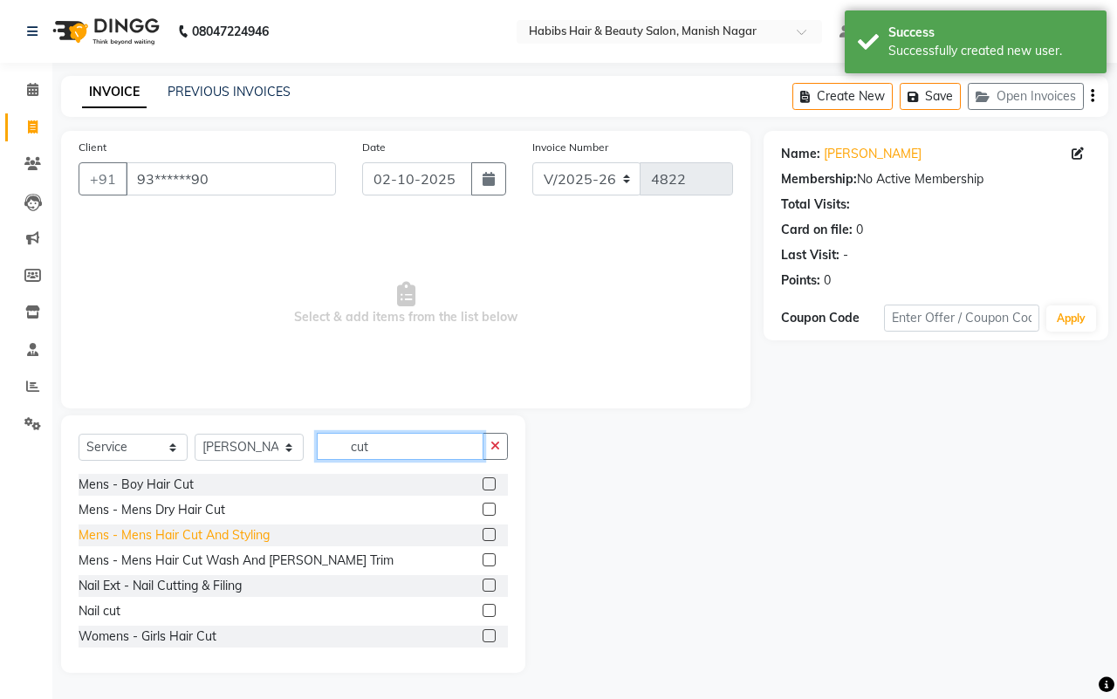
type input "cut"
click at [234, 529] on div "Mens - Mens Hair Cut And Styling" at bounding box center [174, 535] width 191 height 18
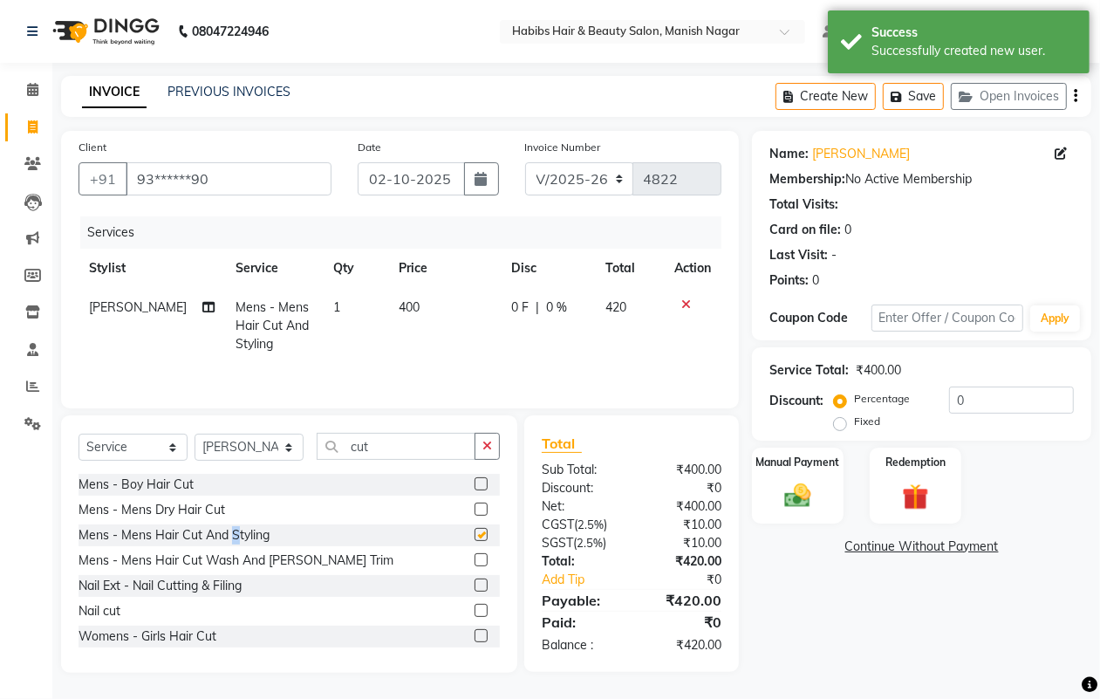
checkbox input "false"
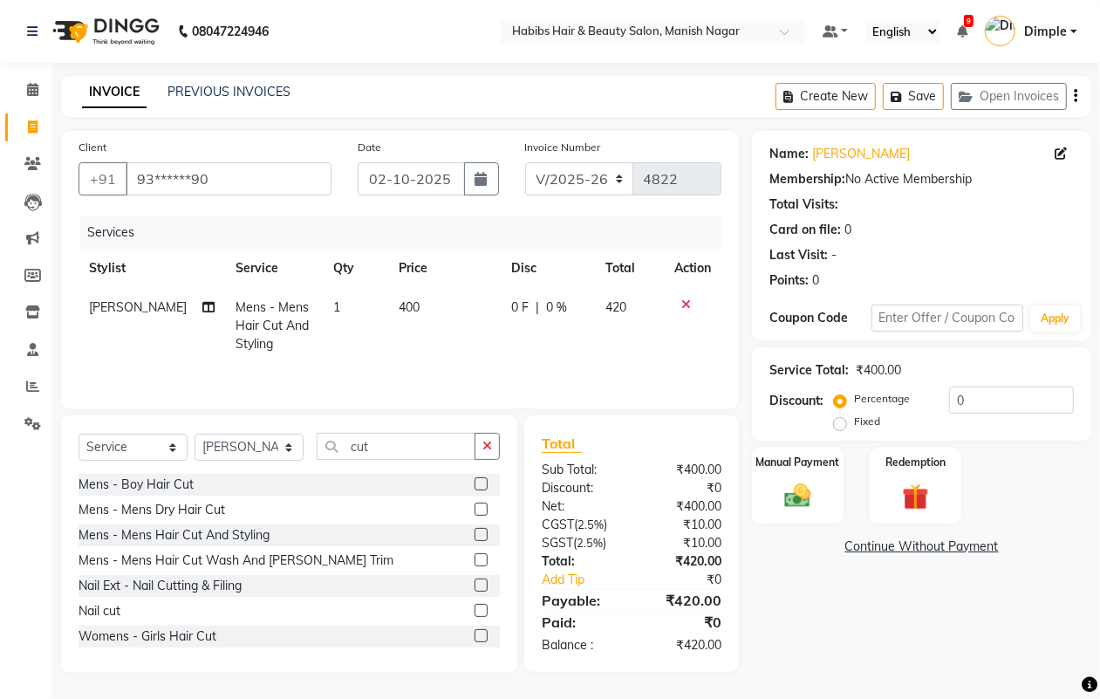
click at [404, 310] on span "400" at bounding box center [409, 307] width 21 height 16
select select "34633"
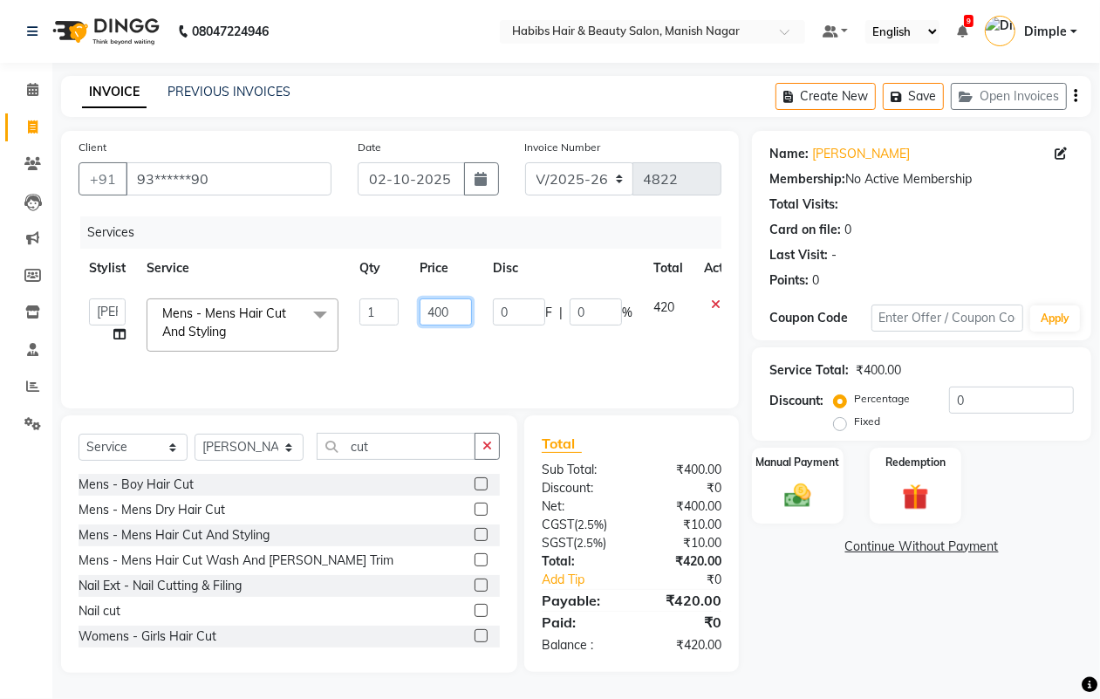
click at [428, 315] on input "400" at bounding box center [446, 311] width 52 height 27
type input "300"
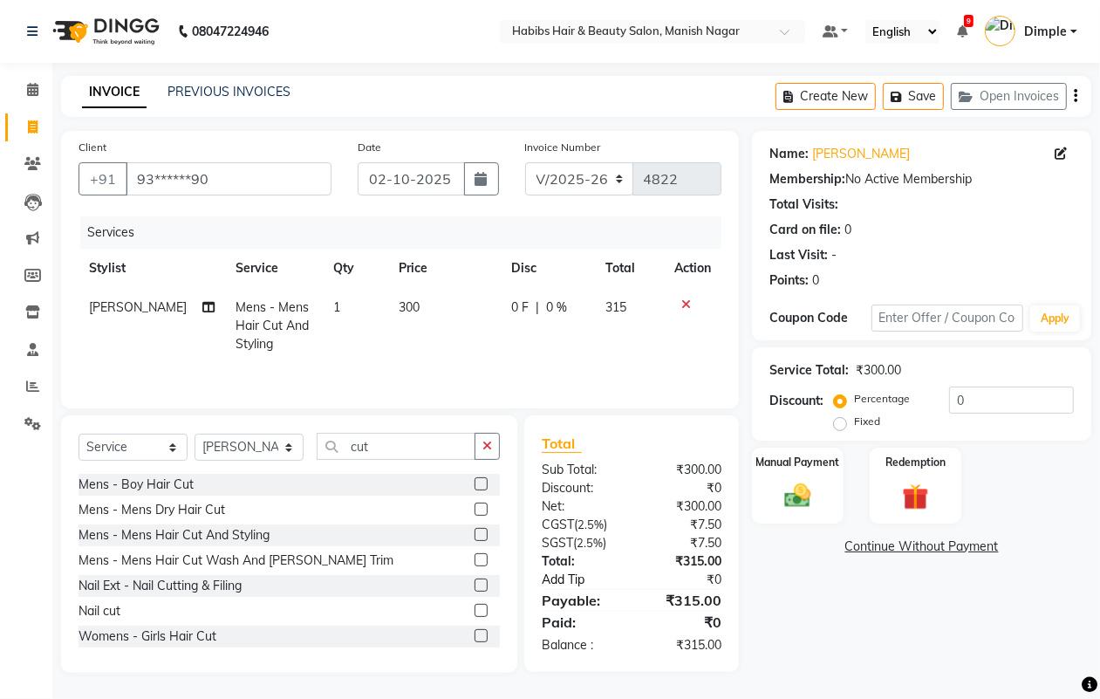
click at [554, 580] on link "Add Tip" at bounding box center [589, 580] width 120 height 18
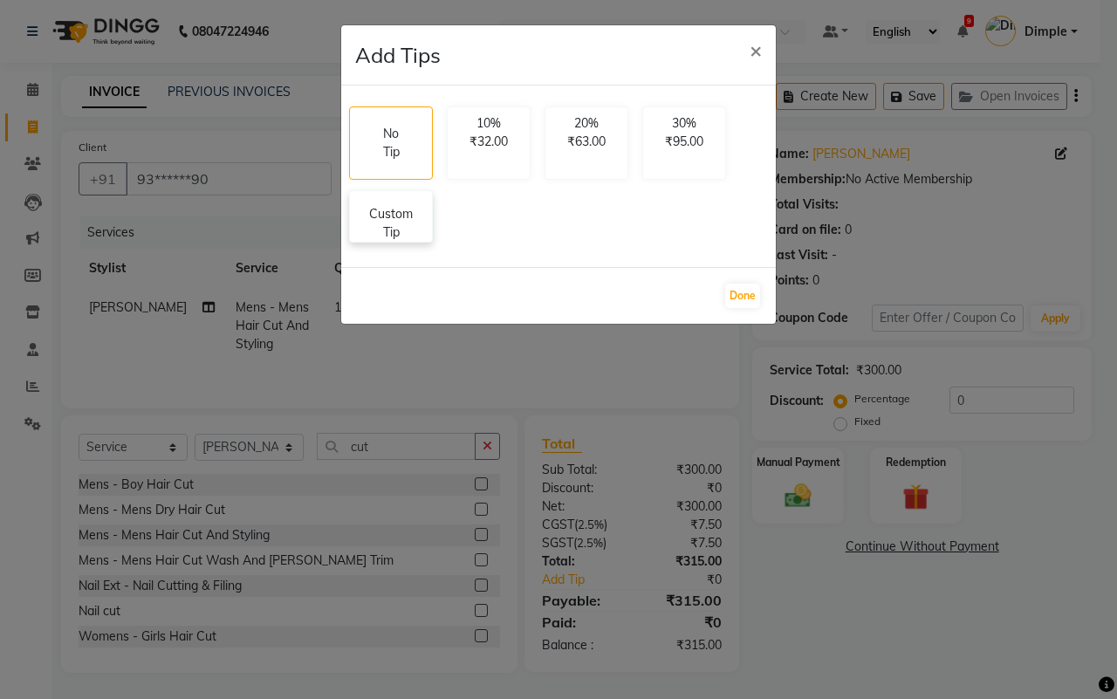
click at [381, 228] on p "Custom Tip" at bounding box center [390, 223] width 61 height 37
select select "34633"
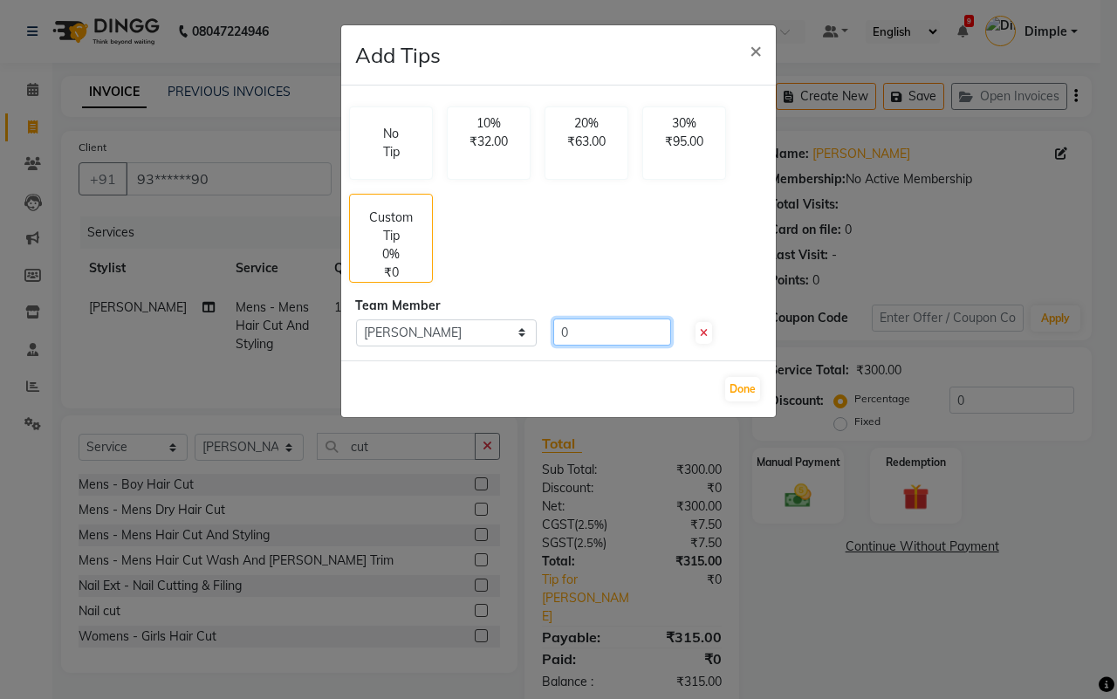
click at [553, 332] on input "0" at bounding box center [612, 331] width 118 height 27
type input "50"
click at [738, 390] on button "Done" at bounding box center [742, 389] width 35 height 24
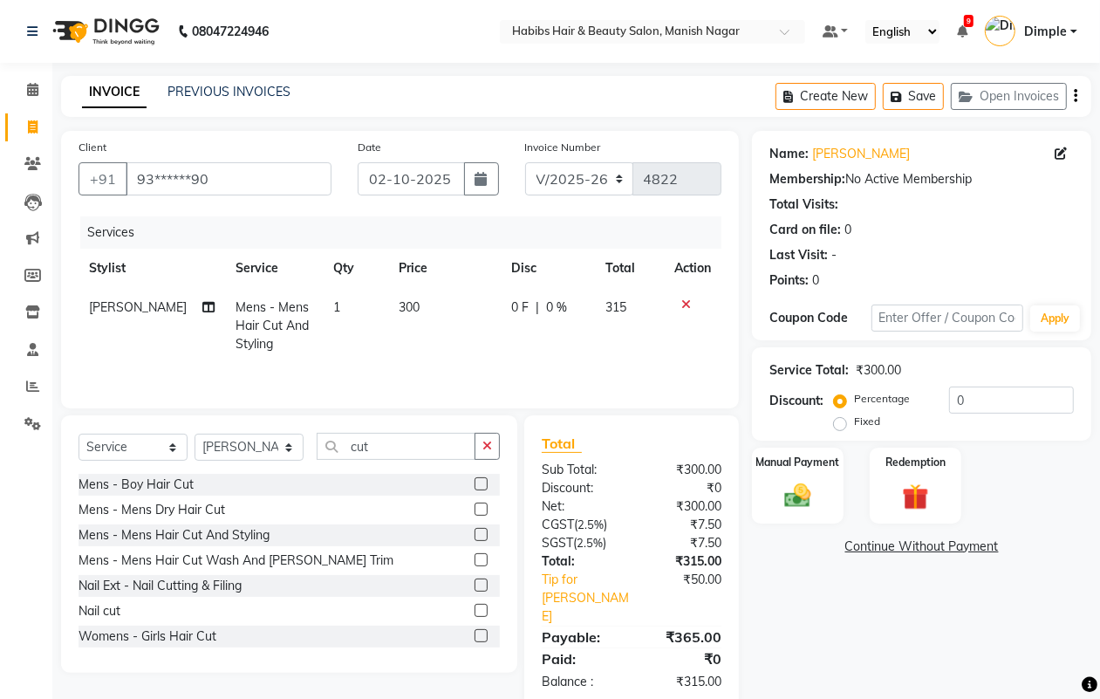
click at [1075, 97] on icon "button" at bounding box center [1075, 96] width 3 height 1
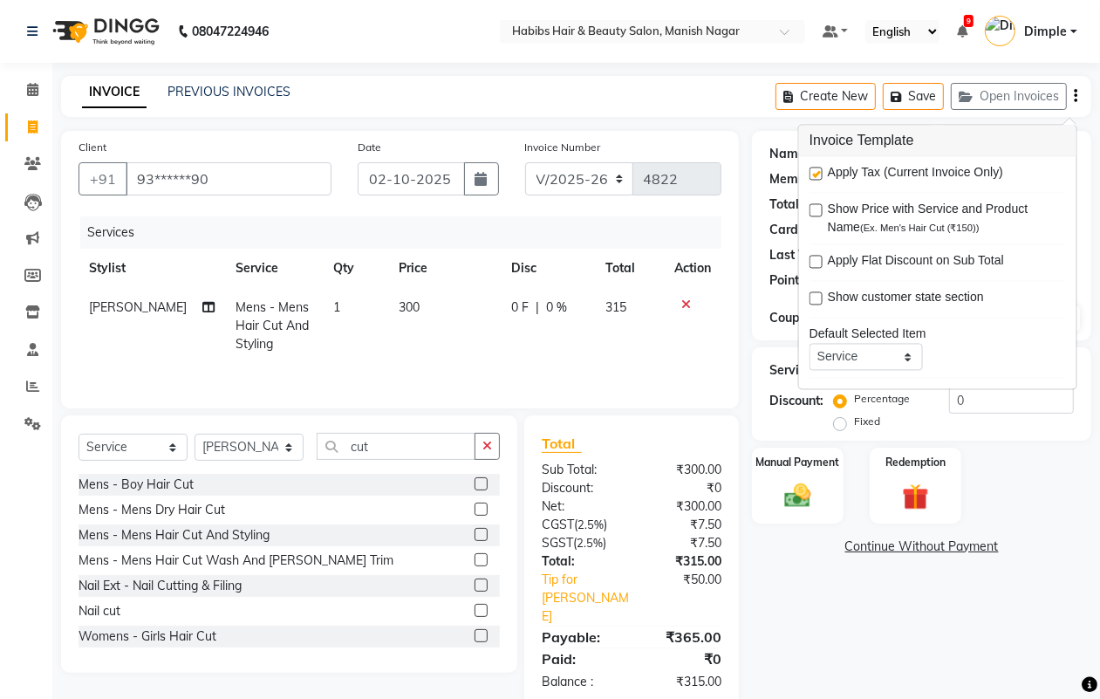
click at [817, 176] on label at bounding box center [816, 174] width 13 height 13
click at [817, 176] on input "checkbox" at bounding box center [815, 174] width 11 height 11
checkbox input "false"
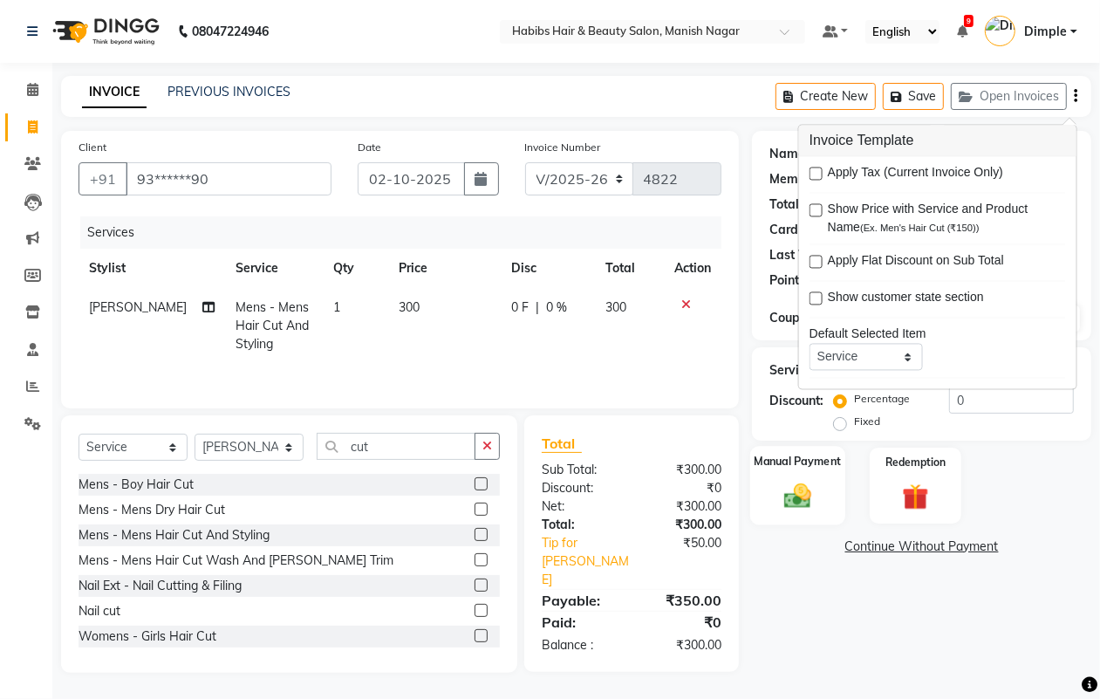
click at [811, 482] on img at bounding box center [798, 495] width 44 height 31
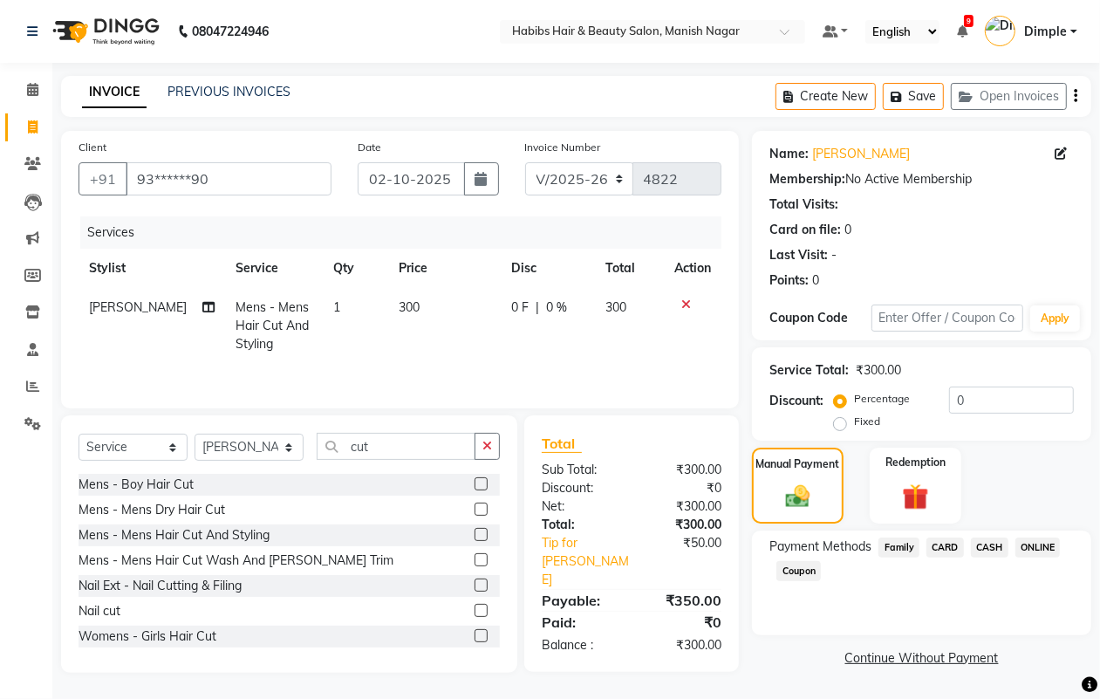
drag, startPoint x: 1048, startPoint y: 543, endPoint x: 1043, endPoint y: 557, distance: 14.6
click at [1045, 543] on span "ONLINE" at bounding box center [1038, 547] width 45 height 20
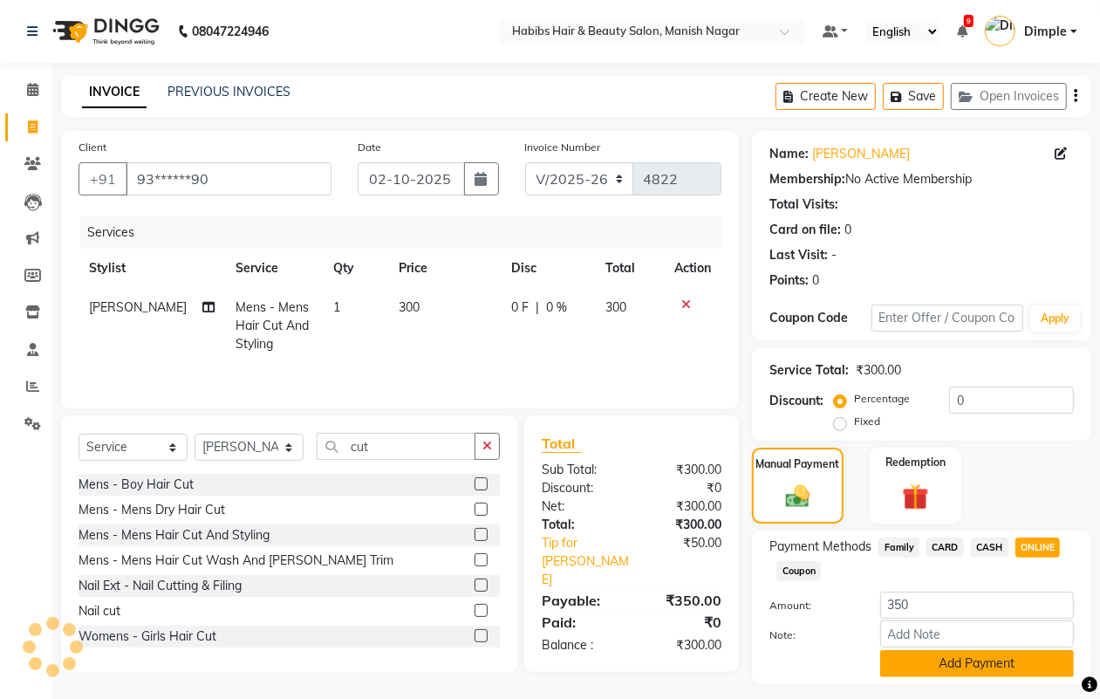
click at [1005, 653] on button "Add Payment" at bounding box center [977, 663] width 194 height 27
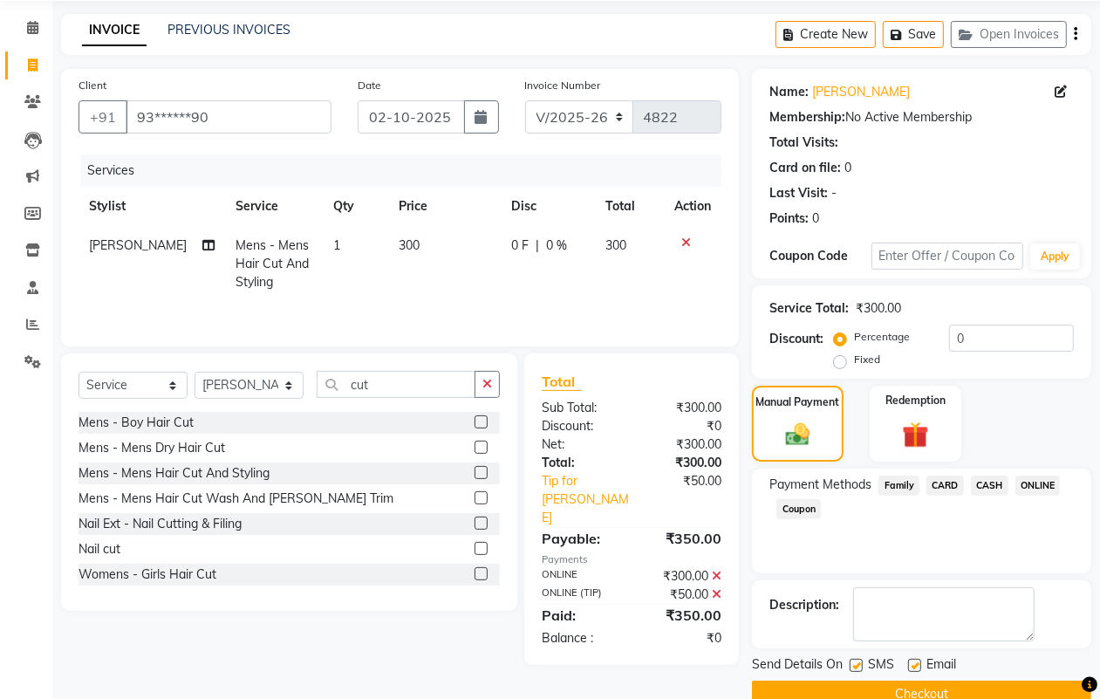
scroll to position [97, 0]
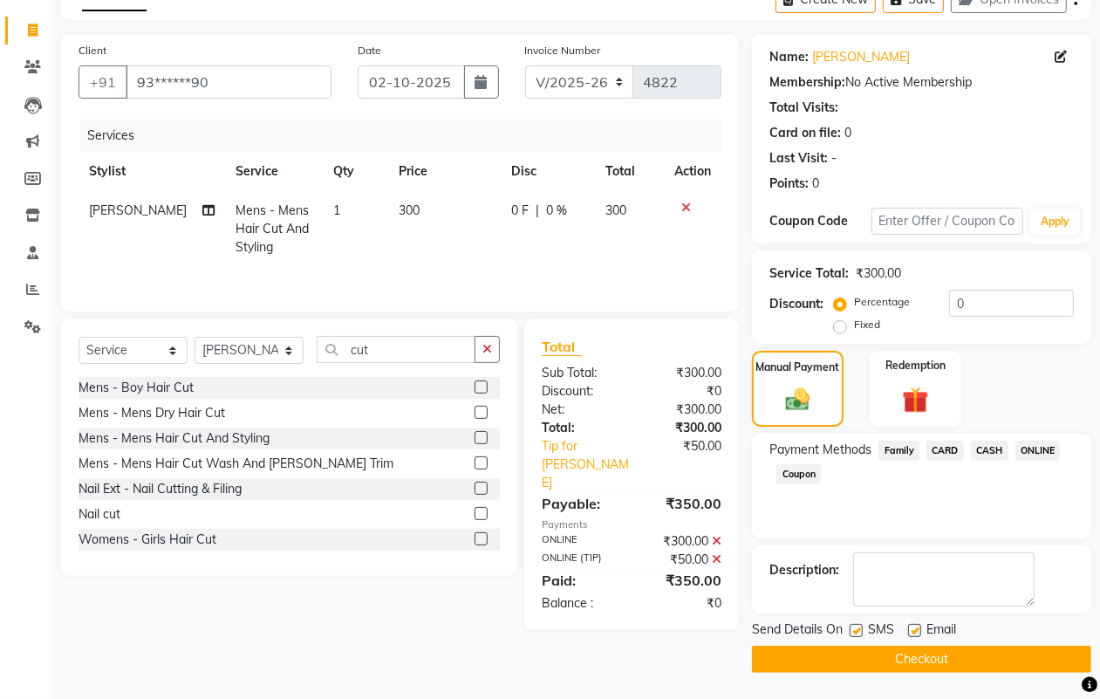
click at [1009, 664] on button "Checkout" at bounding box center [921, 659] width 339 height 27
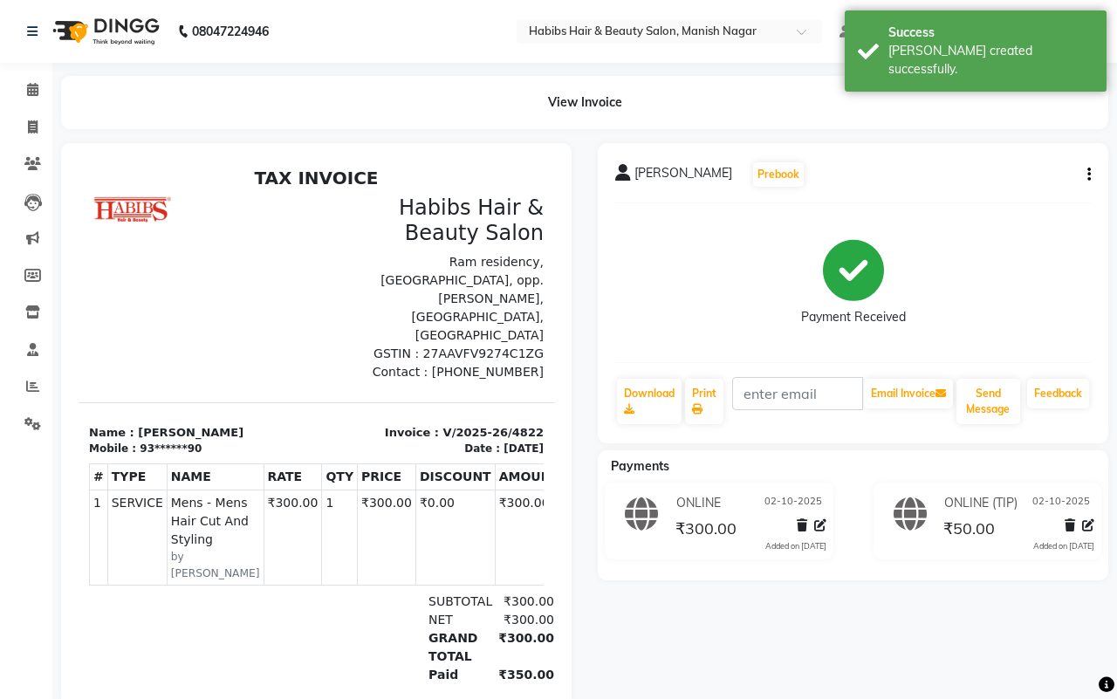
select select "3804"
select select "service"
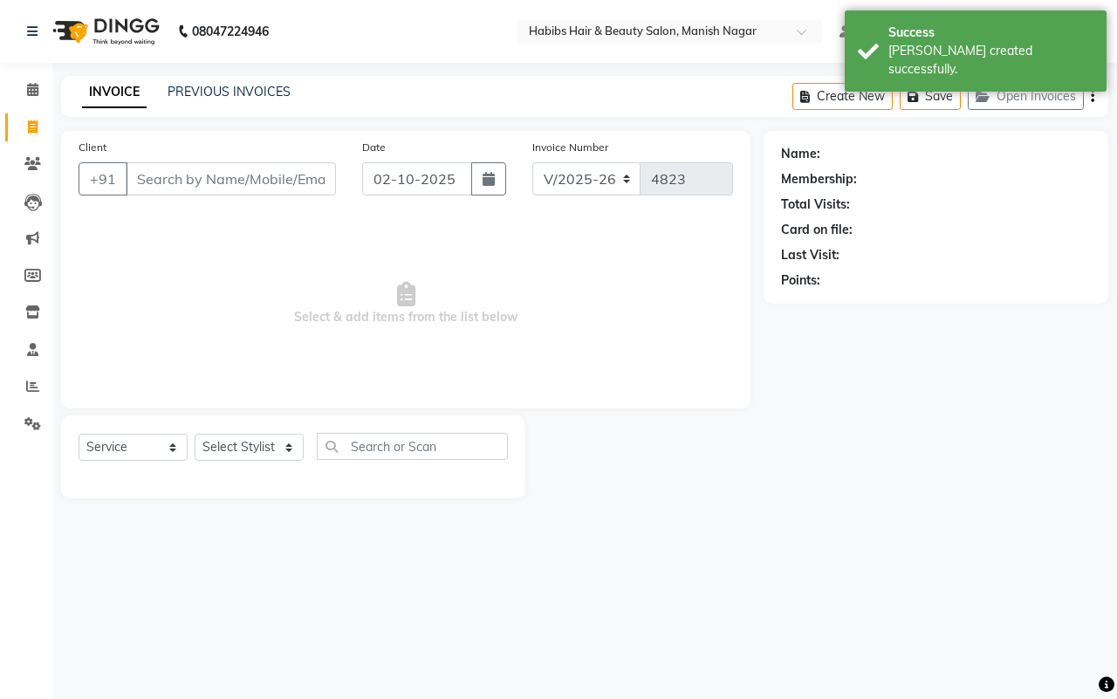
click at [172, 180] on input "Client" at bounding box center [231, 178] width 210 height 33
click at [142, 177] on input "Client" at bounding box center [231, 178] width 210 height 33
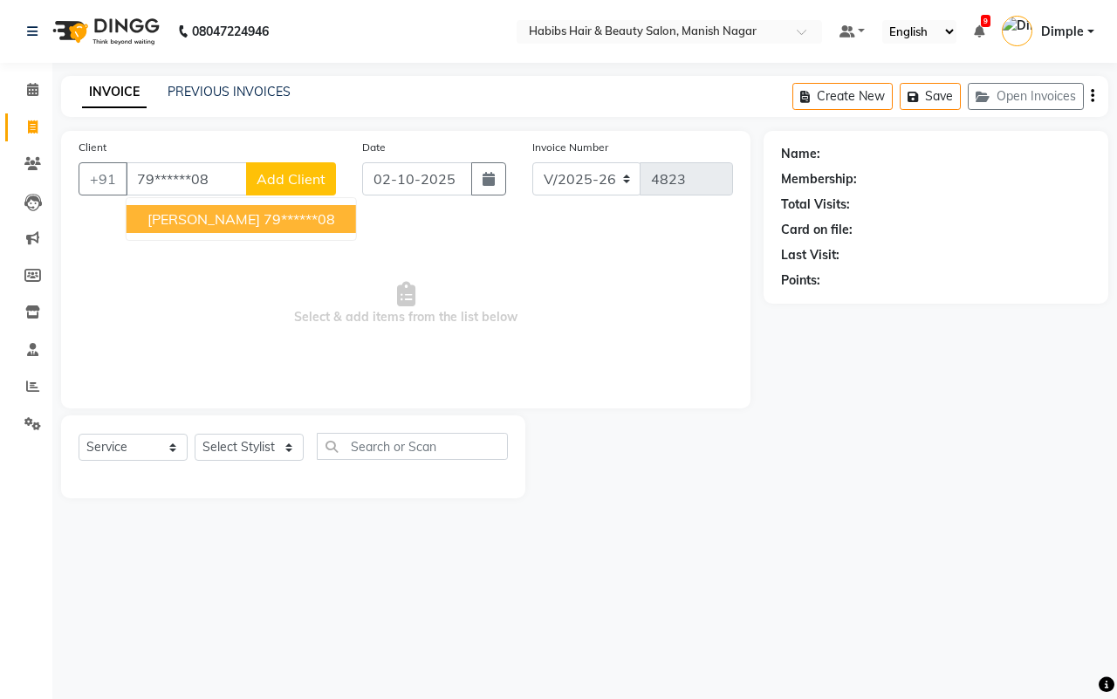
type input "79******08"
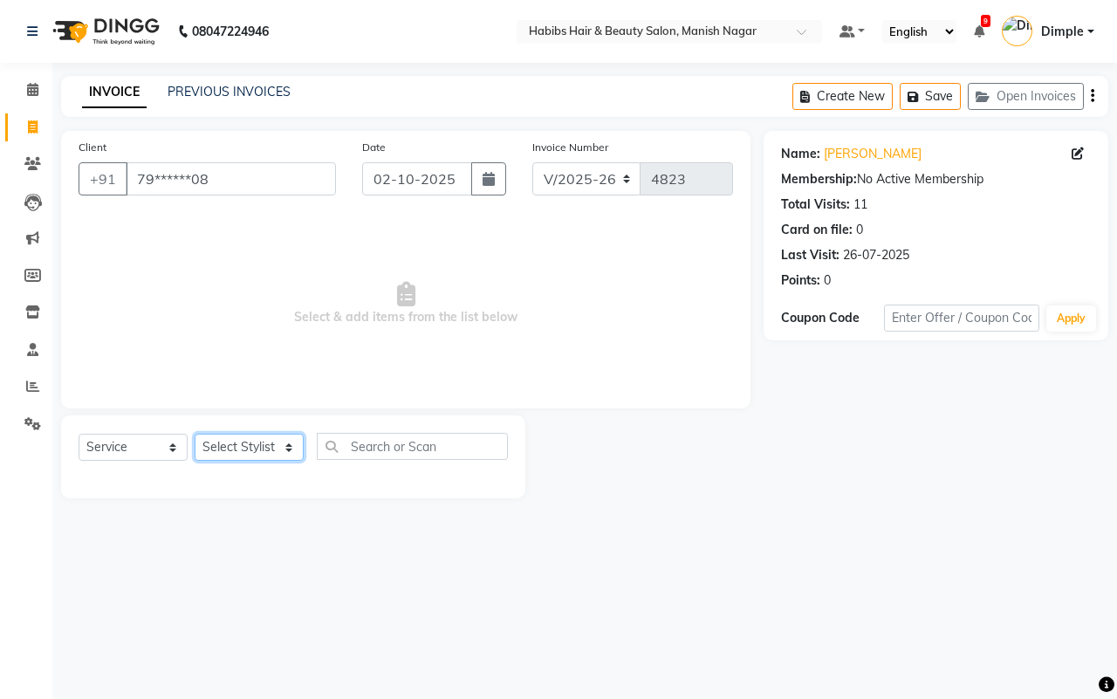
click at [258, 455] on select "Select Stylist [PERSON_NAME] [PERSON_NAME] [PERSON_NAME] [PERSON_NAME] Sachin […" at bounding box center [249, 447] width 109 height 27
select select "86647"
click at [195, 434] on select "Select Stylist [PERSON_NAME] [PERSON_NAME] [PERSON_NAME] [PERSON_NAME] Sachin […" at bounding box center [249, 447] width 109 height 27
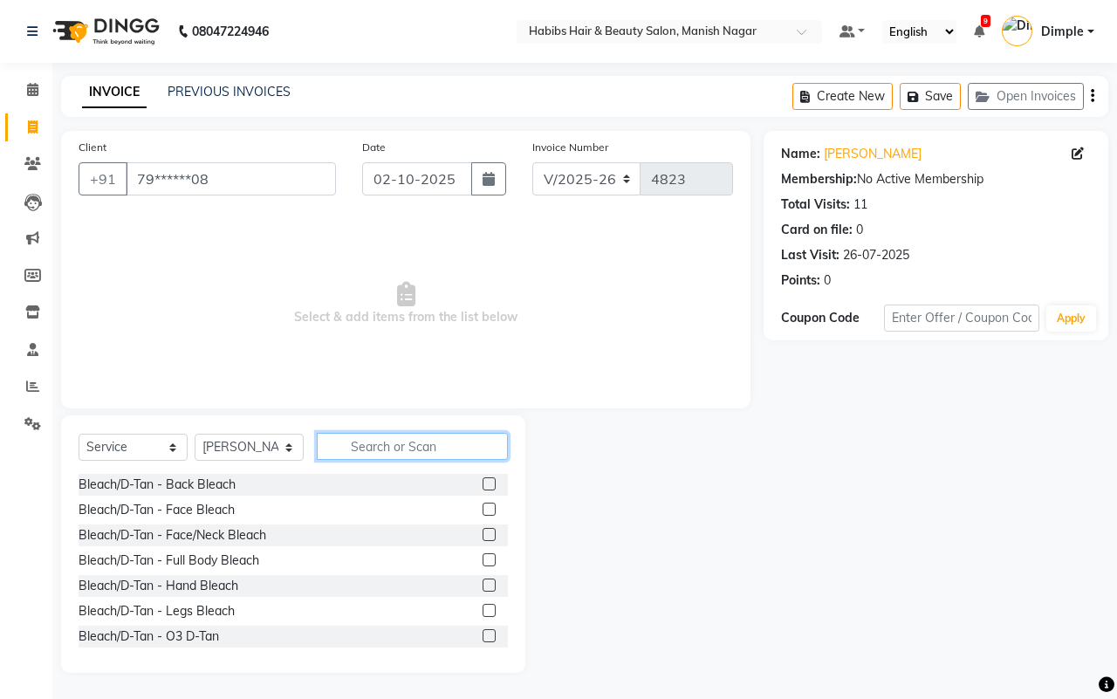
click at [376, 443] on input "text" at bounding box center [412, 446] width 191 height 27
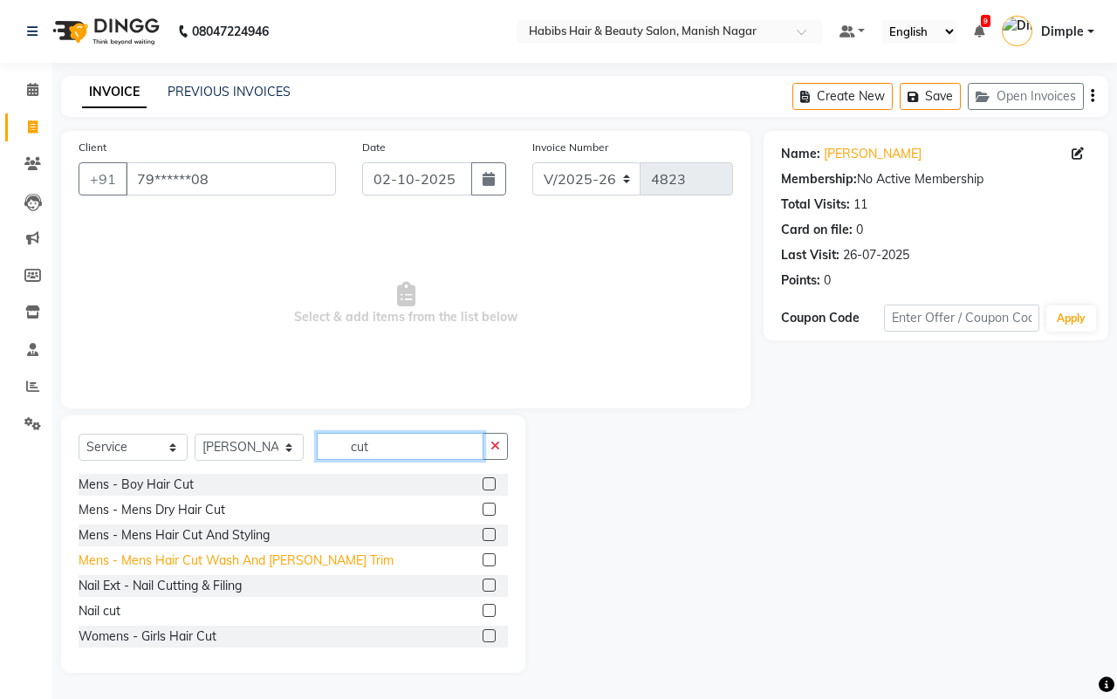
type input "cut"
click at [279, 565] on div "Mens - Mens Hair Cut Wash And [PERSON_NAME] Trim" at bounding box center [236, 560] width 315 height 18
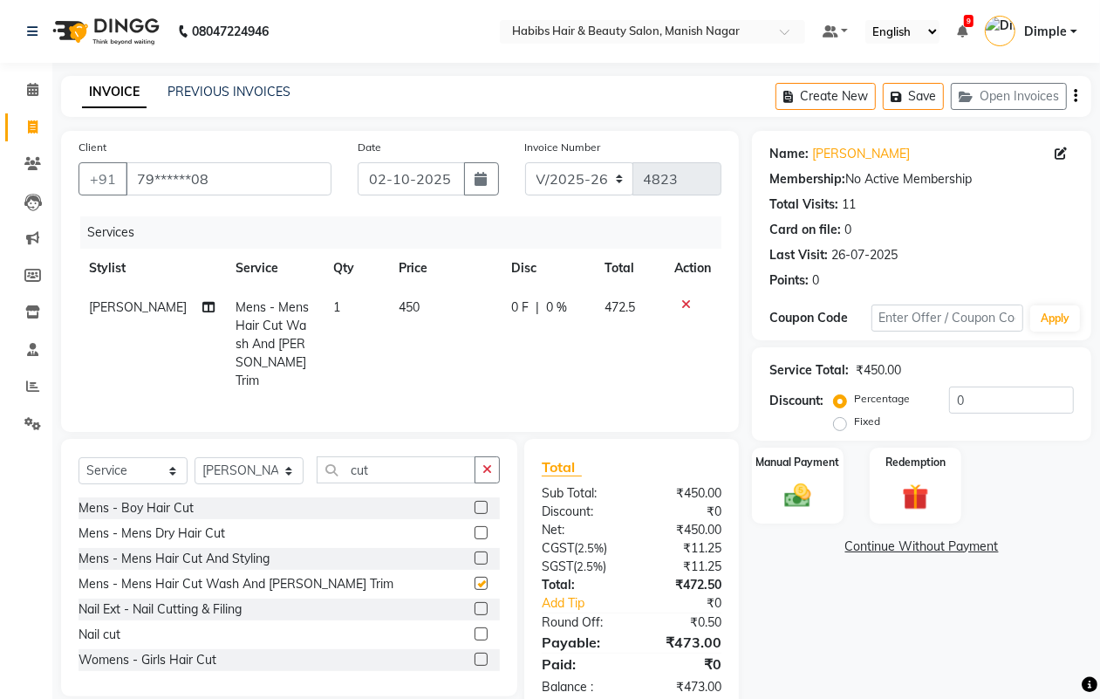
checkbox input "false"
click at [1079, 97] on div "Create New Save Open Invoices" at bounding box center [934, 96] width 316 height 41
click at [1078, 98] on button "button" at bounding box center [1075, 96] width 3 height 41
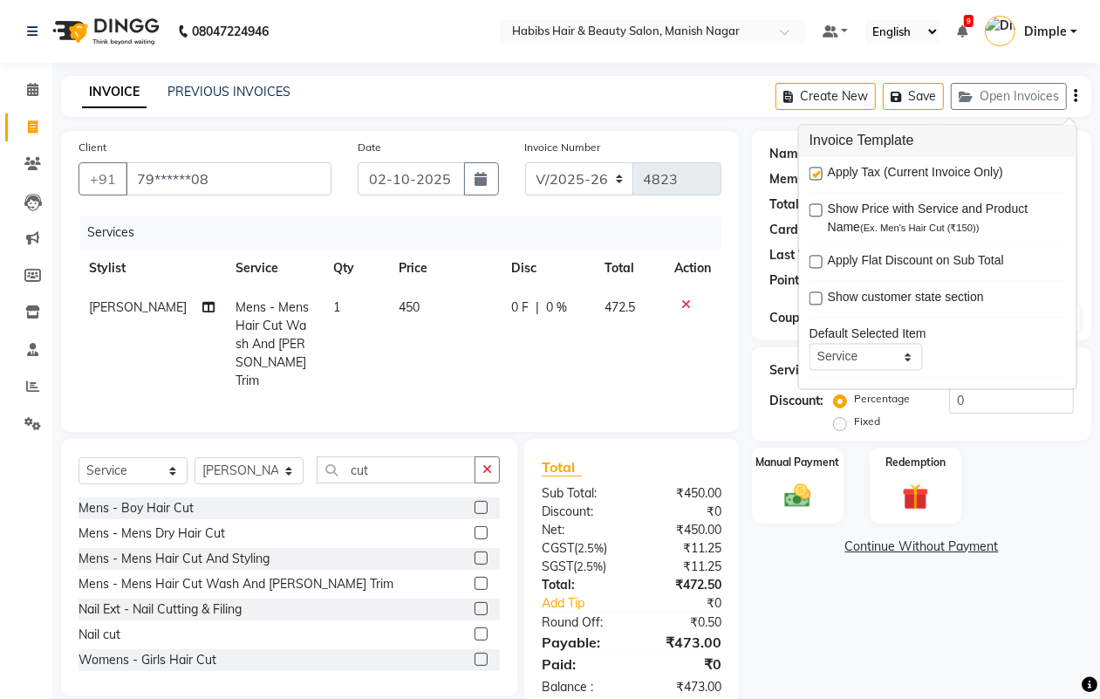
click at [810, 174] on label at bounding box center [816, 174] width 13 height 13
click at [810, 174] on input "checkbox" at bounding box center [815, 174] width 11 height 11
checkbox input "false"
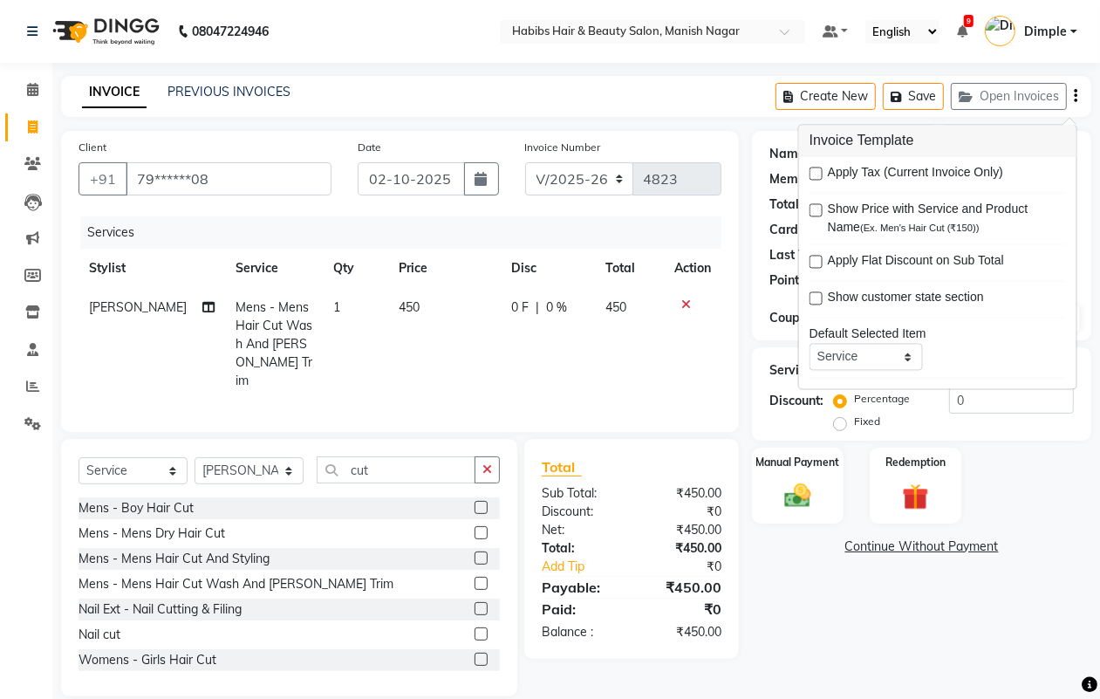
click at [817, 591] on div "Name: [PERSON_NAME] Membership: No Active Membership Total Visits: 11 Card on f…" at bounding box center [928, 413] width 352 height 565
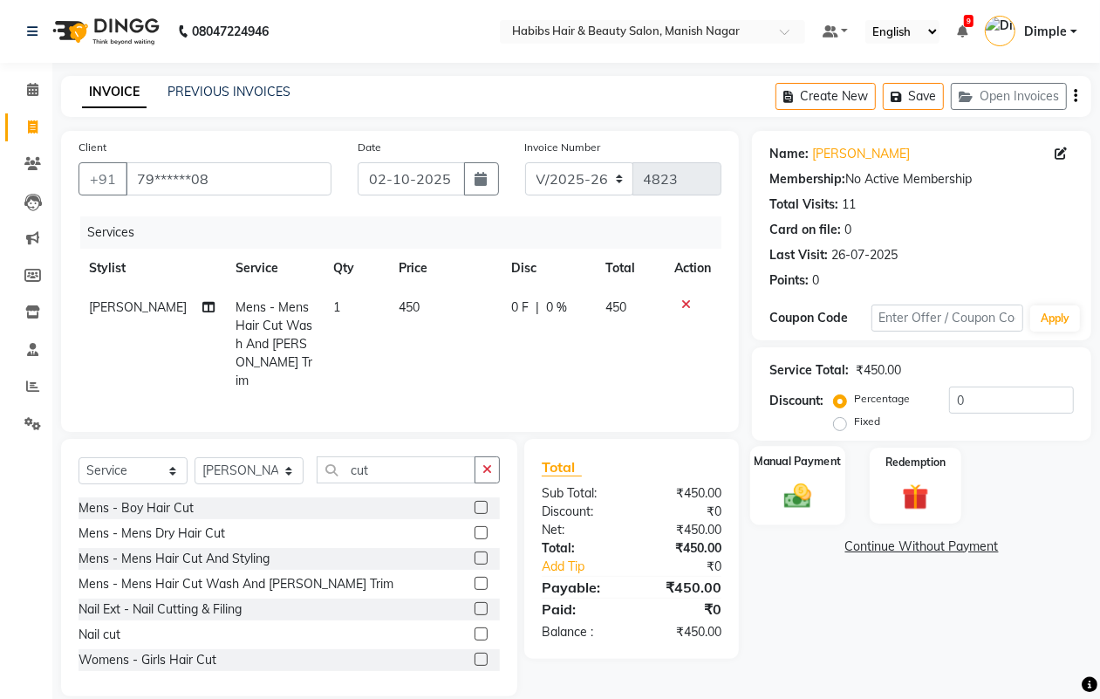
click at [803, 502] on img at bounding box center [798, 495] width 44 height 31
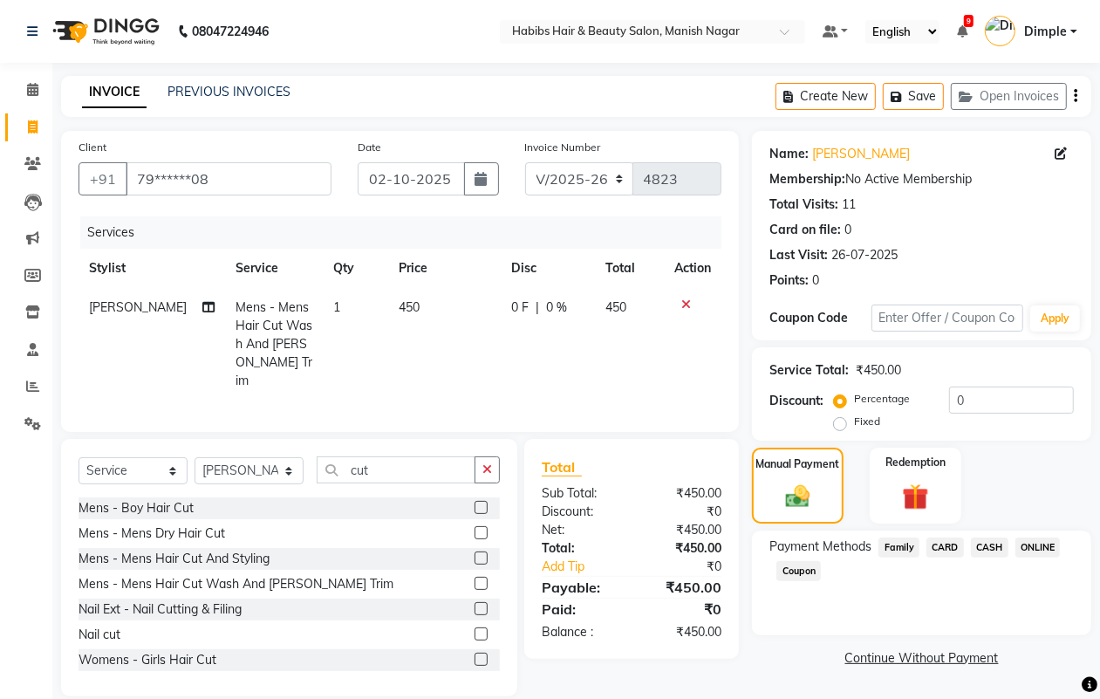
click at [1035, 545] on span "ONLINE" at bounding box center [1038, 547] width 45 height 20
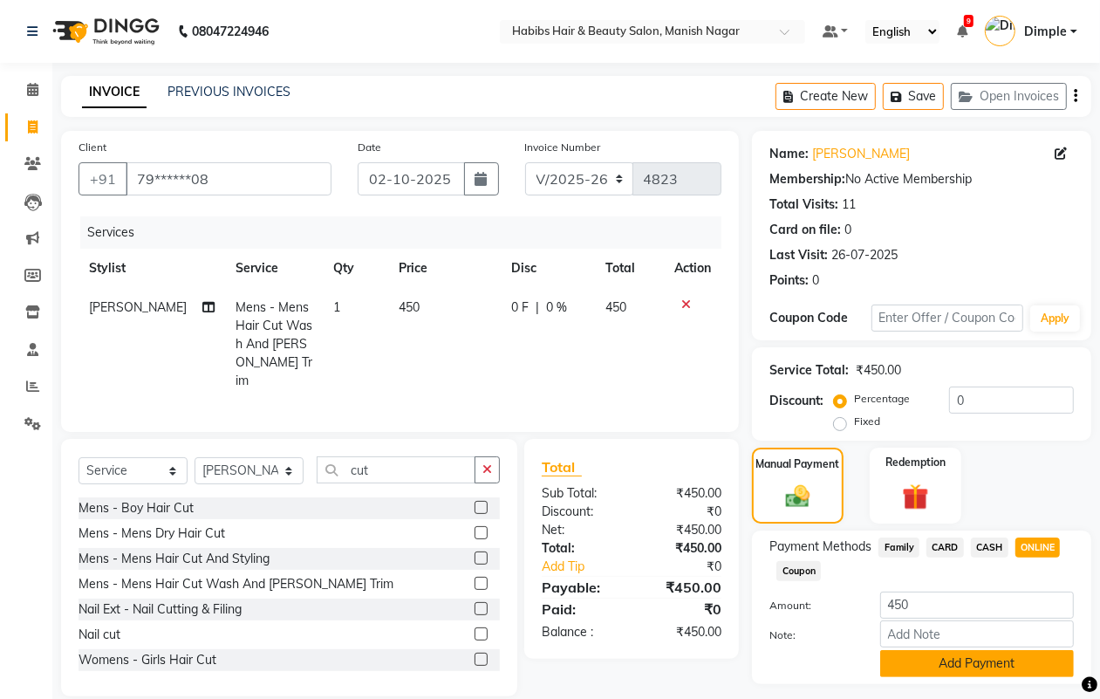
click at [926, 661] on button "Add Payment" at bounding box center [977, 663] width 194 height 27
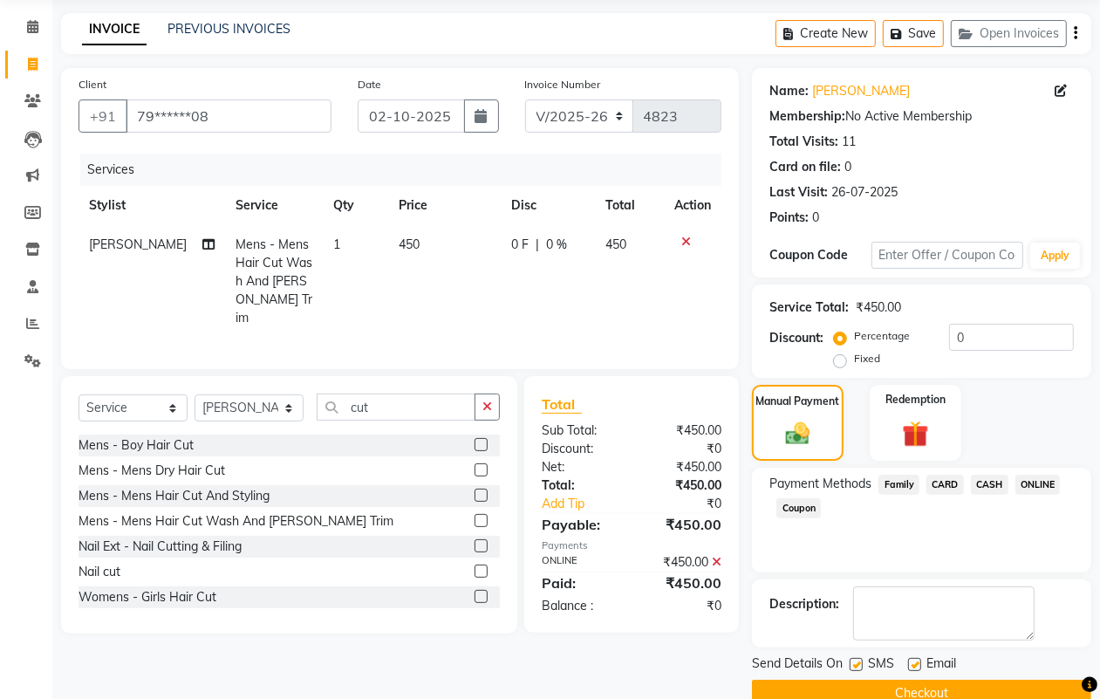
scroll to position [97, 0]
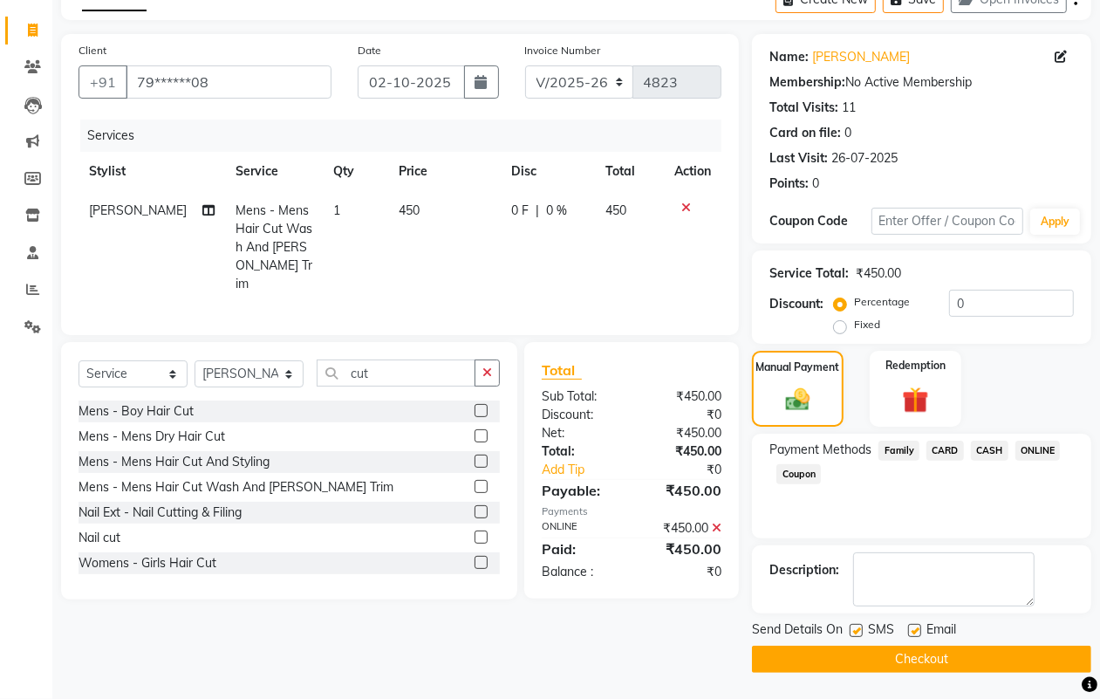
click at [929, 659] on button "Checkout" at bounding box center [921, 659] width 339 height 27
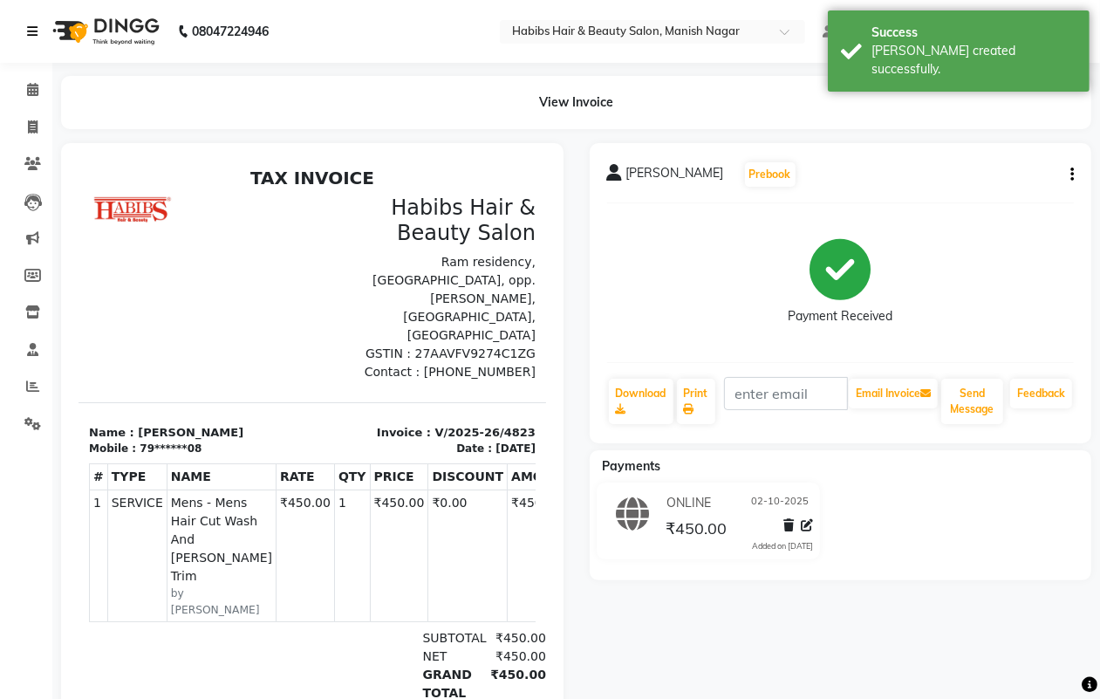
select select "3804"
select select "service"
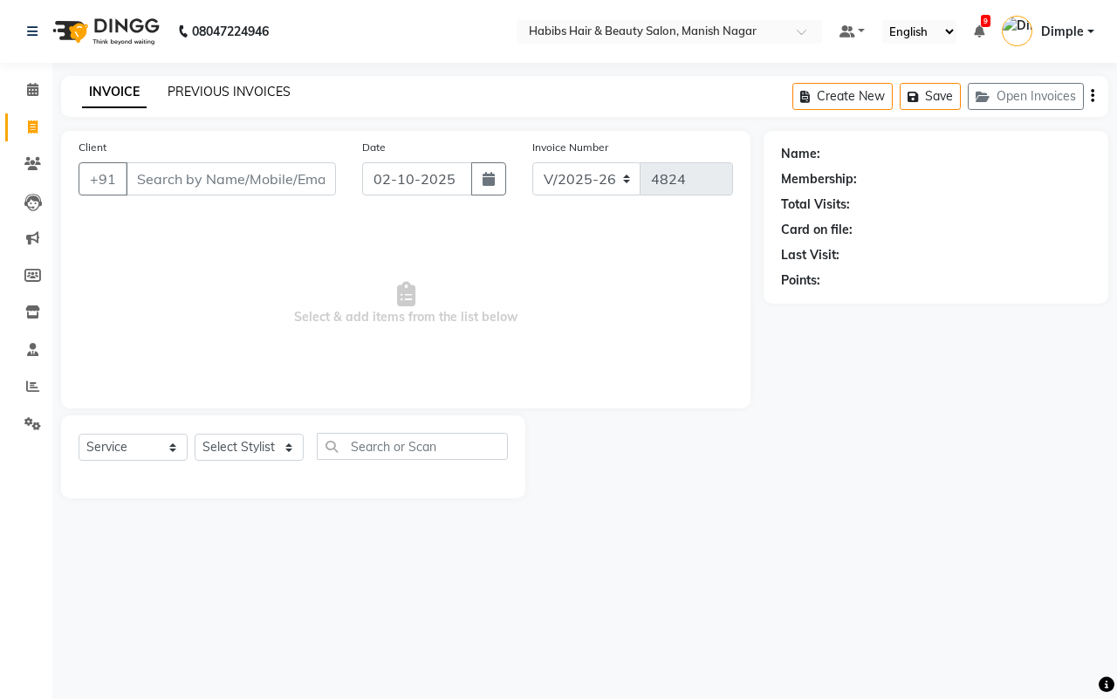
click at [180, 86] on link "PREVIOUS INVOICES" at bounding box center [229, 92] width 123 height 16
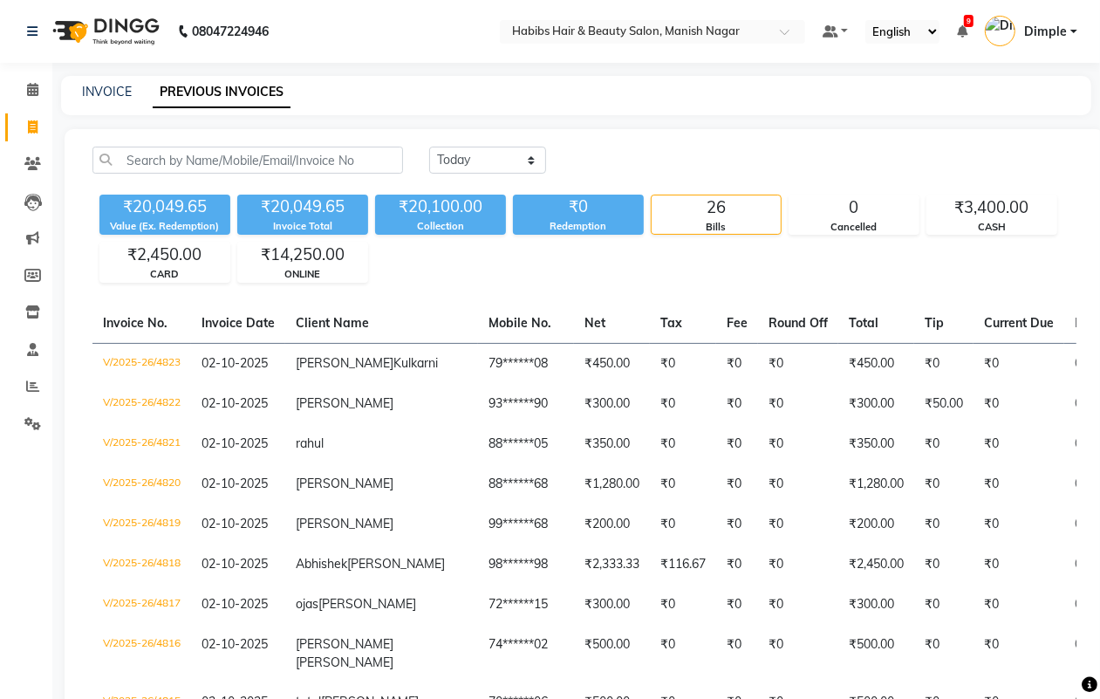
click at [507, 258] on div "₹20,049.65 Value (Ex. Redemption) ₹20,049.65 Invoice Total ₹20,100.00 Collectio…" at bounding box center [584, 235] width 984 height 95
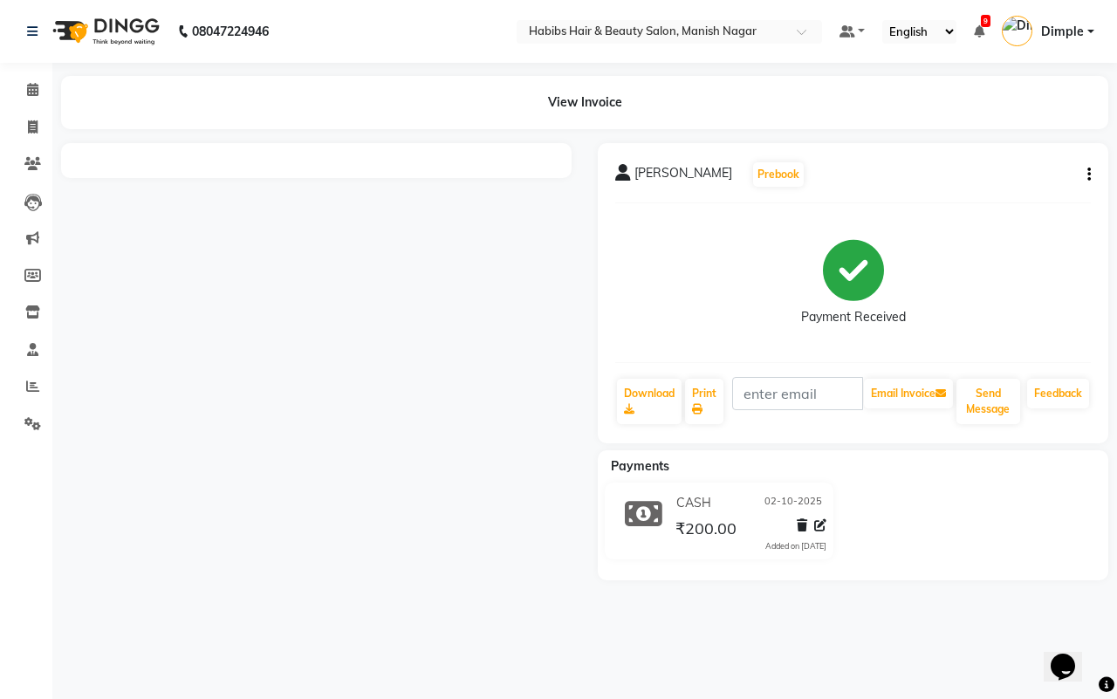
click at [1087, 175] on icon "button" at bounding box center [1088, 174] width 3 height 1
click at [953, 202] on div "Edit Invoice" at bounding box center [1002, 197] width 120 height 22
select select "service"
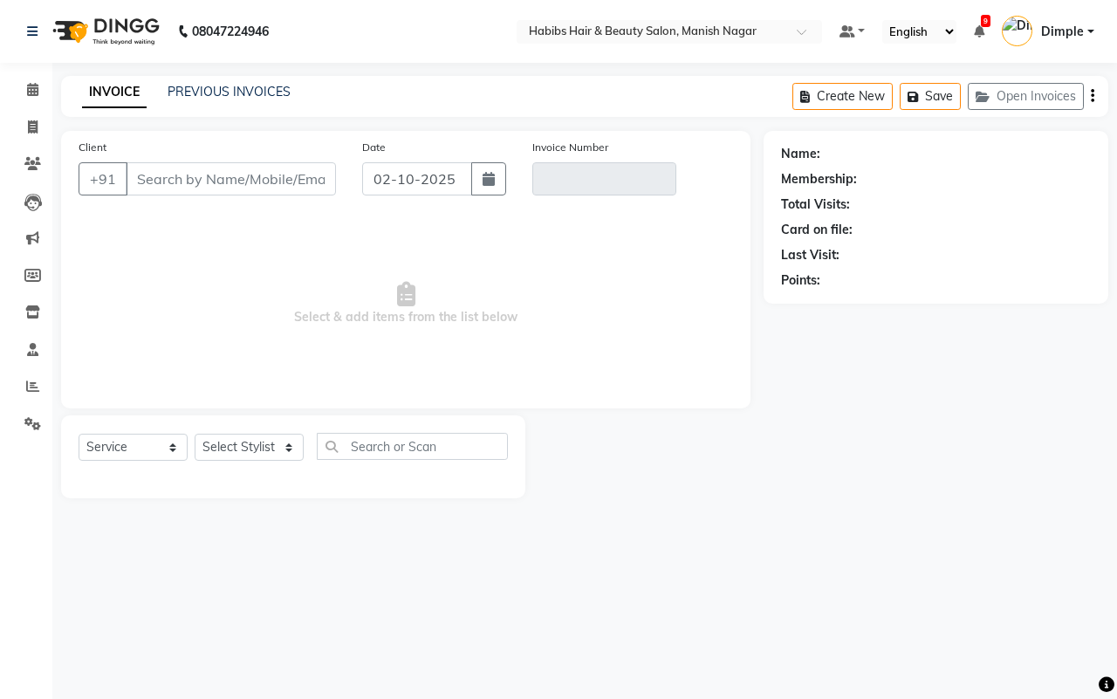
type input "90******45"
type input "V/2025-26/4813"
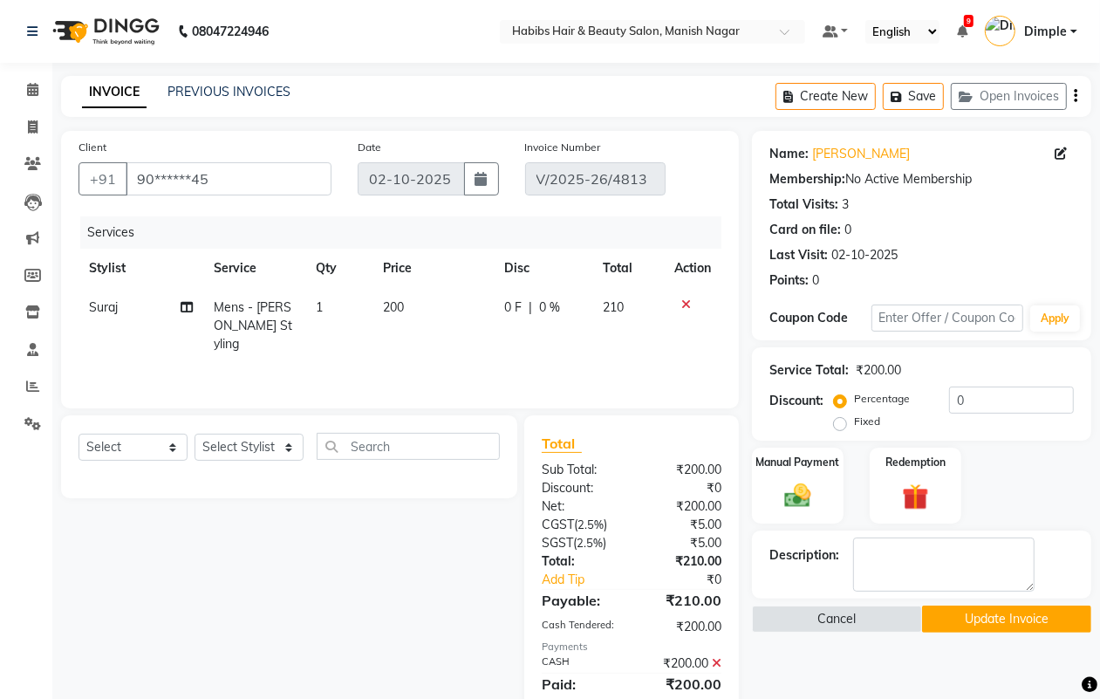
click at [682, 301] on icon at bounding box center [686, 304] width 10 height 12
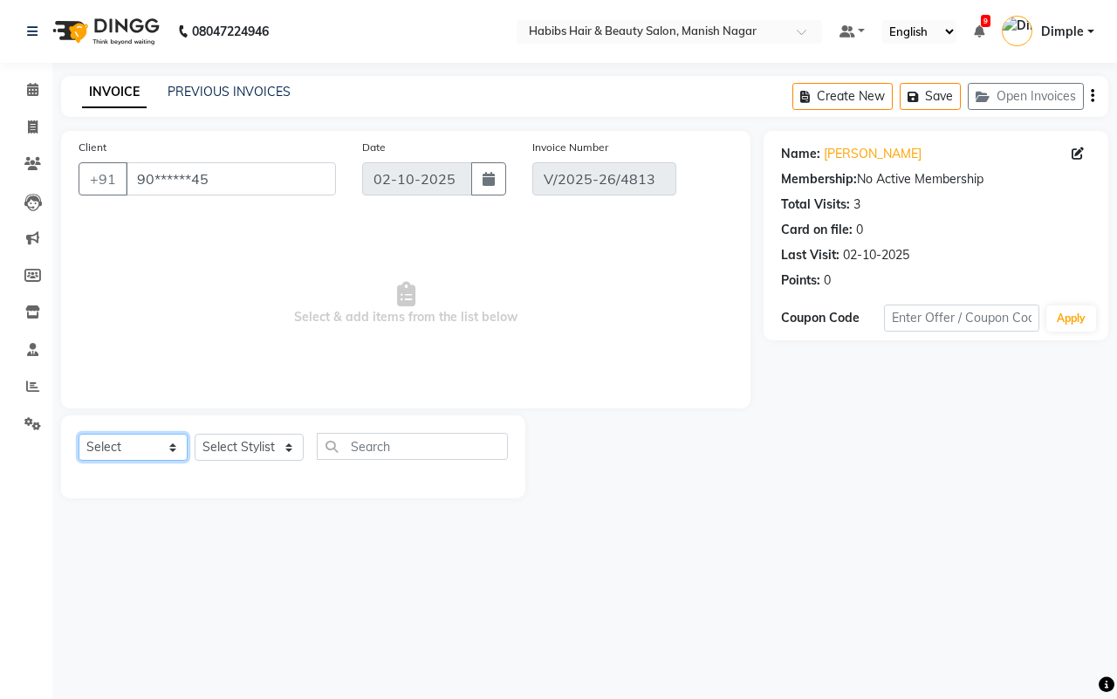
click at [124, 447] on select "Select Service Product Membership Package Voucher Prepaid Gift Card" at bounding box center [133, 447] width 109 height 27
select select "service"
click at [79, 434] on select "Select Service Product Membership Package Voucher Prepaid Gift Card" at bounding box center [133, 447] width 109 height 27
click at [258, 446] on select "Select Stylist [PERSON_NAME] [PERSON_NAME] [PERSON_NAME] [PERSON_NAME] Sachin […" at bounding box center [249, 447] width 109 height 27
select select "18781"
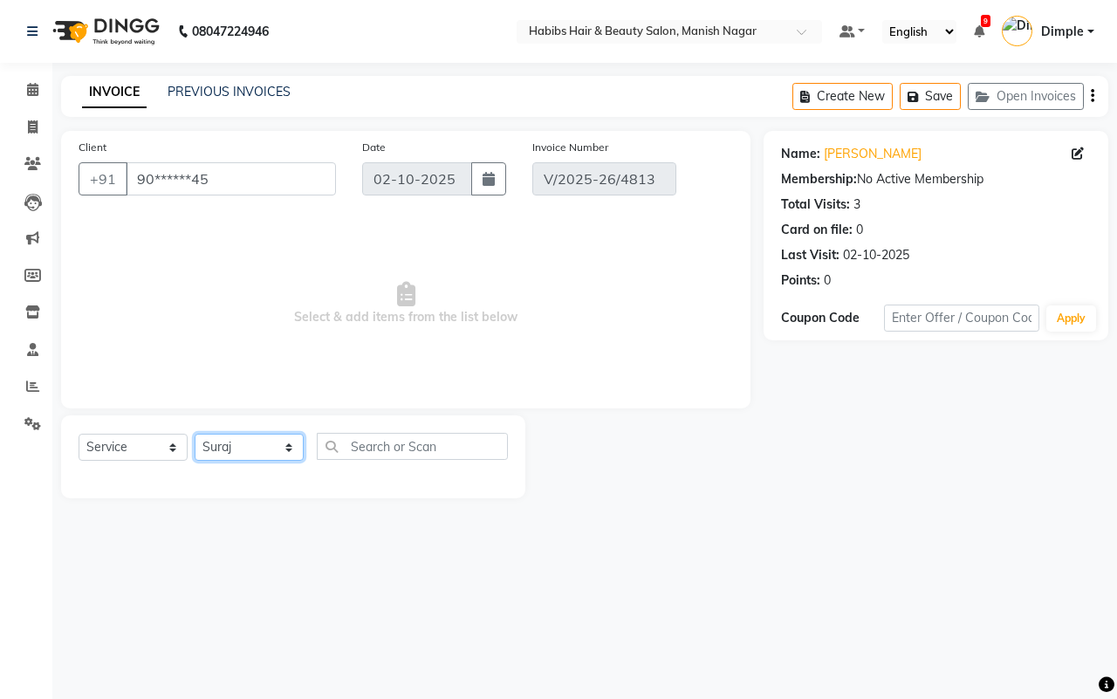
click at [195, 434] on select "Select Stylist [PERSON_NAME] [PERSON_NAME] [PERSON_NAME] [PERSON_NAME] Sachin […" at bounding box center [249, 447] width 109 height 27
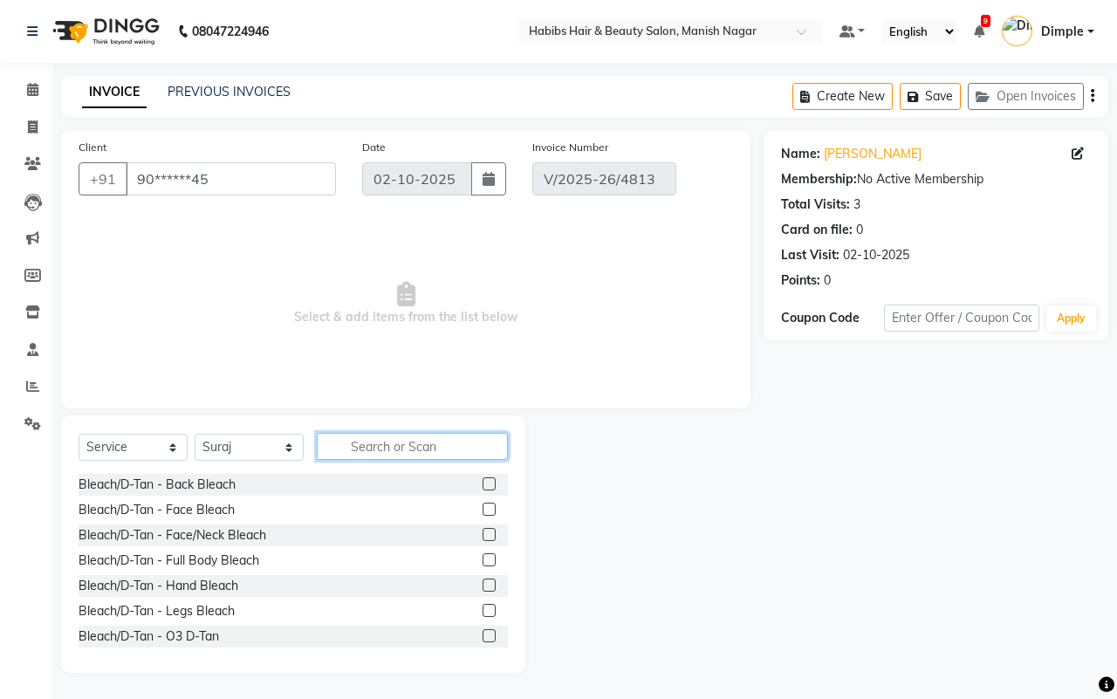
click at [382, 433] on input "text" at bounding box center [412, 446] width 191 height 27
click at [380, 445] on input "text" at bounding box center [412, 446] width 191 height 27
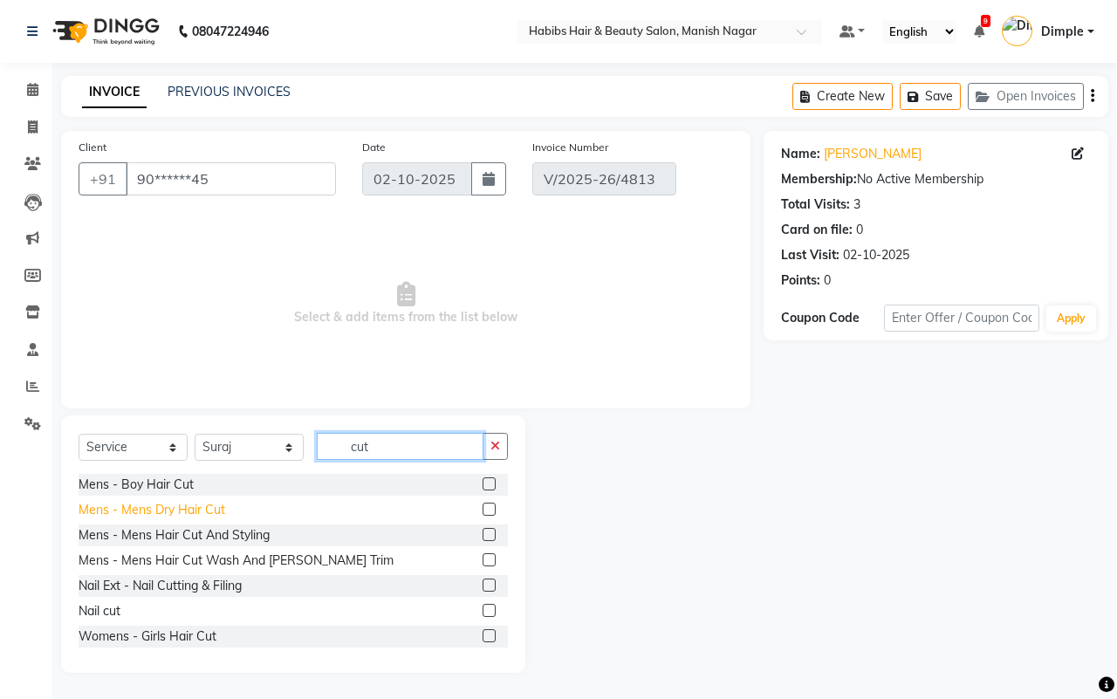
type input "cut"
click at [186, 511] on div "Mens - Mens Dry Hair Cut" at bounding box center [152, 510] width 147 height 18
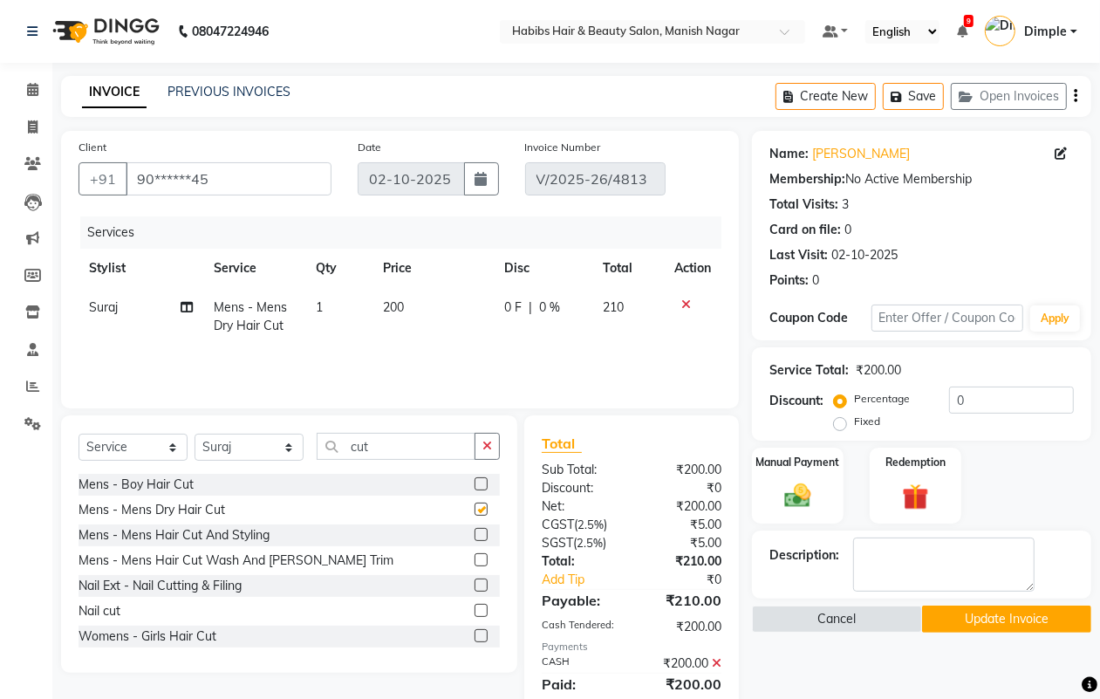
checkbox input "false"
click at [482, 447] on icon "button" at bounding box center [487, 446] width 10 height 12
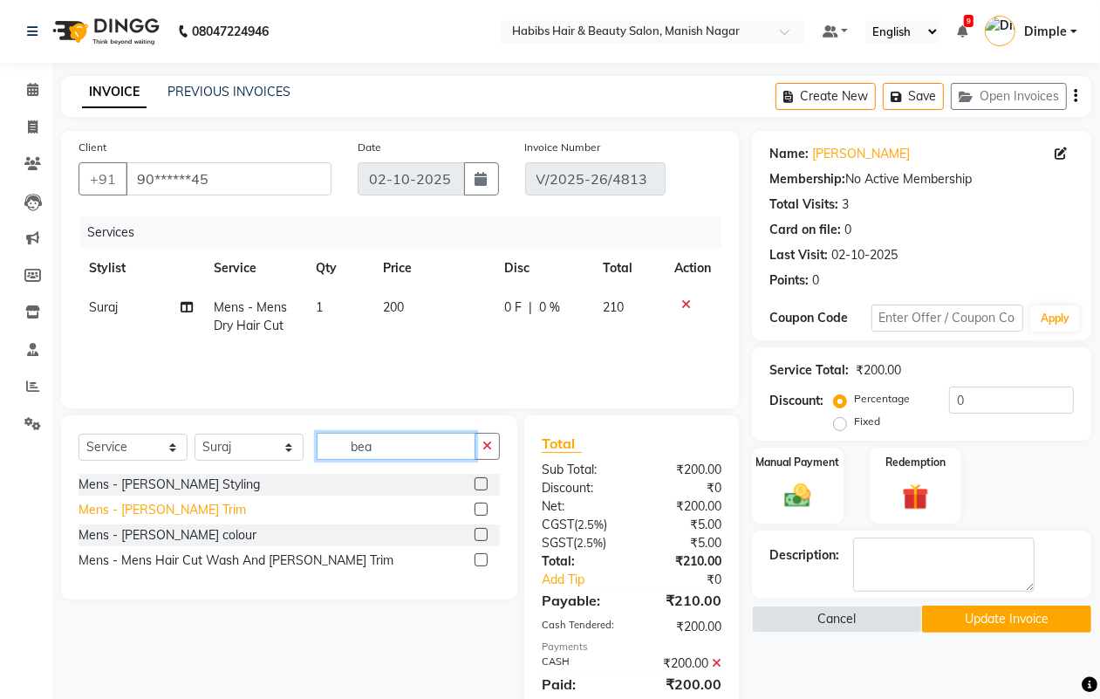
type input "bea"
click at [173, 506] on div "Mens - [PERSON_NAME] Trim" at bounding box center [163, 510] width 168 height 18
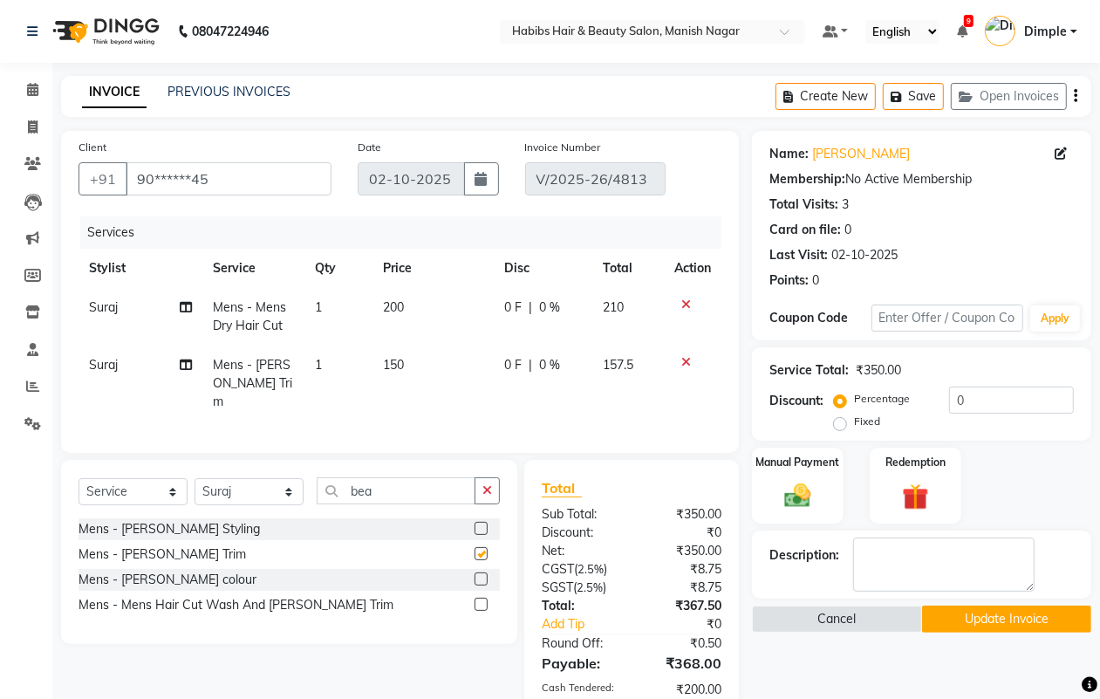
checkbox input "false"
click at [491, 486] on icon "button" at bounding box center [487, 490] width 10 height 12
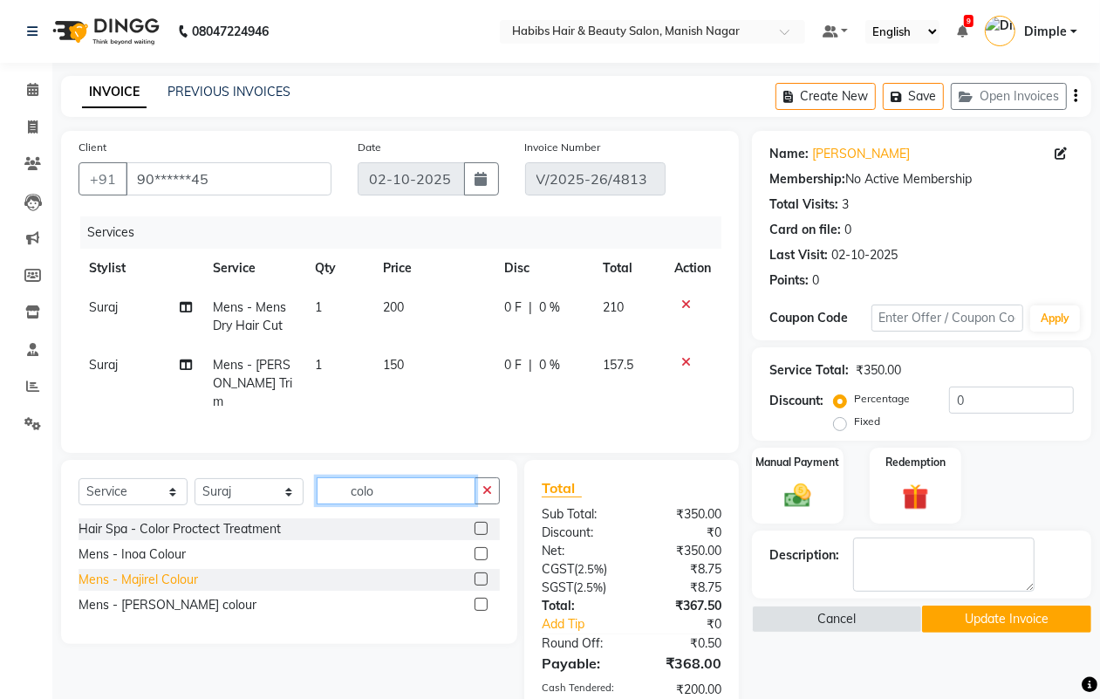
type input "colo"
click at [175, 580] on div "Mens - Majirel Colour" at bounding box center [139, 580] width 120 height 18
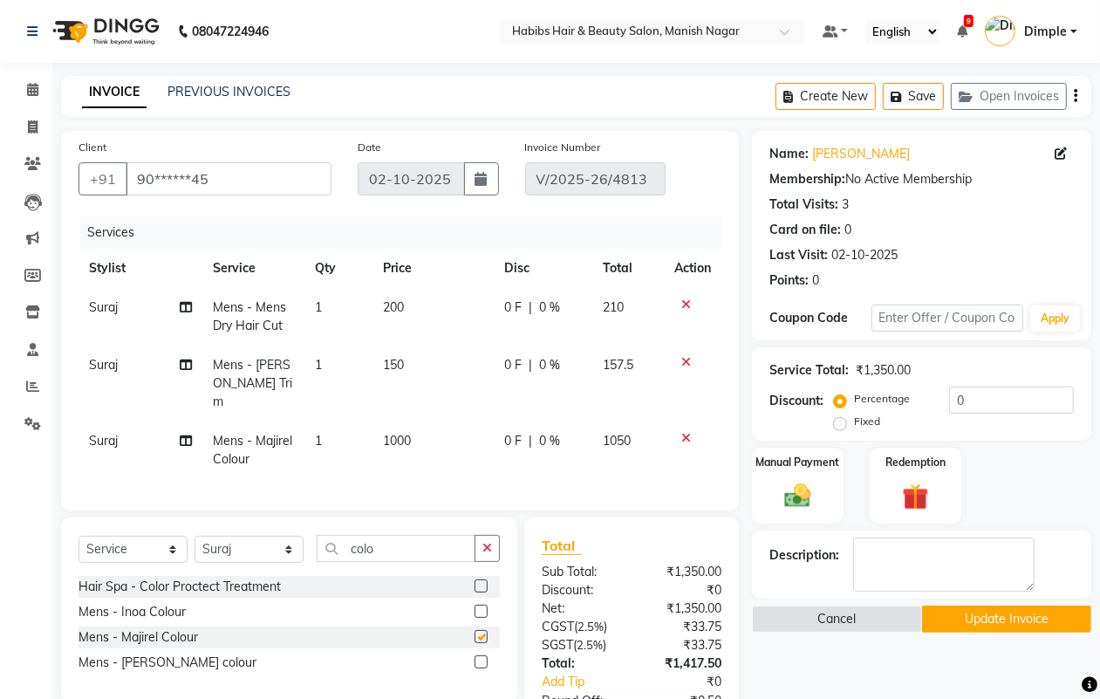
checkbox input "false"
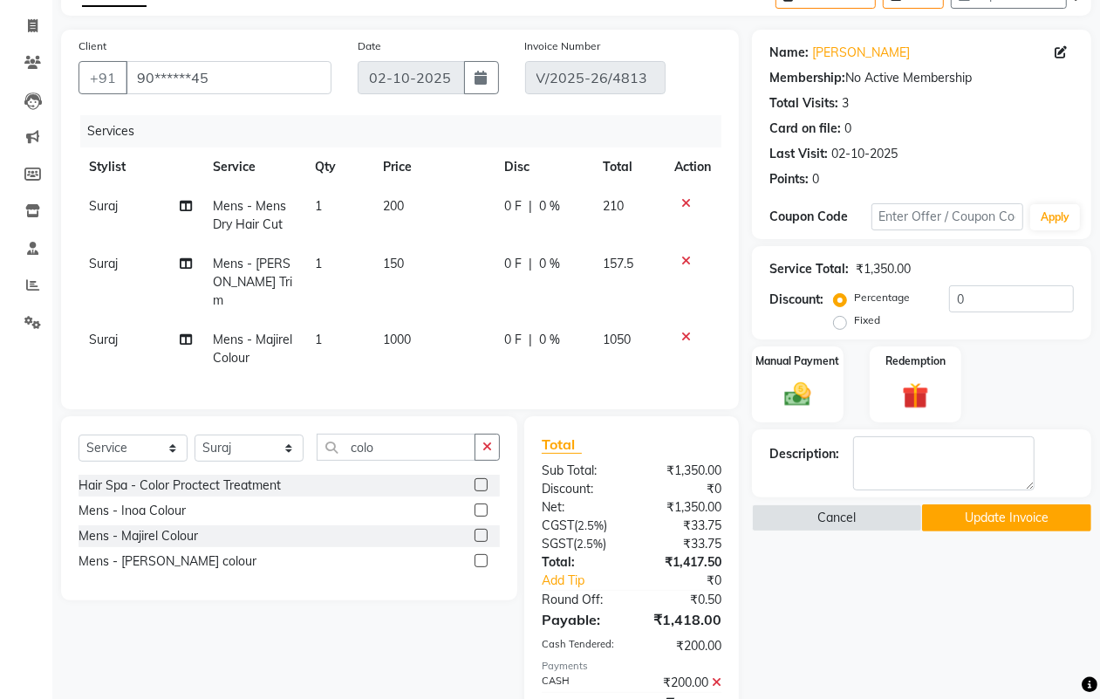
scroll to position [179, 0]
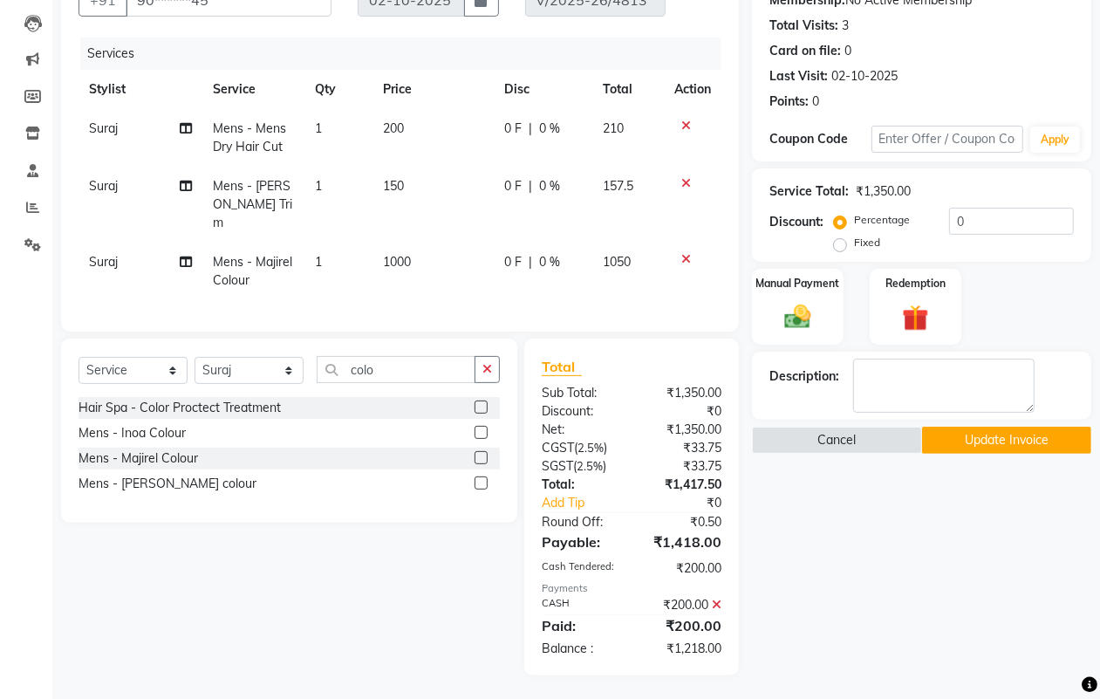
click at [717, 600] on icon at bounding box center [717, 605] width 10 height 12
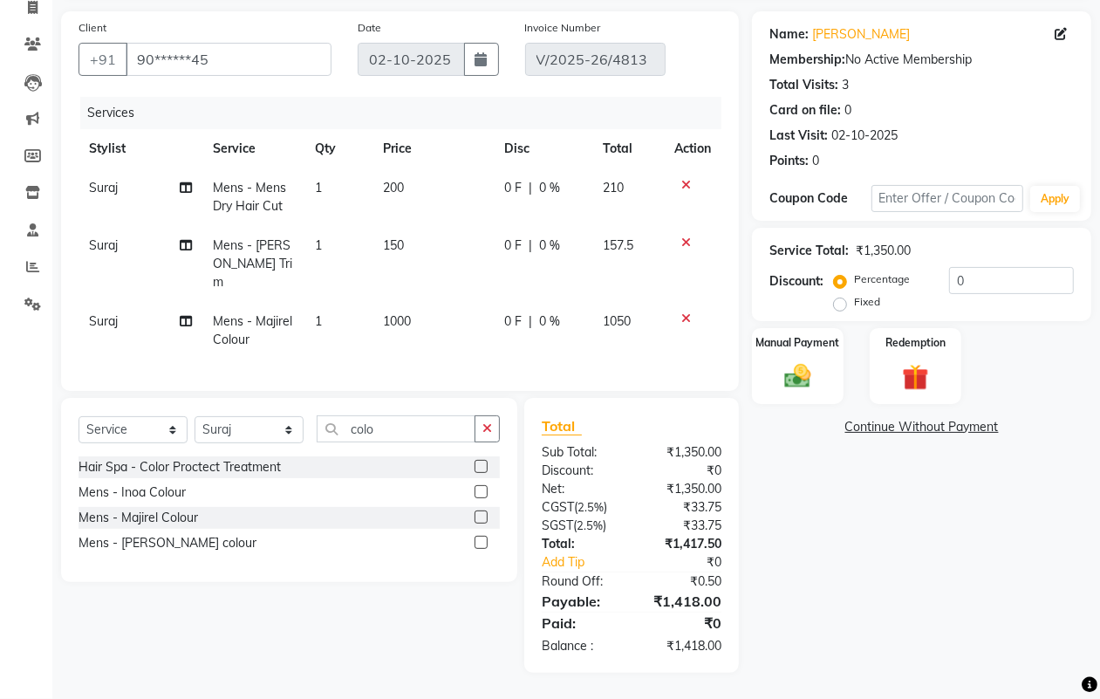
scroll to position [116, 0]
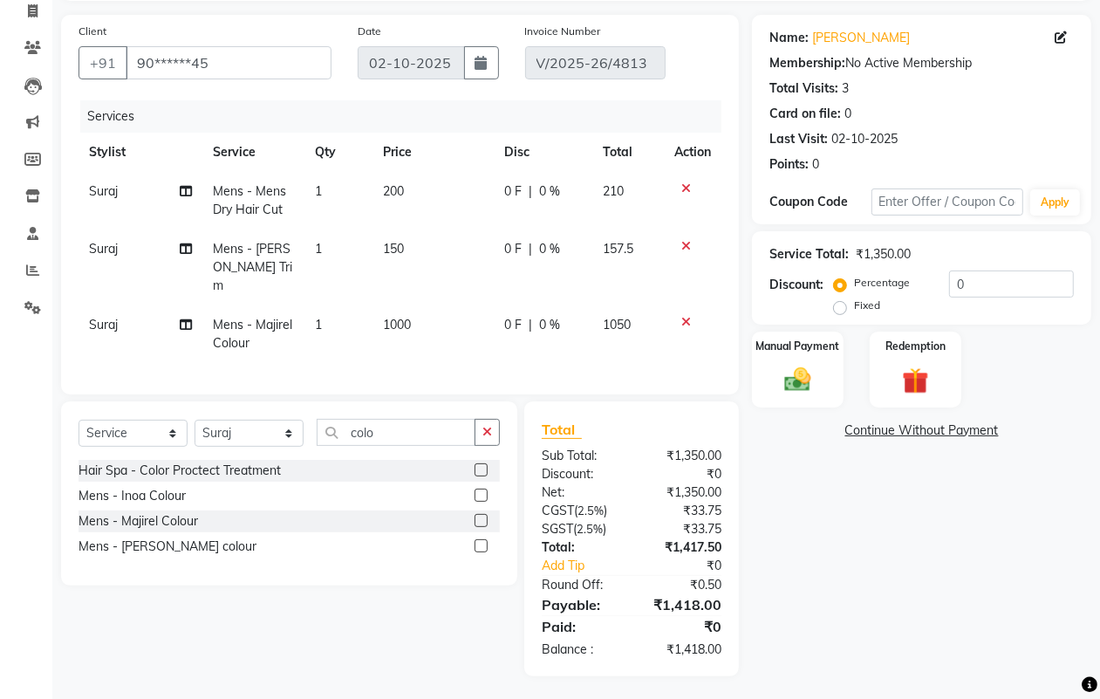
click at [500, 194] on td "0 F | 0 %" at bounding box center [543, 201] width 99 height 58
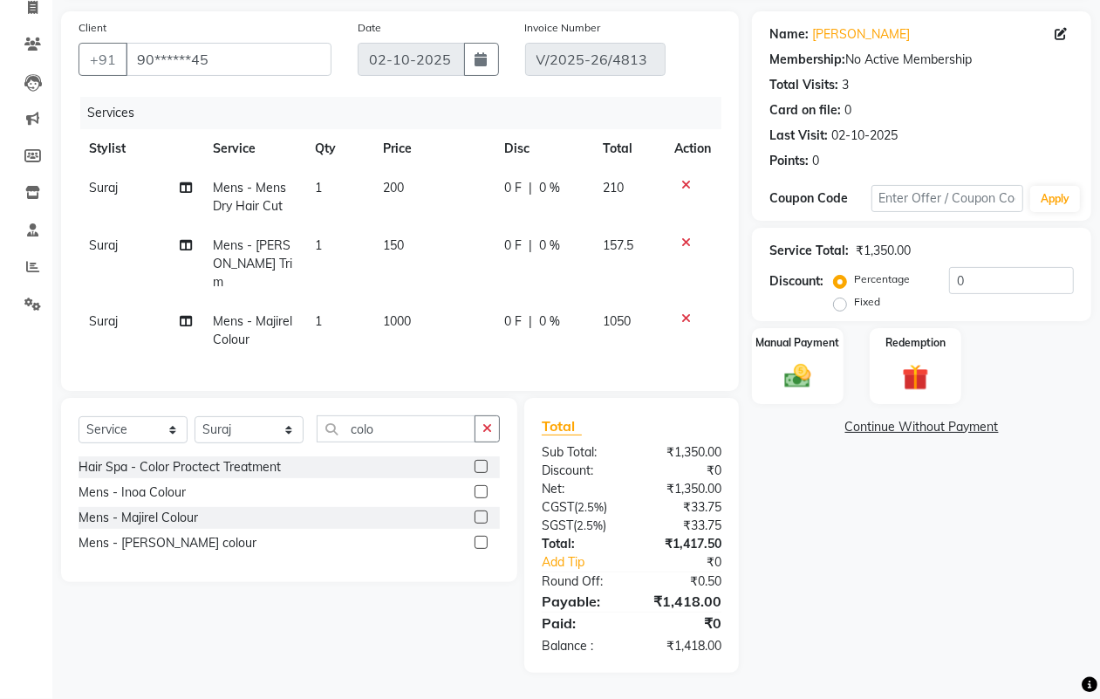
select select "18781"
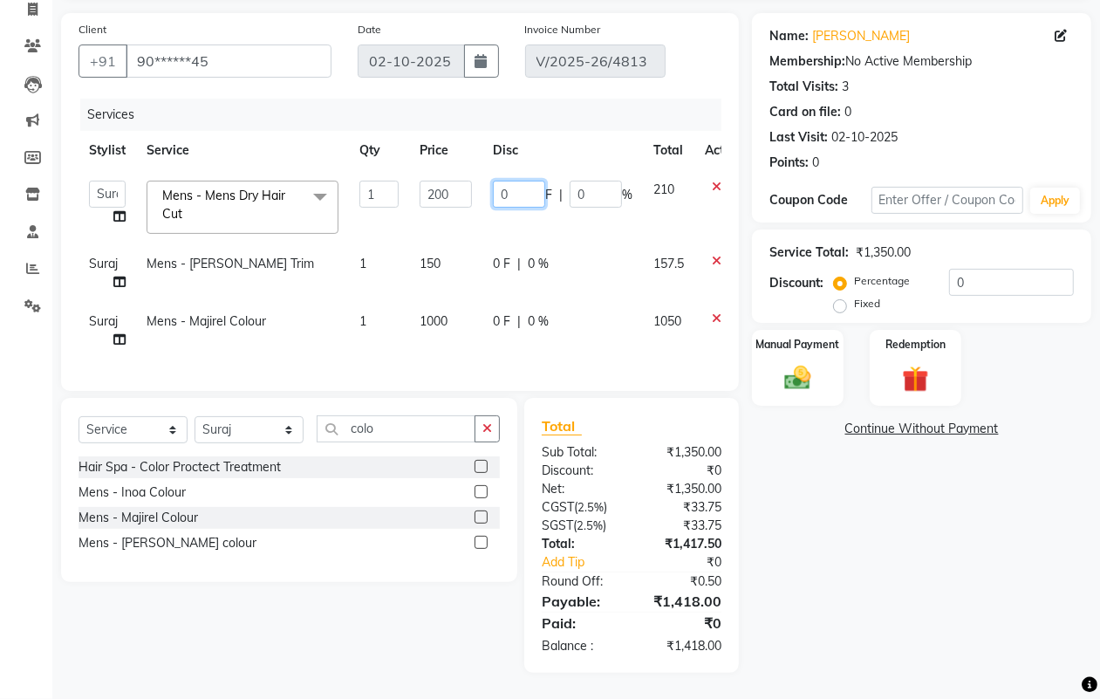
click at [496, 181] on input "0" at bounding box center [519, 194] width 52 height 27
type input "10"
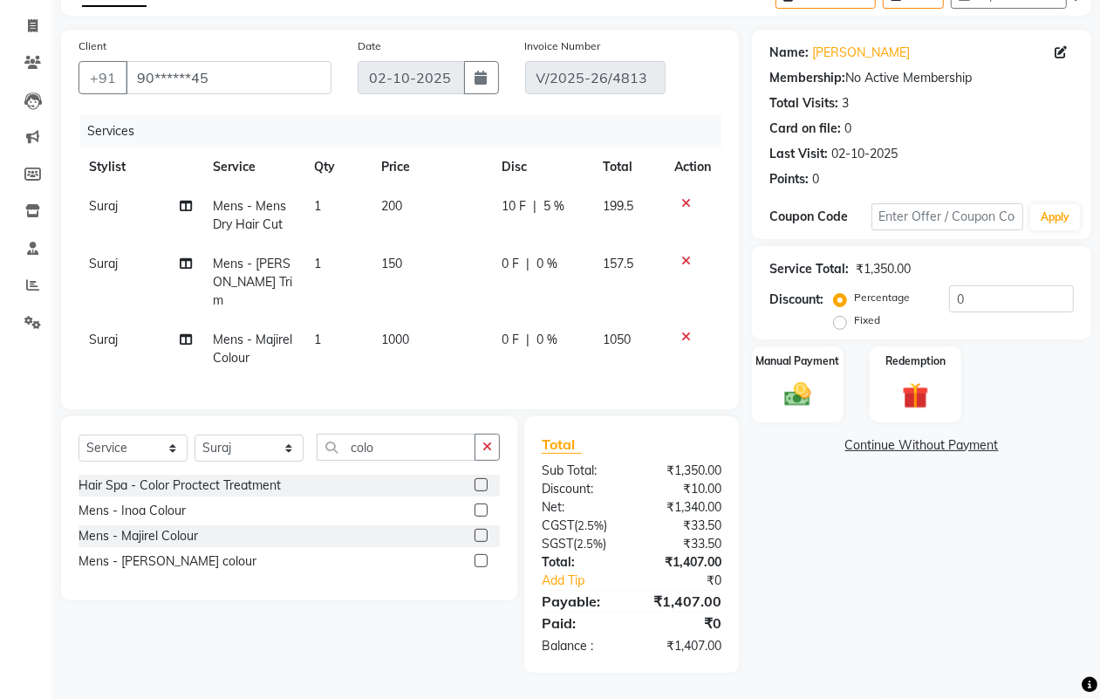
scroll to position [107, 0]
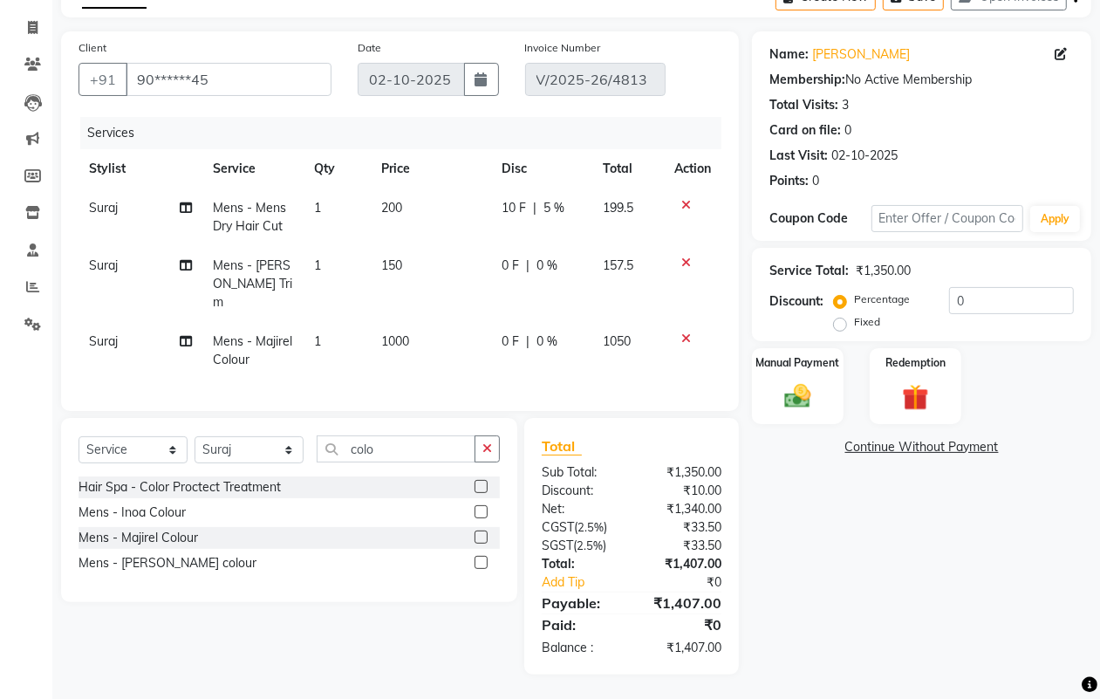
click at [502, 258] on td "0 F | 0 %" at bounding box center [541, 284] width 101 height 76
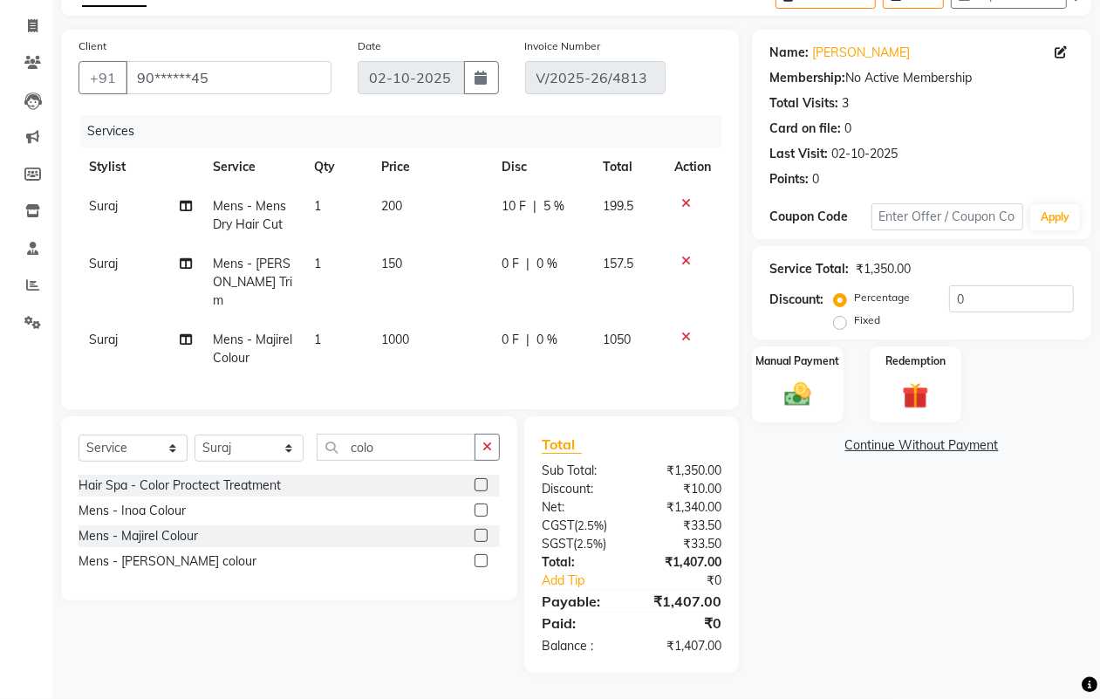
select select "18781"
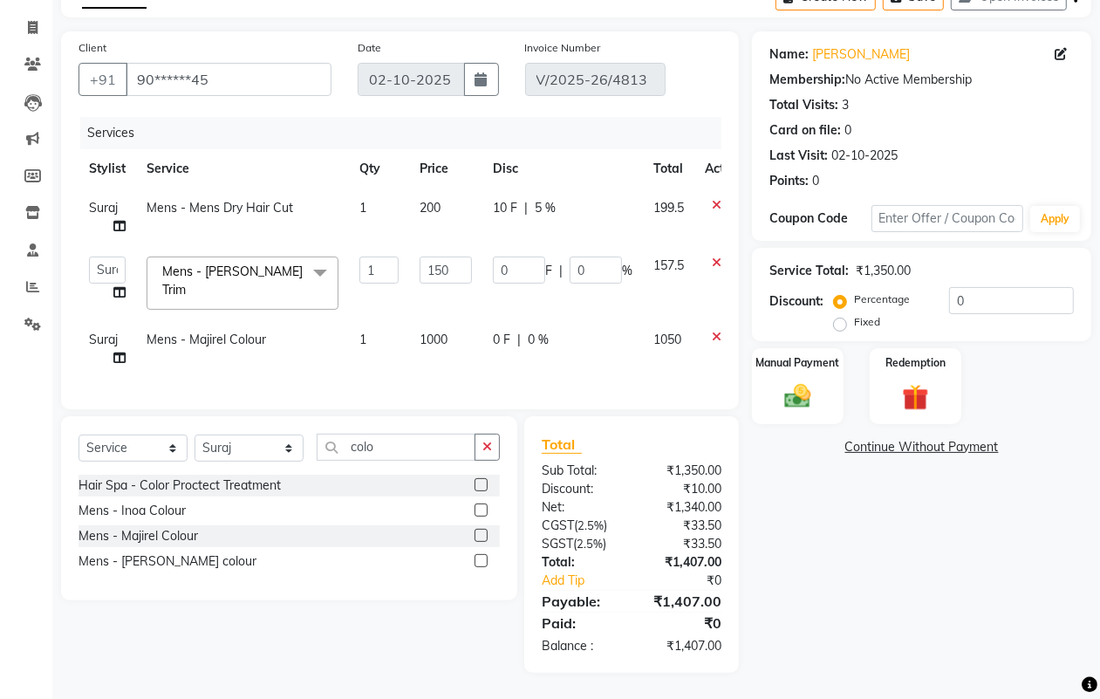
click at [496, 202] on span "10 F" at bounding box center [505, 208] width 24 height 18
select select "18781"
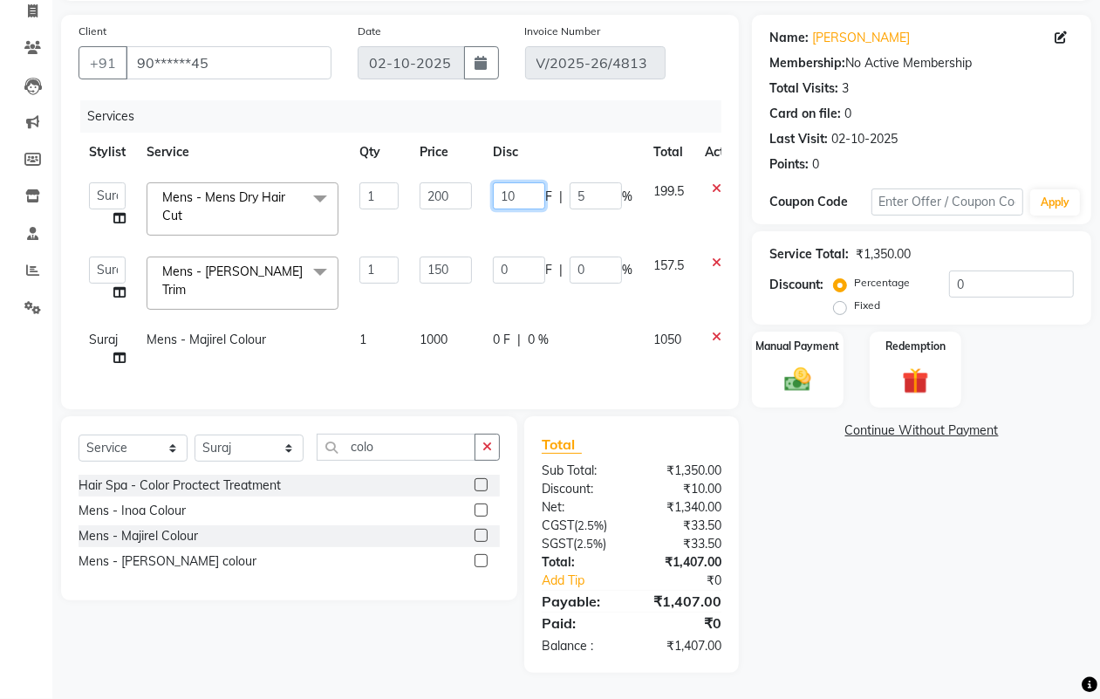
click at [507, 185] on input "10" at bounding box center [519, 195] width 52 height 27
type input "0"
click at [862, 619] on div "Name: Paresh Gade Membership: No Active Membership Total Visits: 3 Card on file…" at bounding box center [928, 344] width 352 height 658
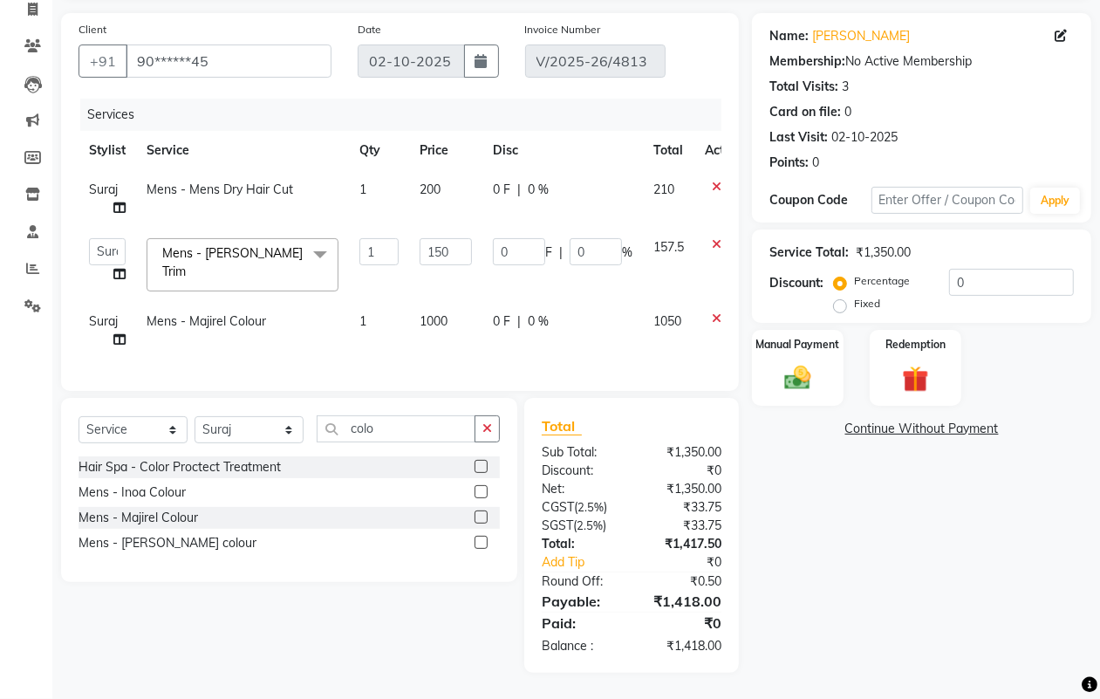
click at [716, 537] on div "₹1,417.50" at bounding box center [683, 544] width 103 height 18
click at [699, 520] on div "₹33.75" at bounding box center [683, 526] width 103 height 18
click at [695, 651] on div "₹1,418.00" at bounding box center [683, 646] width 103 height 18
click at [651, 236] on td "157.5" at bounding box center [668, 265] width 51 height 74
click at [504, 188] on span "0 F" at bounding box center [501, 190] width 17 height 18
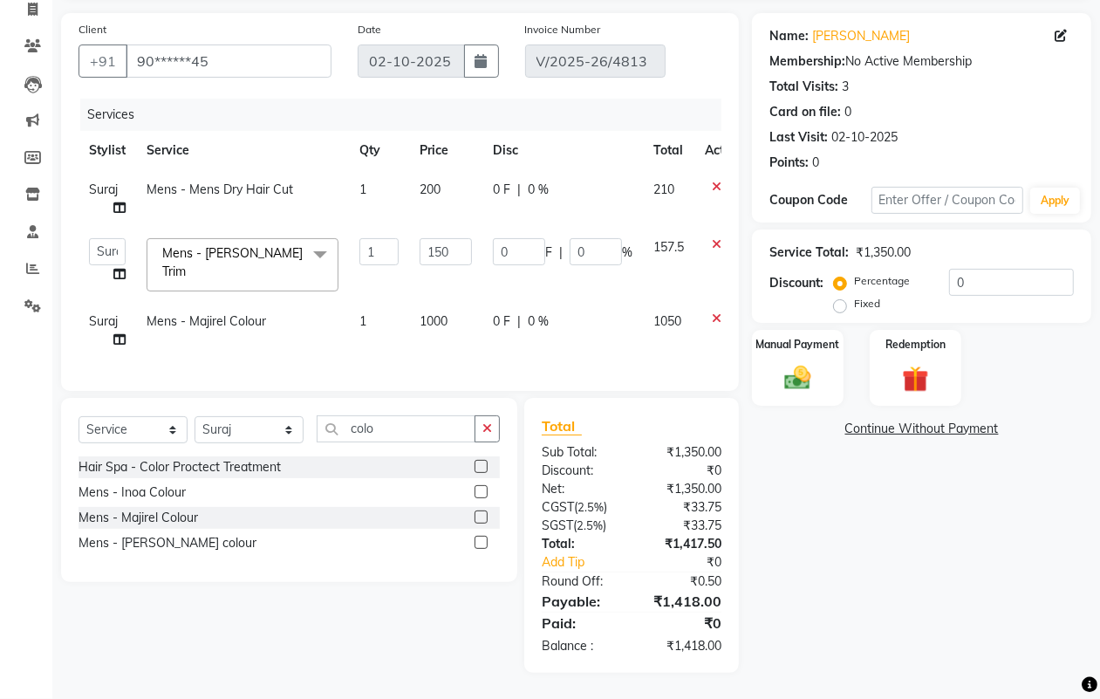
select select "18781"
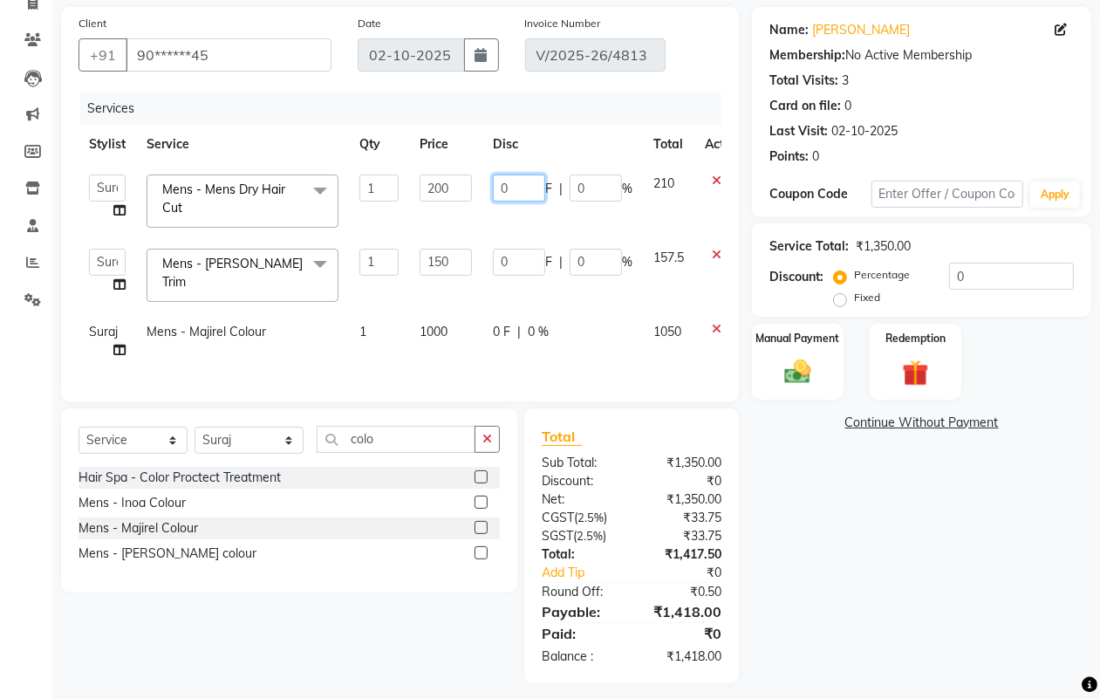
click at [503, 181] on input "0" at bounding box center [519, 187] width 52 height 27
type input "10"
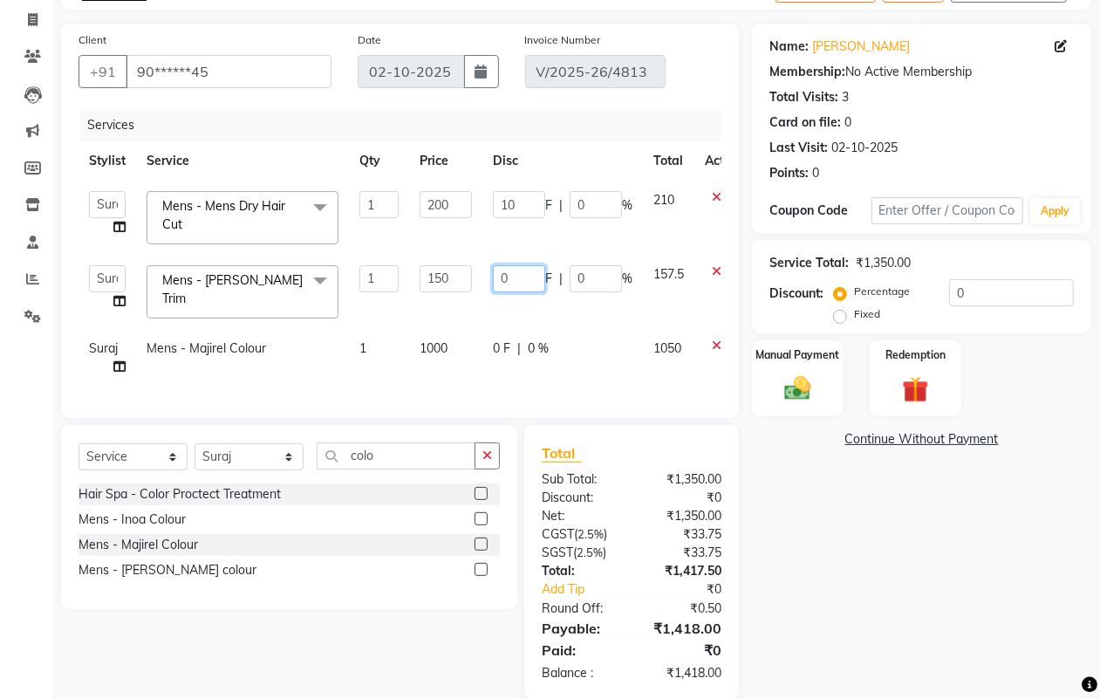
click at [502, 265] on input "0" at bounding box center [519, 278] width 52 height 27
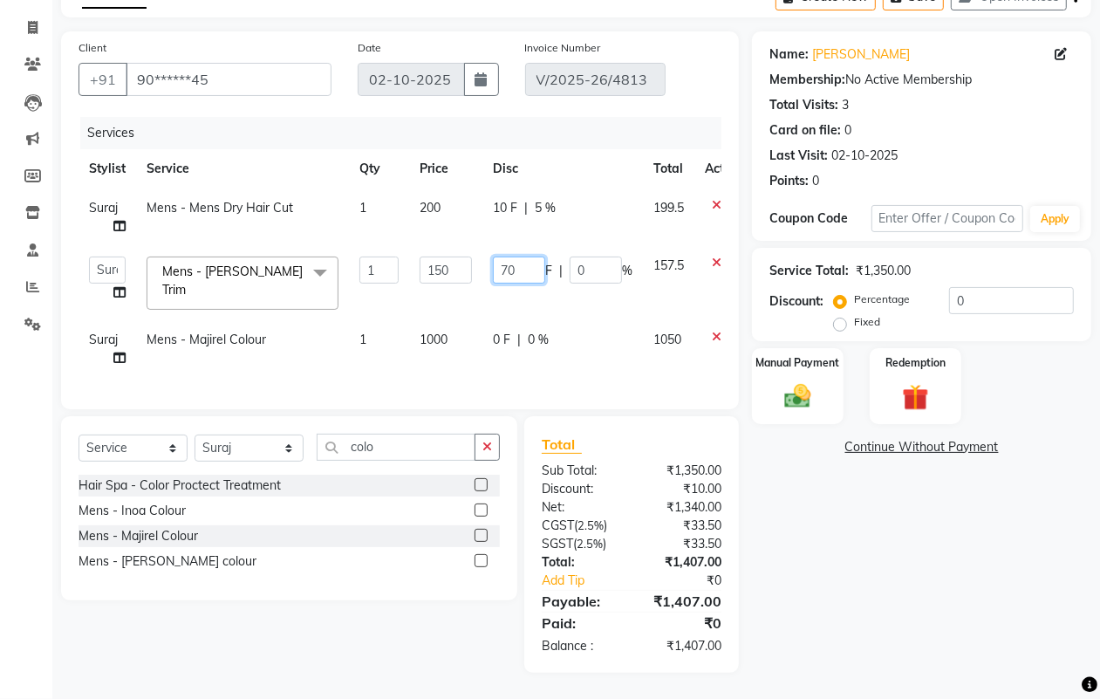
scroll to position [0, 0]
type input "7.50"
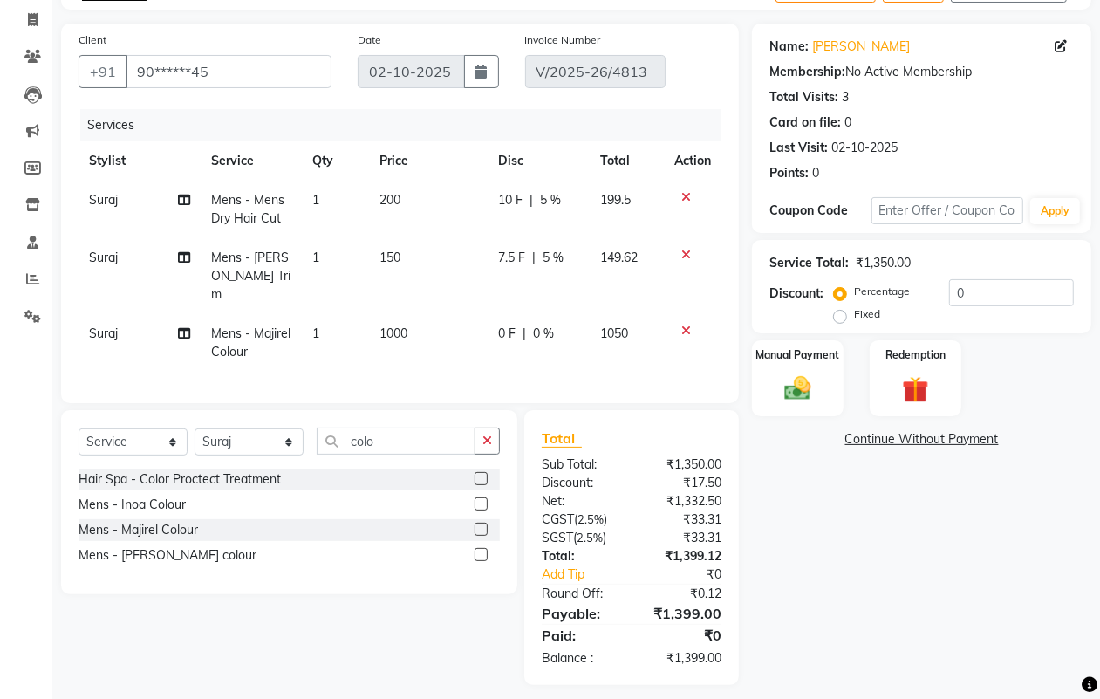
click at [787, 509] on div "Name: Paresh Gade Membership: No Active Membership Total Visits: 3 Card on file…" at bounding box center [928, 354] width 352 height 661
click at [511, 262] on span "7.5 F" at bounding box center [511, 258] width 27 height 18
select select "18781"
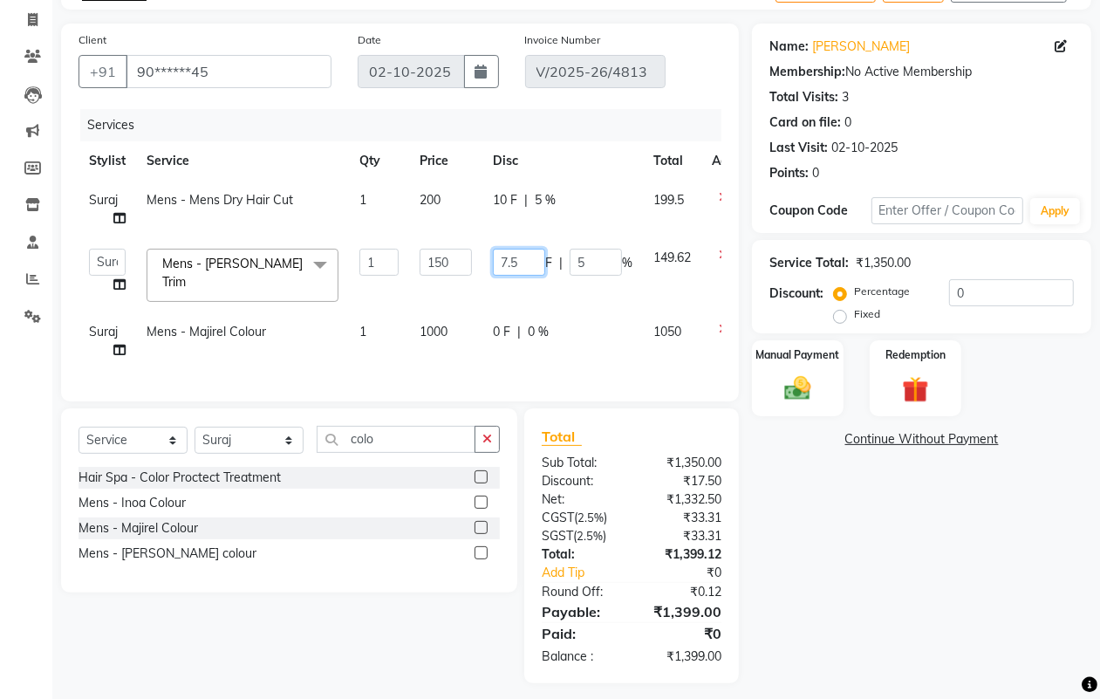
click at [517, 263] on input "7.5" at bounding box center [519, 262] width 52 height 27
type input "7"
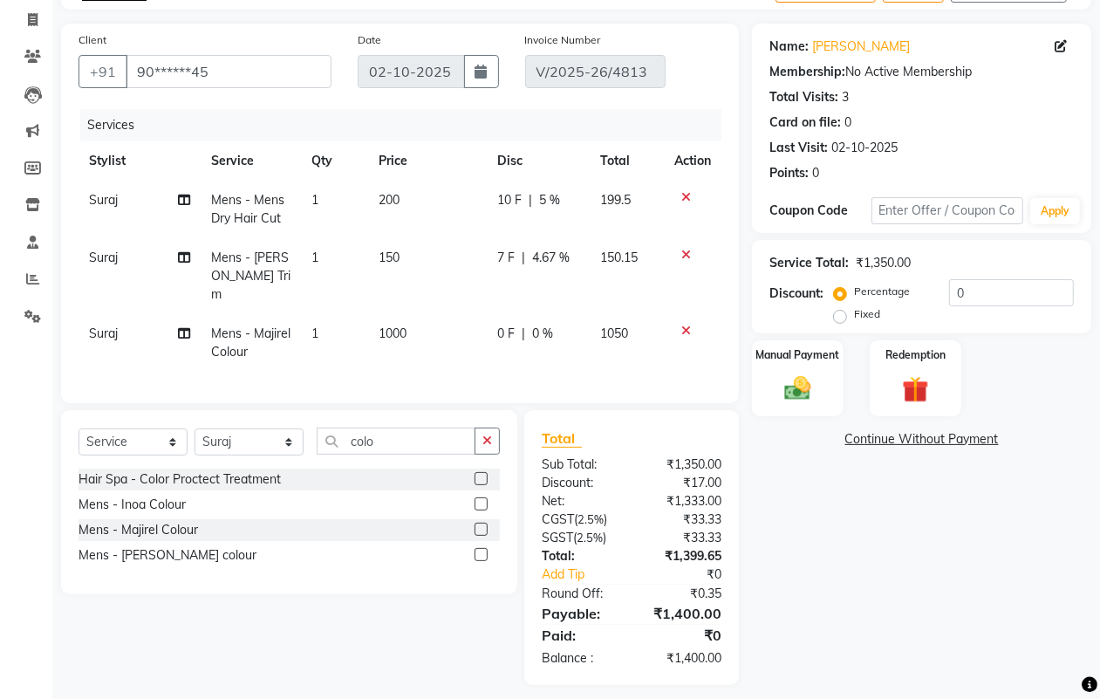
click at [920, 571] on div "Name: Paresh Gade Membership: No Active Membership Total Visits: 3 Card on file…" at bounding box center [928, 354] width 352 height 661
click at [812, 373] on img at bounding box center [798, 388] width 44 height 31
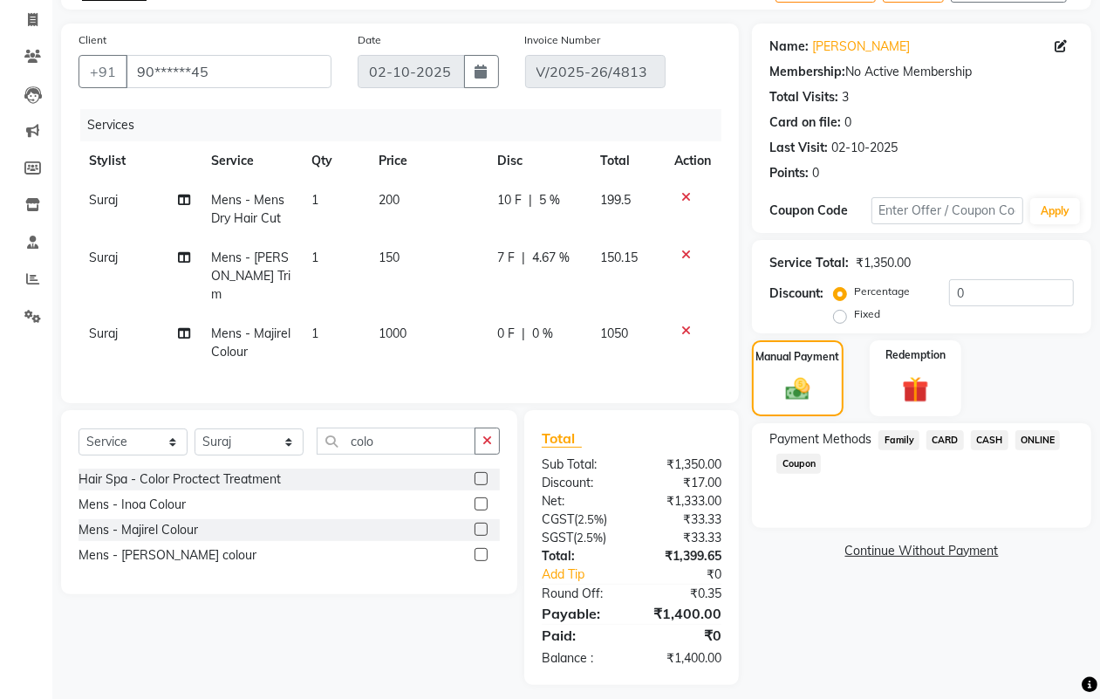
click at [1030, 439] on span "ONLINE" at bounding box center [1038, 440] width 45 height 20
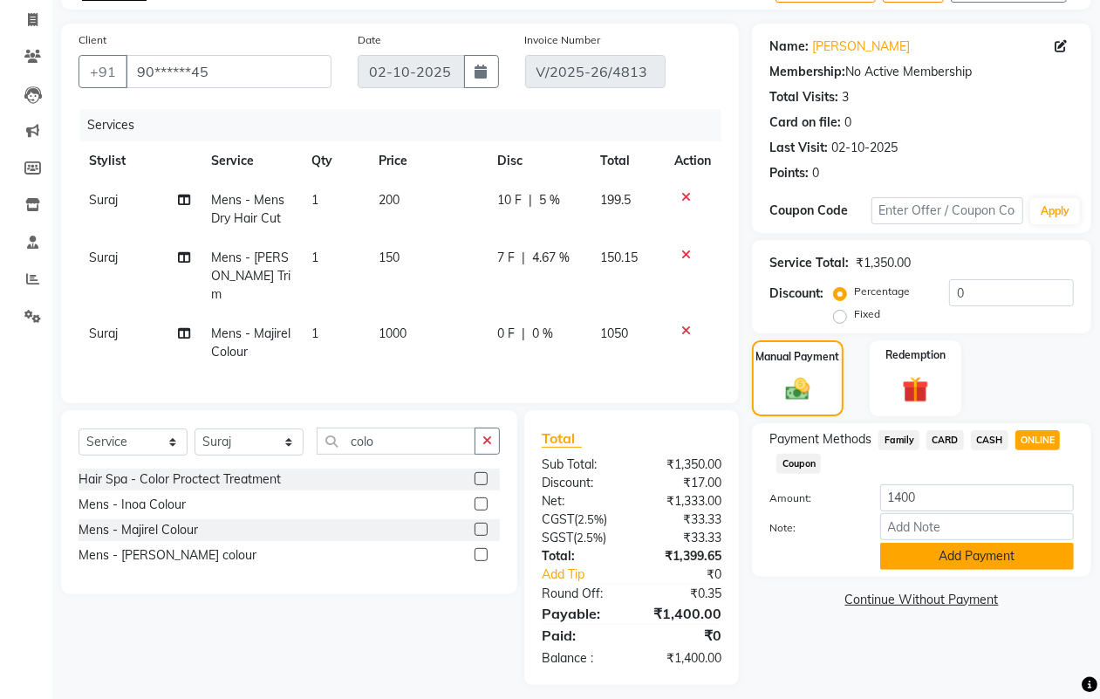
click at [925, 559] on button "Add Payment" at bounding box center [977, 556] width 194 height 27
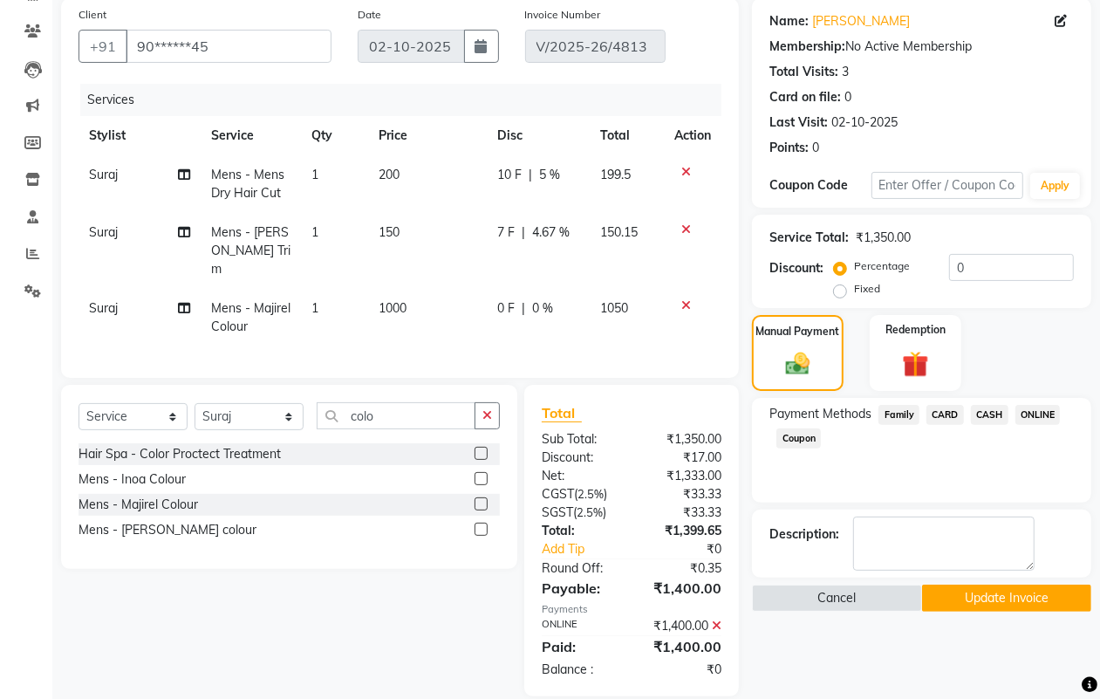
scroll to position [154, 0]
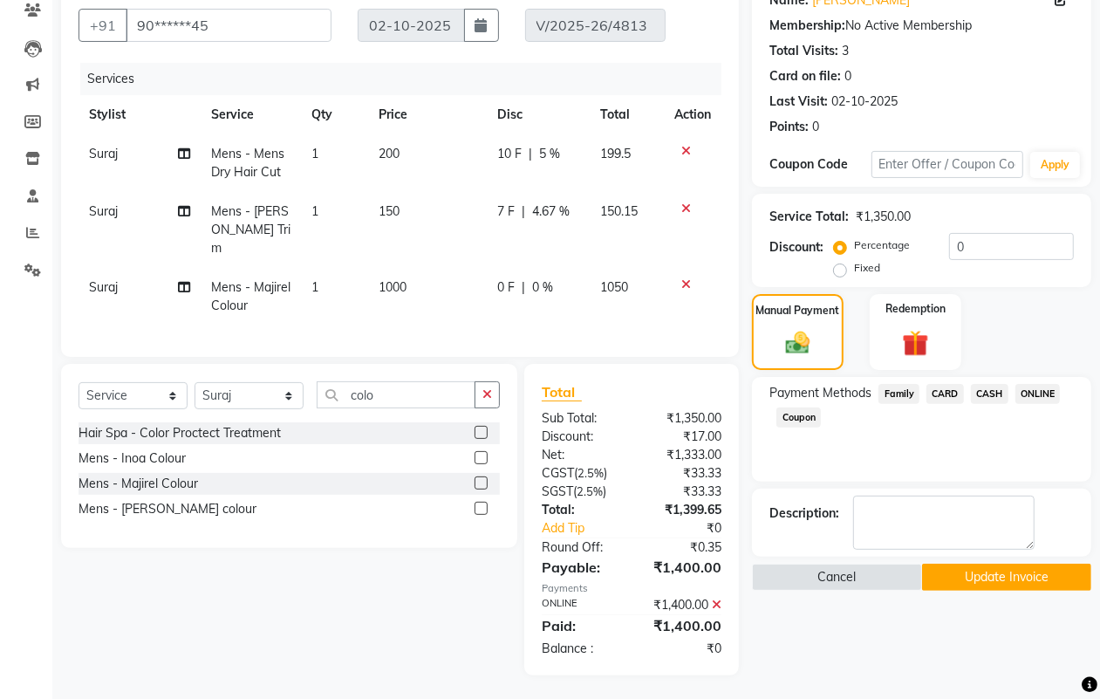
click at [945, 582] on button "Update Invoice" at bounding box center [1006, 577] width 169 height 27
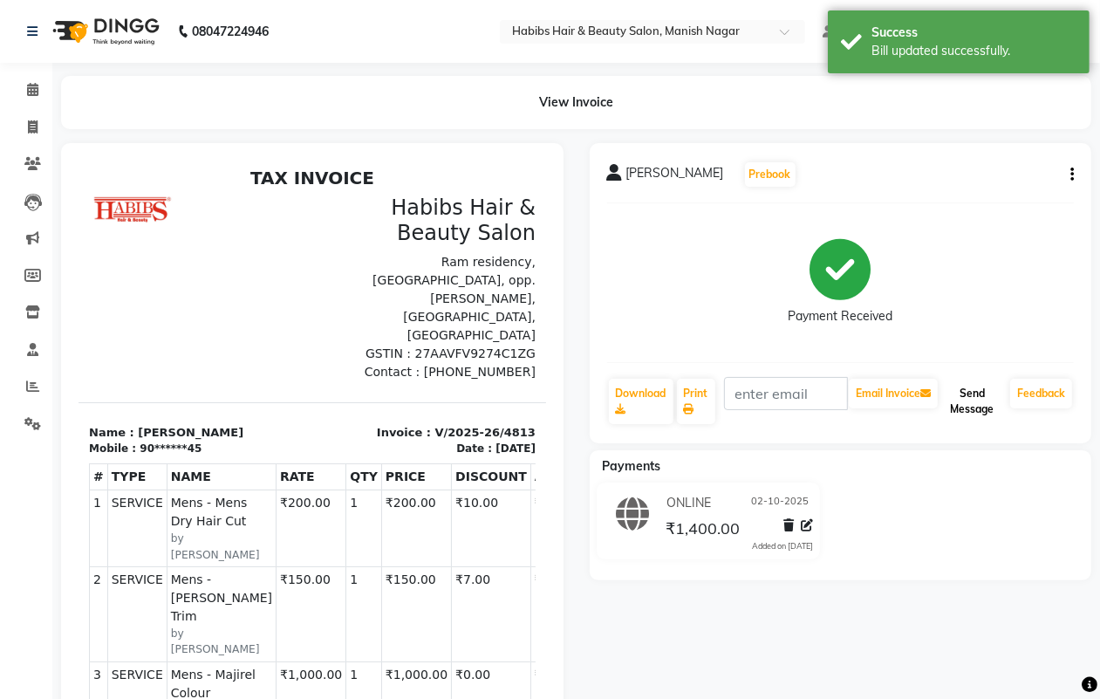
click at [978, 407] on button "Send Message" at bounding box center [972, 401] width 62 height 45
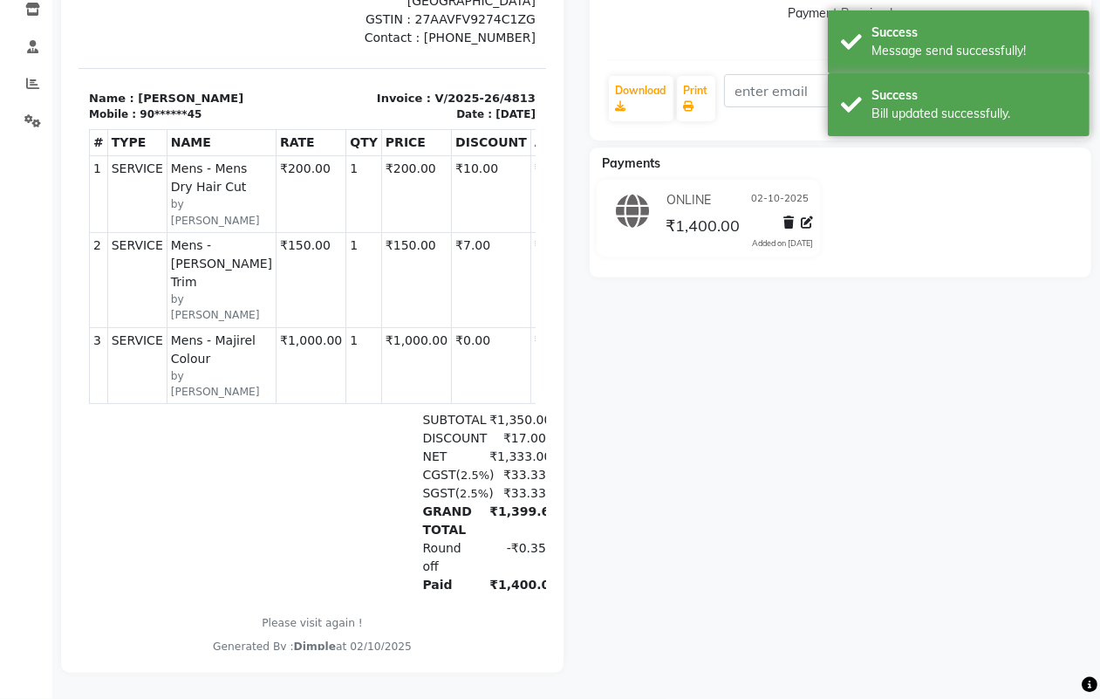
scroll to position [49, 0]
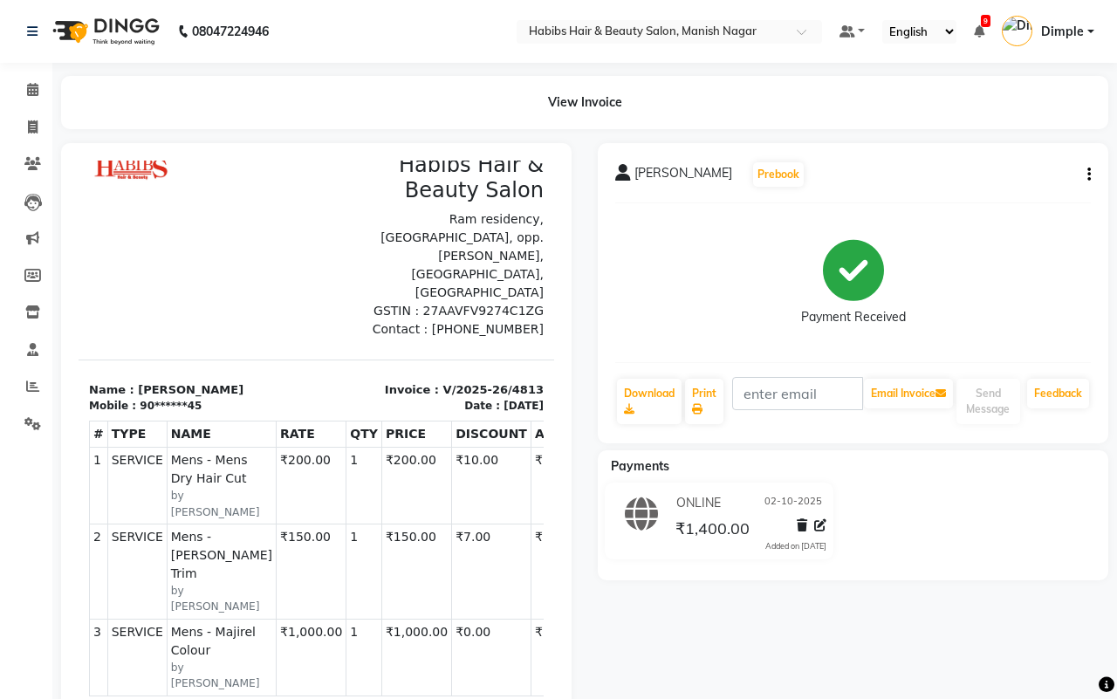
select select "service"
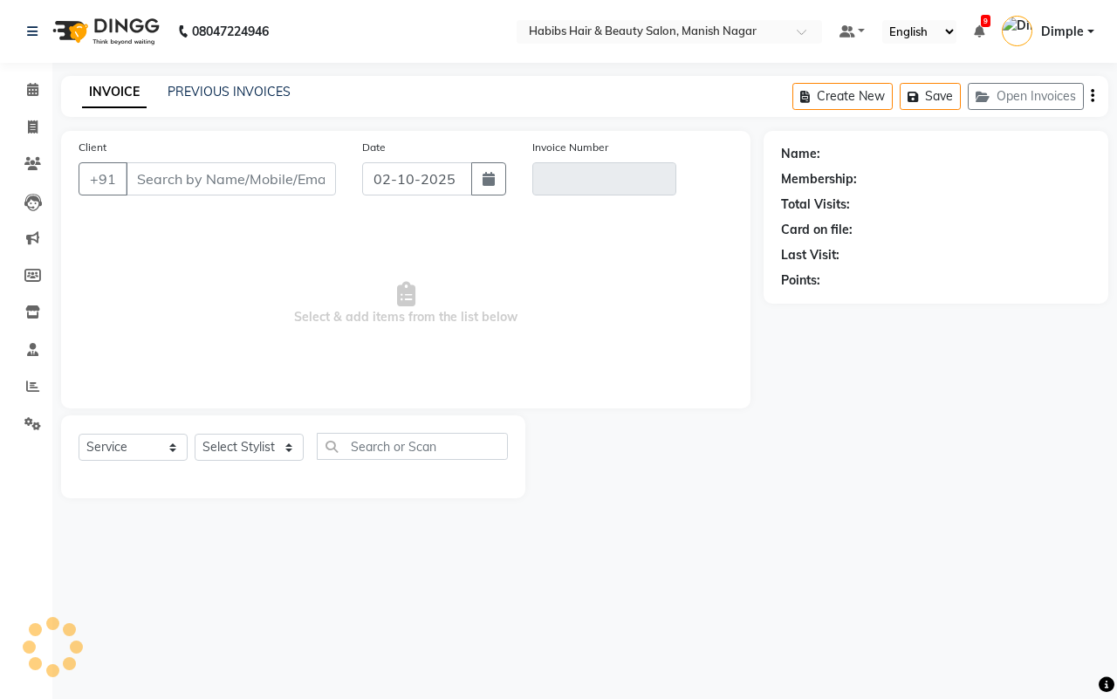
click at [210, 175] on input "Client" at bounding box center [231, 178] width 210 height 33
type input "90******45"
type input "V/2025-26/4813"
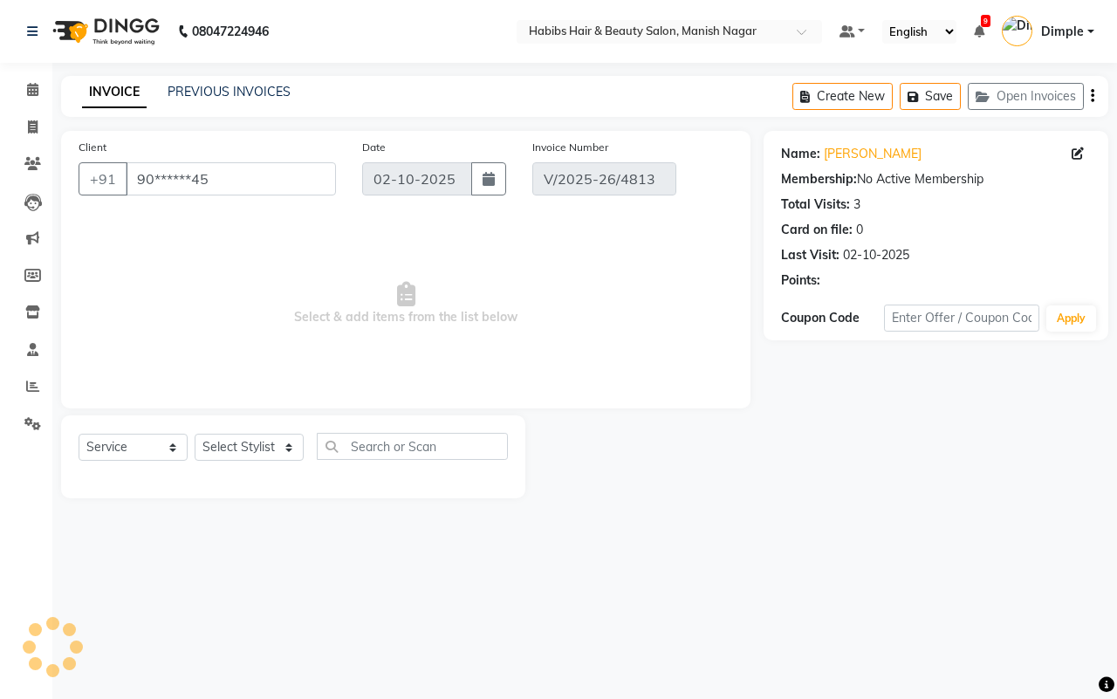
select select "select"
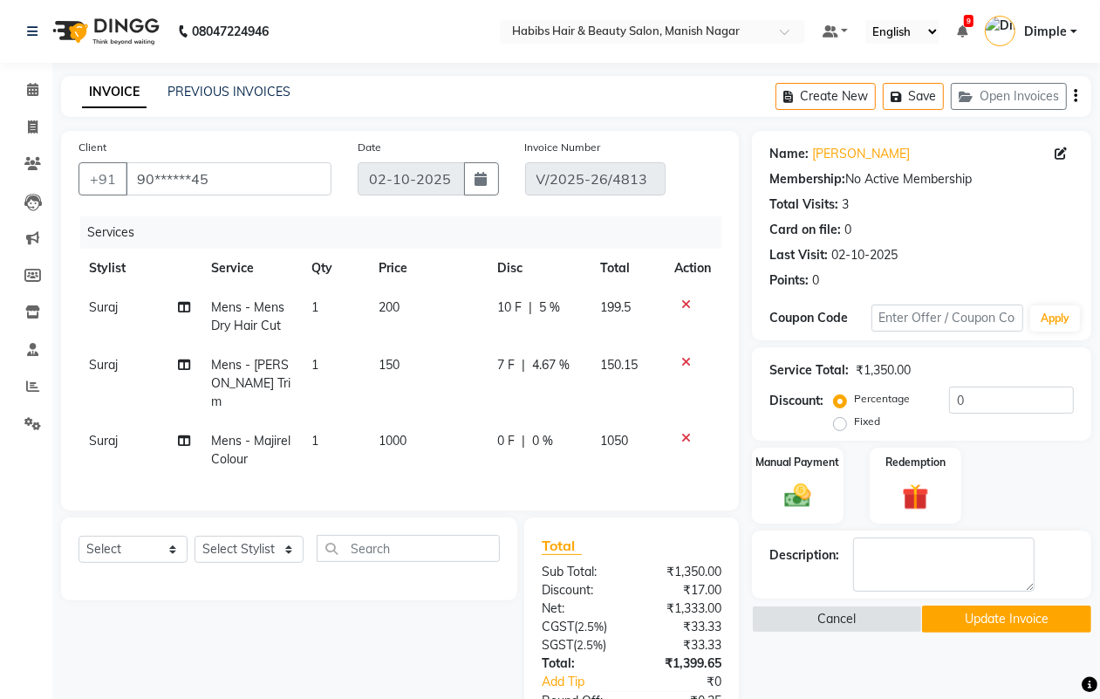
click at [773, 106] on div "INVOICE PREVIOUS INVOICES Create New Save Open Invoices" at bounding box center [576, 96] width 1030 height 41
click at [808, 96] on button "Create New" at bounding box center [826, 96] width 100 height 27
select select "service"
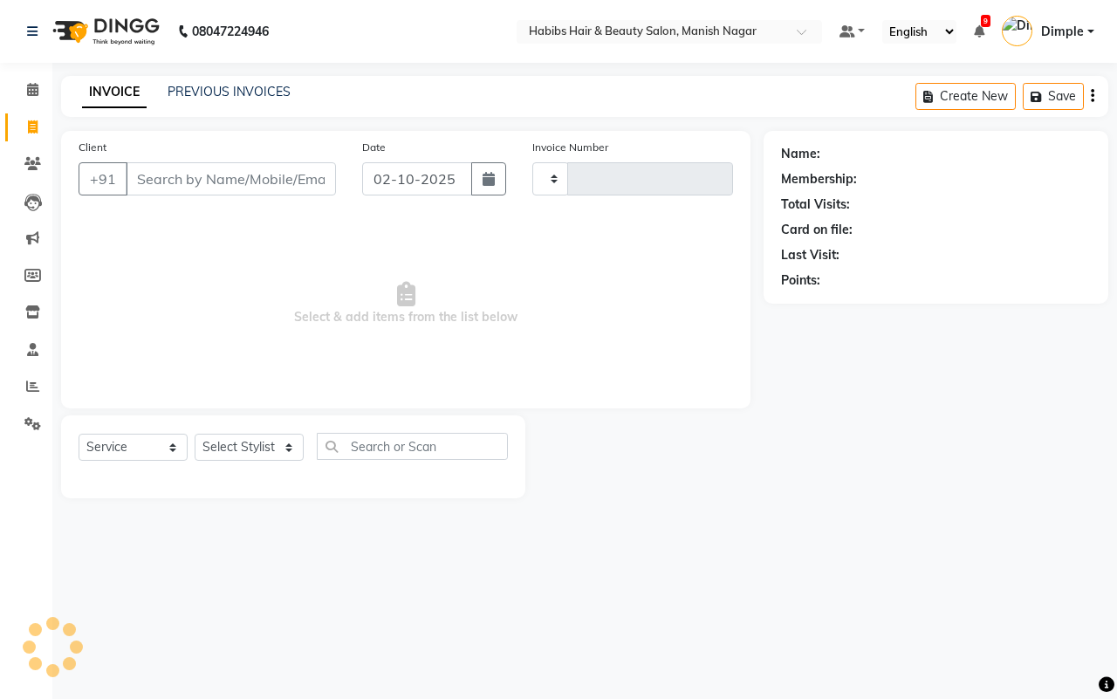
type input "4816"
select select "3804"
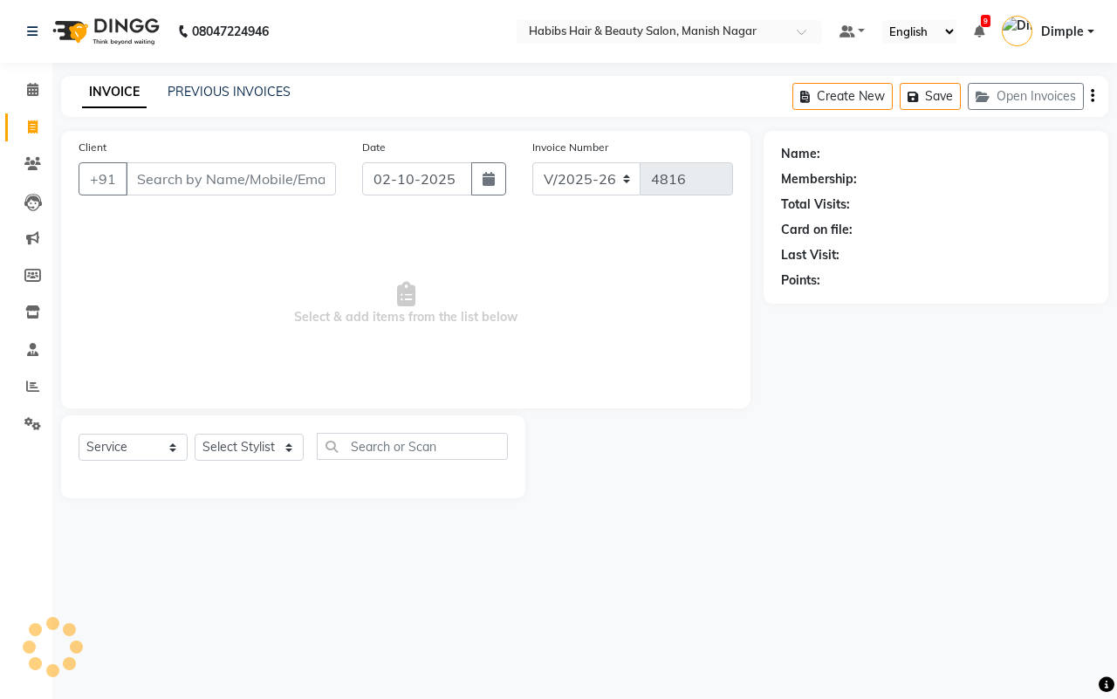
click at [225, 176] on input "Client" at bounding box center [231, 178] width 210 height 33
